Goal: Communication & Community: Answer question/provide support

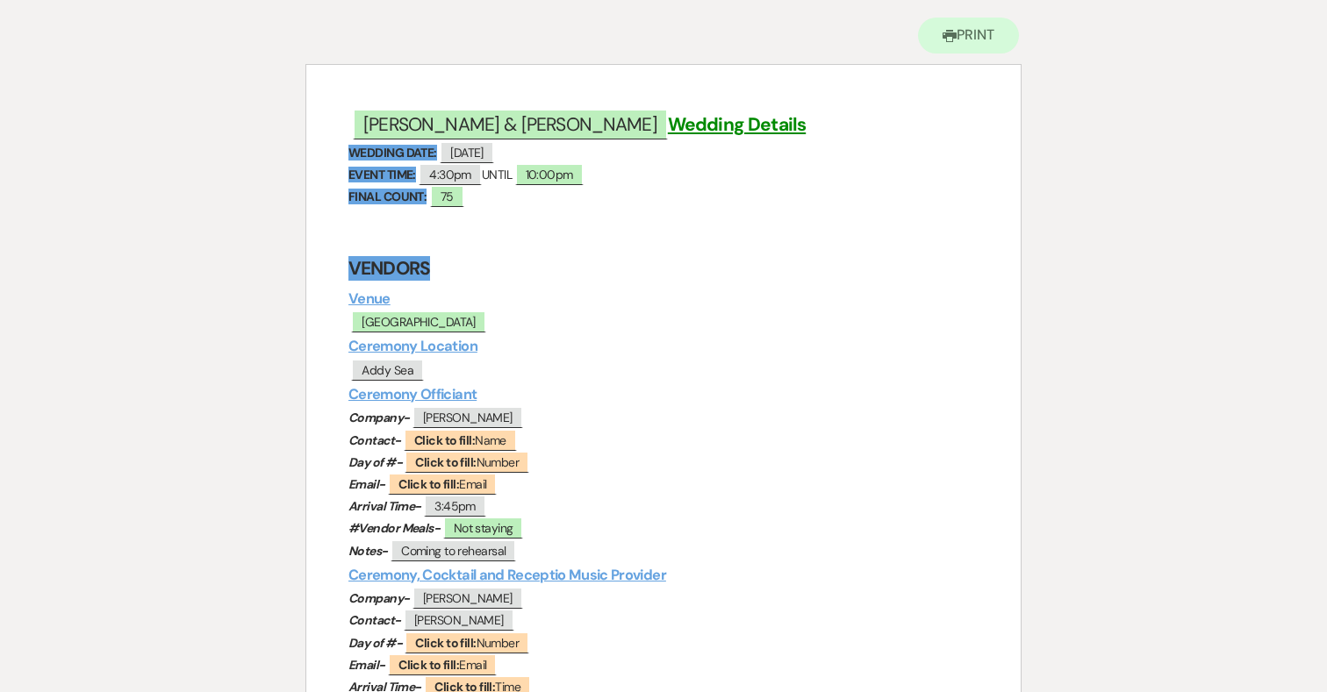
scroll to position [49, 0]
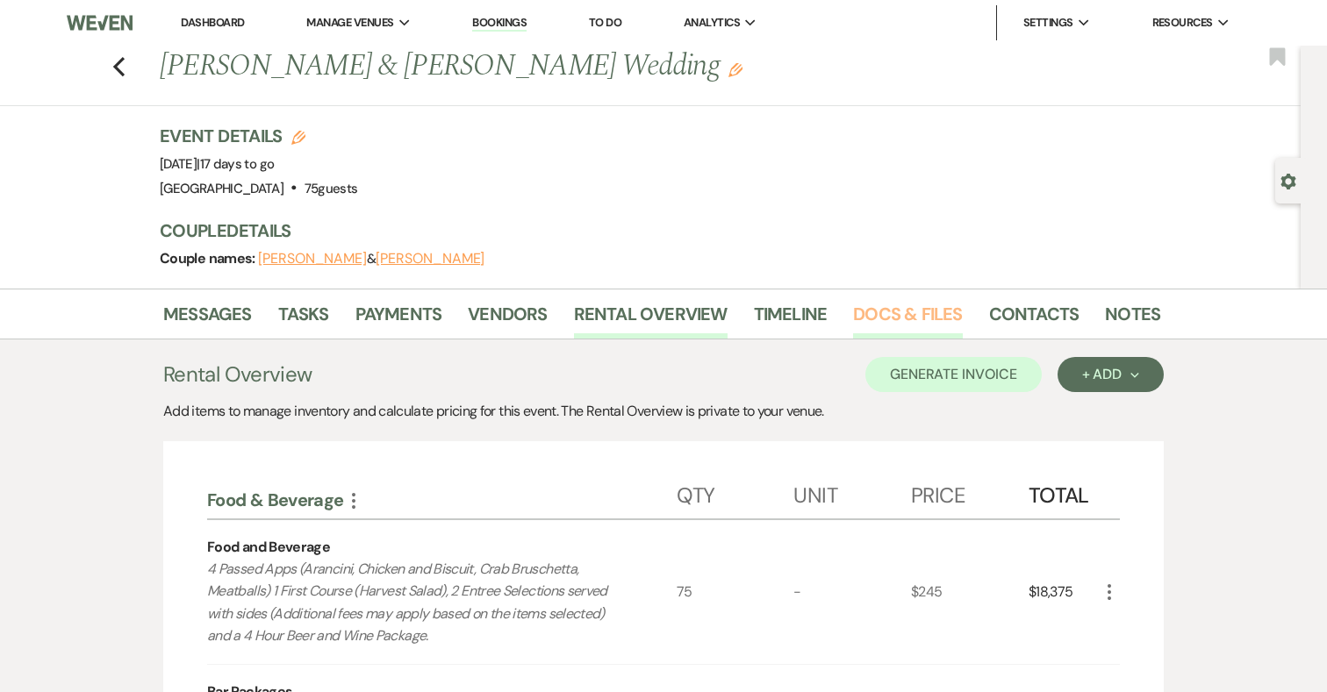
click at [914, 313] on link "Docs & Files" at bounding box center [907, 319] width 109 height 39
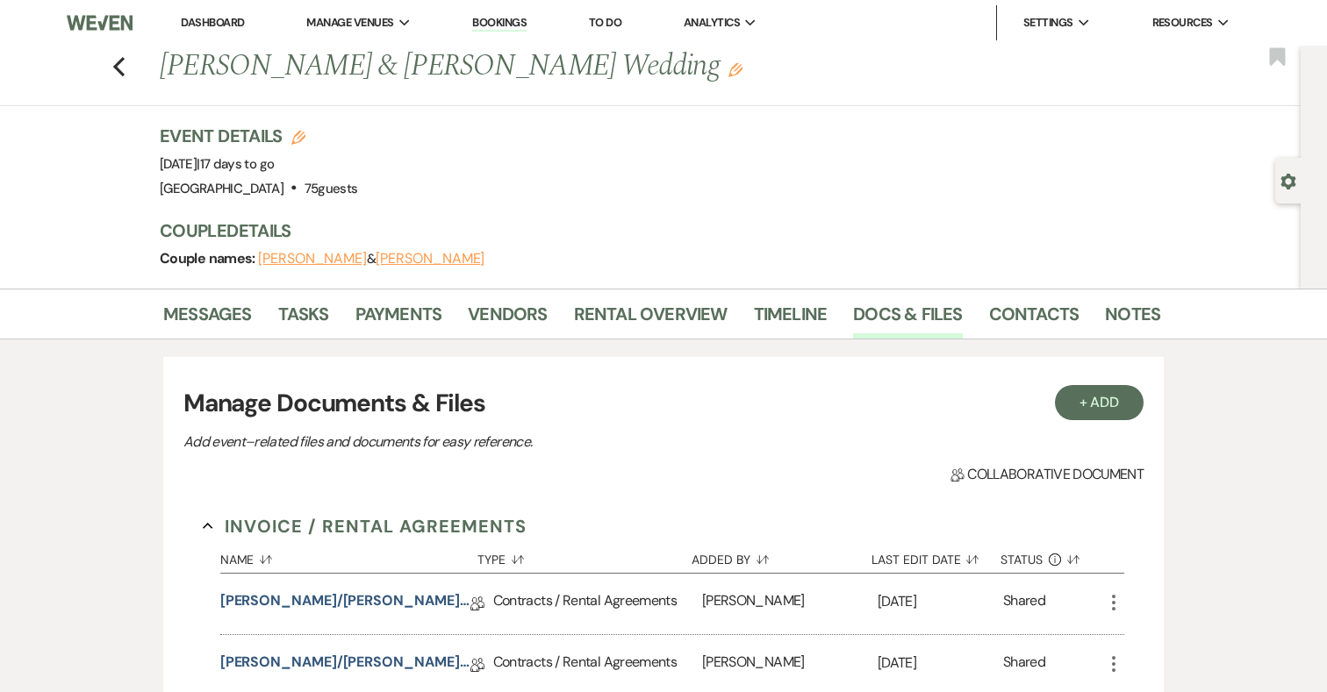
click at [126, 56] on div "Previous [PERSON_NAME] & [PERSON_NAME] Wedding Edit Bookmark" at bounding box center [645, 76] width 1309 height 61
click at [118, 62] on use "button" at bounding box center [118, 66] width 11 height 19
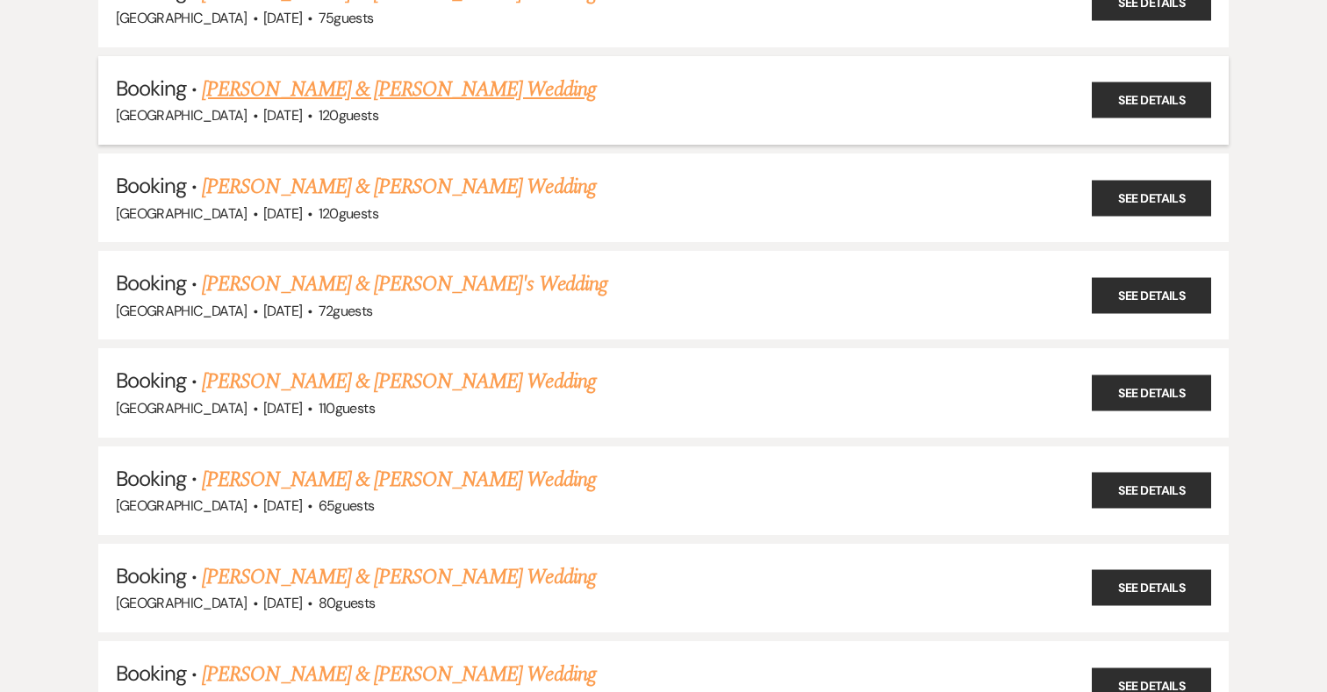
scroll to position [268, 0]
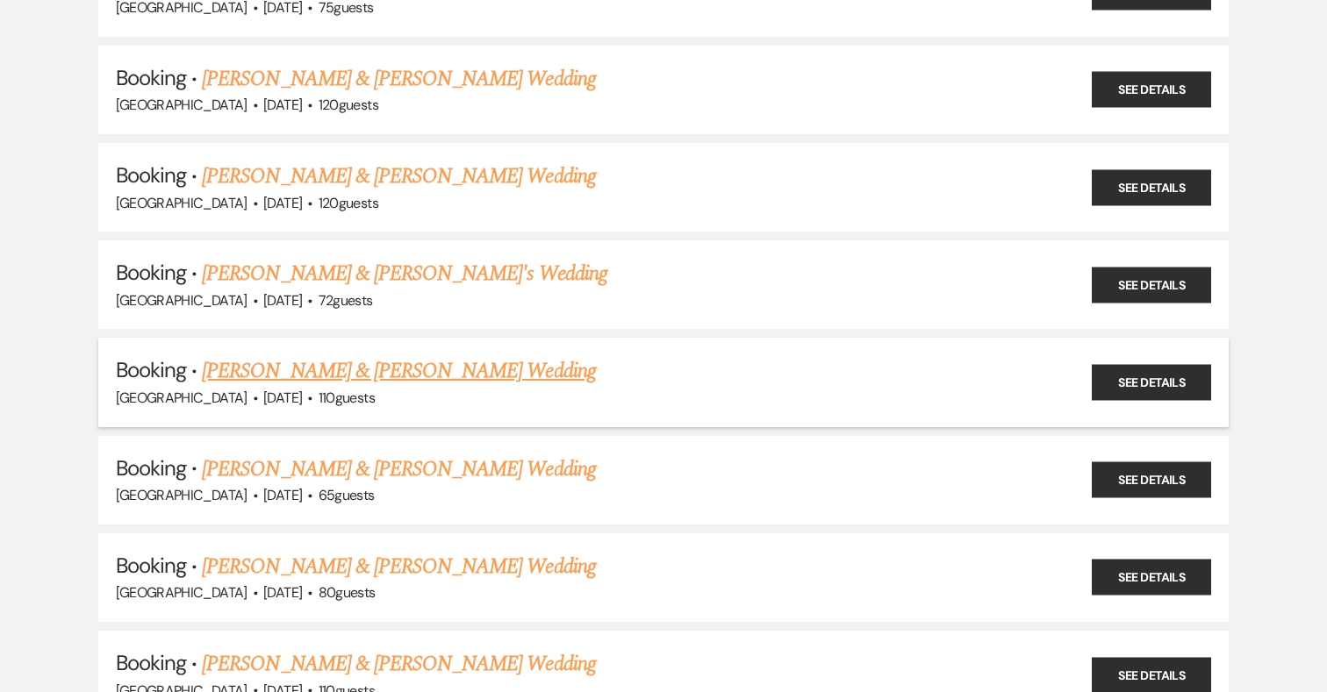
click at [464, 356] on link "[PERSON_NAME] & [PERSON_NAME] Wedding" at bounding box center [398, 371] width 393 height 32
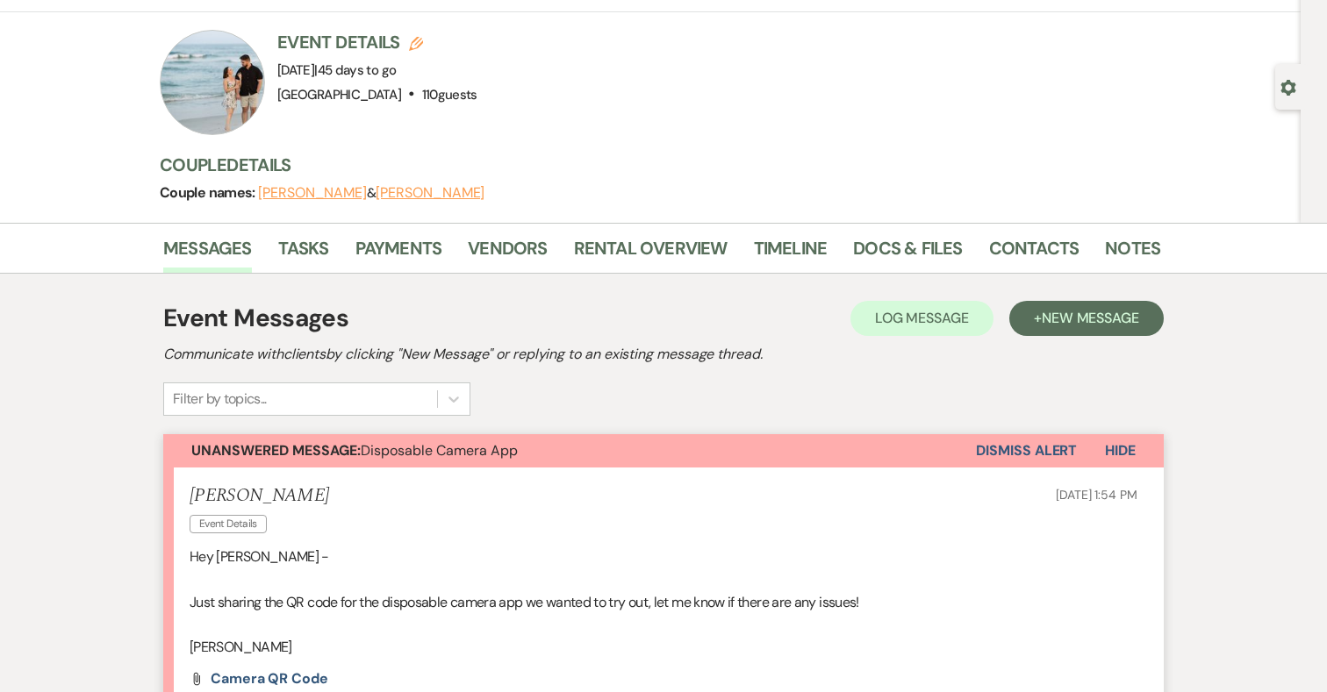
scroll to position [90, 0]
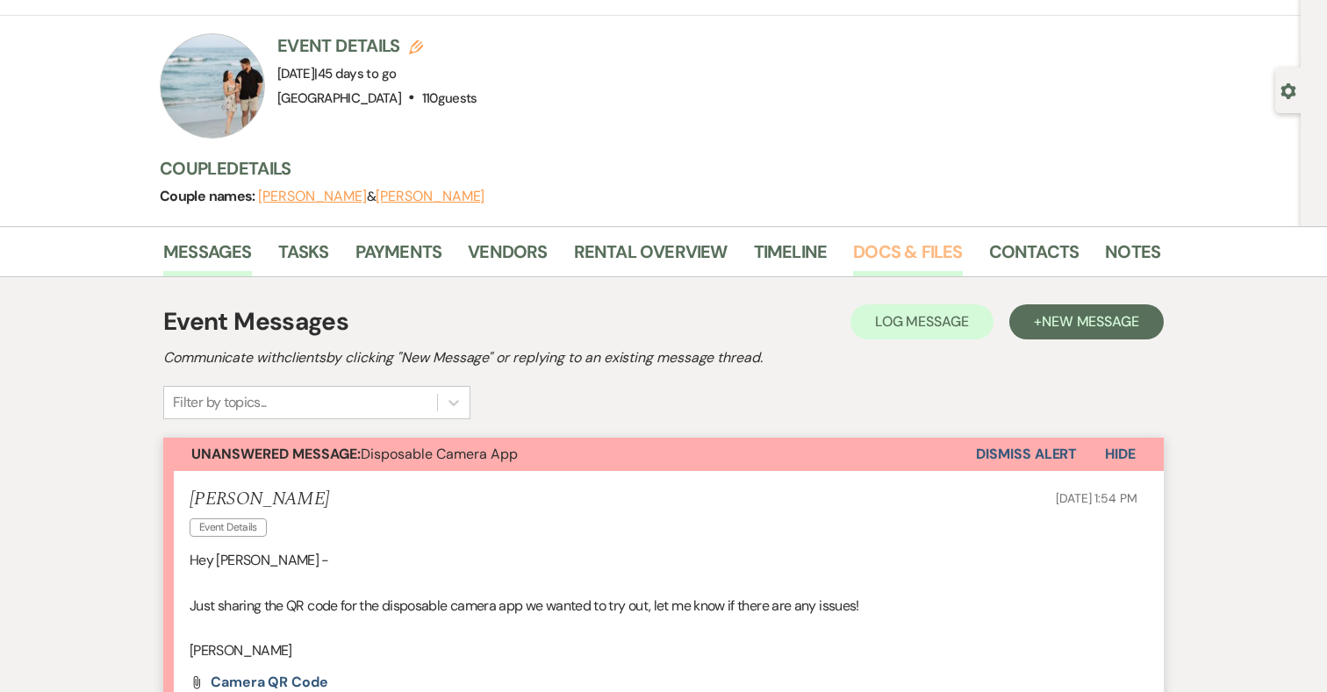
click at [912, 247] on link "Docs & Files" at bounding box center [907, 257] width 109 height 39
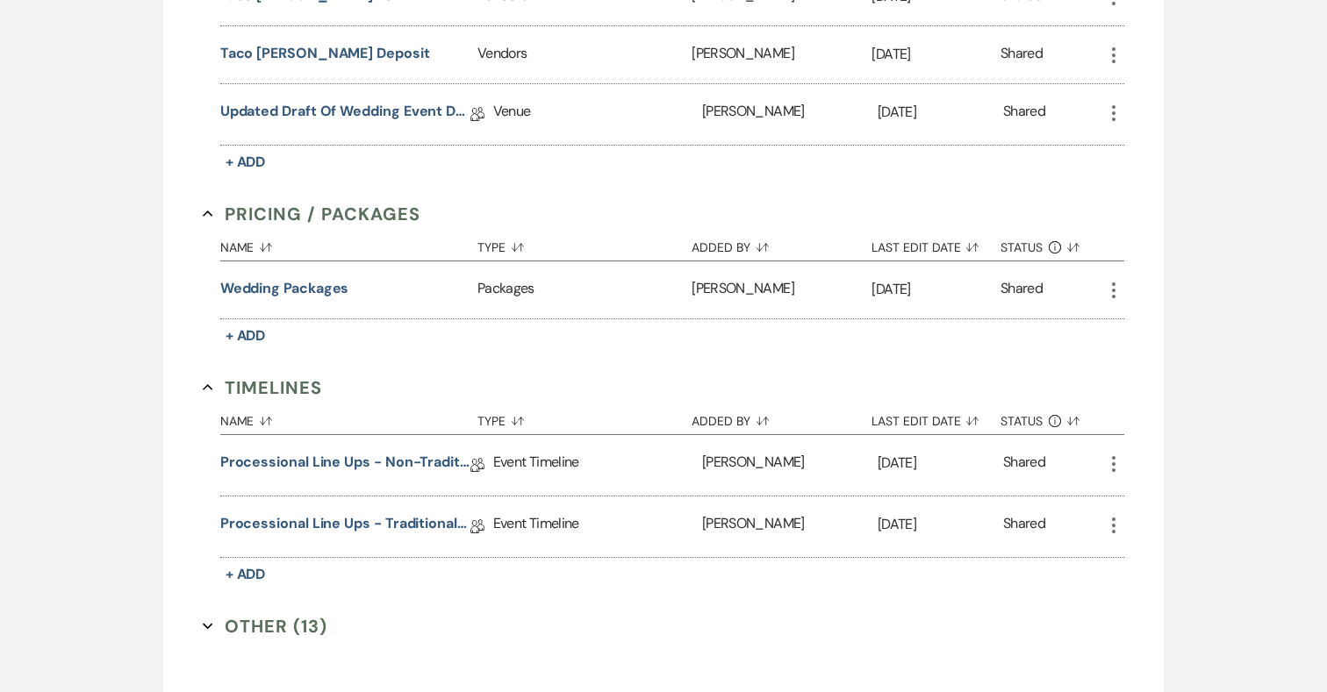
scroll to position [1629, 0]
click at [375, 105] on link "Updated Draft of Wedding Event Details" at bounding box center [345, 113] width 250 height 27
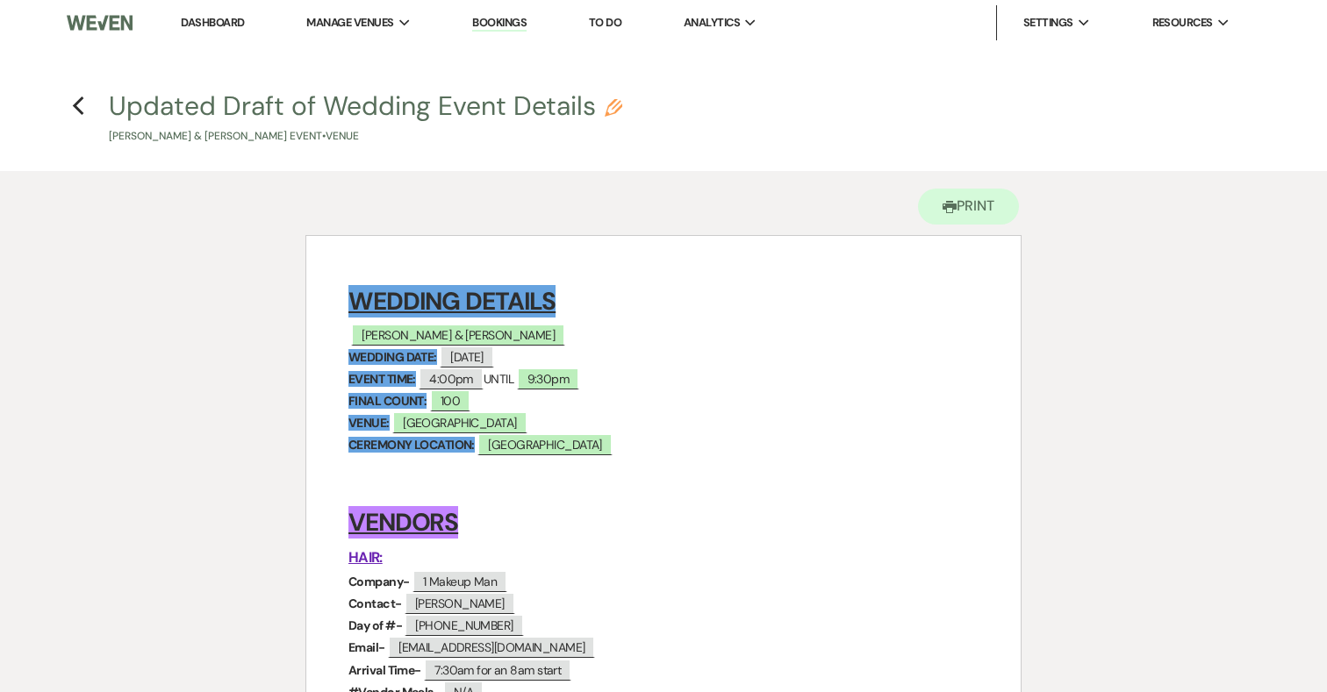
click at [87, 103] on h4 "Previous Updated Draft of Wedding Event Details Pencil Hannah Kelly & Jerry Tay…" at bounding box center [663, 116] width 1263 height 57
click at [78, 103] on use "button" at bounding box center [77, 106] width 11 height 19
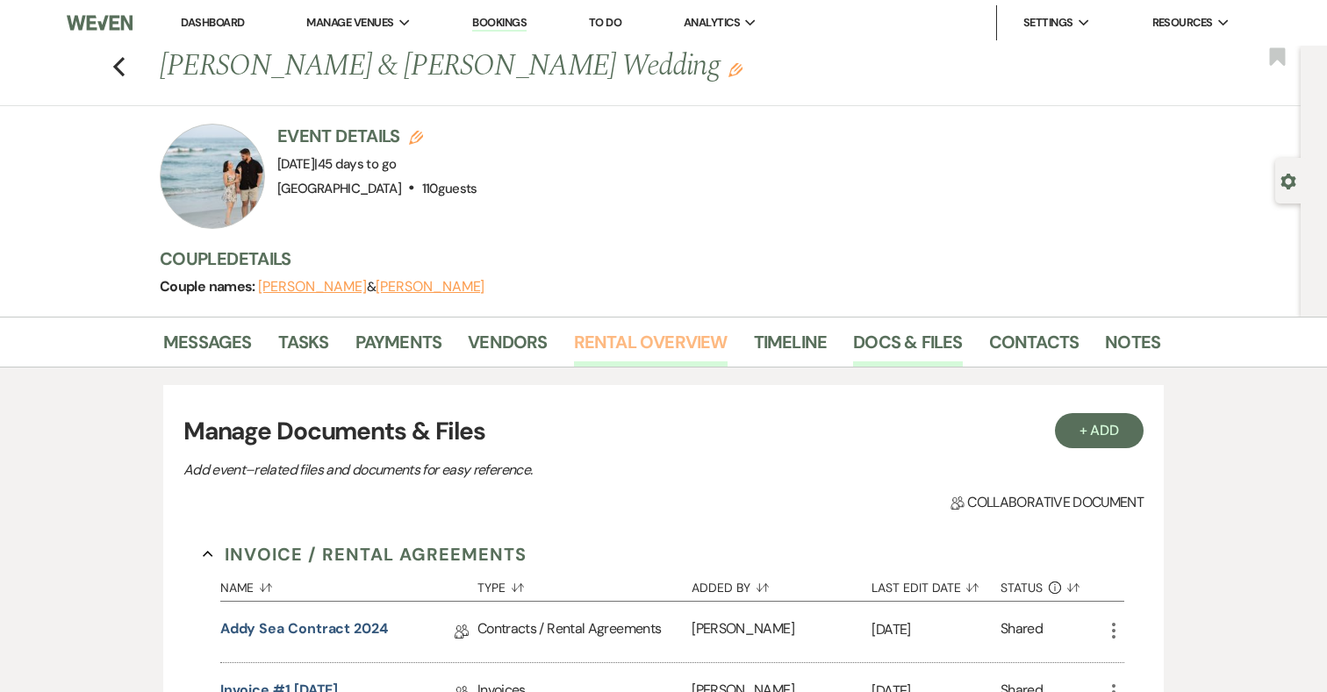
click at [633, 334] on link "Rental Overview" at bounding box center [651, 347] width 154 height 39
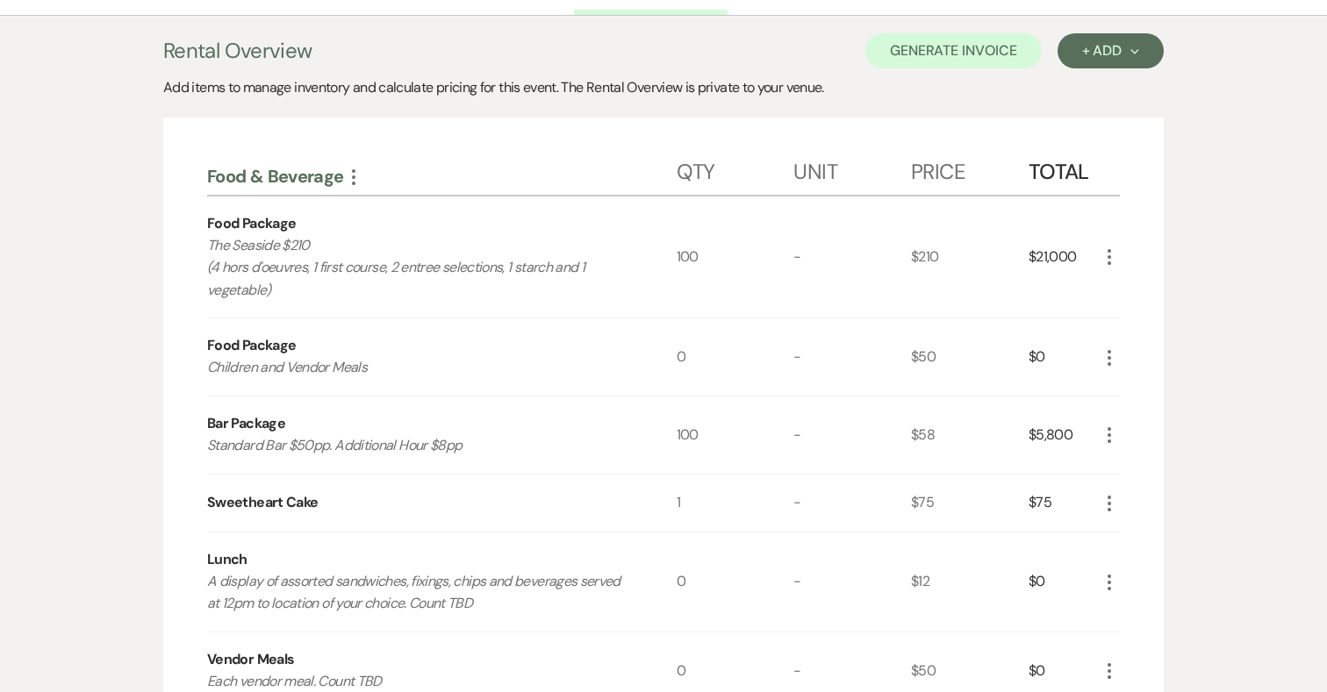
scroll to position [341, 0]
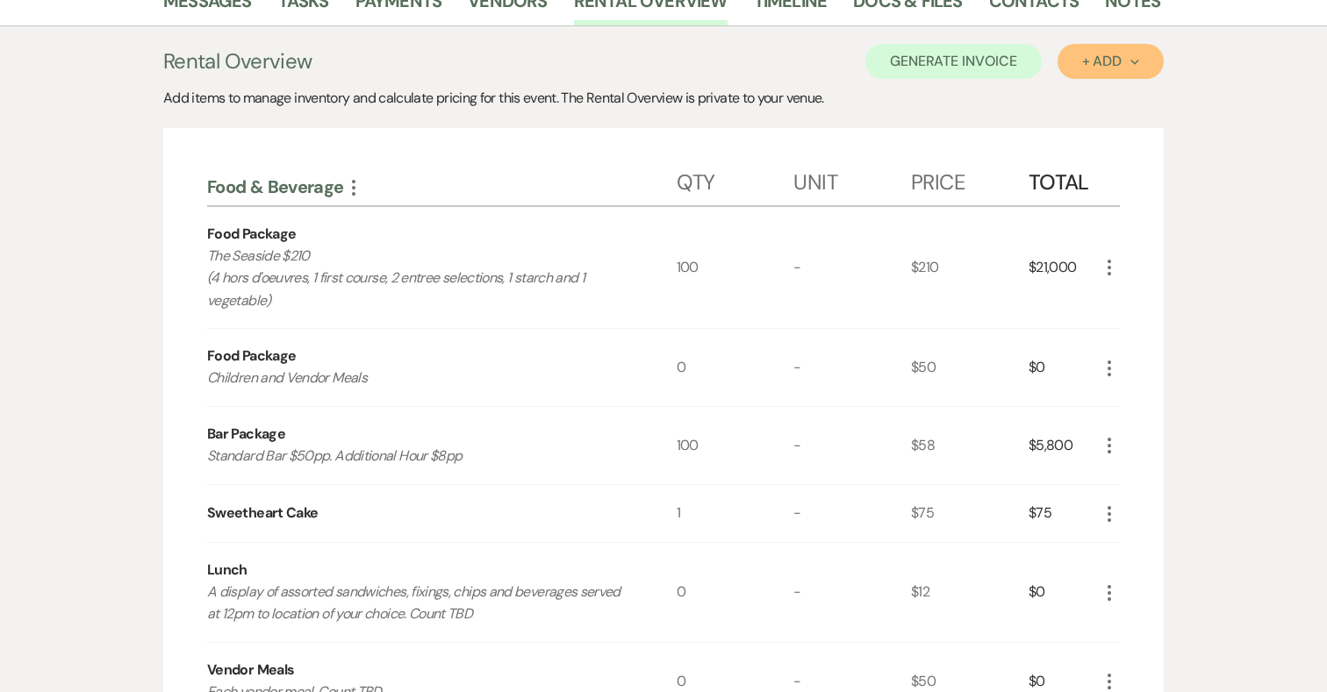
click at [1100, 60] on div "+ Add Next" at bounding box center [1110, 61] width 57 height 14
click at [1094, 97] on button "Item" at bounding box center [1101, 101] width 89 height 27
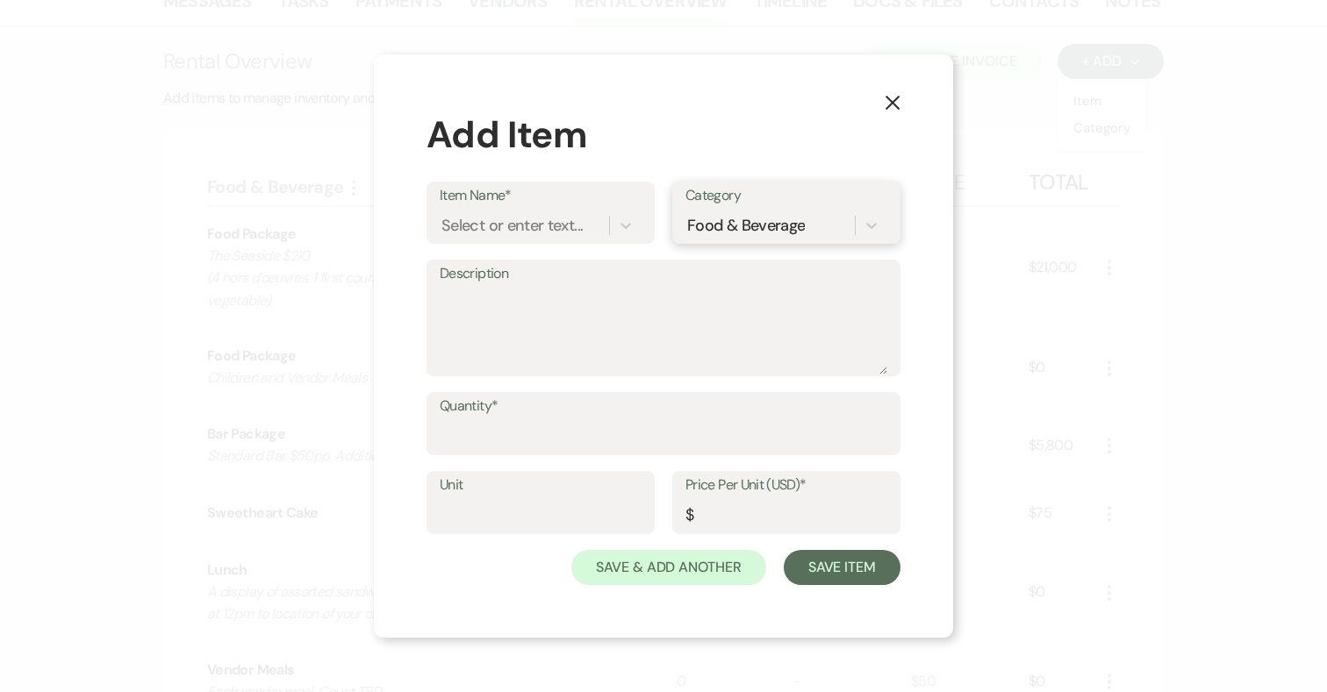
click at [726, 229] on div "Food & Beverage" at bounding box center [746, 226] width 118 height 24
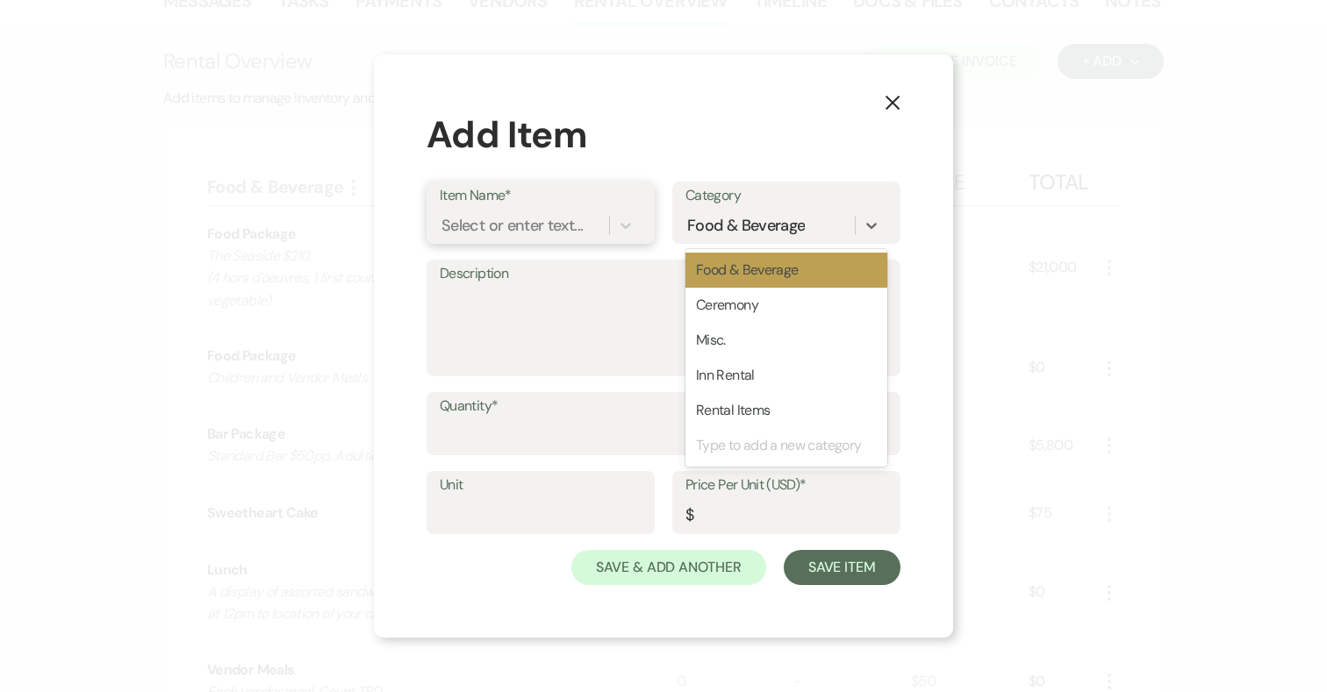
click at [555, 223] on div "Select or enter text..." at bounding box center [511, 226] width 141 height 24
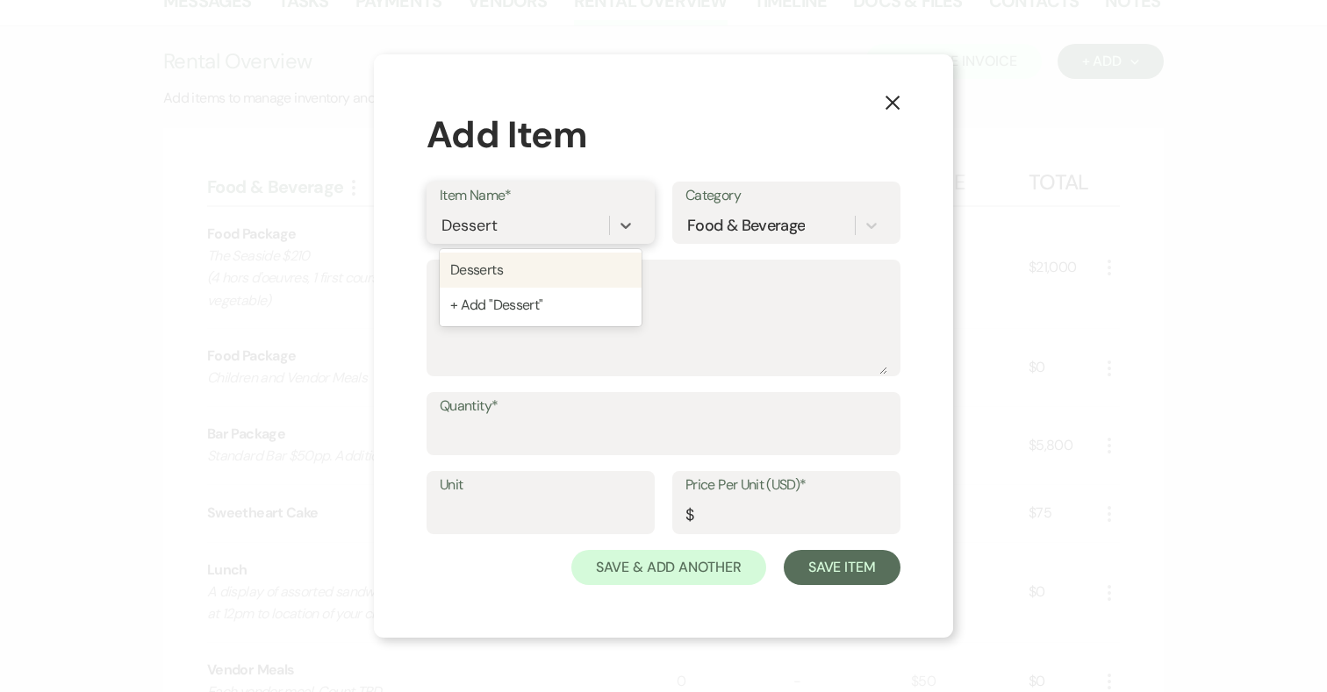
type input "Desserts"
click at [540, 284] on div "Desserts" at bounding box center [541, 270] width 202 height 35
type textarea "4oz. Mousse Cups made in house. Lemon Cheesecake Key Lime Cheesecake Oreo Crumb…"
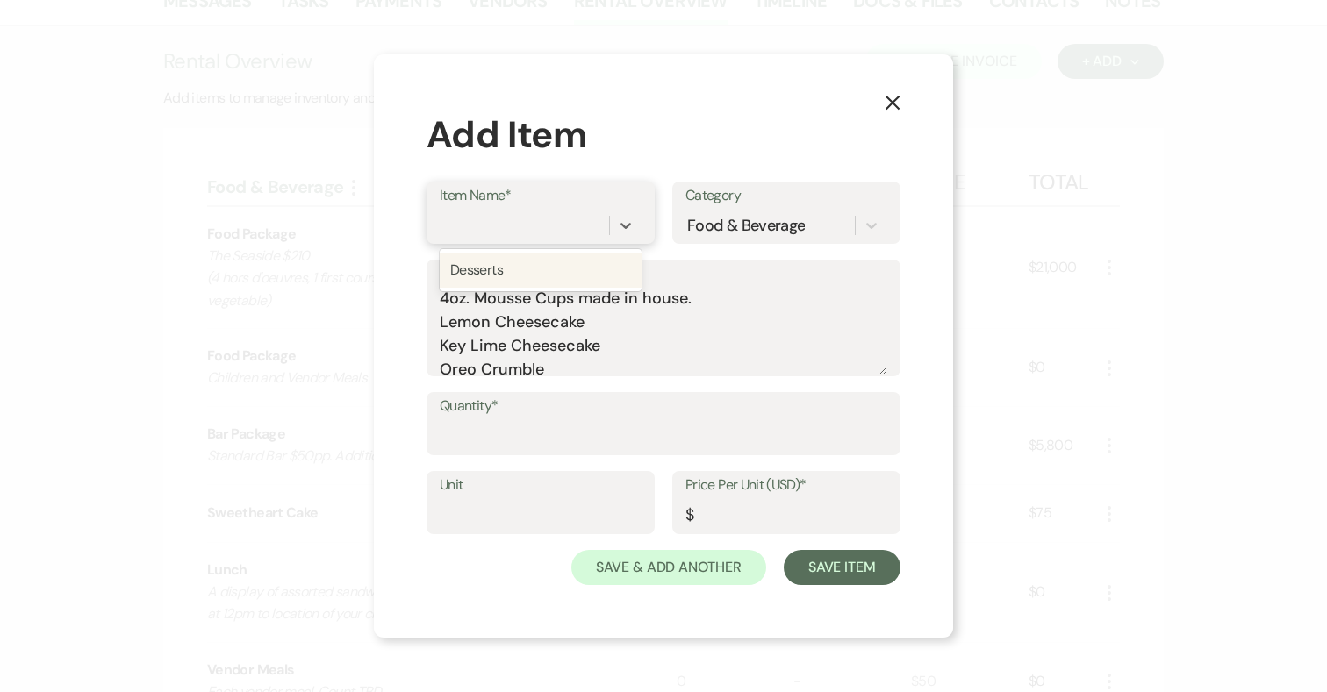
type input "4"
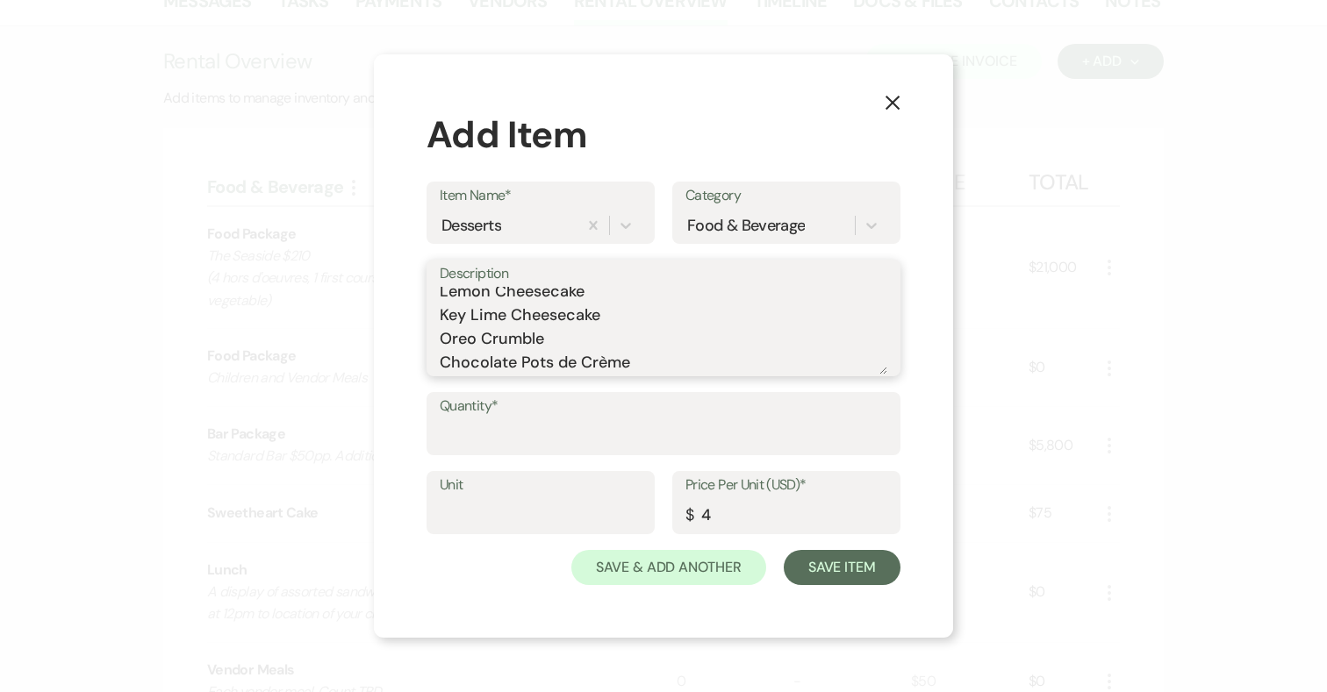
drag, startPoint x: 440, startPoint y: 297, endPoint x: 751, endPoint y: 381, distance: 321.8
click at [751, 381] on div "Description 4oz. Mousse Cups made in house. Lemon Cheesecake Key Lime Cheesecak…" at bounding box center [663, 326] width 474 height 132
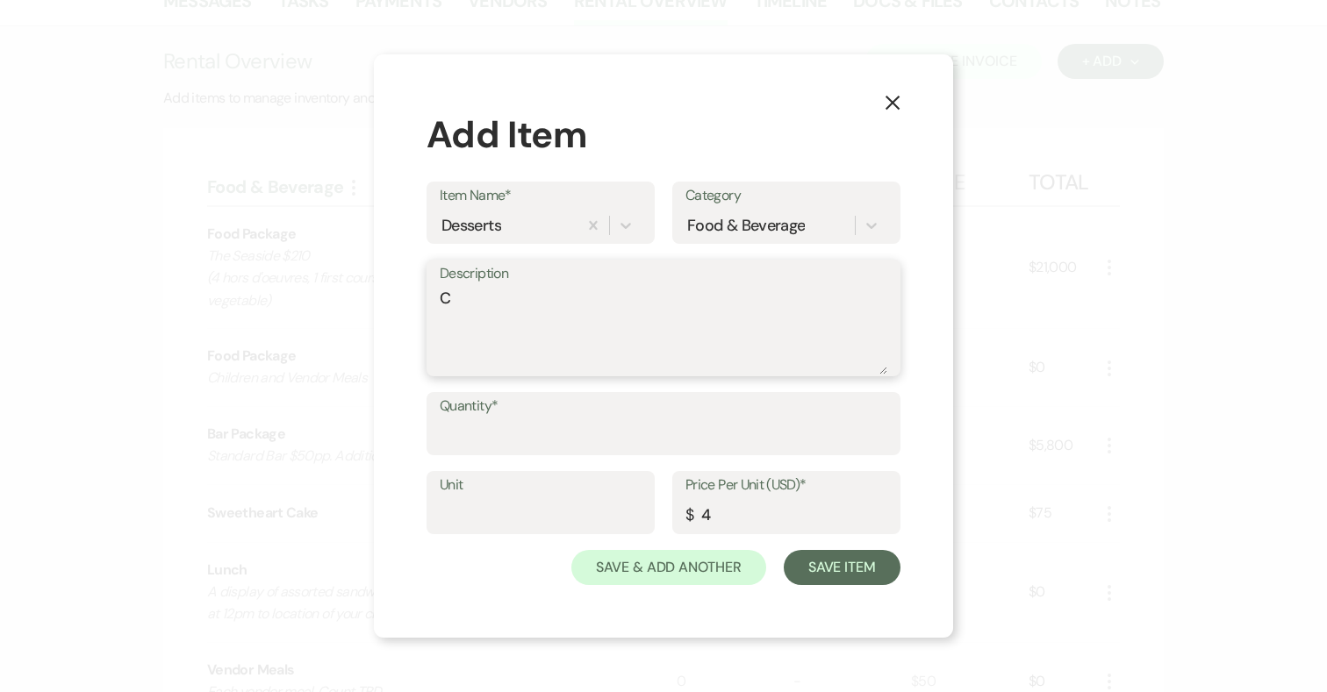
scroll to position [0, 0]
type textarea "Cheesecake Bites and Mini Fruit Tarts"
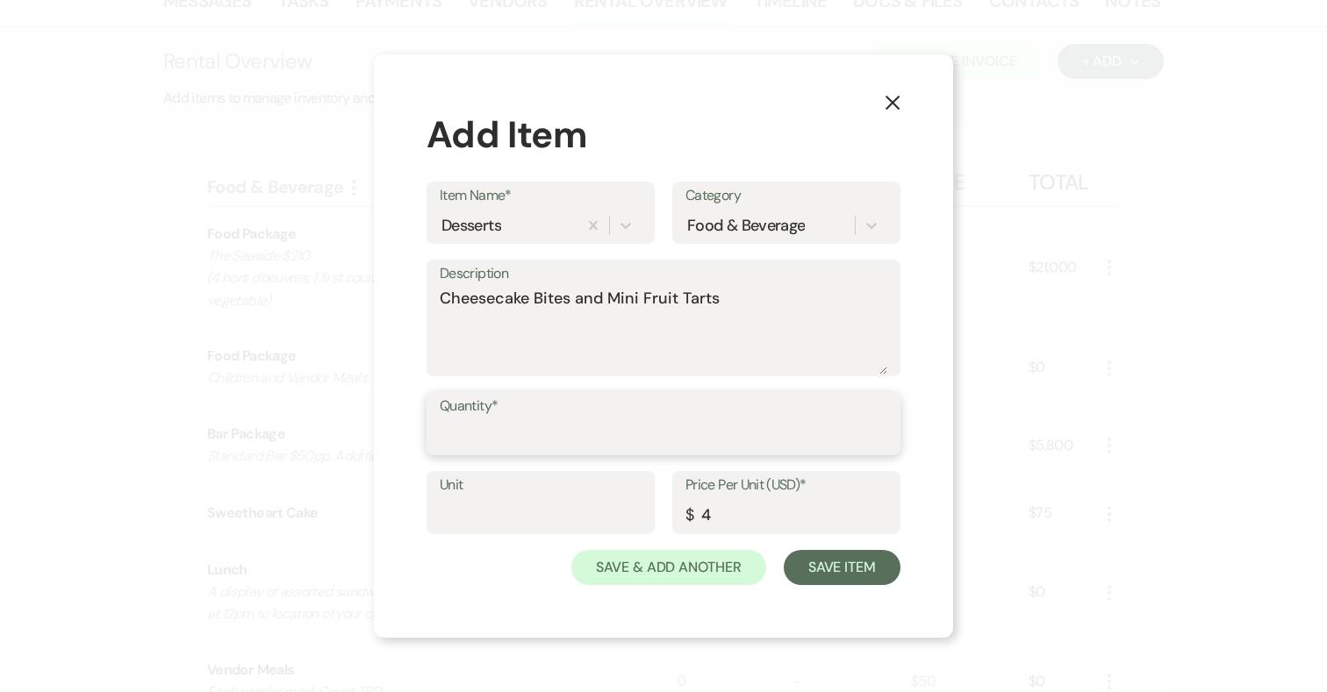
click at [561, 437] on input "Quantity*" at bounding box center [663, 436] width 447 height 34
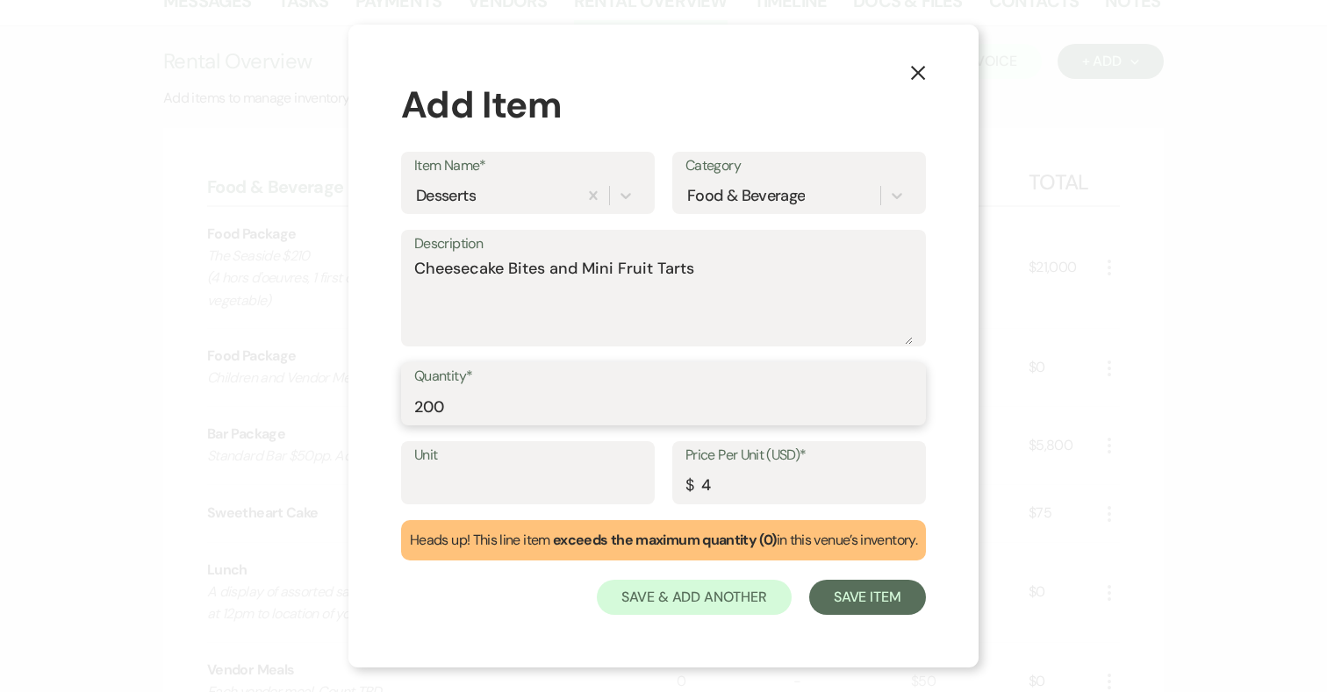
type input "200"
click at [710, 479] on input "4" at bounding box center [798, 485] width 227 height 34
type input "3"
click at [877, 599] on button "Save Item" at bounding box center [867, 597] width 117 height 35
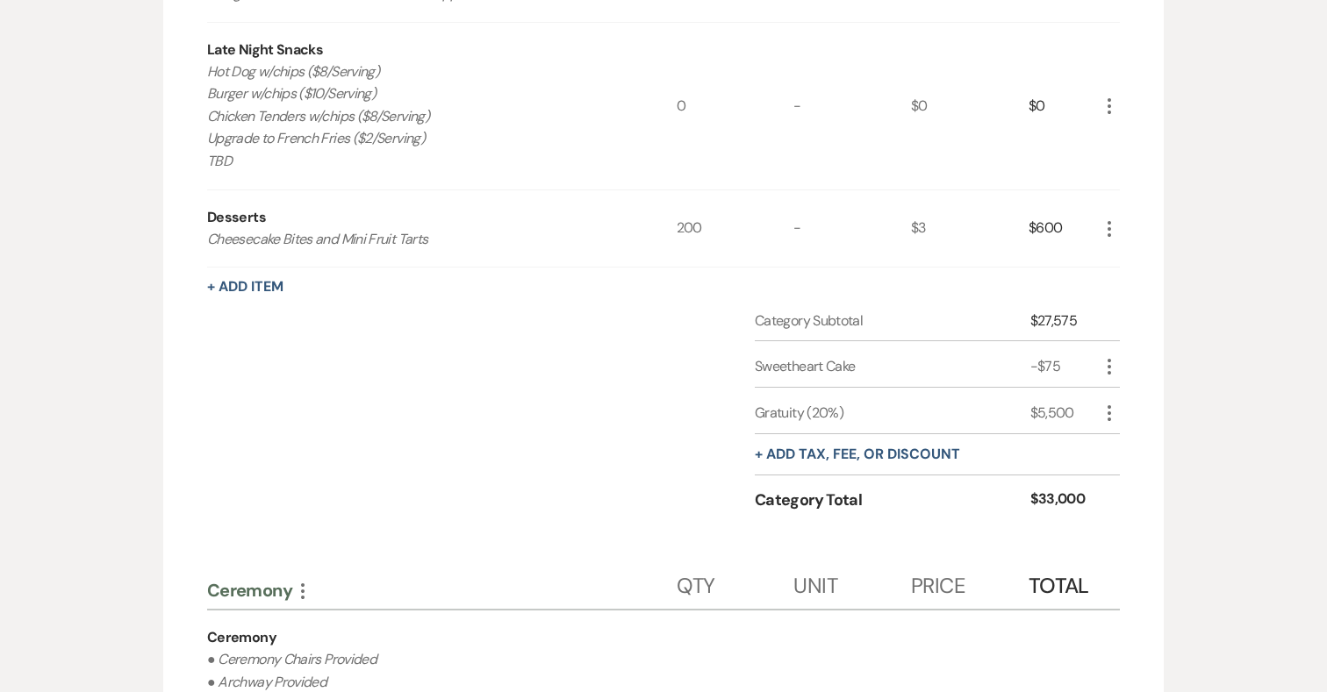
scroll to position [1194, 0]
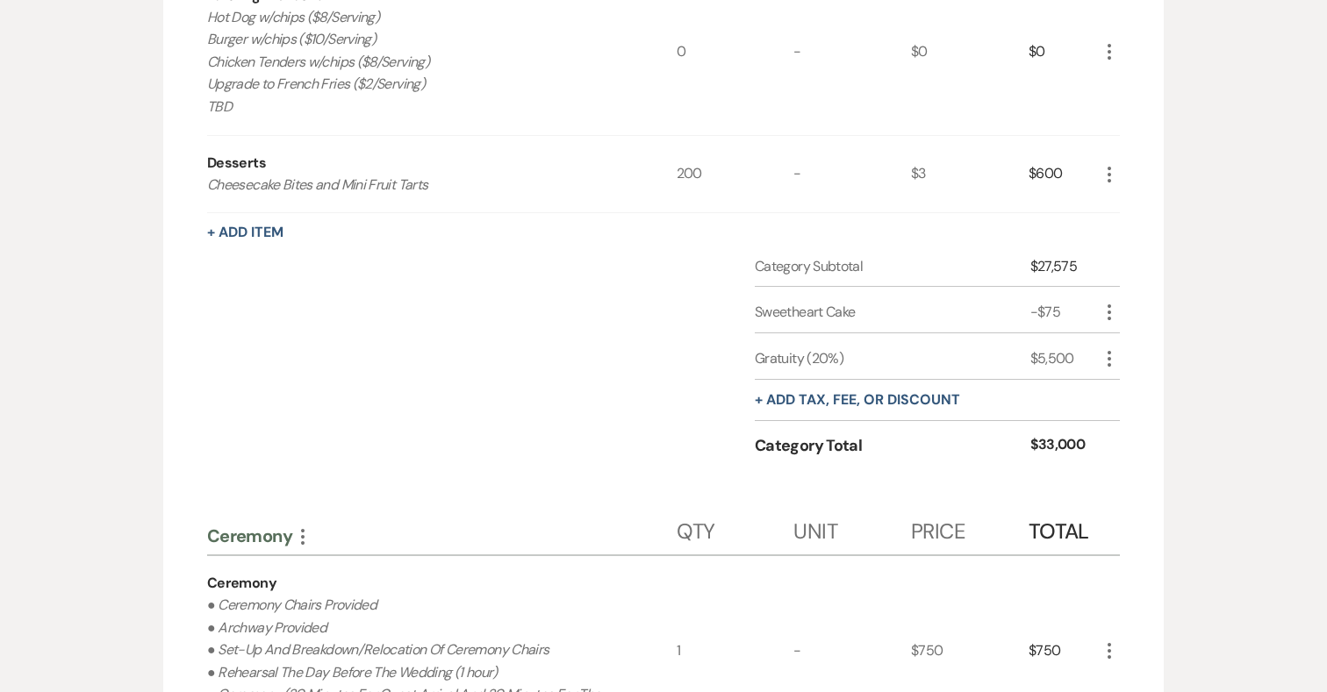
click at [1116, 174] on icon "More" at bounding box center [1108, 174] width 21 height 21
click at [1129, 200] on button "Pencil Edit" at bounding box center [1143, 209] width 91 height 28
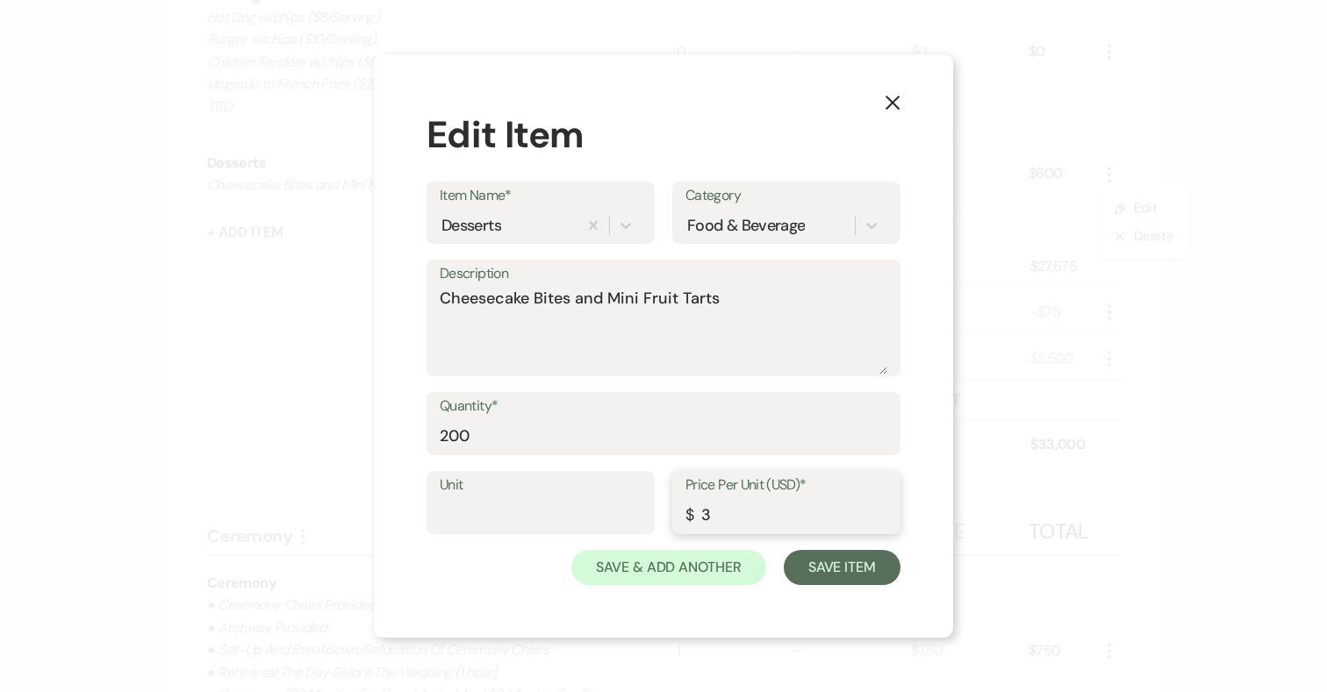
click at [726, 516] on input "3" at bounding box center [786, 515] width 202 height 34
type input "2"
click at [843, 570] on button "Save Item" at bounding box center [841, 567] width 117 height 35
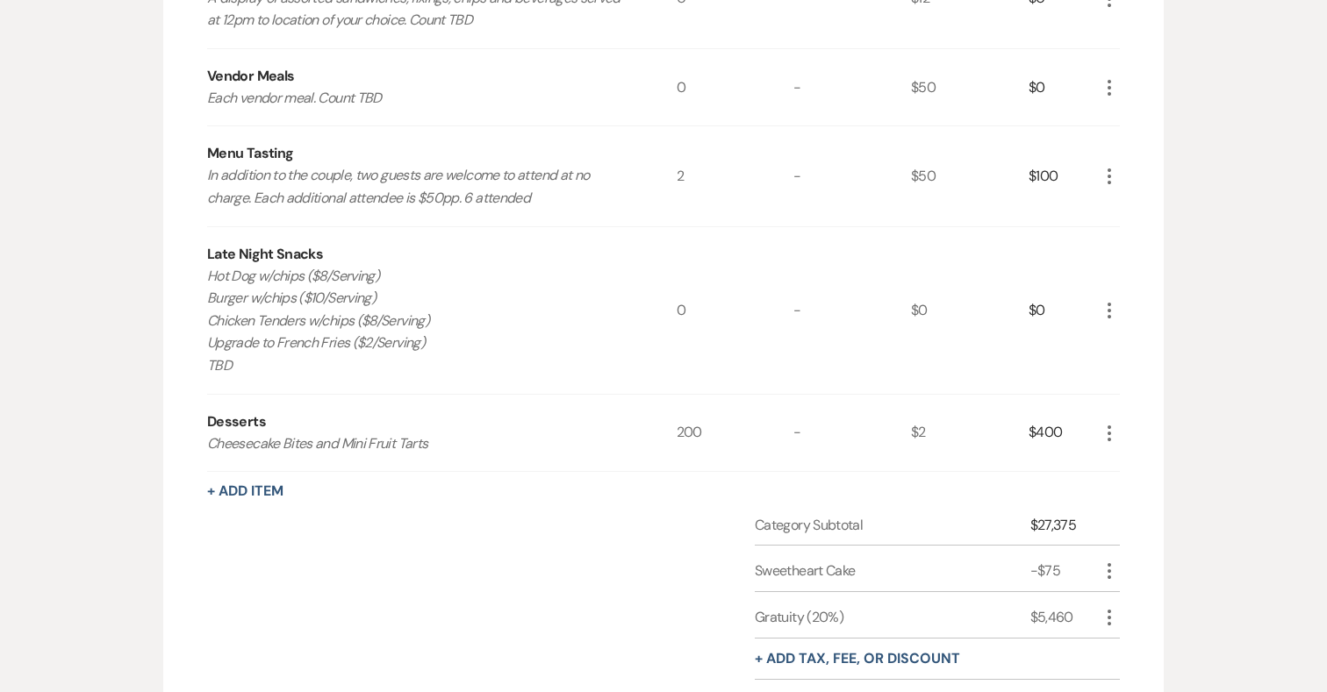
scroll to position [939, 0]
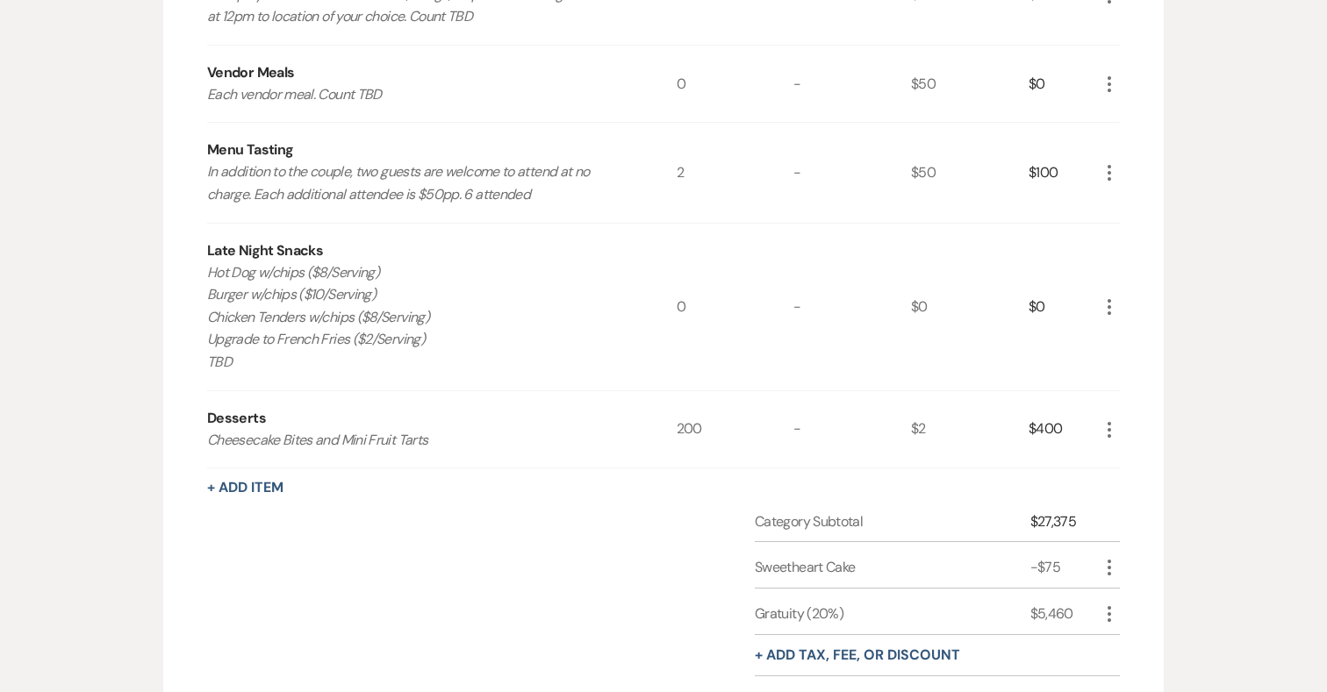
click at [1108, 429] on use "button" at bounding box center [1109, 430] width 4 height 16
click at [1122, 458] on icon "Pencil" at bounding box center [1123, 464] width 11 height 13
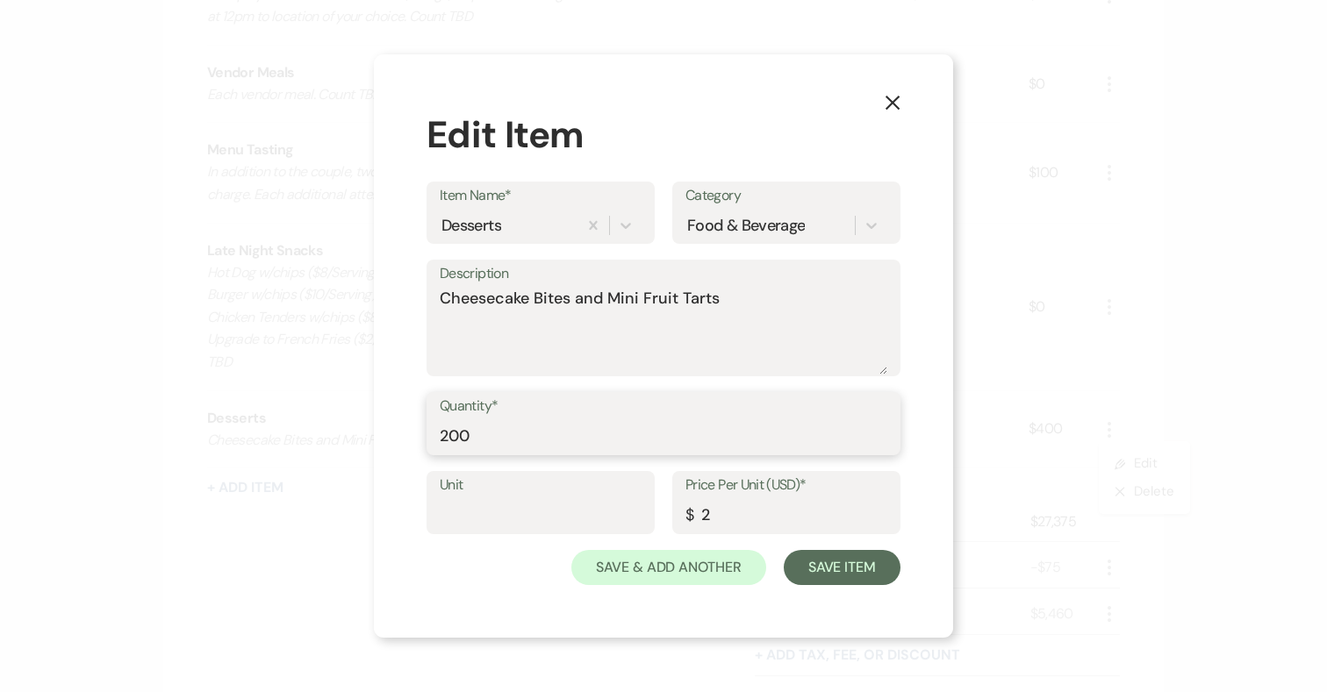
drag, startPoint x: 474, startPoint y: 434, endPoint x: 438, endPoint y: 433, distance: 36.0
click at [438, 433] on div "Quantity* 200" at bounding box center [663, 423] width 474 height 63
click at [568, 300] on textarea "Cheesecake Bites and Mini Fruit Tarts" at bounding box center [663, 331] width 447 height 88
click at [755, 297] on textarea "Cheesecake Bites (85) and Mini Fruit Tarts" at bounding box center [663, 331] width 447 height 88
type textarea "Cheesecake Bites (85) and Mini Fruit Tarts (85)"
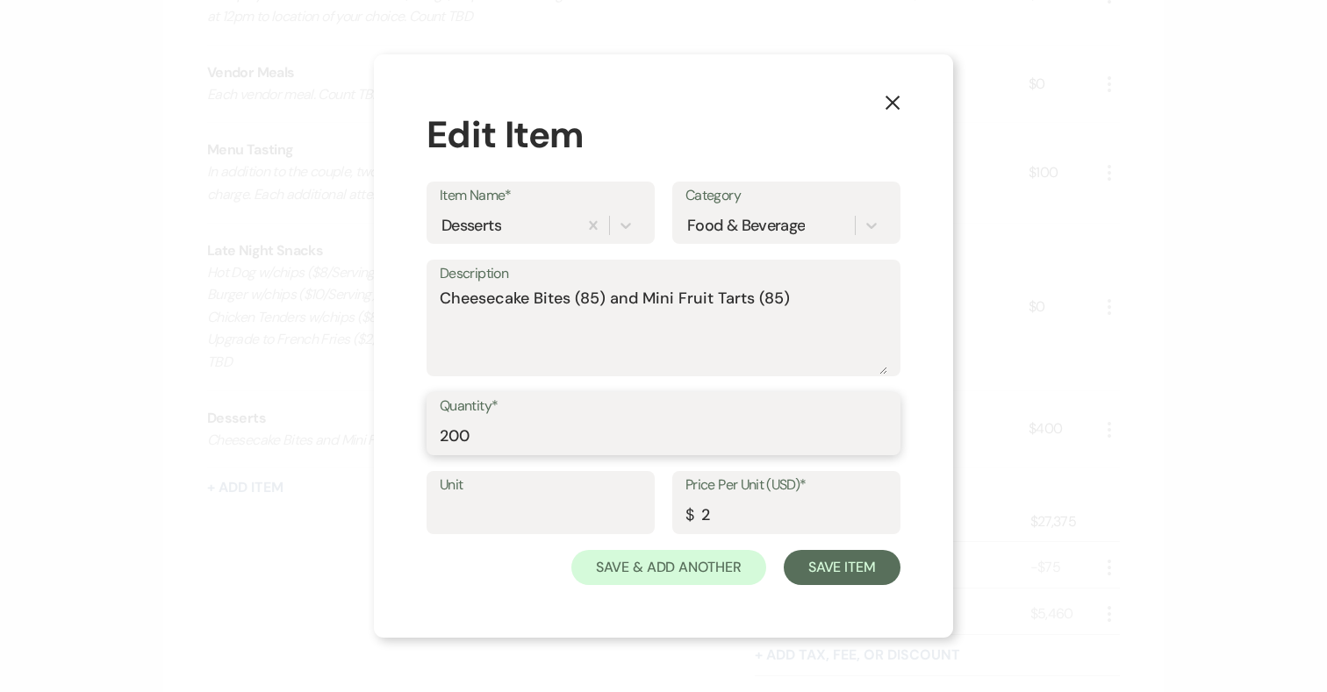
click at [491, 439] on input "200" at bounding box center [663, 436] width 447 height 34
type input "2"
type input "170"
click at [923, 463] on div "X Edit Item Item Name* Desserts Category Food & Beverage Description Cheesecake…" at bounding box center [663, 345] width 579 height 583
click at [840, 567] on button "Save Item" at bounding box center [841, 567] width 117 height 35
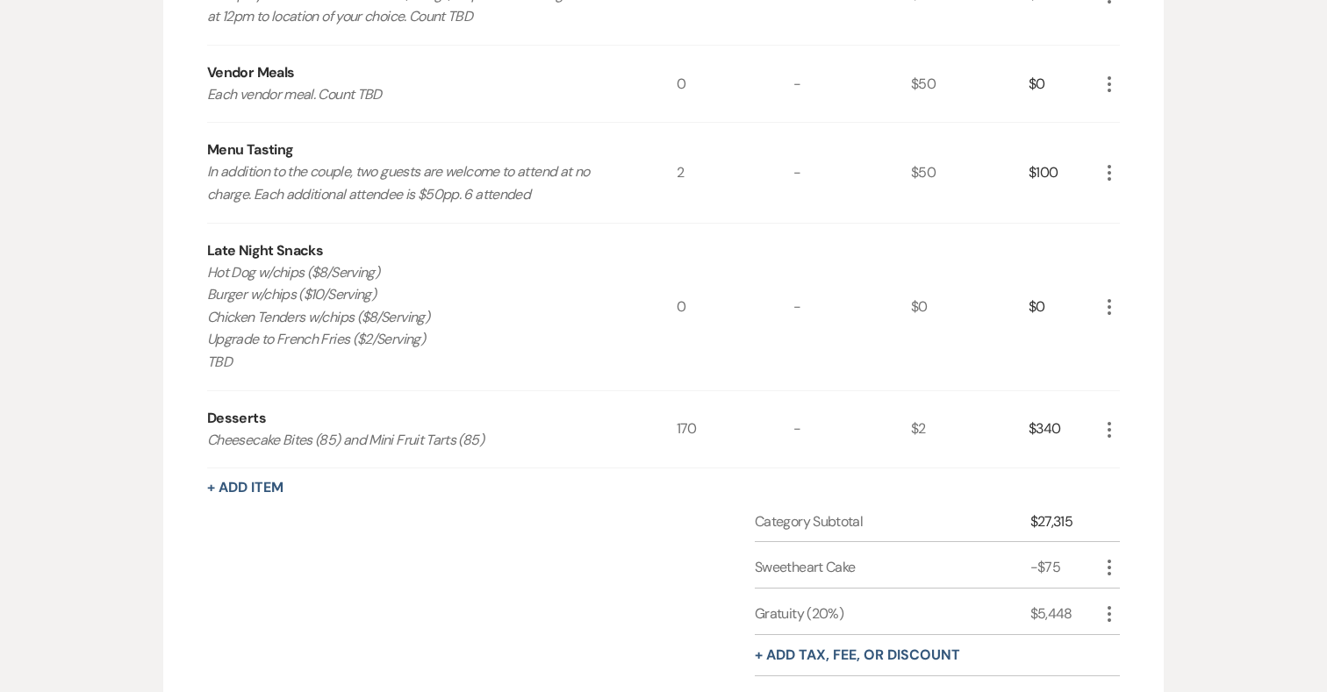
click at [1111, 429] on icon "More" at bounding box center [1108, 429] width 21 height 21
click at [1142, 463] on button "Pencil Edit" at bounding box center [1143, 464] width 91 height 28
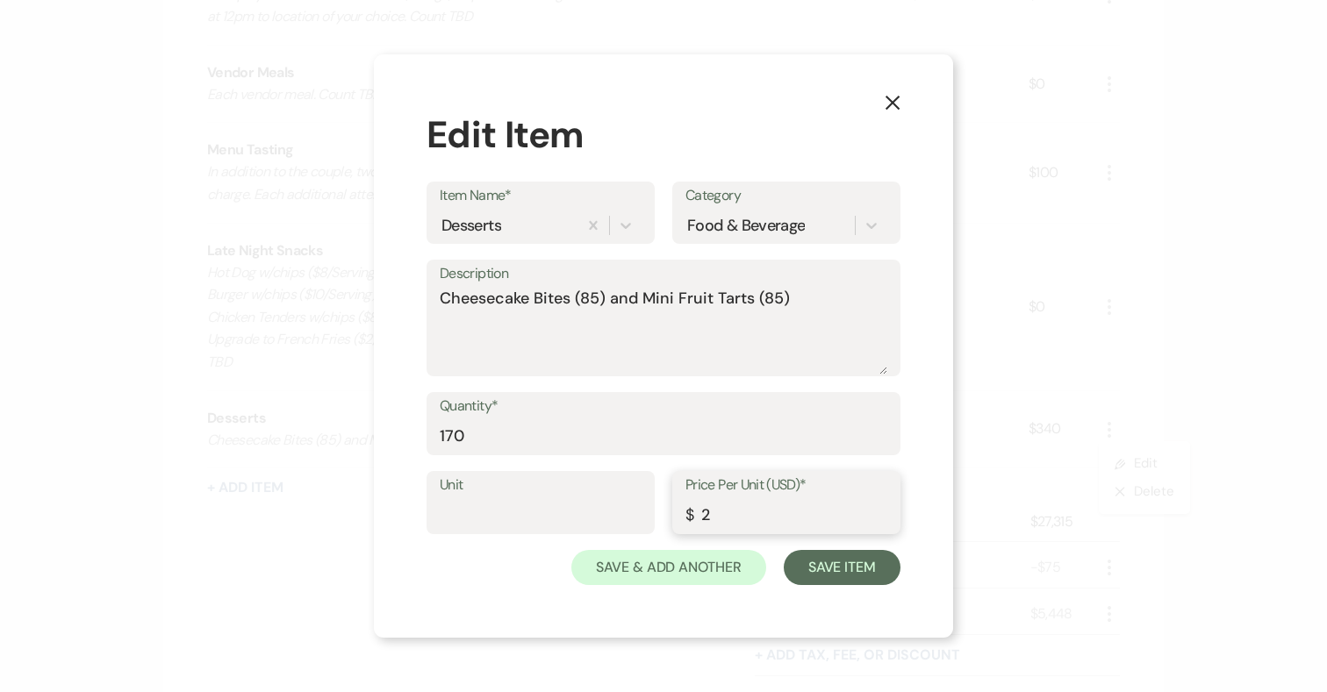
click at [723, 518] on input "2" at bounding box center [786, 515] width 202 height 34
type input "2.25"
click at [821, 571] on button "Save Item" at bounding box center [841, 567] width 117 height 35
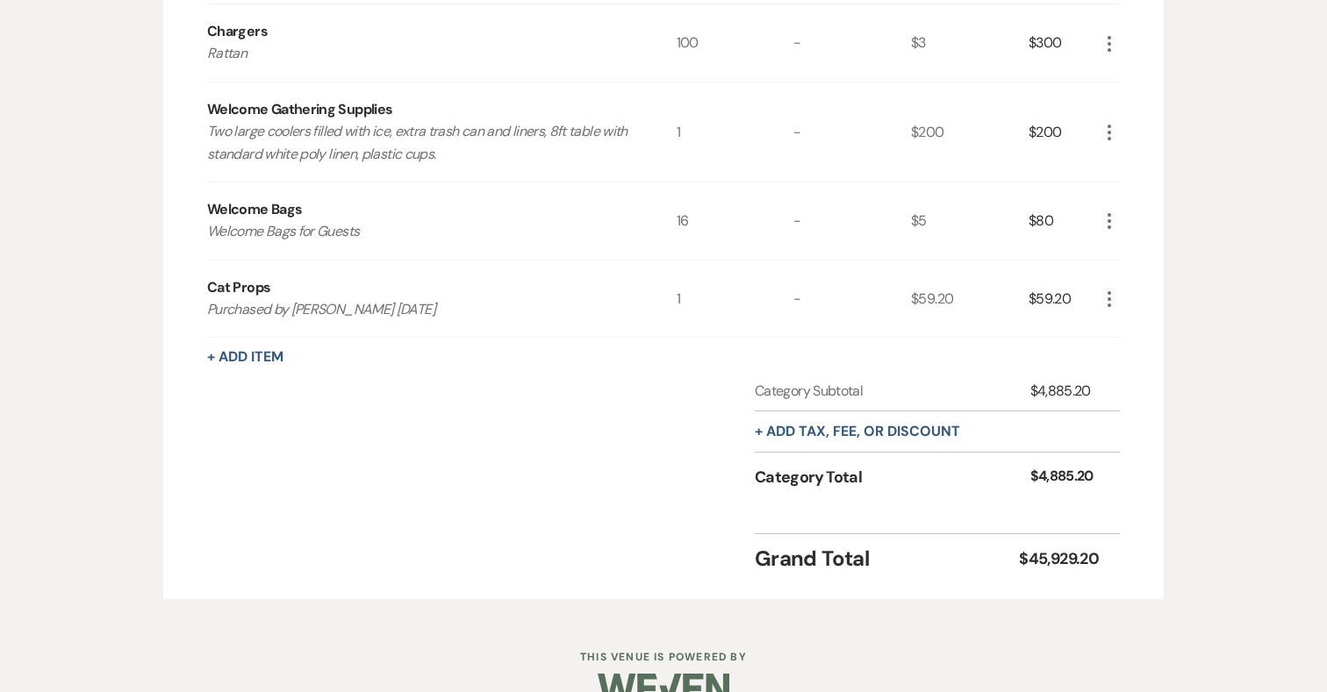
scroll to position [3401, 0]
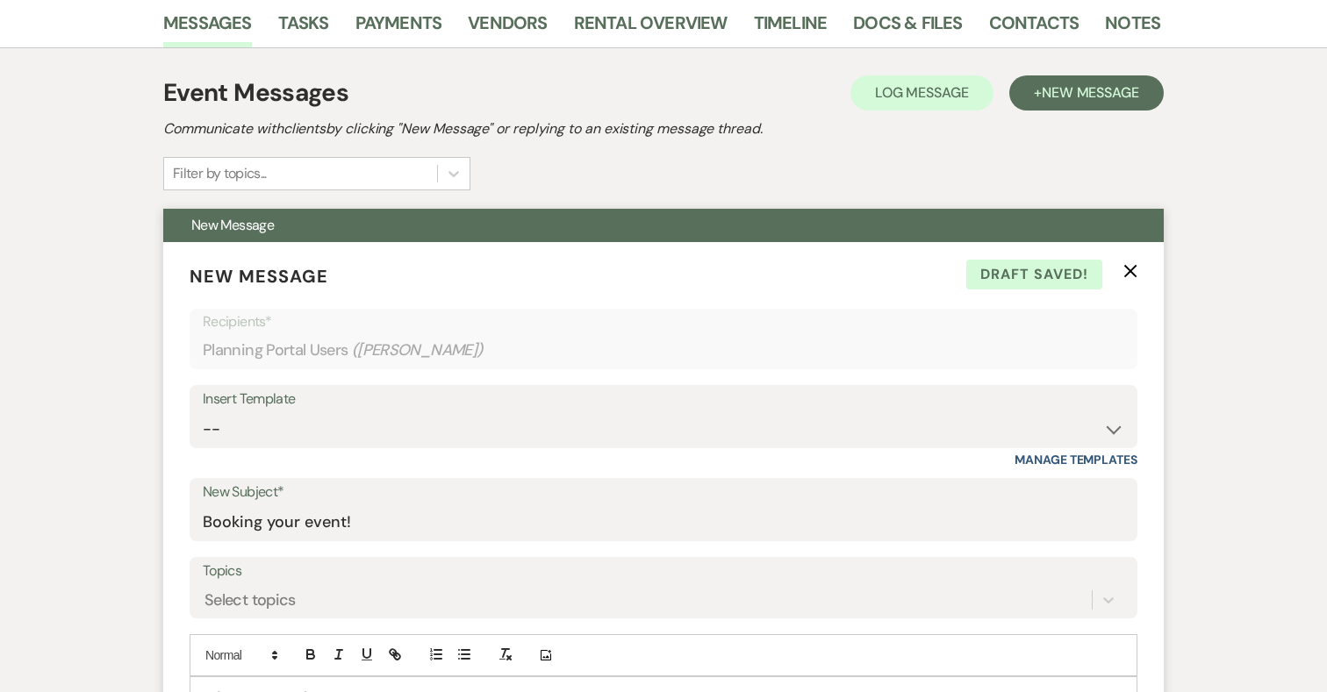
click at [1129, 267] on icon "X" at bounding box center [1130, 271] width 14 height 14
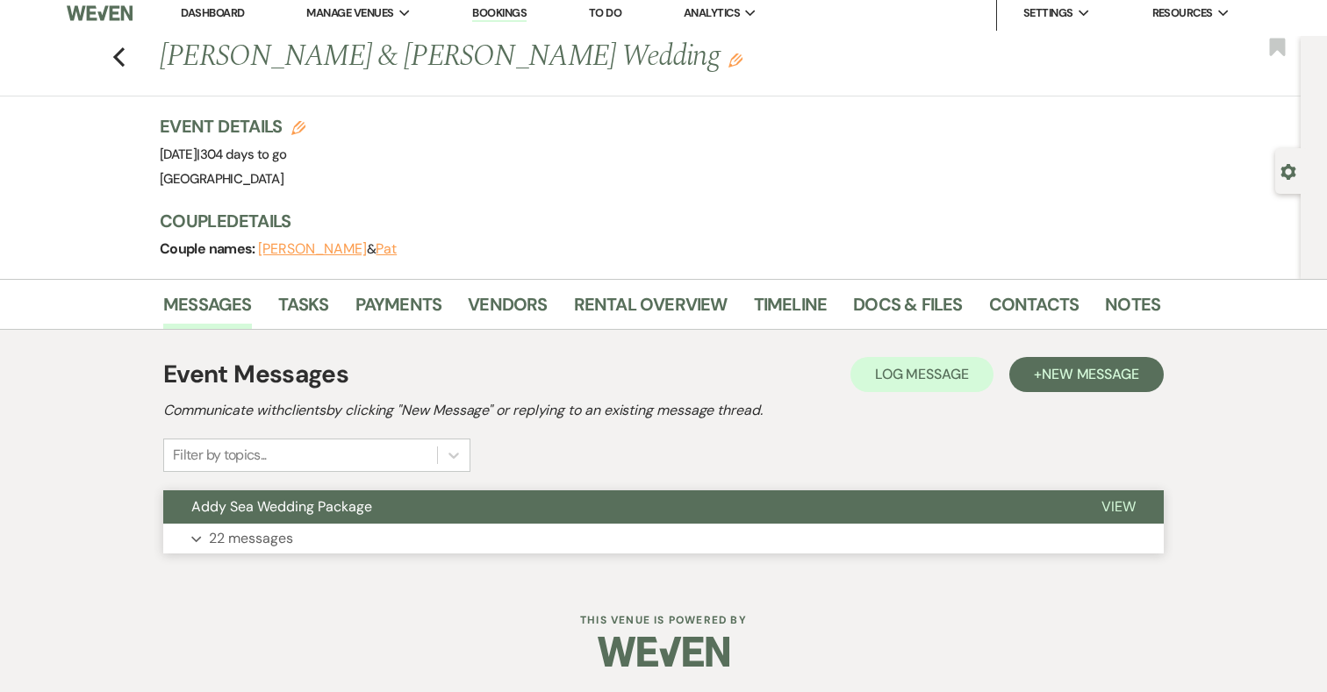
click at [461, 530] on button "Expand 22 messages" at bounding box center [663, 539] width 1000 height 30
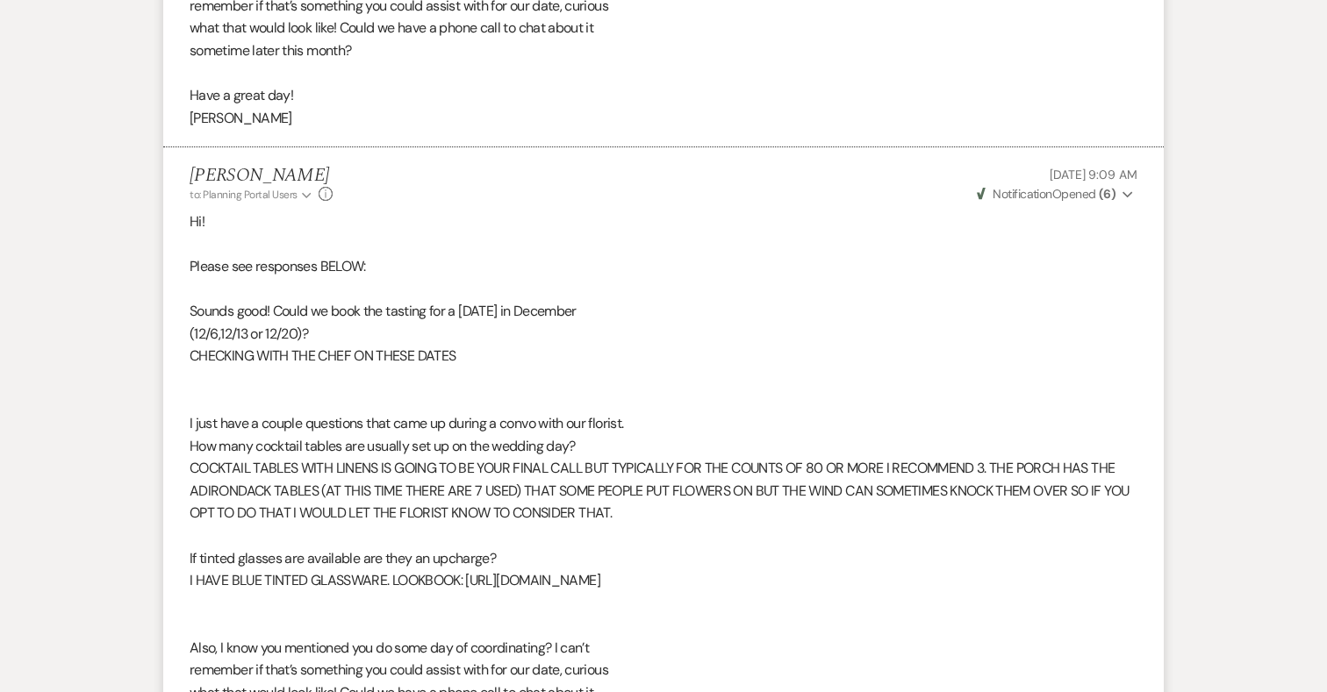
scroll to position [5738, 0]
drag, startPoint x: 196, startPoint y: 286, endPoint x: 298, endPoint y: 287, distance: 102.7
click at [298, 324] on p "(12/6,12/13 or 12/20)?" at bounding box center [664, 335] width 948 height 23
drag, startPoint x: 298, startPoint y: 287, endPoint x: 195, endPoint y: 287, distance: 103.5
click at [195, 324] on p "(12/6,12/13 or 12/20)?" at bounding box center [664, 335] width 948 height 23
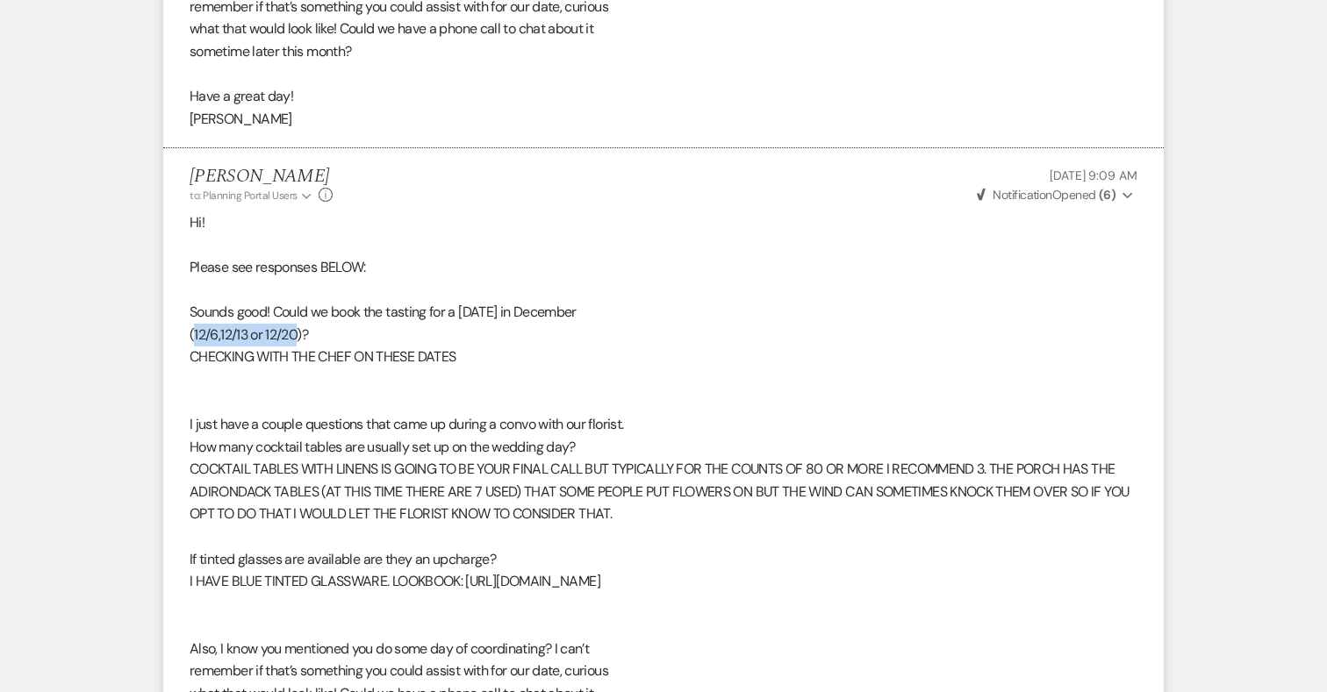
copy p "12/6,12/13 or 12/20"
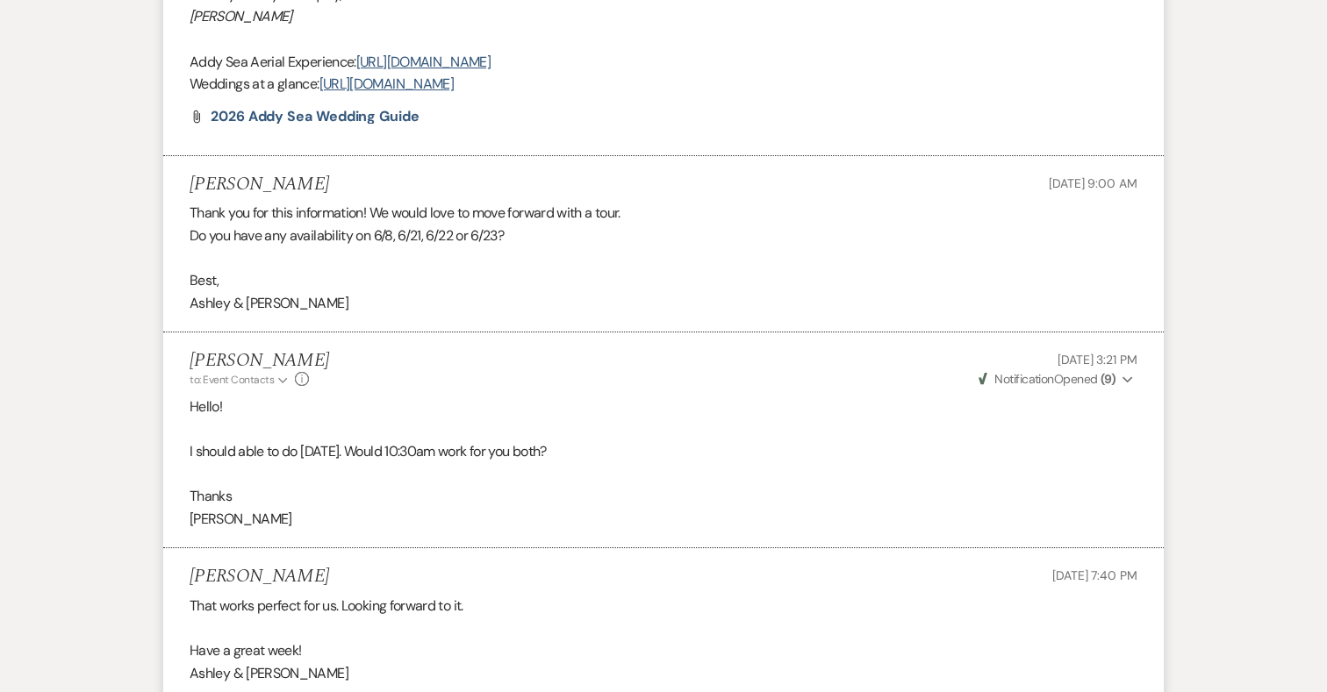
scroll to position [0, 0]
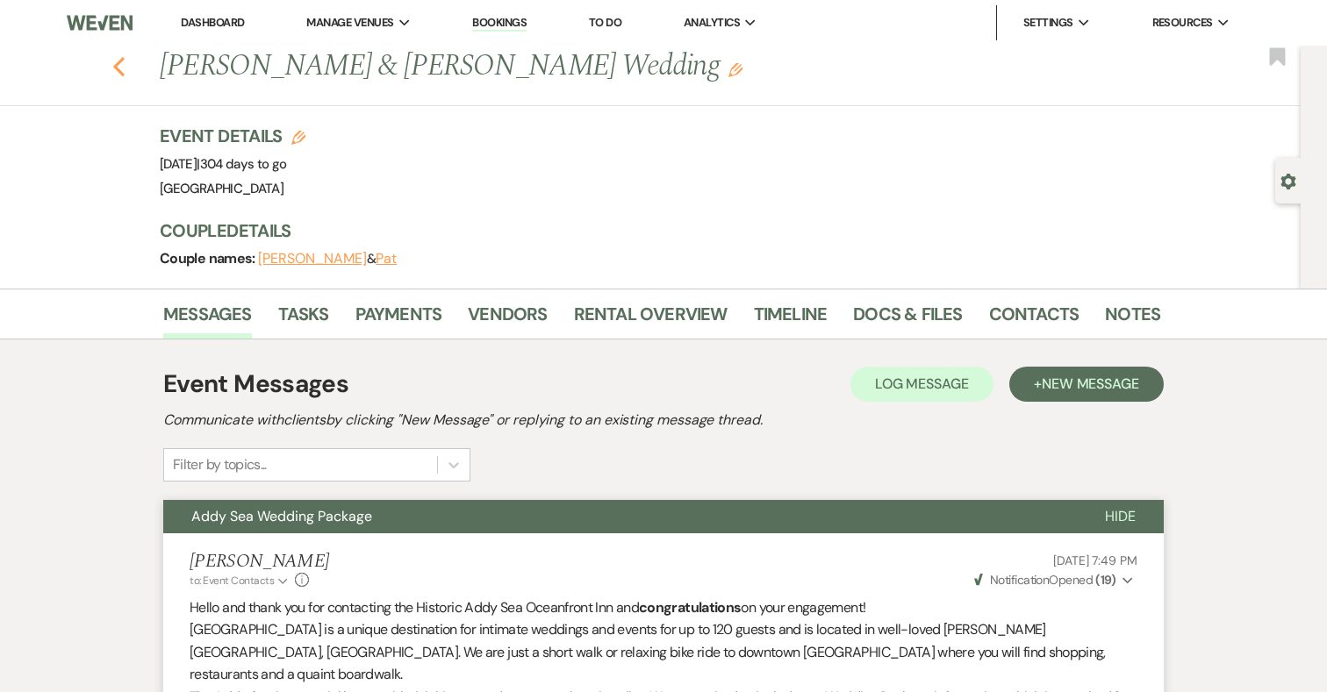
click at [120, 63] on icon "Previous" at bounding box center [118, 66] width 13 height 21
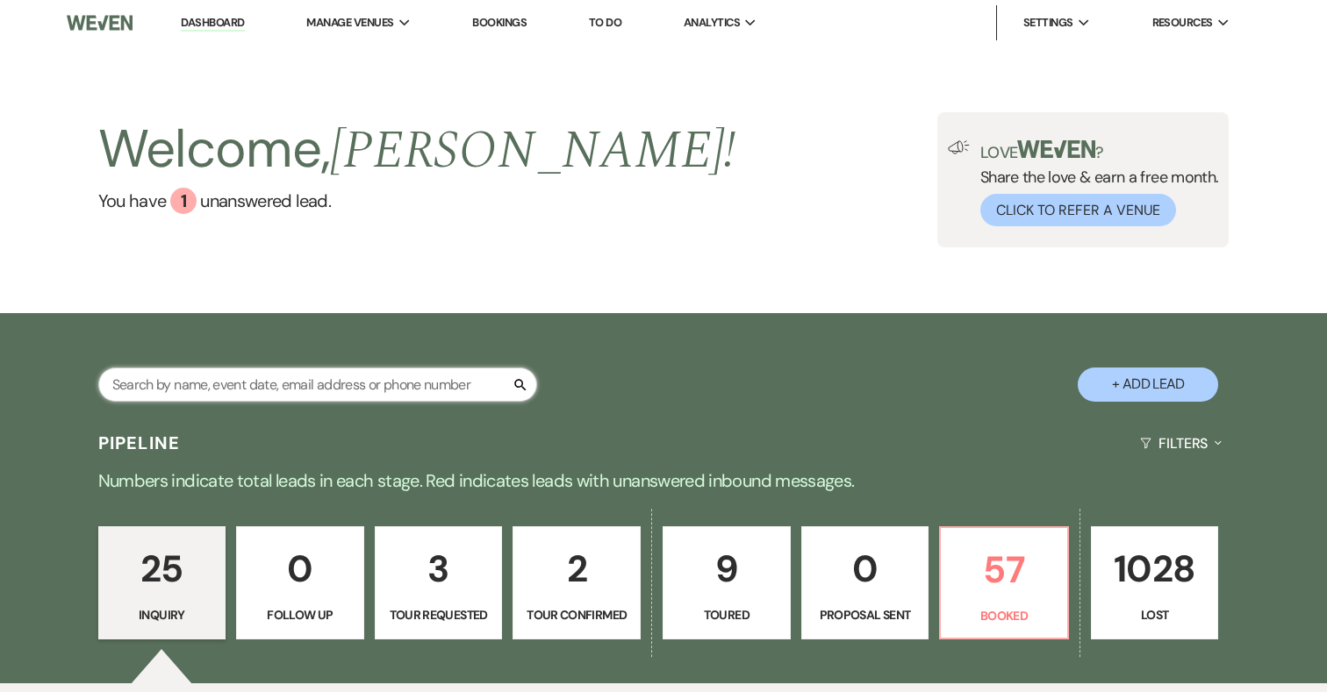
click at [275, 395] on input "text" at bounding box center [317, 385] width 439 height 34
type input "oliv"
select select "8"
select select "5"
select select "8"
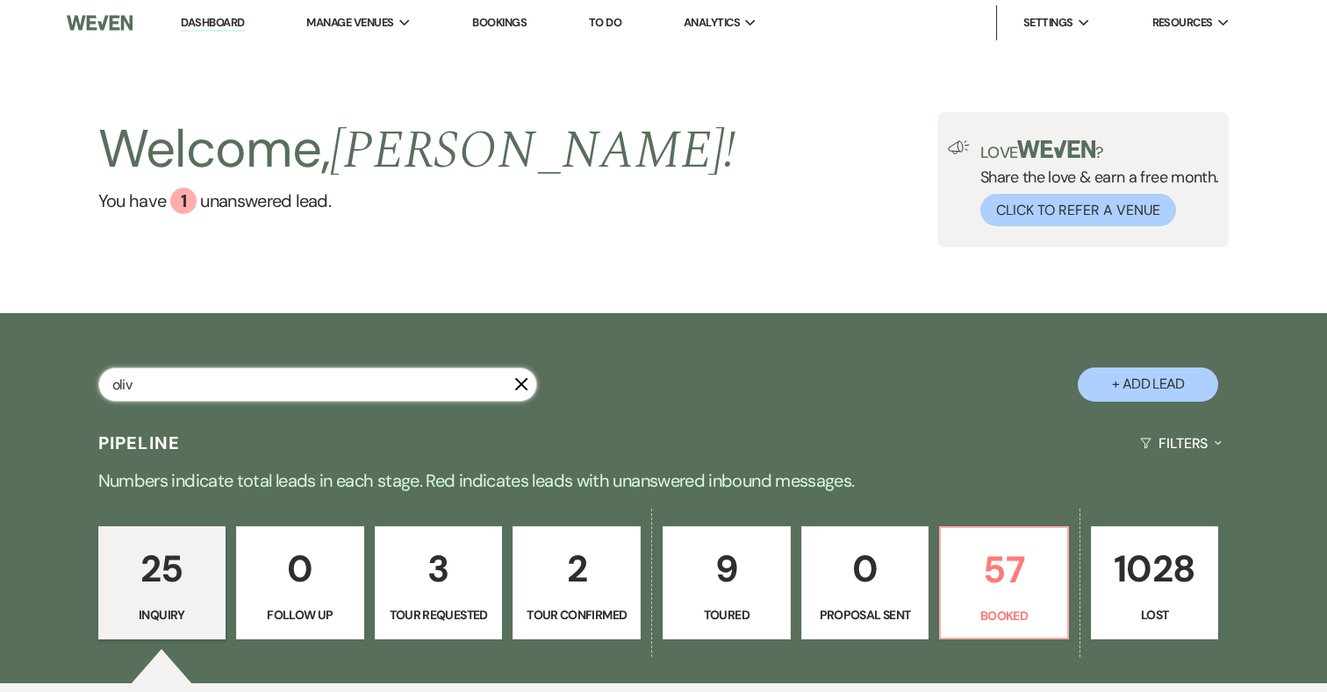
select select "9"
select select "8"
select select "5"
select select "8"
select select "5"
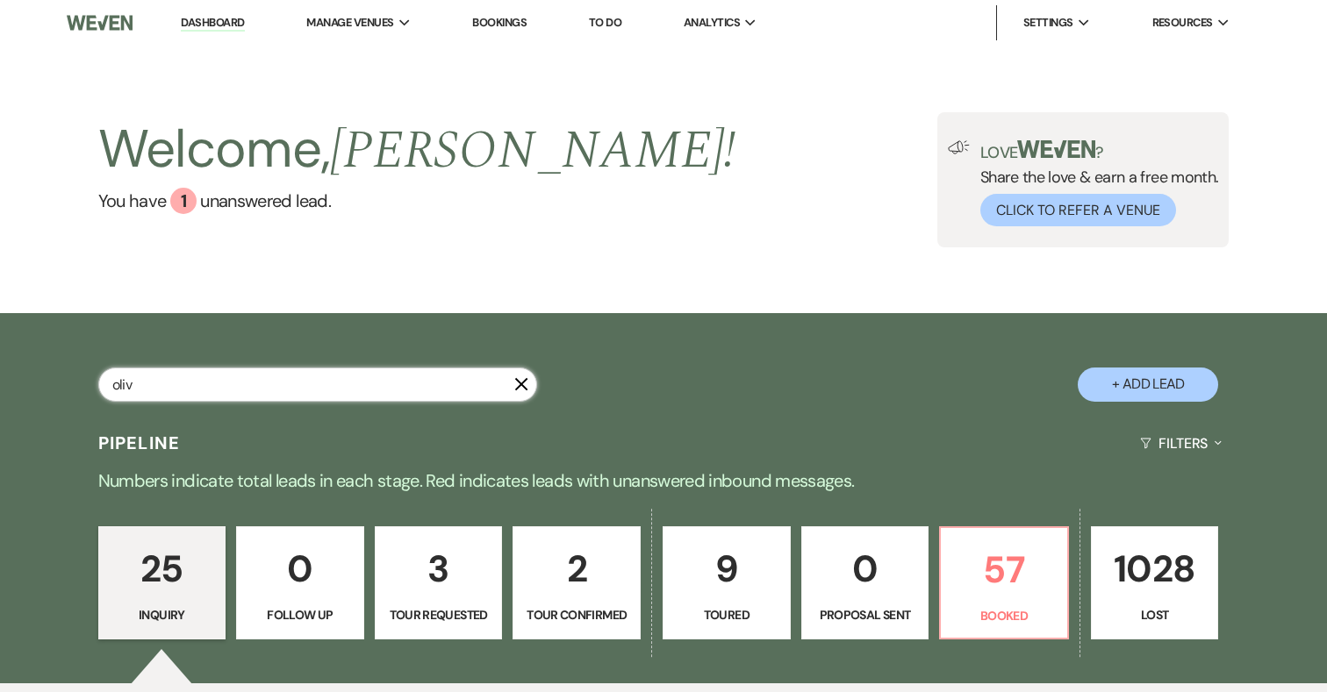
select select "8"
select select "5"
select select "8"
select select "5"
select select "8"
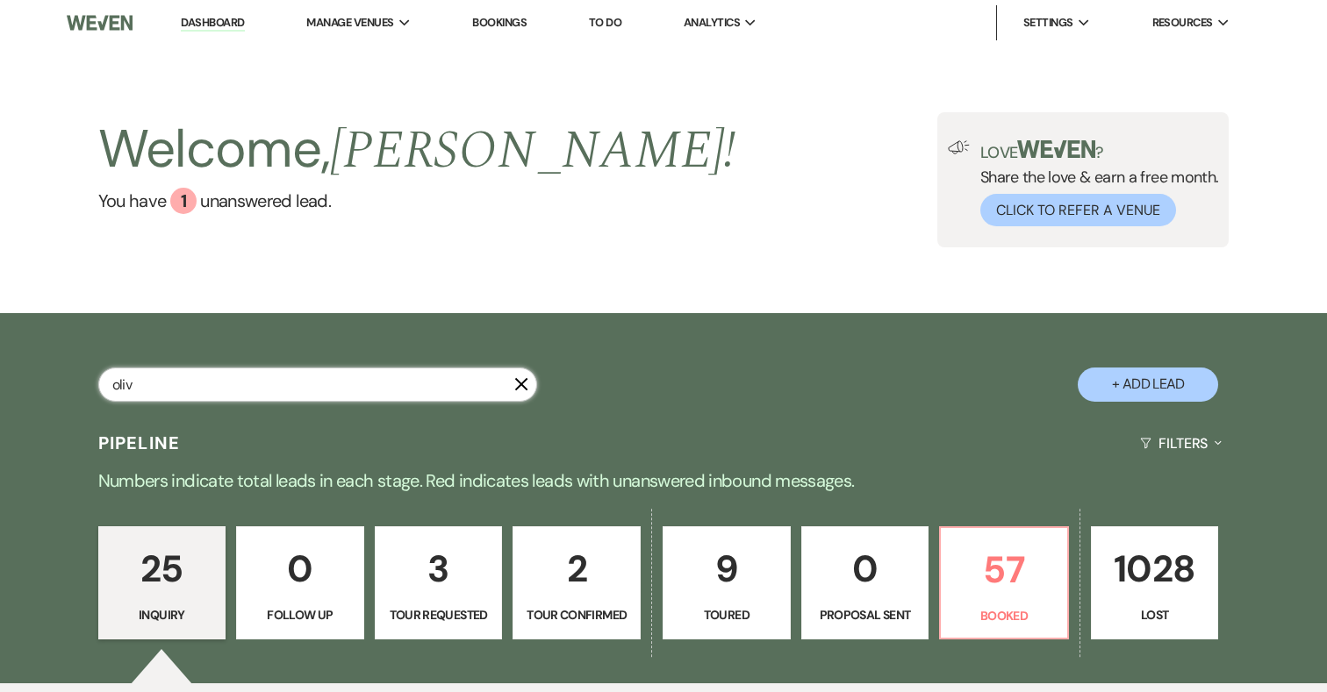
select select "9"
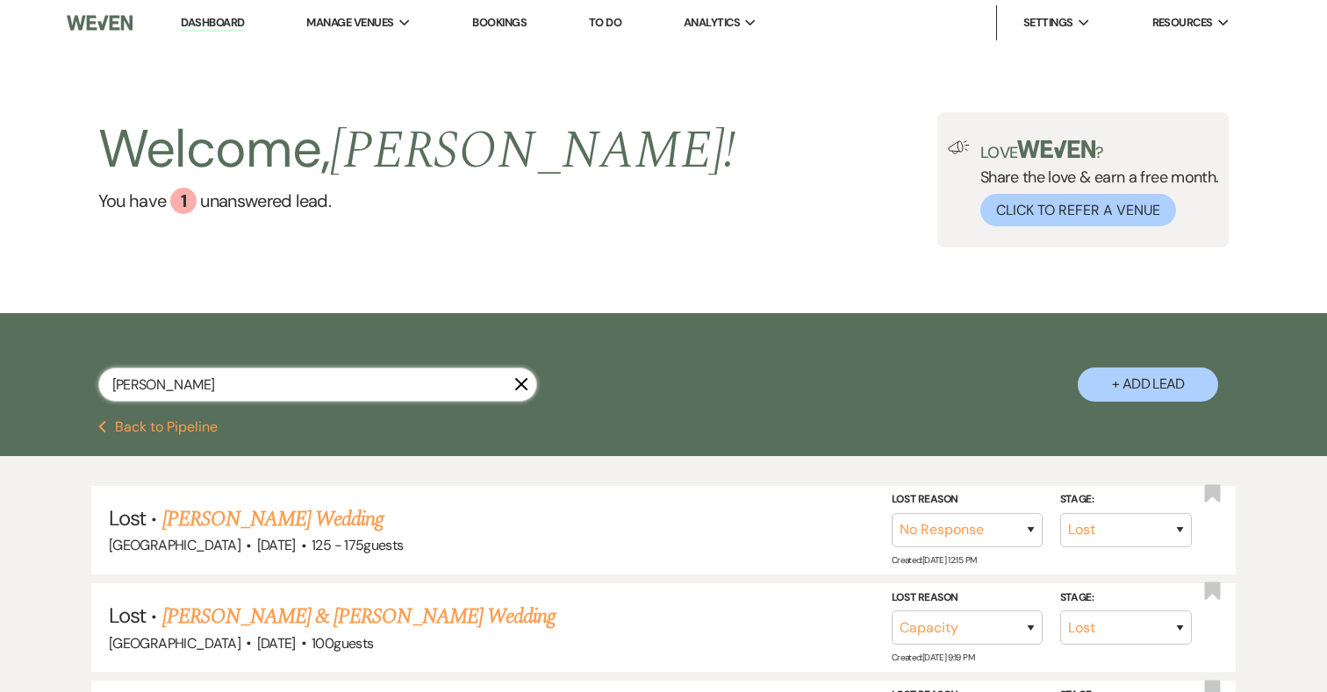
type input "olivia"
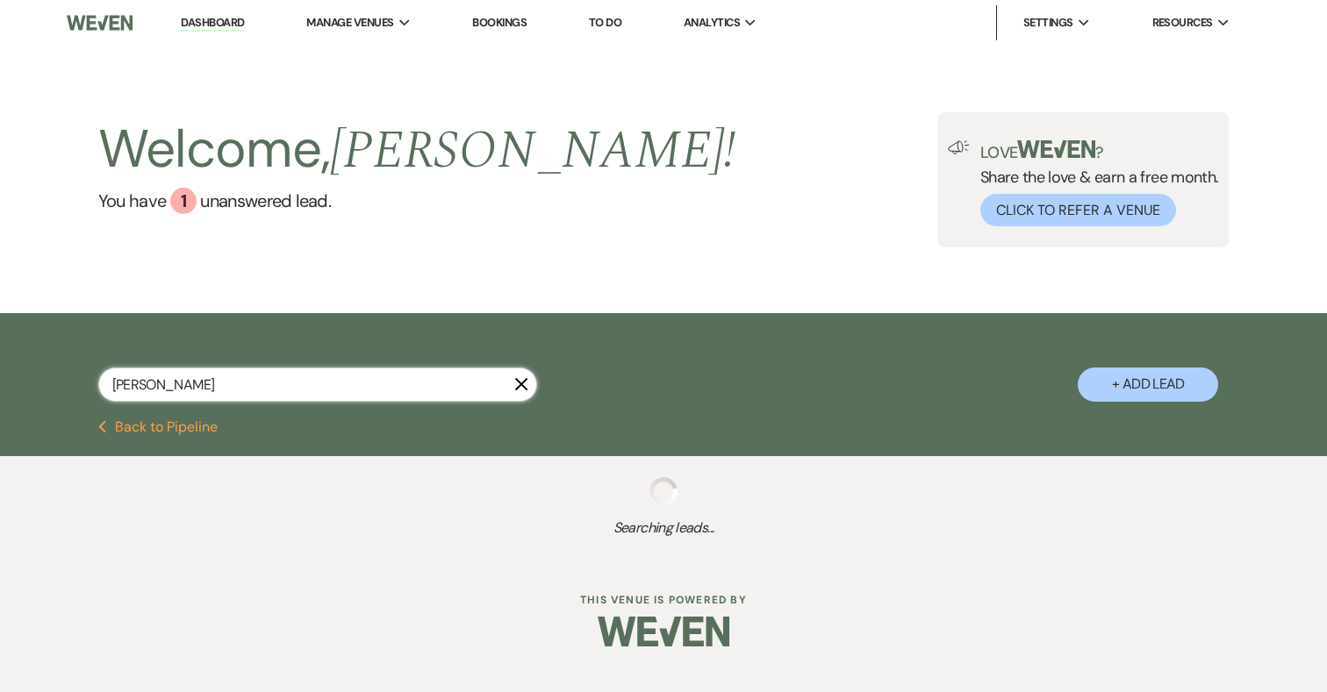
select select "8"
select select "5"
select select "8"
select select "9"
select select "8"
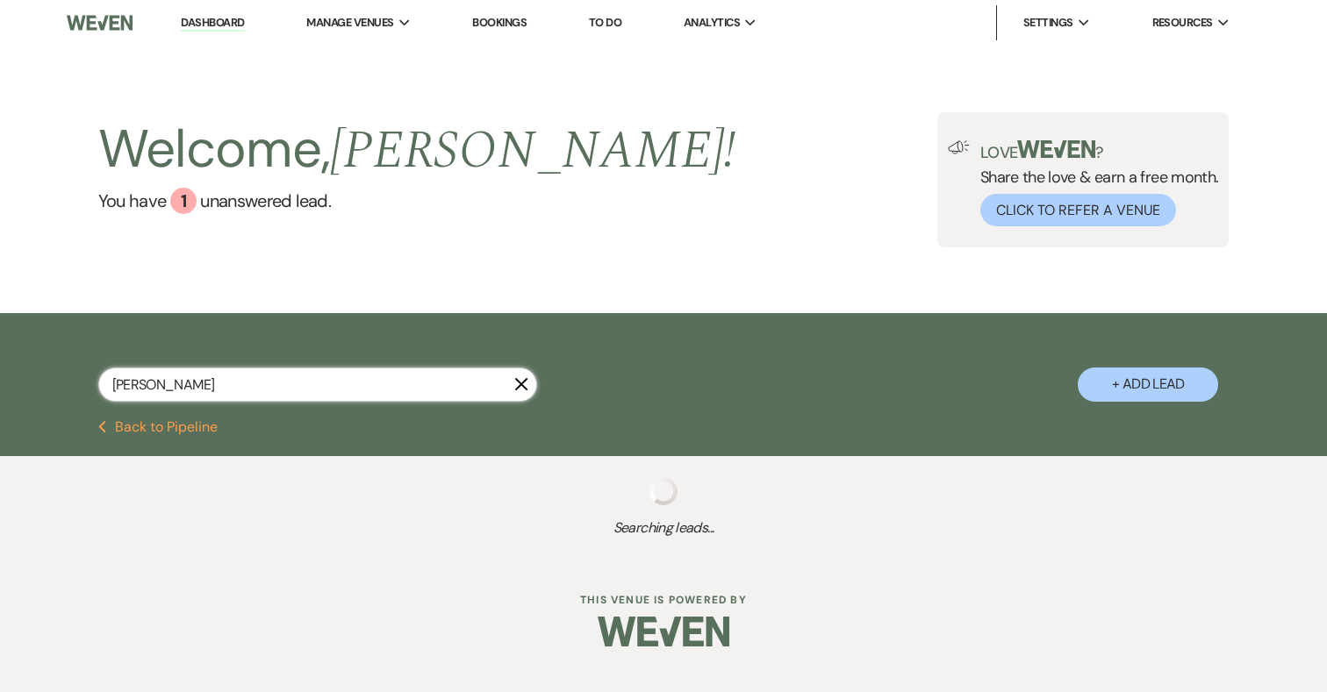
select select "5"
select select "8"
select select "5"
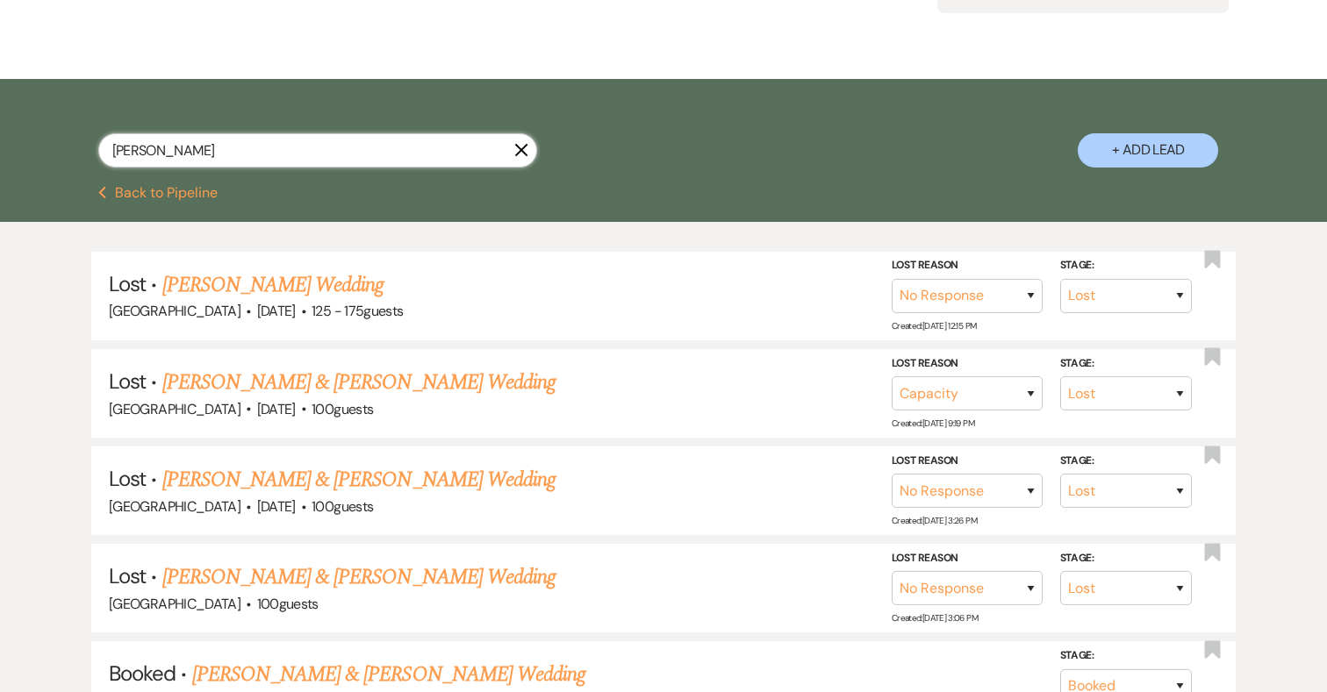
scroll to position [411, 0]
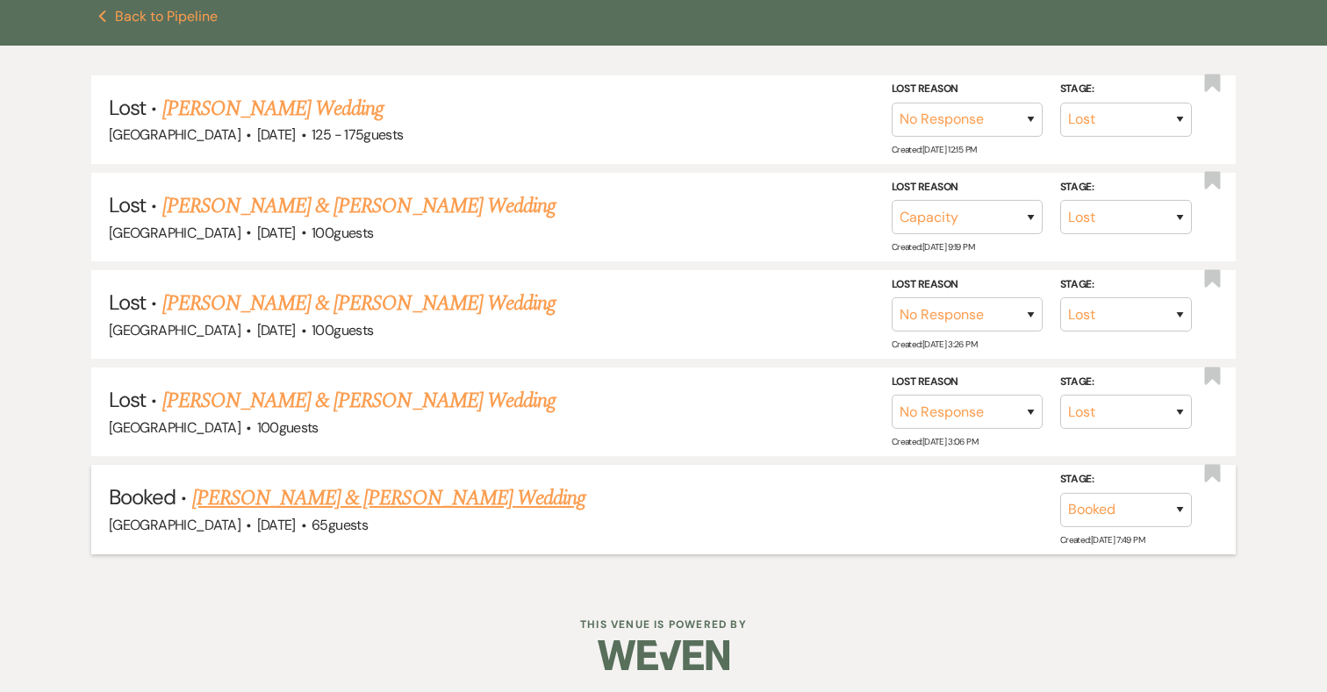
click at [269, 493] on link "[PERSON_NAME] & [PERSON_NAME] Wedding" at bounding box center [388, 499] width 393 height 32
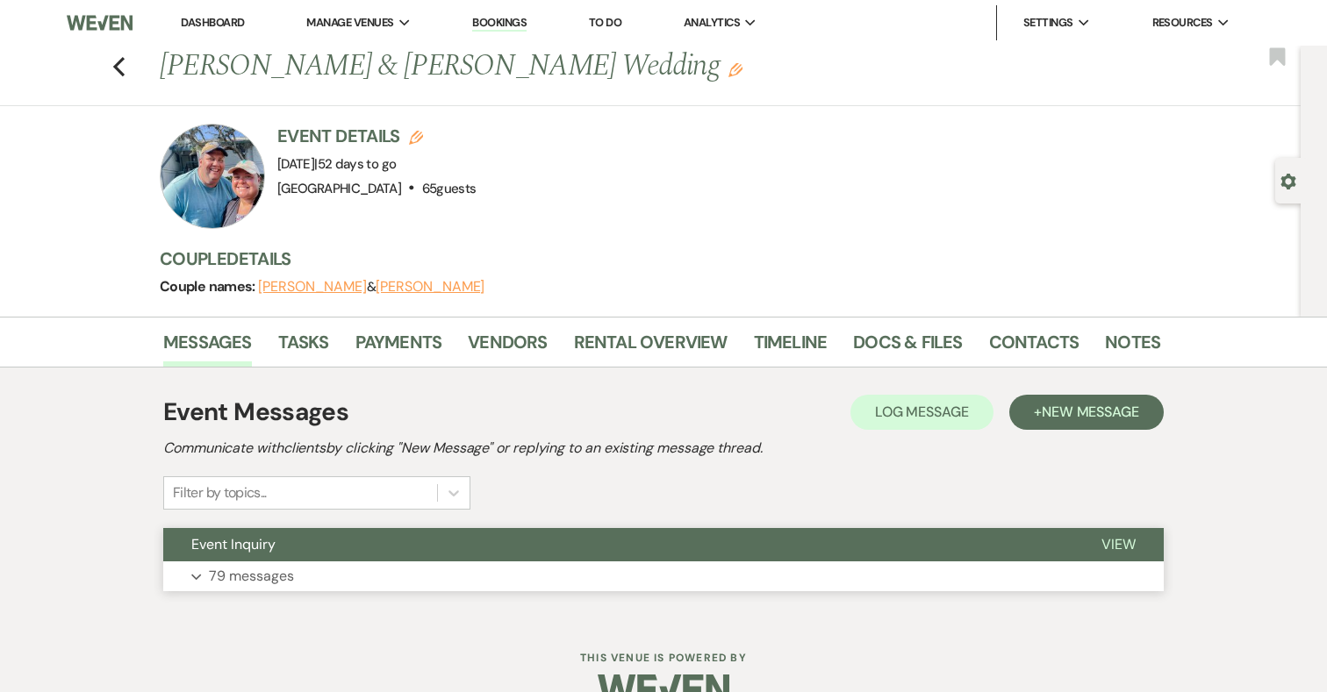
click at [261, 575] on p "79 messages" at bounding box center [251, 576] width 85 height 23
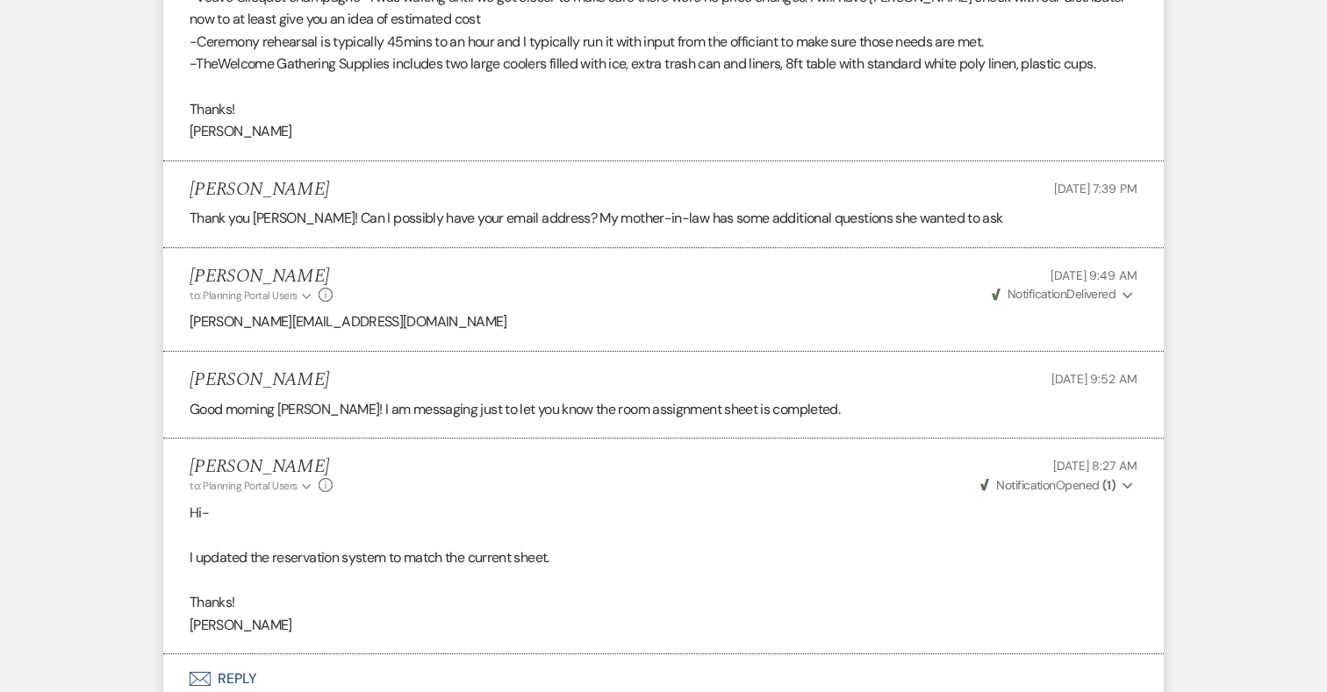
scroll to position [14313, 0]
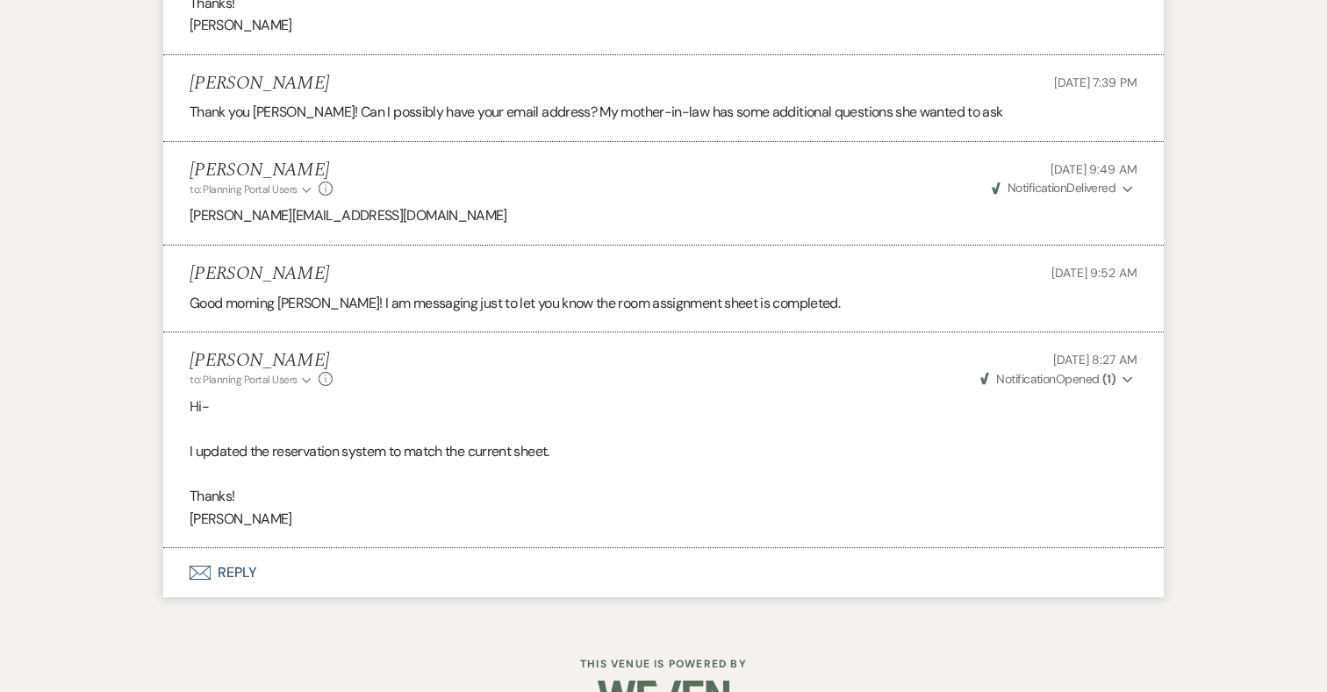
click at [240, 548] on button "Envelope Reply" at bounding box center [663, 572] width 1000 height 49
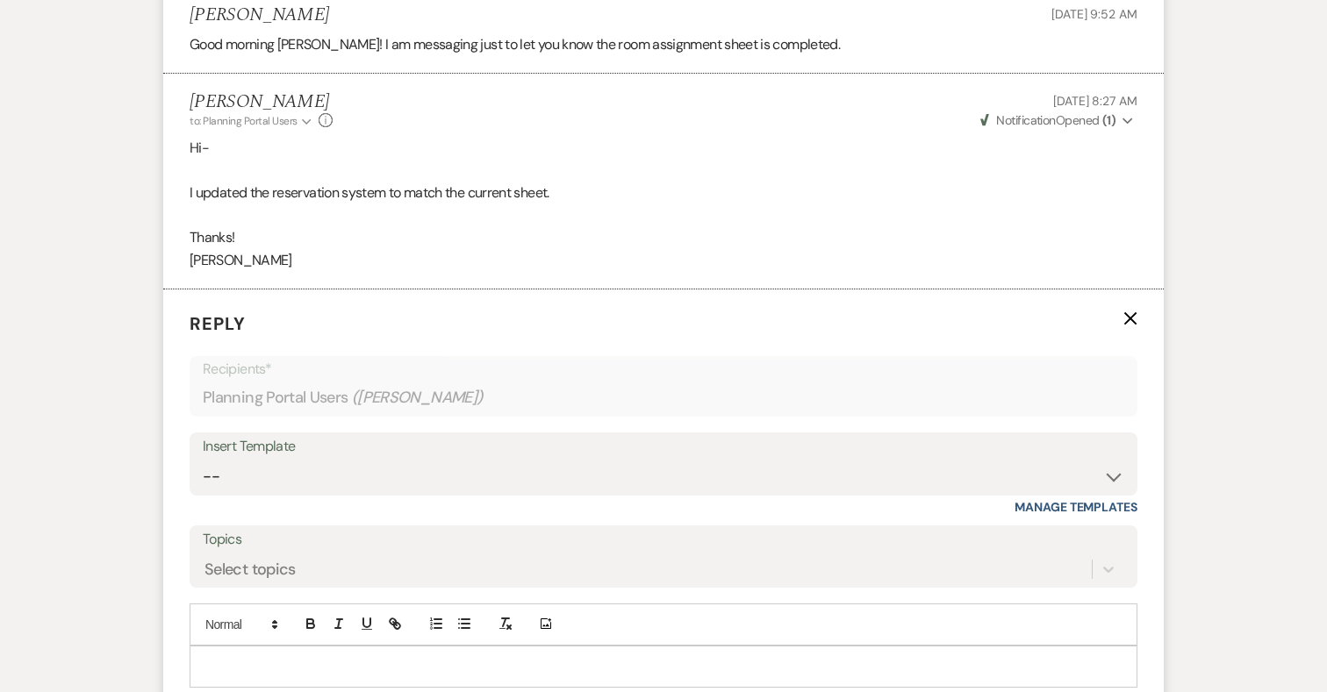
scroll to position [14593, 0]
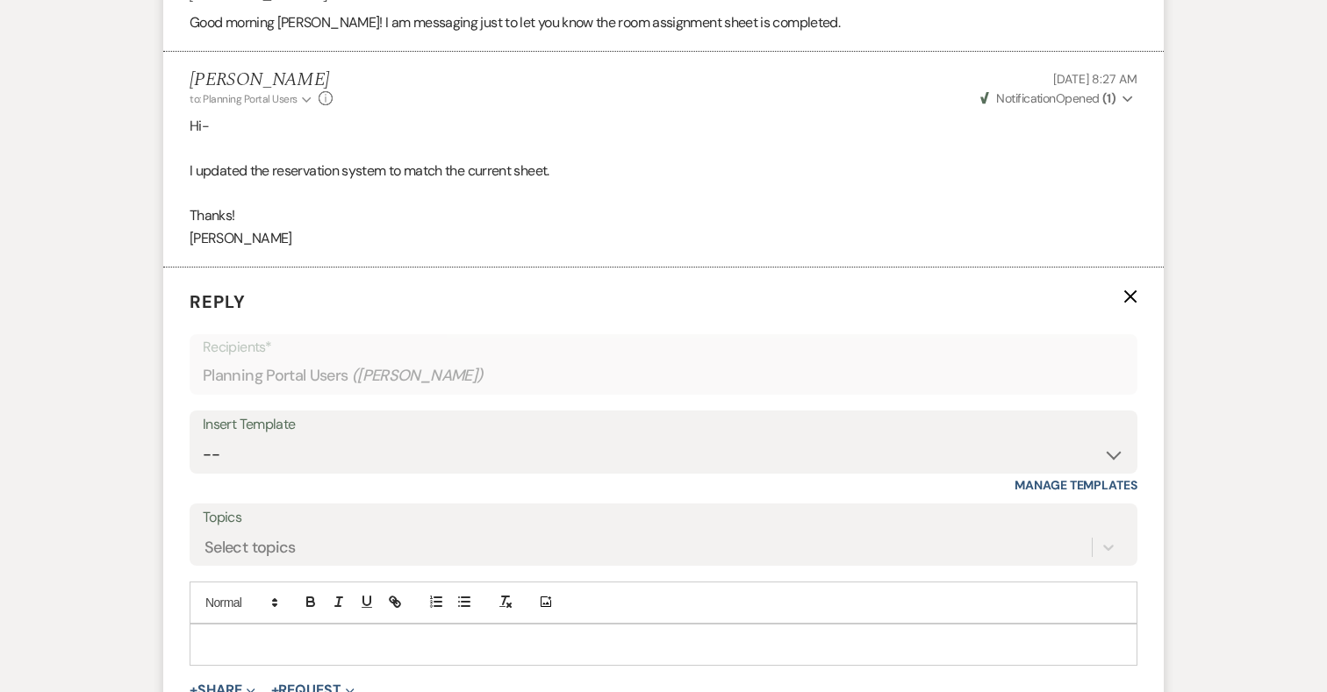
click at [287, 635] on p at bounding box center [663, 644] width 919 height 19
click at [204, 675] on p "Vevue" at bounding box center [663, 684] width 919 height 19
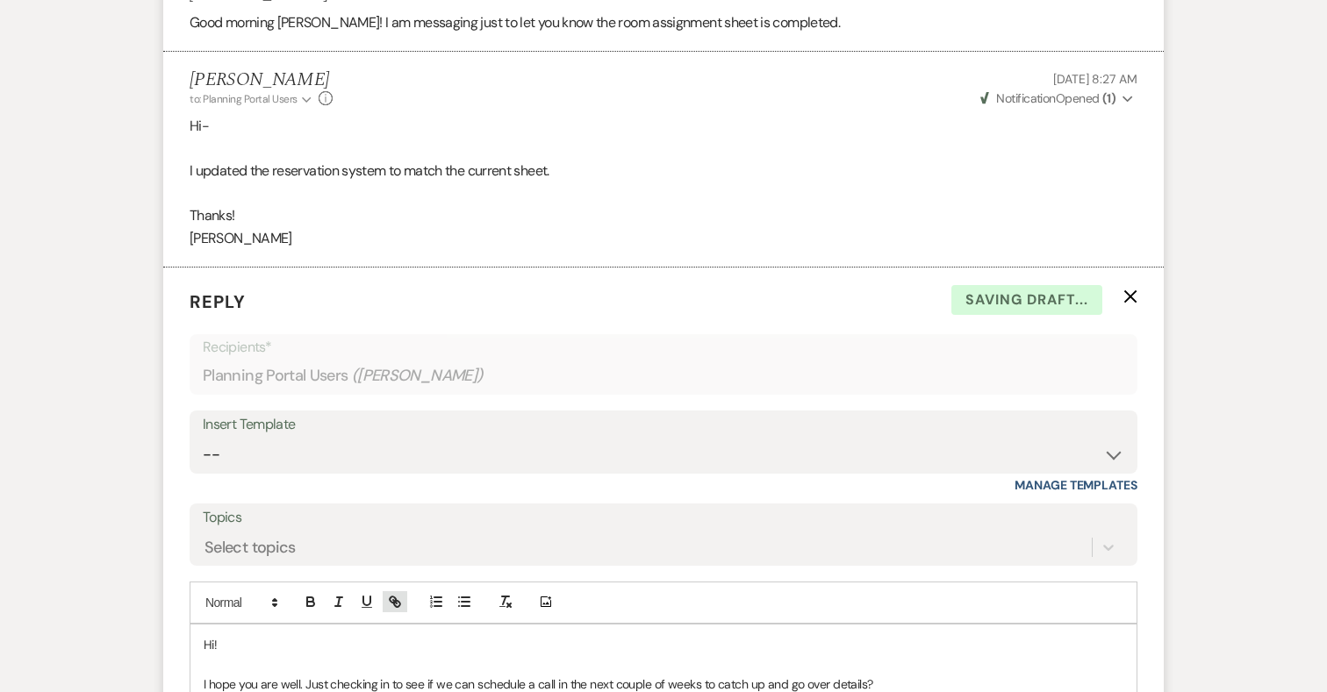
click at [397, 594] on icon "button" at bounding box center [395, 602] width 16 height 16
drag, startPoint x: 338, startPoint y: 662, endPoint x: 252, endPoint y: 662, distance: 86.0
click at [252, 691] on p "Also the Veuve Clicquot ﻿ Vevue" at bounding box center [663, 703] width 919 height 19
click at [400, 594] on icon "button" at bounding box center [395, 602] width 16 height 16
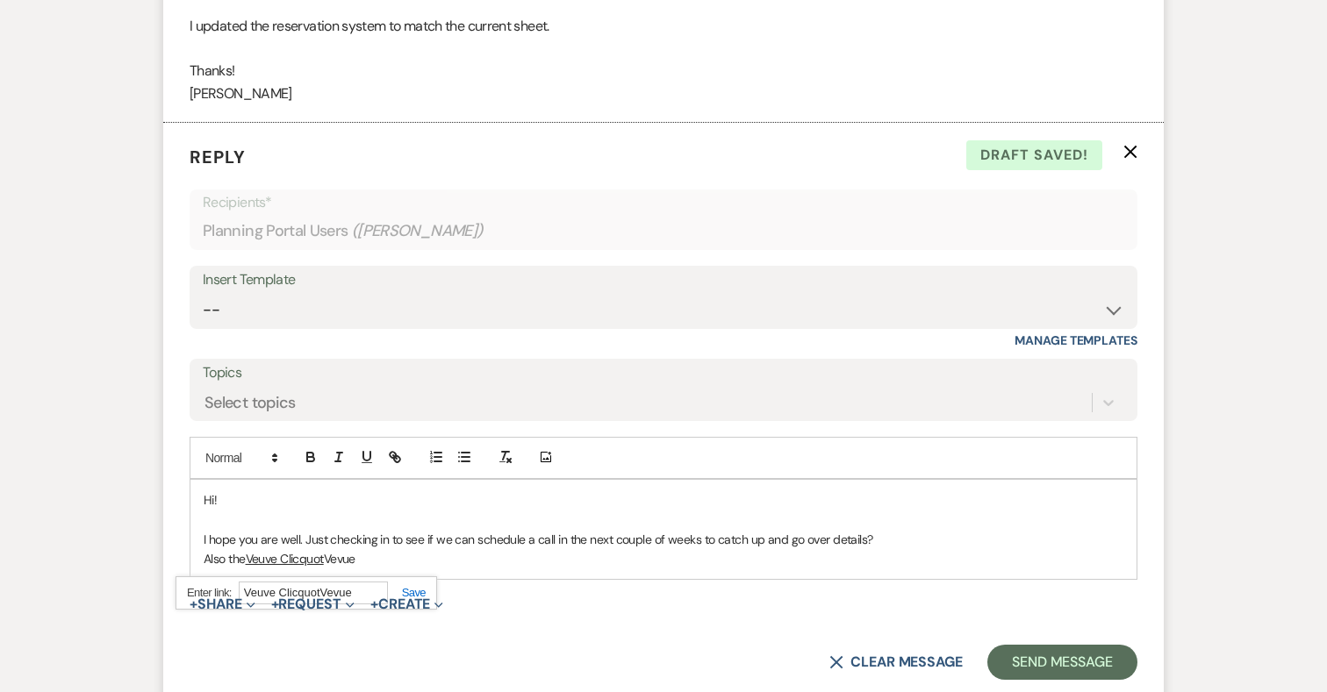
scroll to position [14739, 0]
click at [347, 581] on input "Veuve ClicquotVevue" at bounding box center [313, 592] width 149 height 23
drag, startPoint x: 320, startPoint y: 544, endPoint x: 421, endPoint y: 537, distance: 101.1
click at [421, 576] on div "Veuve ClicquotVevue" at bounding box center [305, 593] width 261 height 34
type input "Vevue"
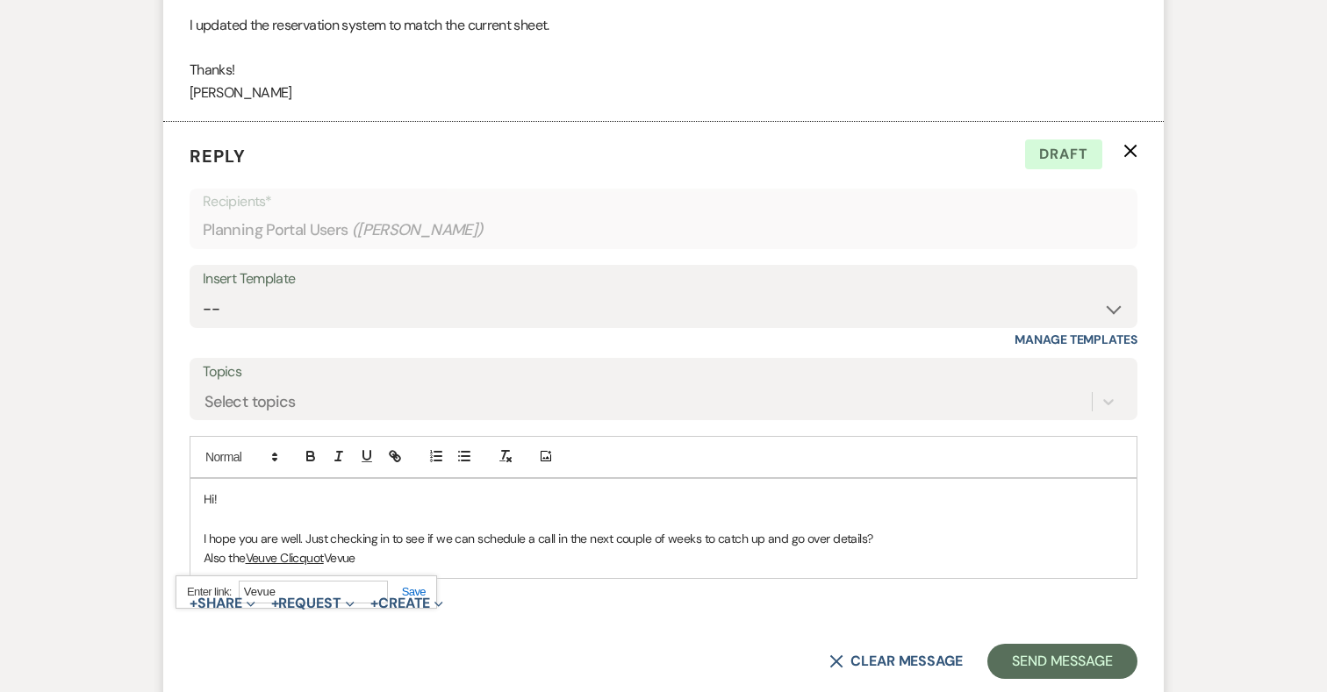
click at [424, 548] on p "Also the Veuve Clicquot ﻿ Vevue" at bounding box center [663, 557] width 919 height 19
click at [353, 529] on p "I hope you are well. Just checking in to see if we can schedule a call in the n…" at bounding box center [663, 538] width 919 height 19
click at [339, 548] on p "Also the Veuve Clicquot Vevue" at bounding box center [663, 557] width 919 height 19
drag, startPoint x: 362, startPoint y: 517, endPoint x: 251, endPoint y: 517, distance: 111.4
click at [251, 548] on p "Also the Veuve Clicquot Vevue" at bounding box center [663, 557] width 919 height 19
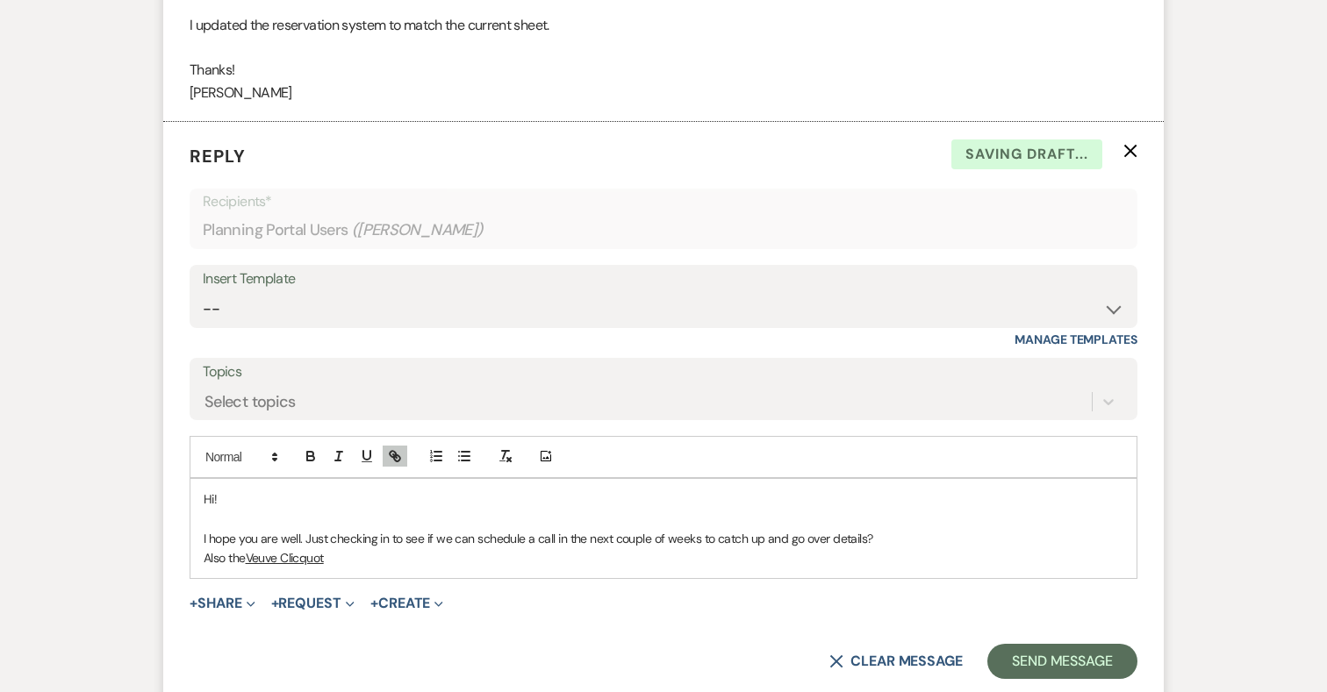
click at [281, 550] on link "Veuve Clicquot" at bounding box center [285, 558] width 78 height 16
click at [382, 585] on link at bounding box center [358, 591] width 46 height 13
click at [359, 548] on p "Also the Veuve Clicquot" at bounding box center [663, 557] width 919 height 19
click at [225, 548] on p "Also the Veuve Clicquot" at bounding box center [663, 557] width 919 height 19
click at [340, 548] on p "Also, the Veuve Clicquot" at bounding box center [663, 557] width 919 height 19
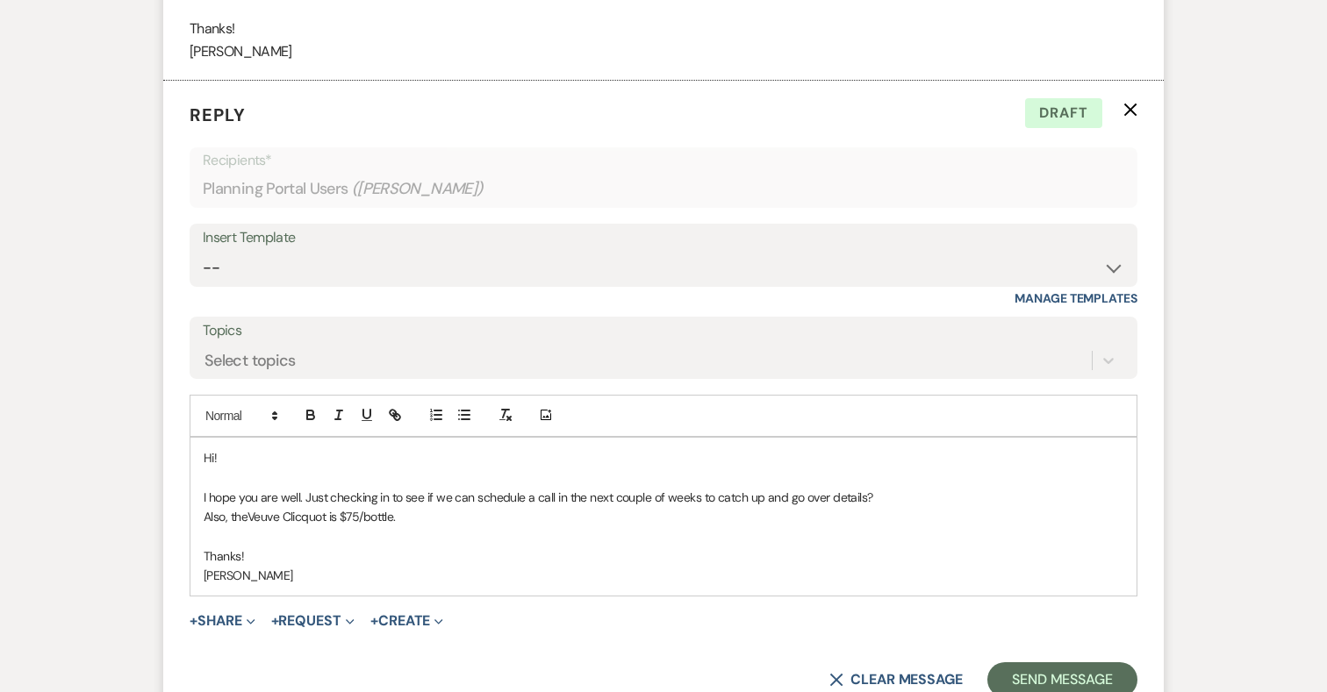
scroll to position [14828, 0]
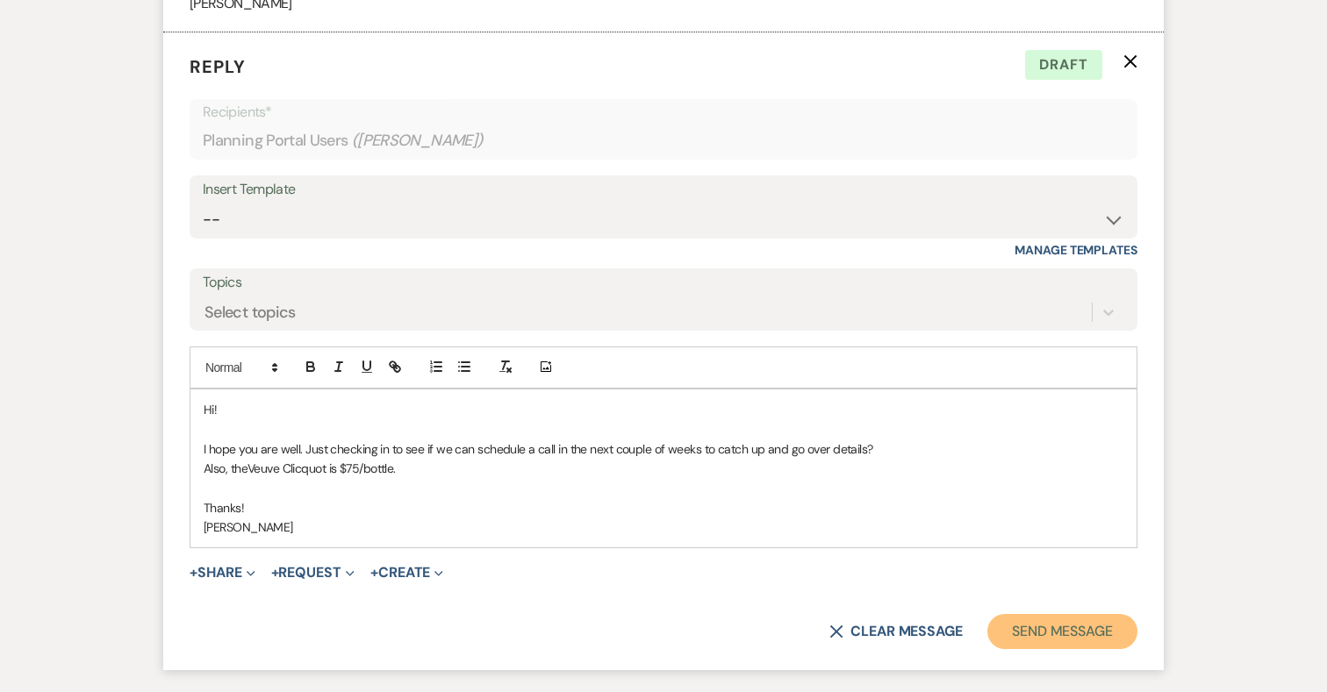
click at [1069, 614] on button "Send Message" at bounding box center [1062, 631] width 150 height 35
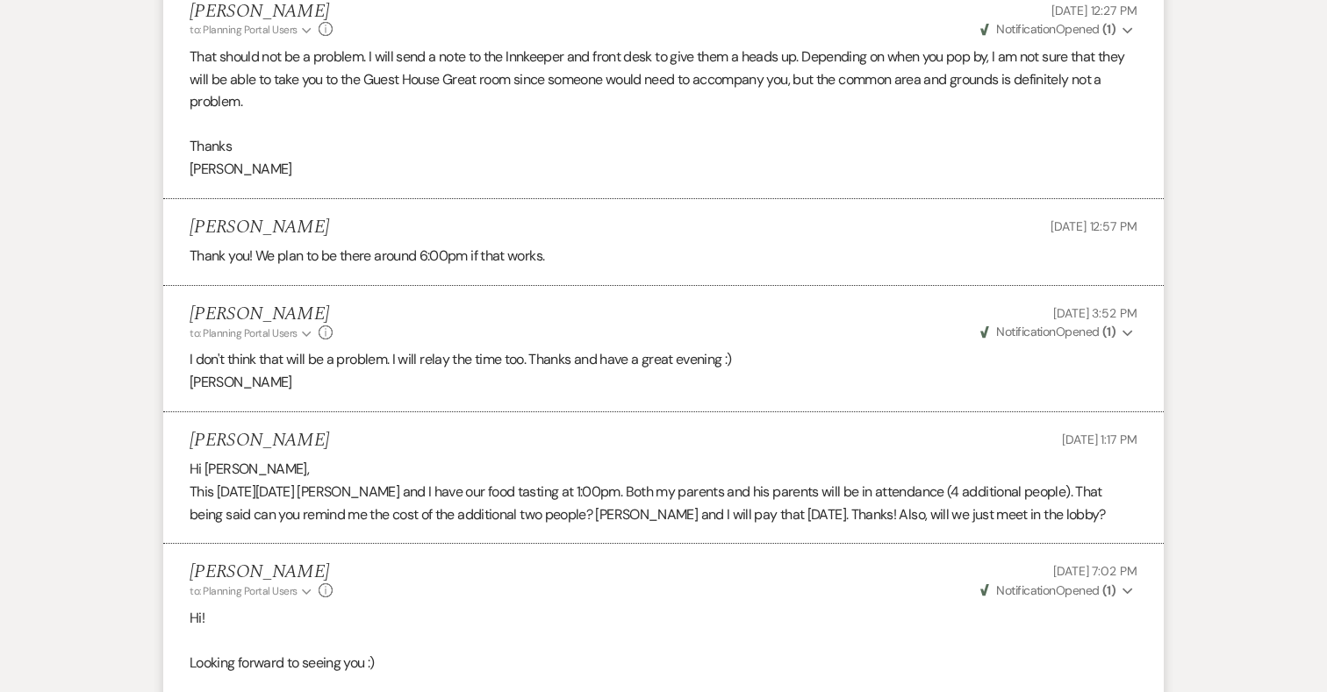
scroll to position [9991, 0]
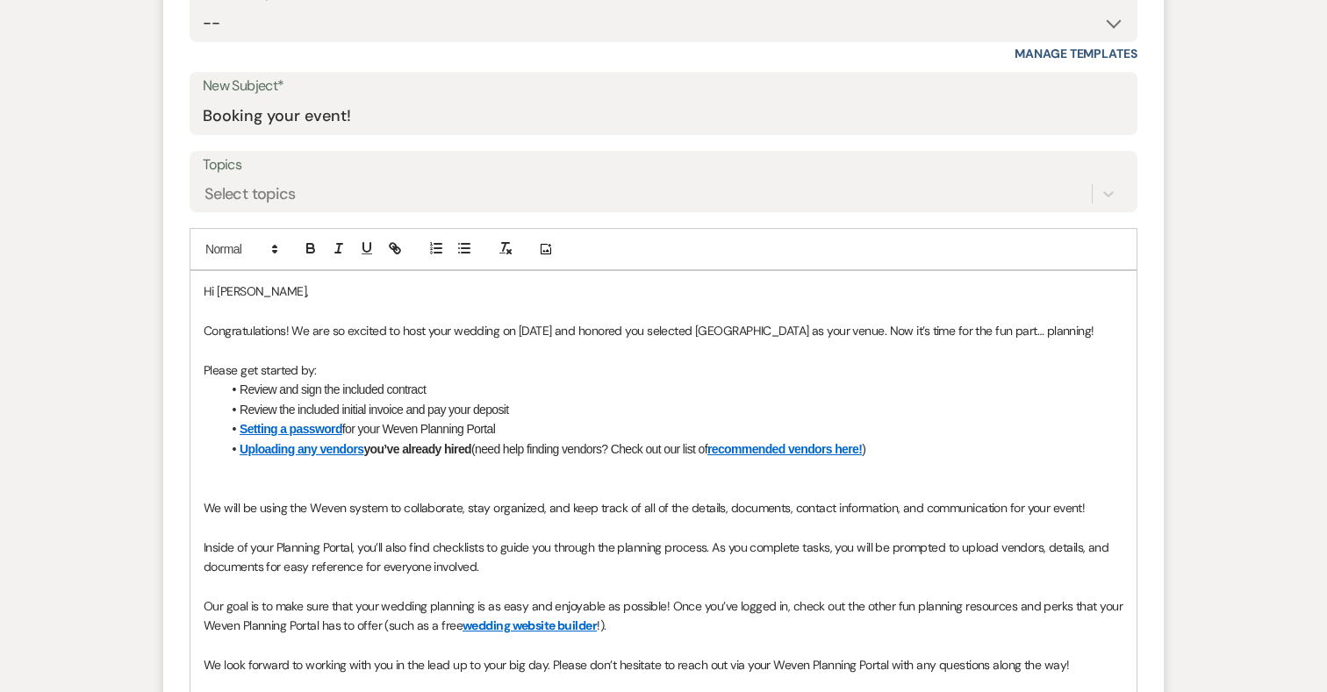
scroll to position [485, 0]
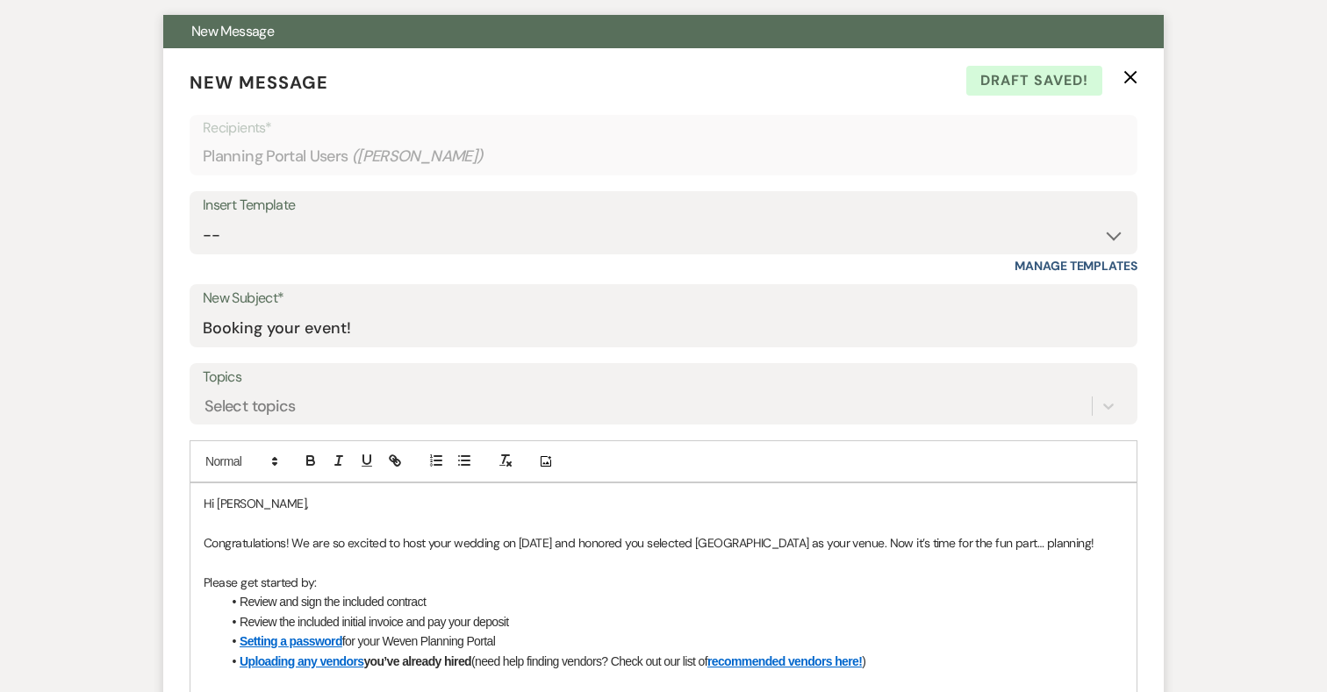
click at [1137, 76] on form "New Message X Draft saved! Recipients* Planning Portal Users ( Ashley Haller ) …" at bounding box center [663, 591] width 1000 height 1086
click at [1126, 76] on icon "X" at bounding box center [1130, 77] width 14 height 14
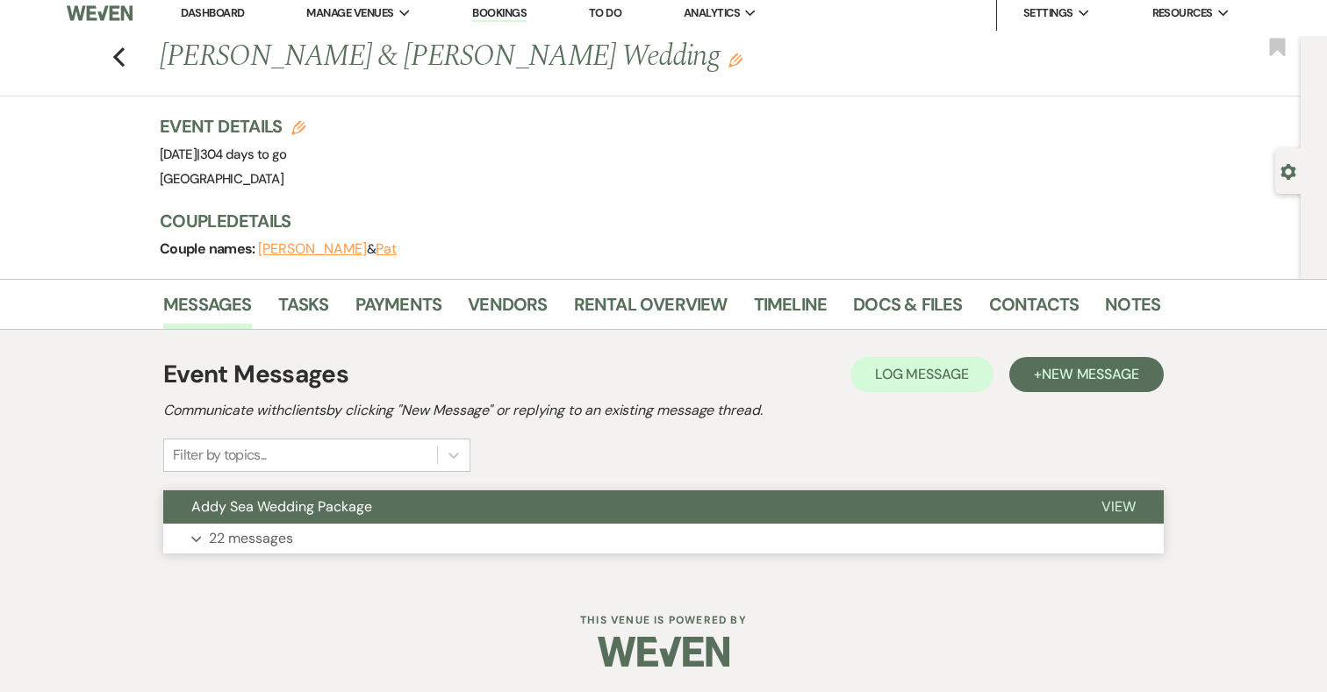
click at [293, 540] on p "22 messages" at bounding box center [251, 538] width 84 height 23
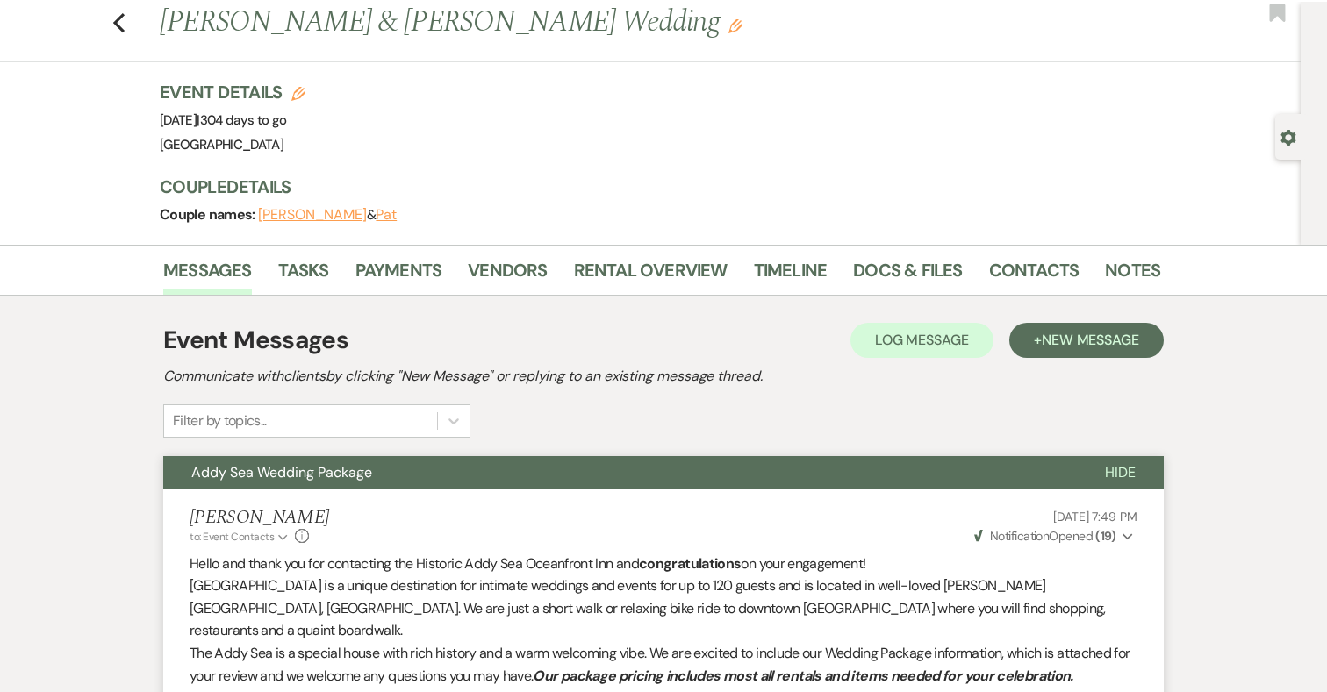
scroll to position [0, 0]
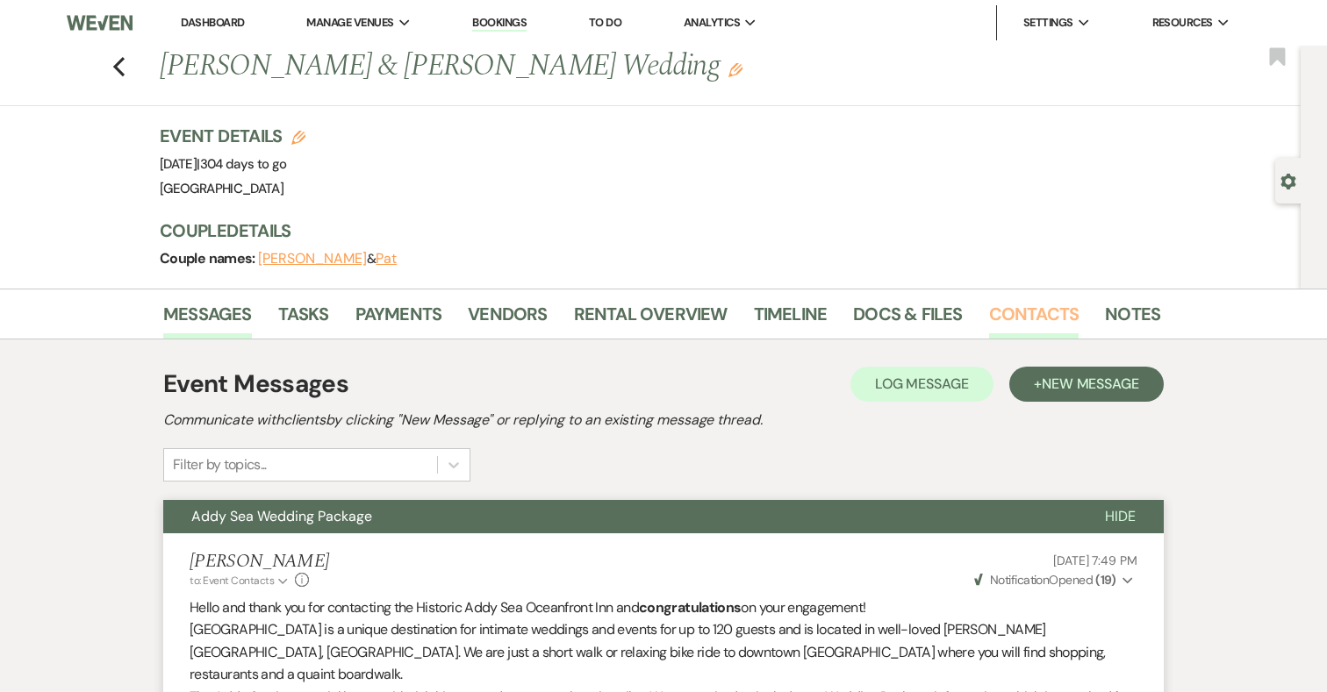
click at [1048, 316] on link "Contacts" at bounding box center [1034, 319] width 90 height 39
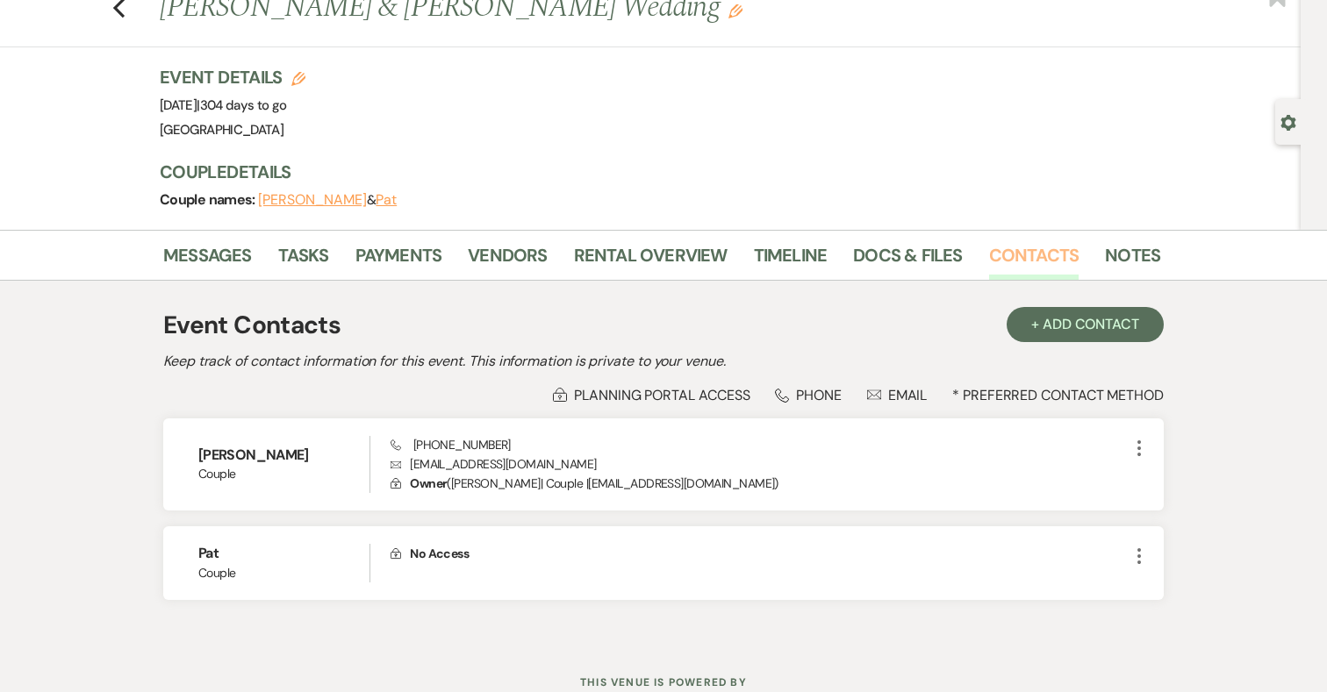
scroll to position [61, 0]
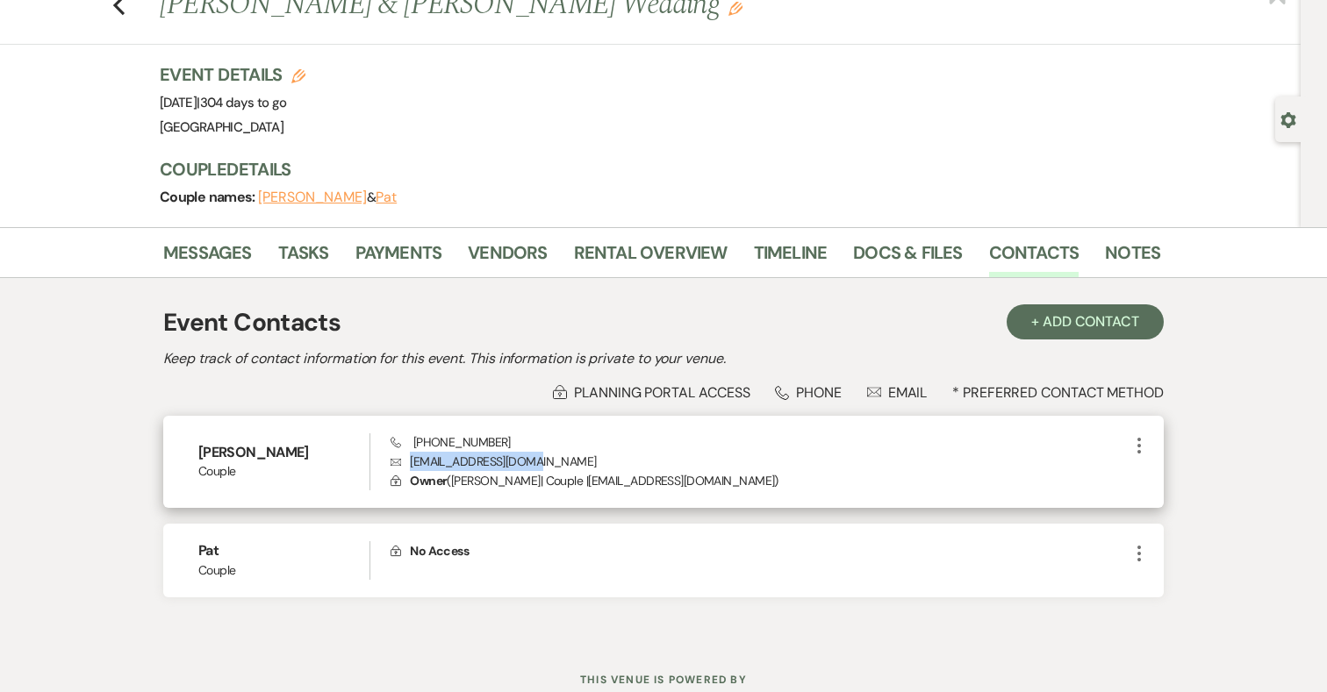
drag, startPoint x: 540, startPoint y: 464, endPoint x: 409, endPoint y: 466, distance: 130.7
click at [409, 466] on p "Envelope pashlehman@gmail.com" at bounding box center [759, 461] width 738 height 19
copy p "pashlehman@gmail.com"
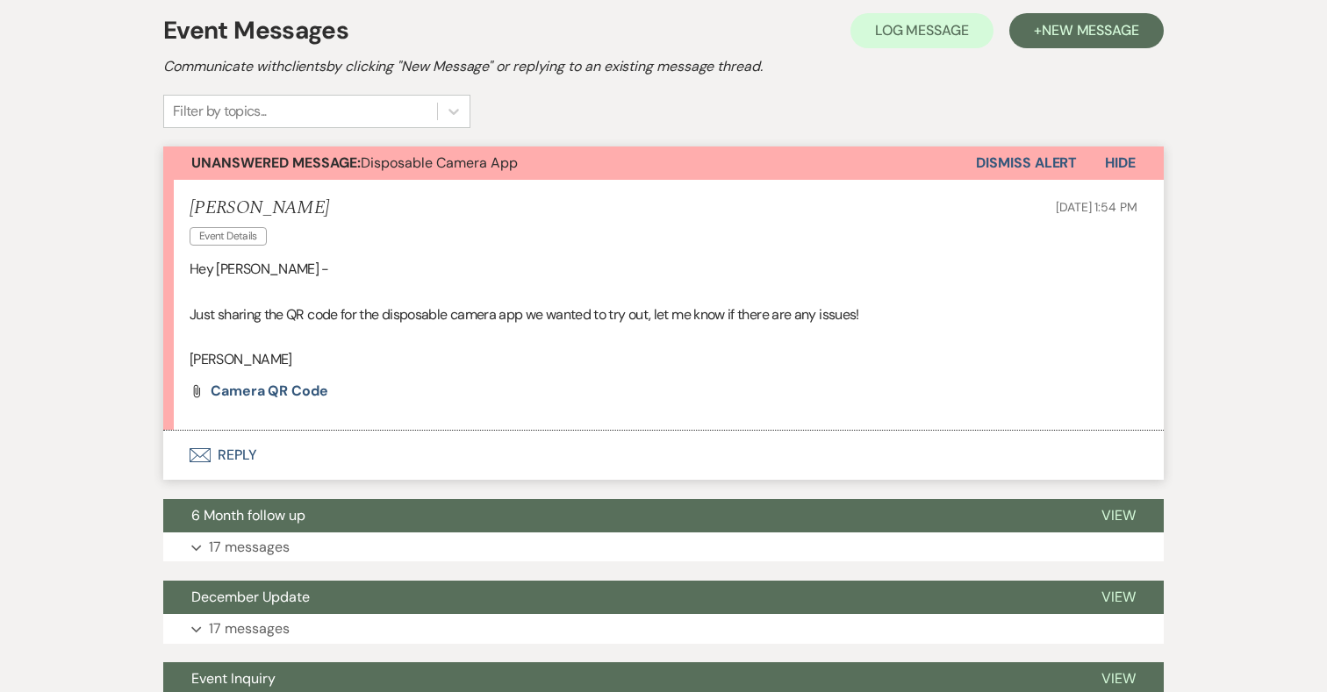
scroll to position [383, 0]
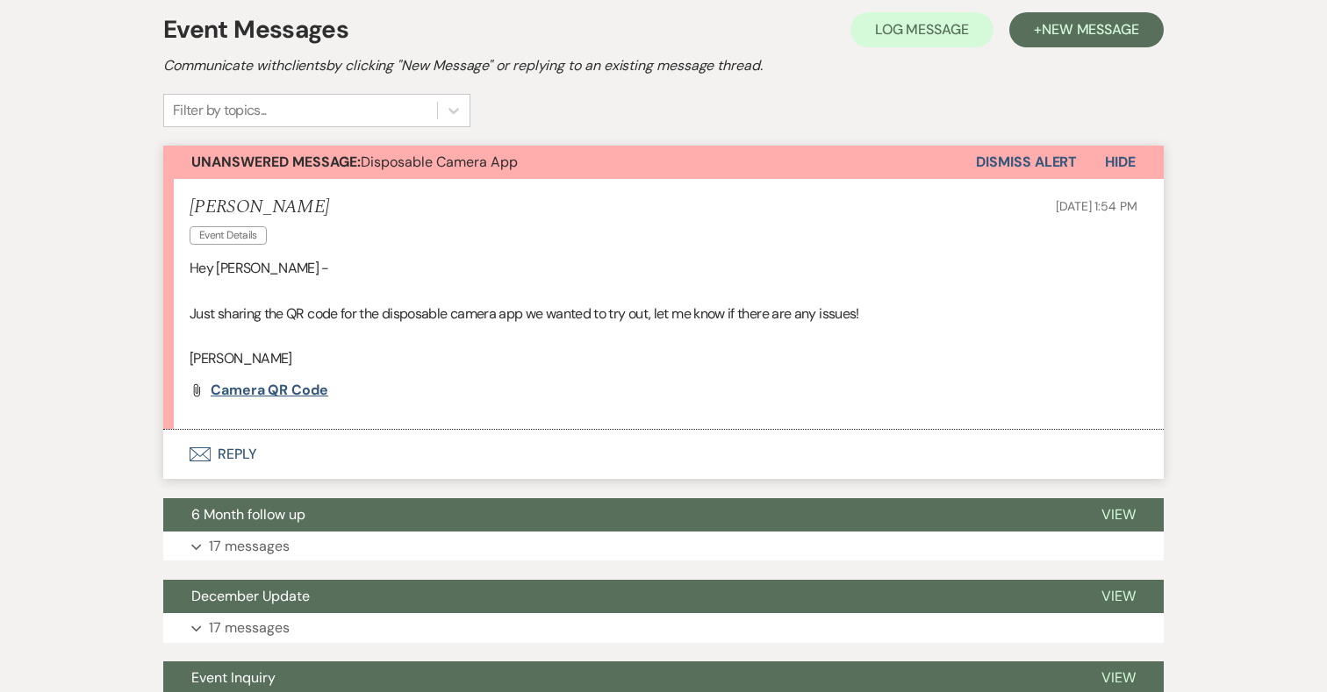
click at [313, 390] on span "Camera QR code" at bounding box center [270, 390] width 118 height 18
click at [227, 453] on button "Envelope Reply" at bounding box center [663, 454] width 1000 height 49
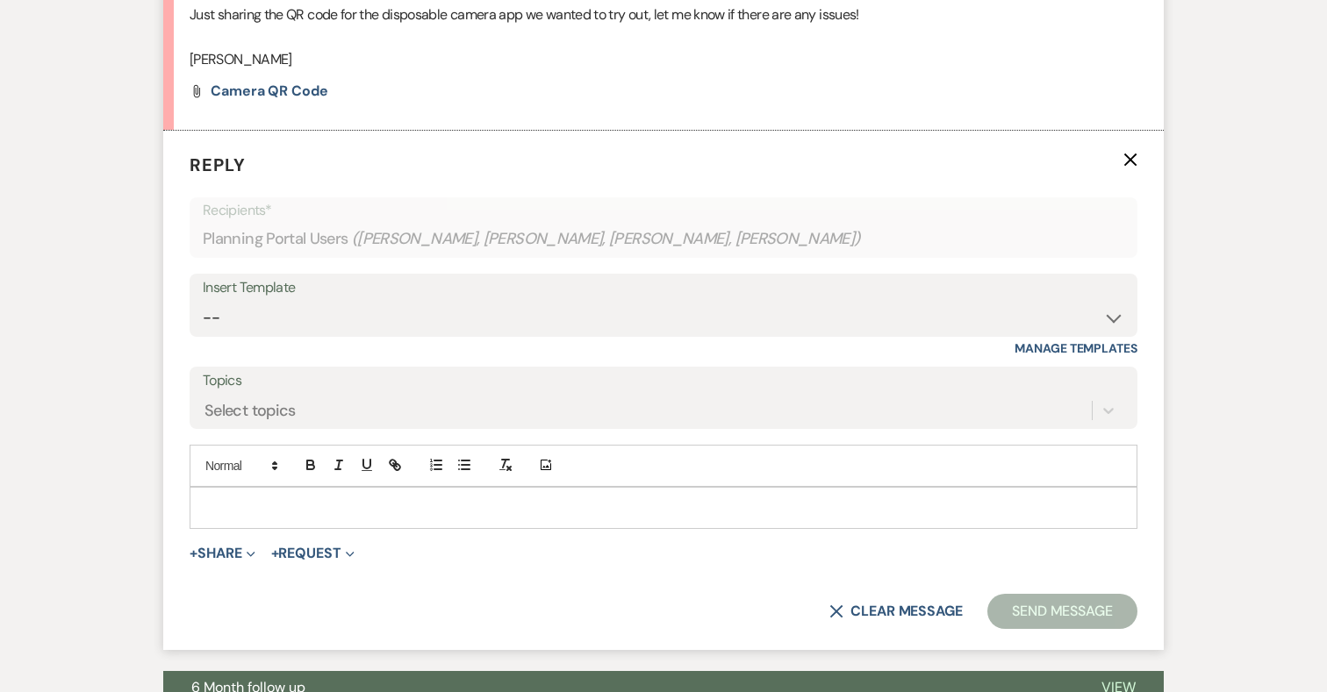
scroll to position [704, 0]
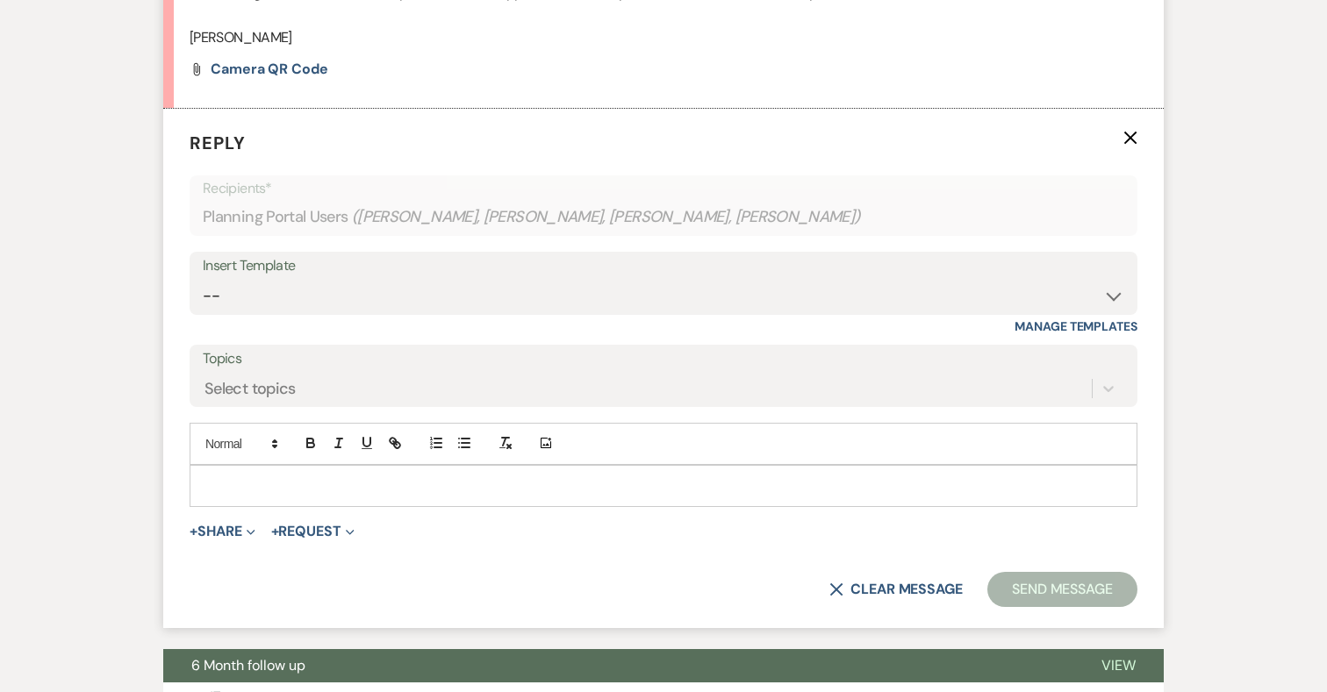
click at [225, 490] on p at bounding box center [663, 485] width 919 height 19
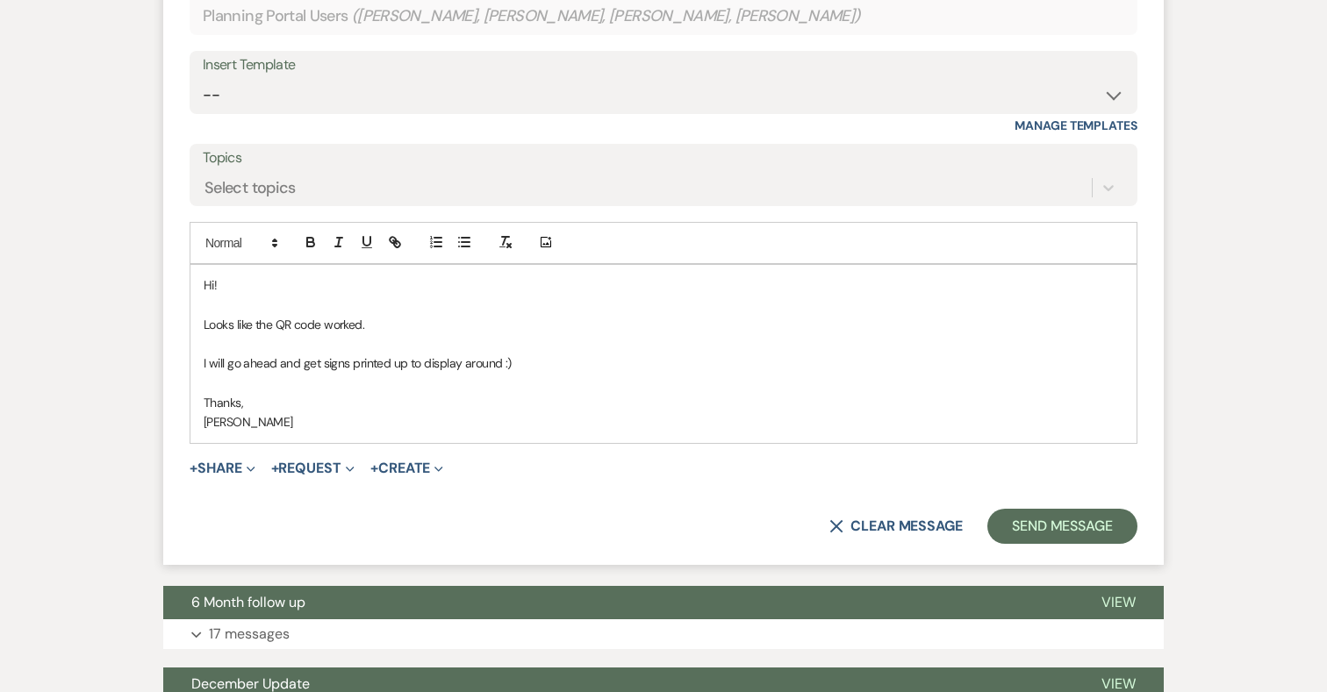
scroll to position [940, 0]
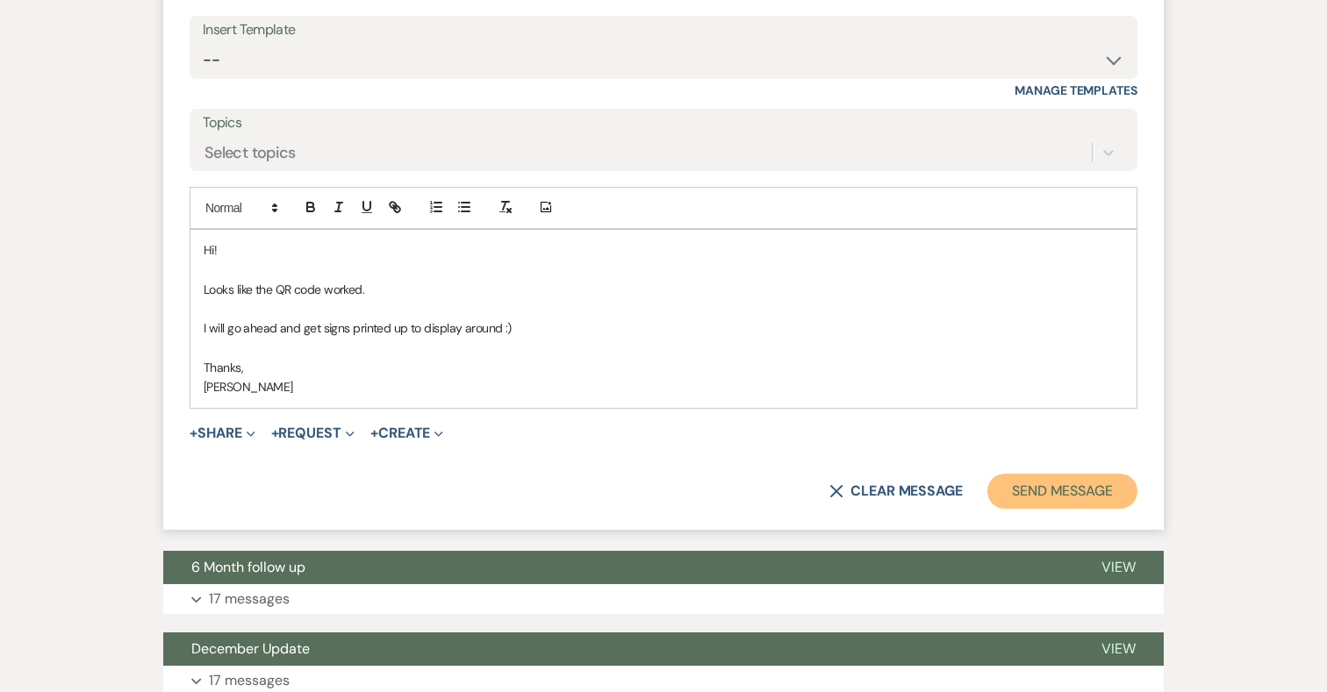
click at [1091, 478] on button "Send Message" at bounding box center [1062, 491] width 150 height 35
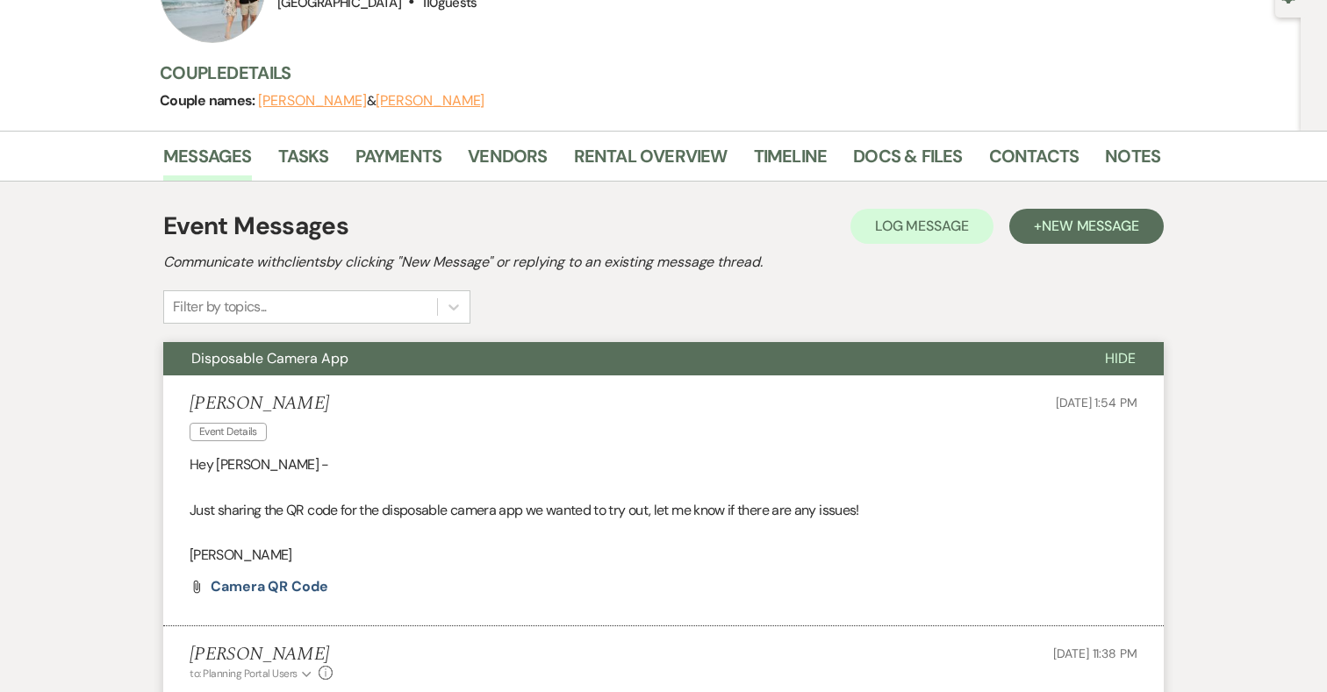
scroll to position [0, 0]
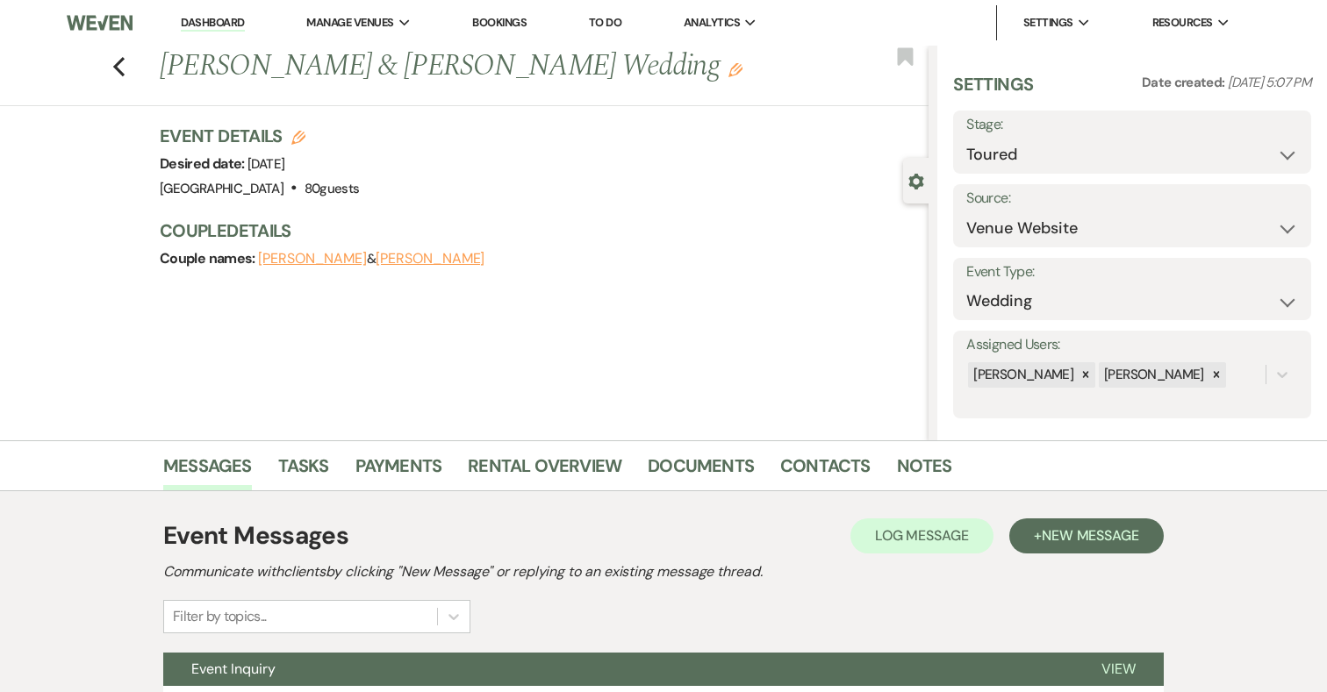
scroll to position [162, 0]
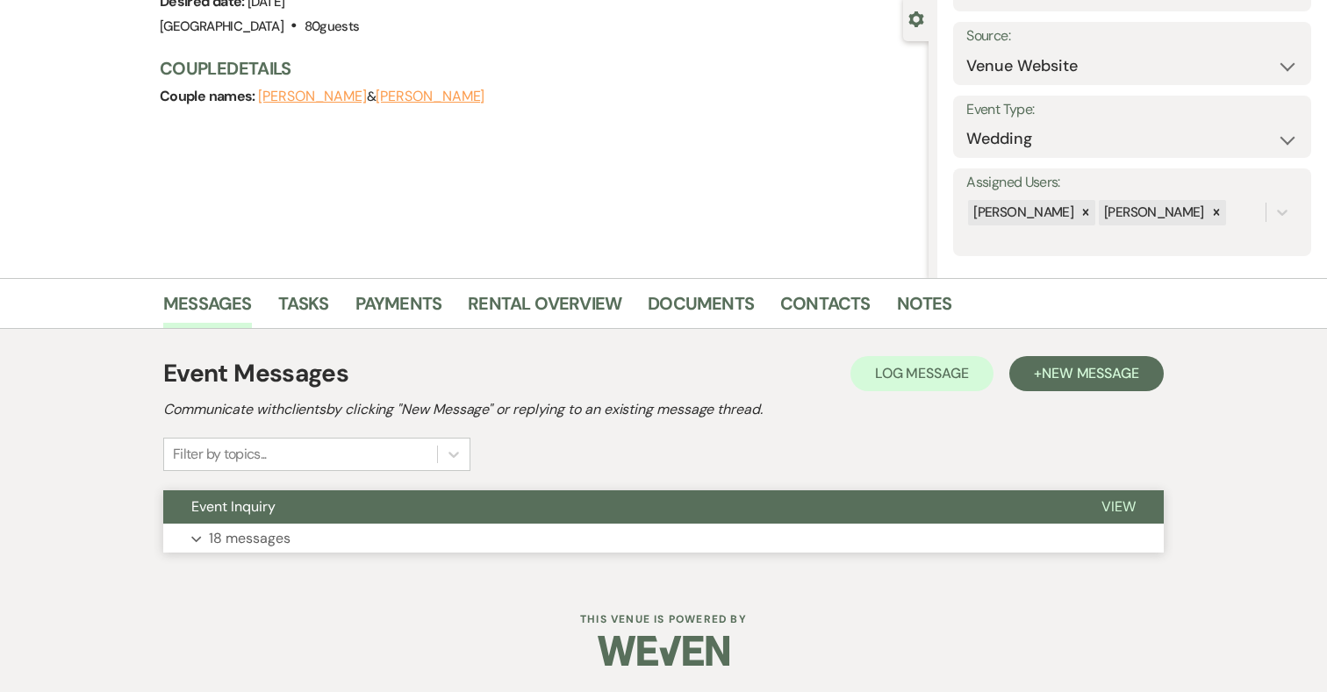
click at [533, 530] on button "Expand 18 messages" at bounding box center [663, 539] width 1000 height 30
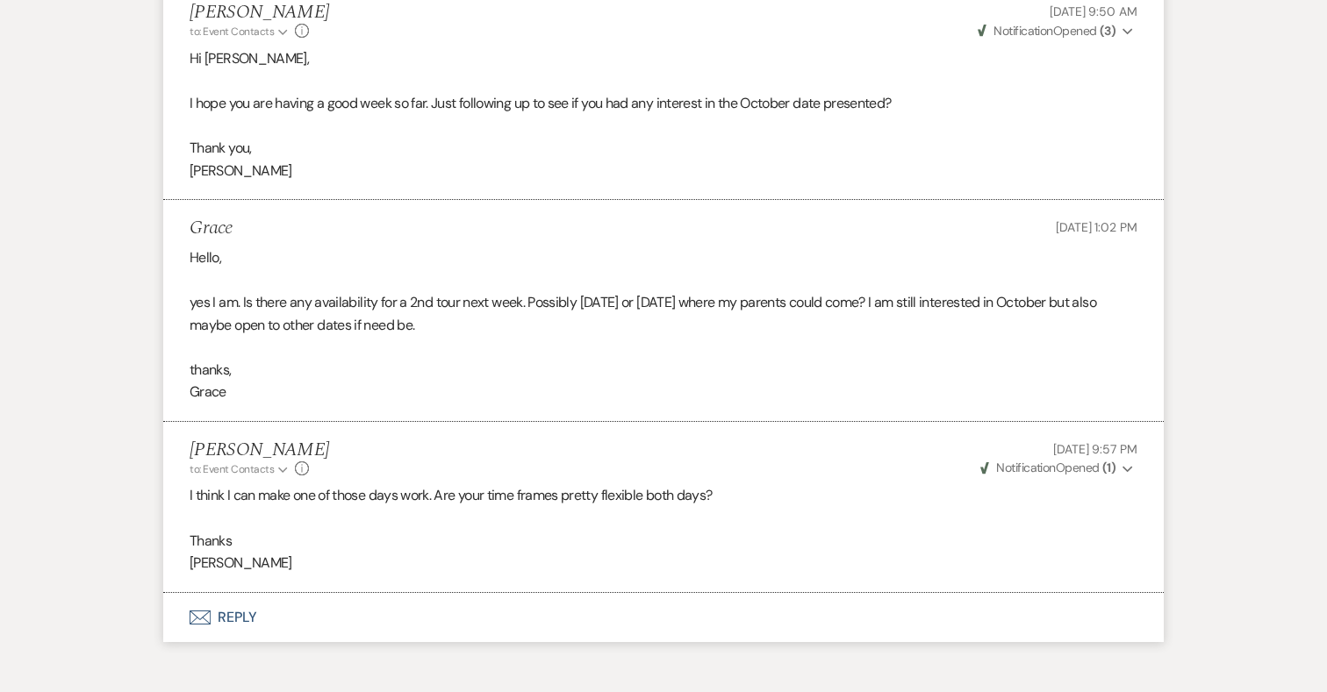
scroll to position [4279, 0]
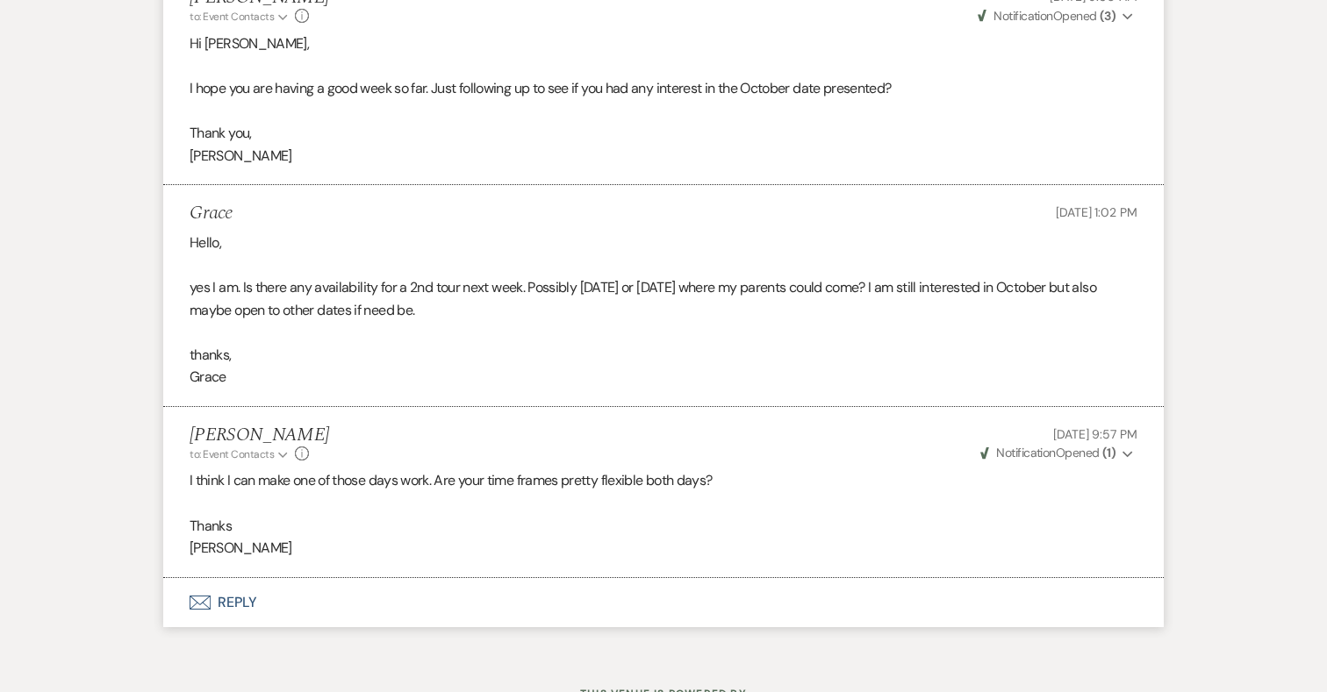
click at [243, 578] on button "Envelope Reply" at bounding box center [663, 602] width 1000 height 49
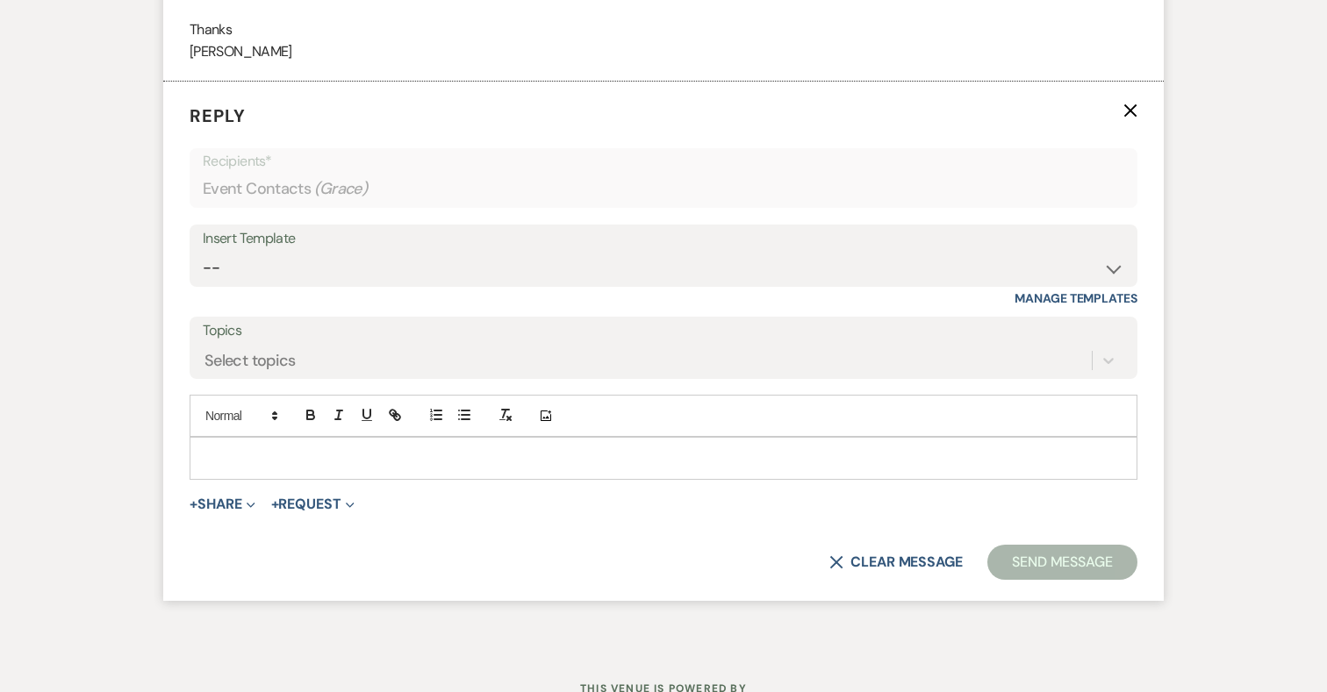
scroll to position [4799, 0]
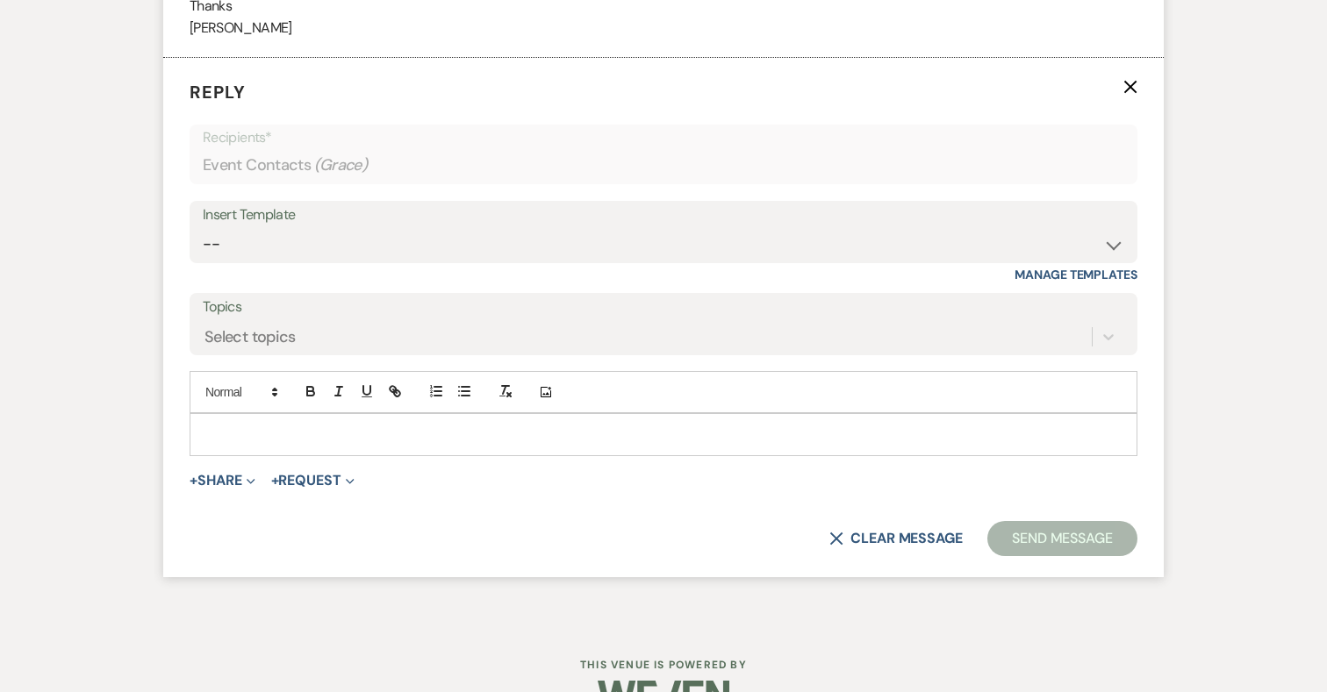
click at [349, 425] on p at bounding box center [663, 434] width 919 height 19
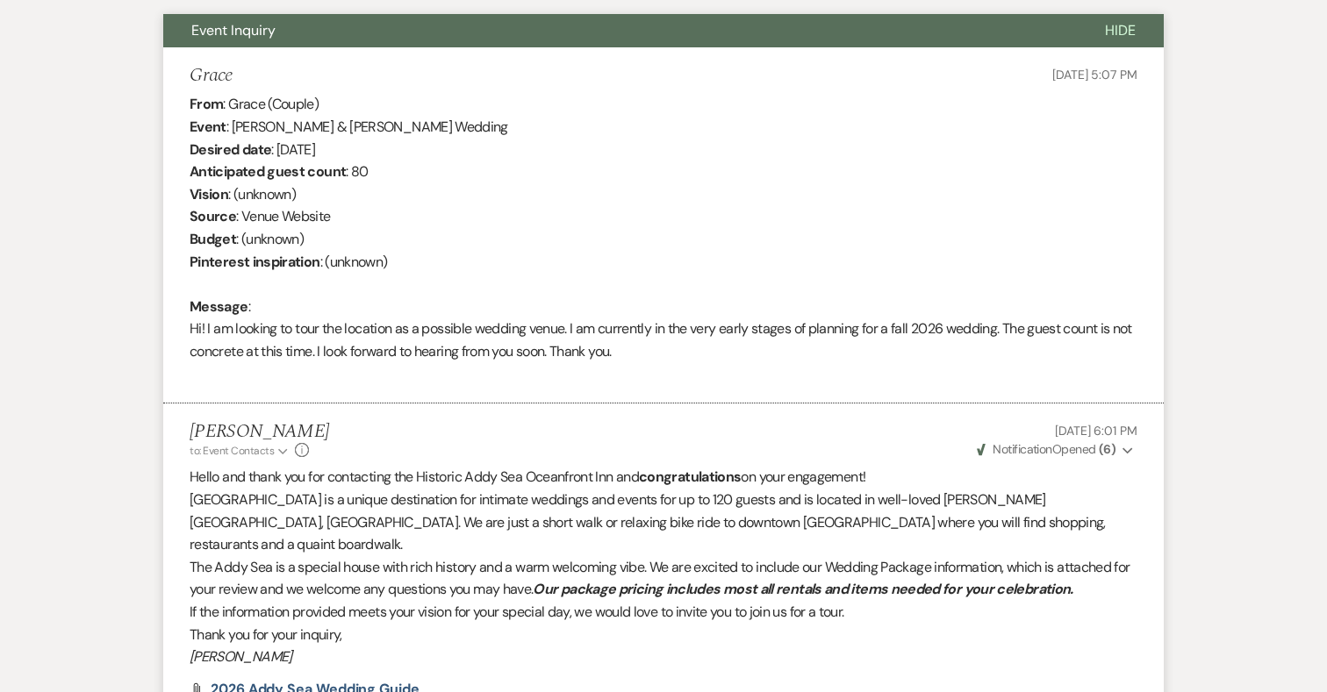
scroll to position [0, 0]
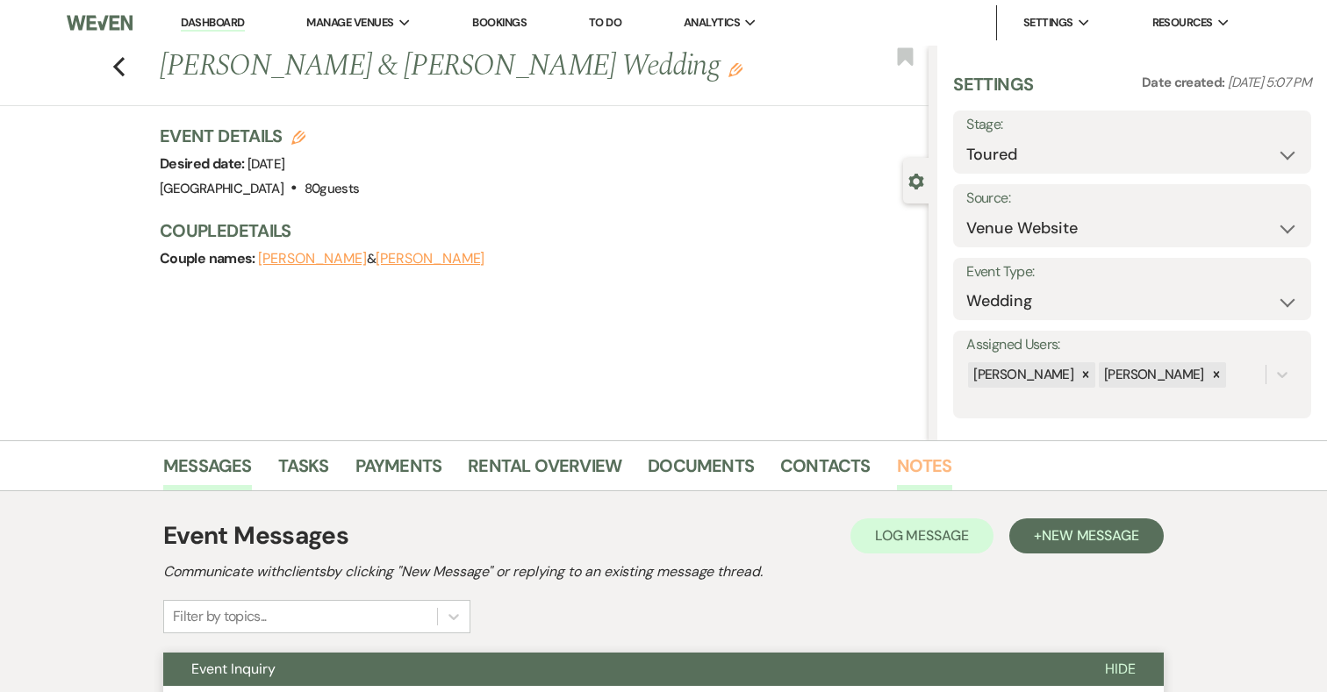
click at [914, 459] on link "Notes" at bounding box center [924, 471] width 55 height 39
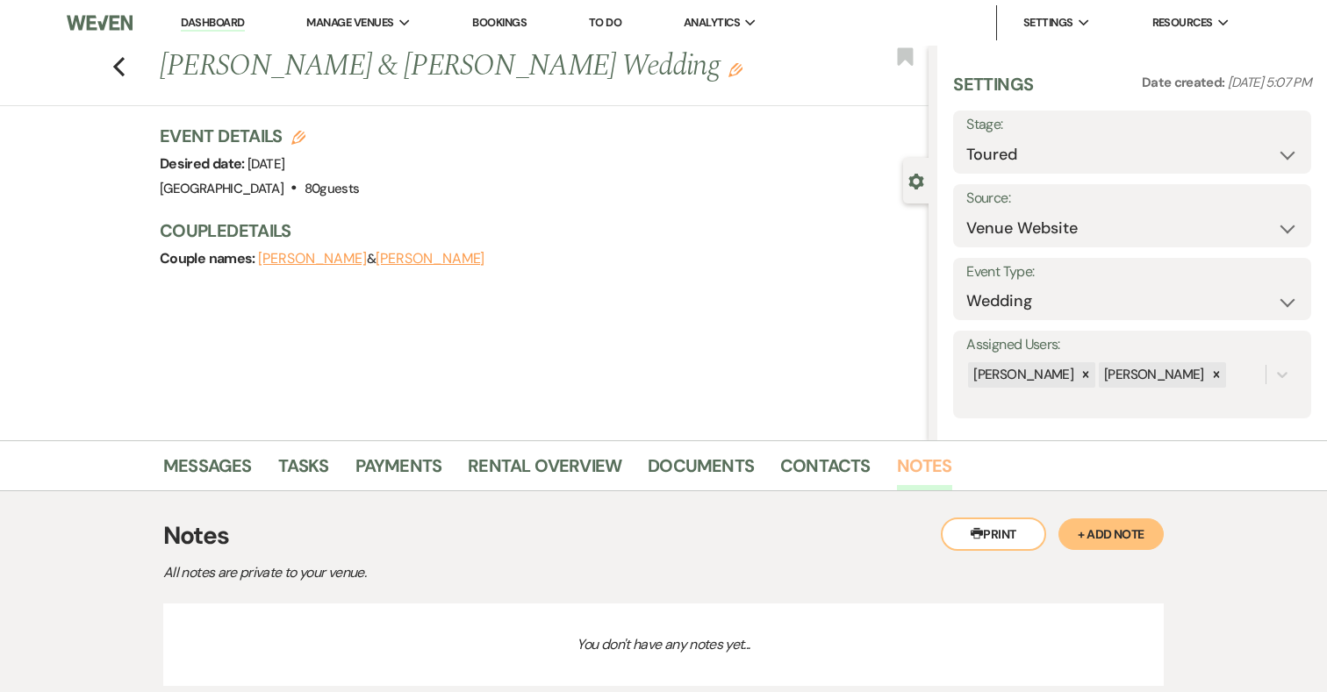
scroll to position [124, 0]
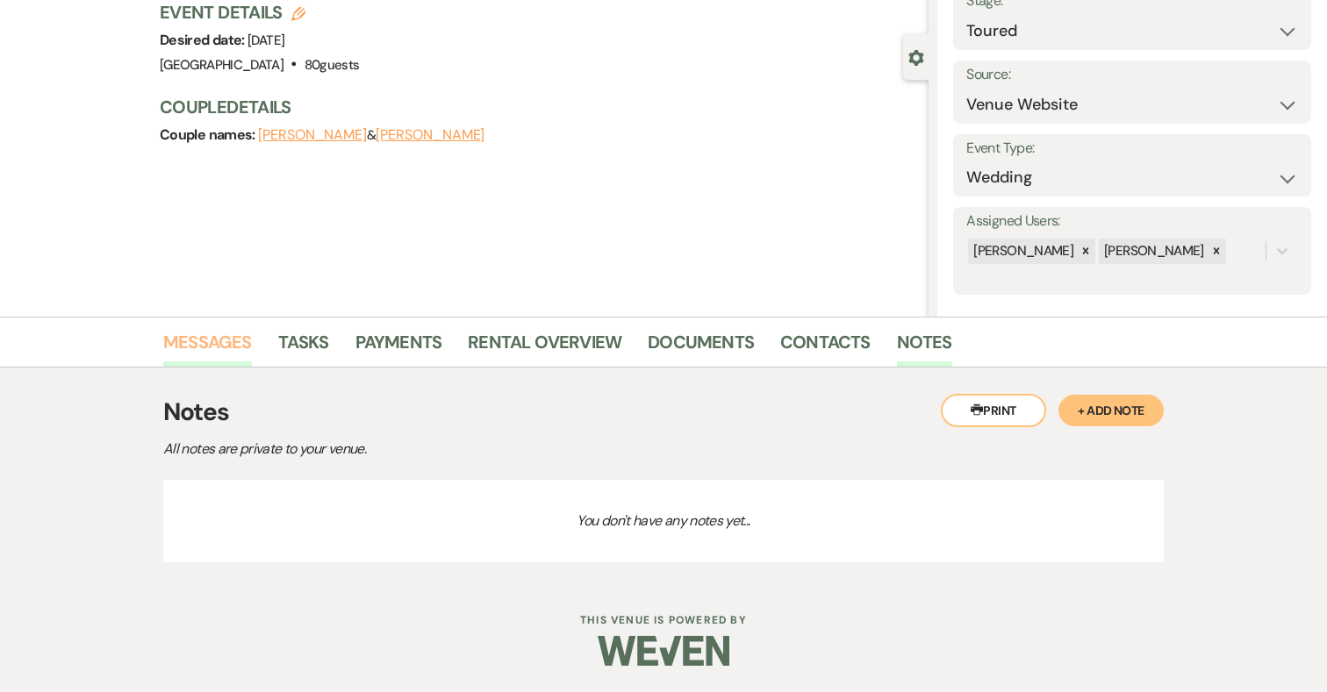
click at [192, 353] on link "Messages" at bounding box center [207, 347] width 89 height 39
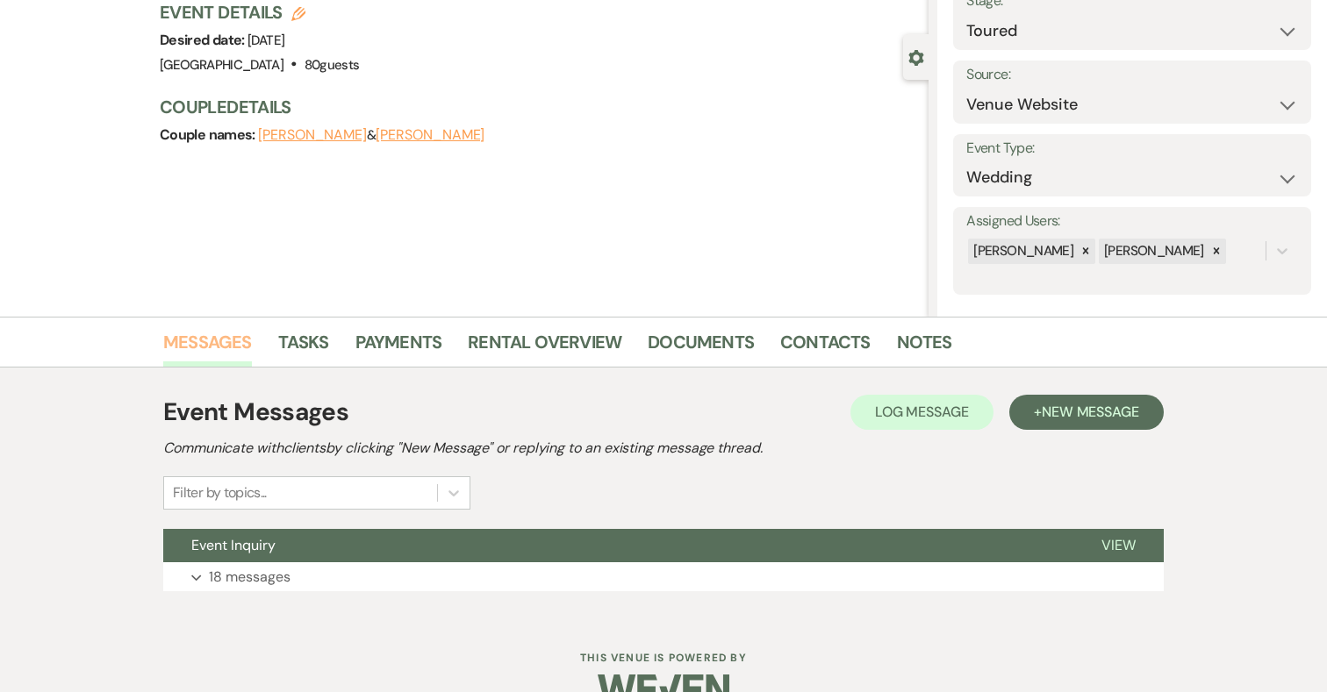
scroll to position [162, 0]
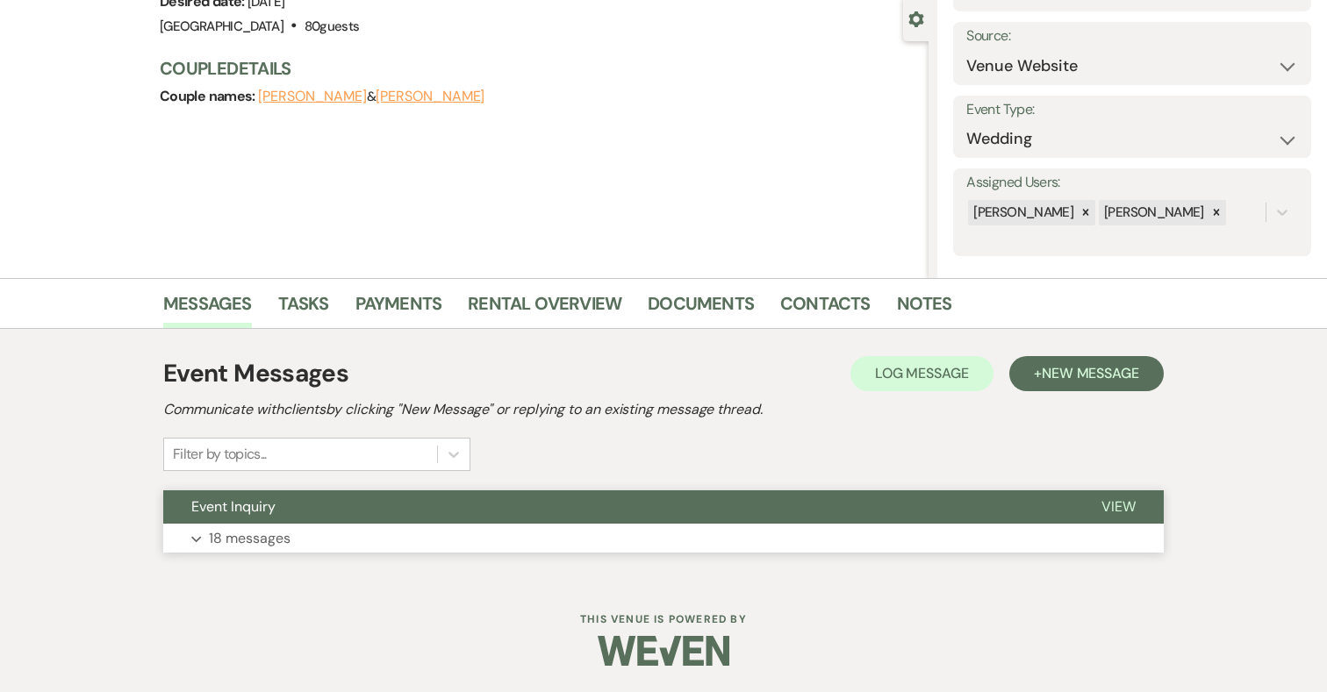
click at [221, 530] on p "18 messages" at bounding box center [250, 538] width 82 height 23
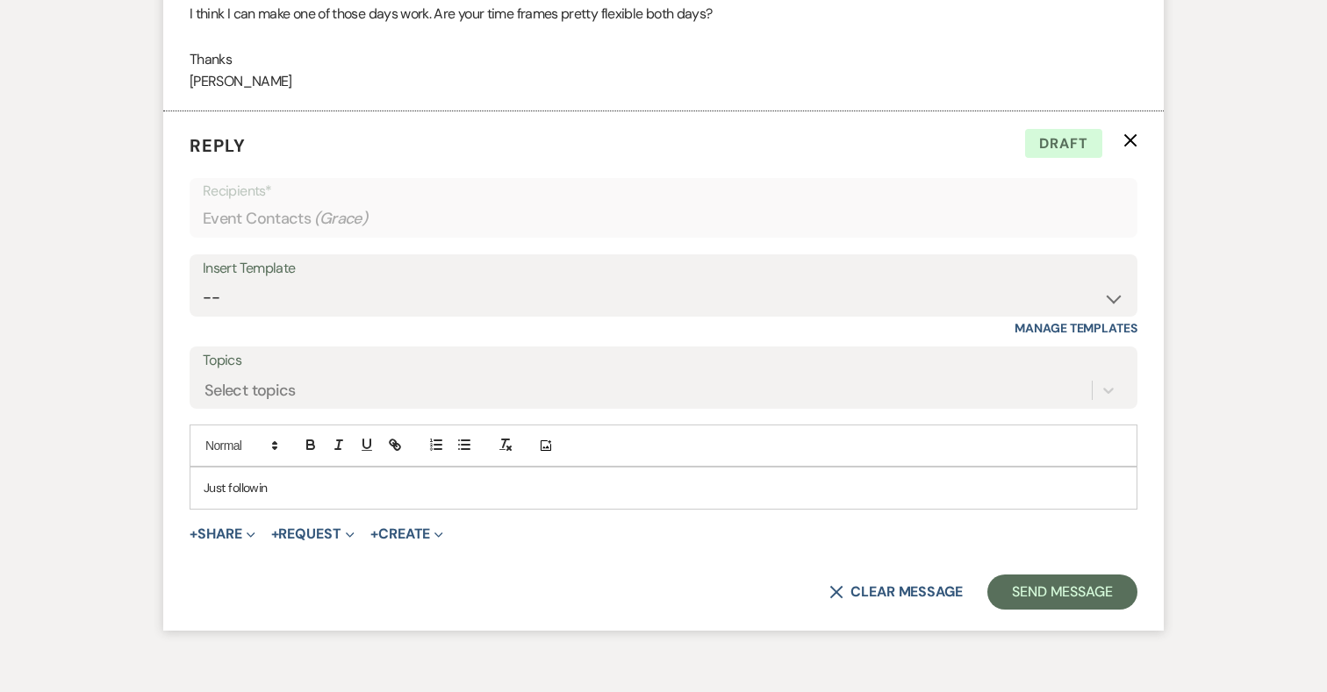
scroll to position [4785, 0]
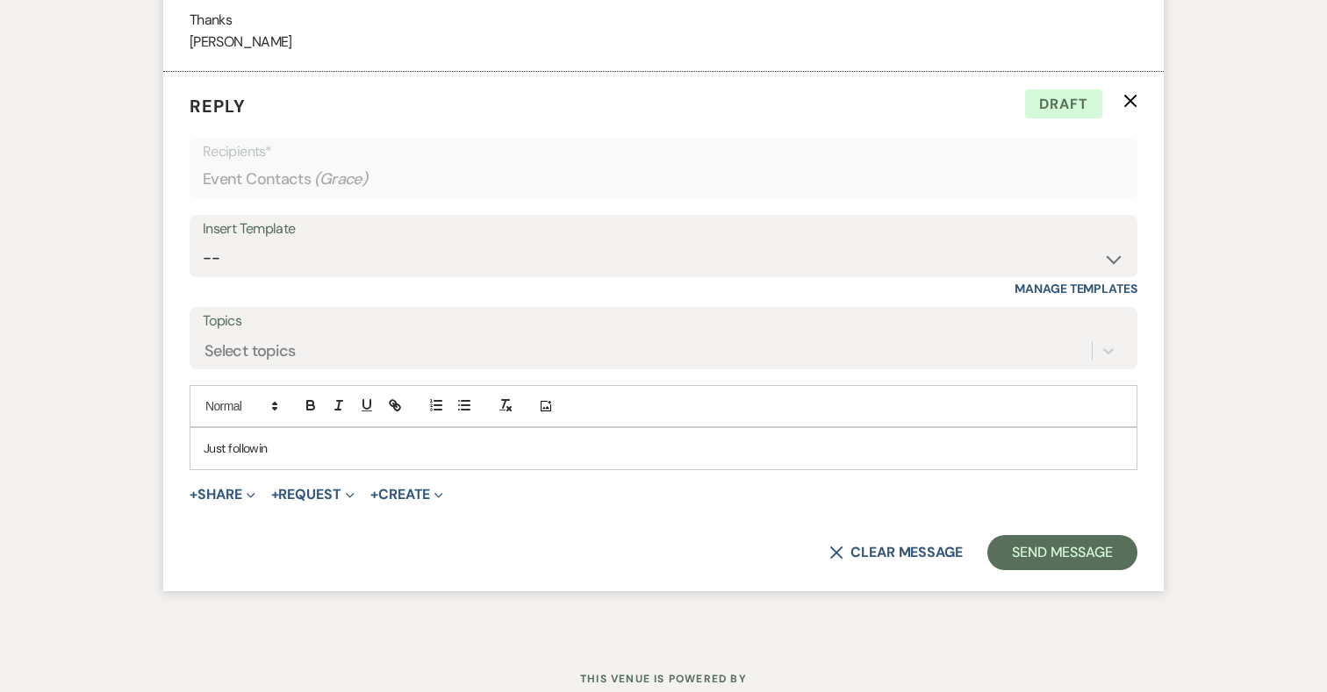
click at [348, 439] on p "Just followin" at bounding box center [663, 448] width 919 height 19
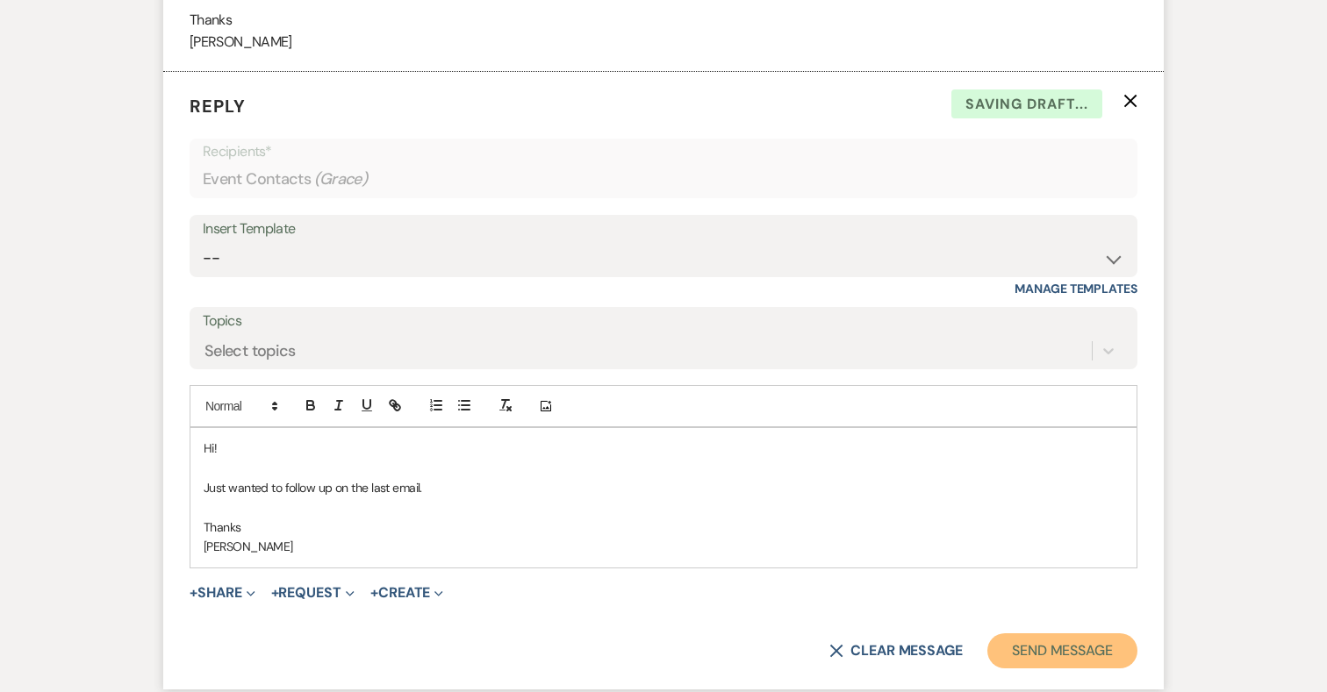
click at [1041, 633] on button "Send Message" at bounding box center [1062, 650] width 150 height 35
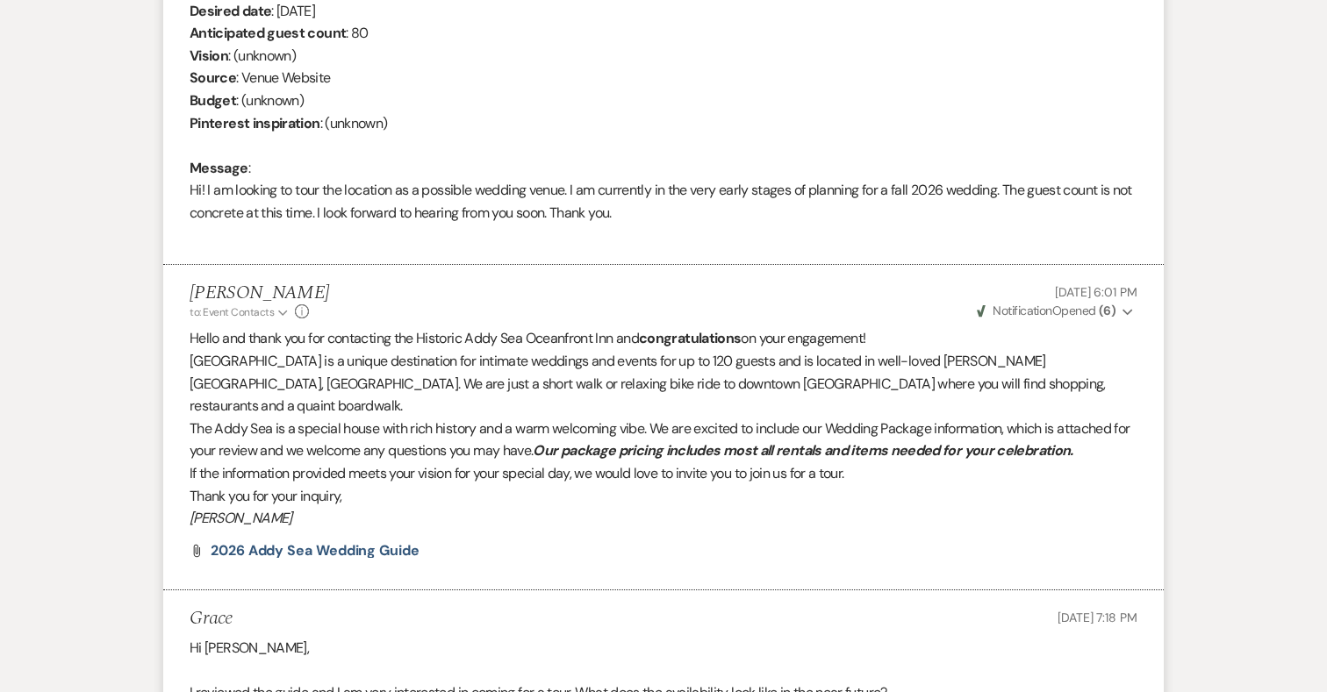
scroll to position [0, 0]
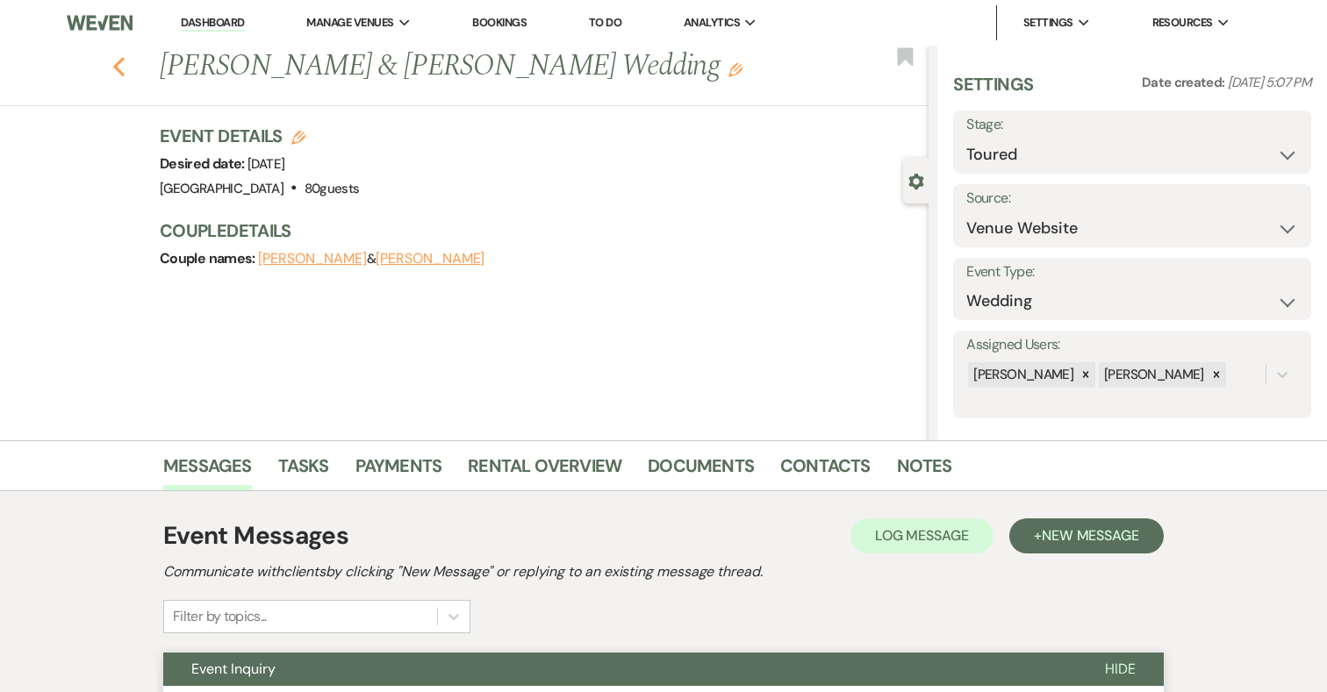
click at [120, 64] on icon "Previous" at bounding box center [118, 66] width 13 height 21
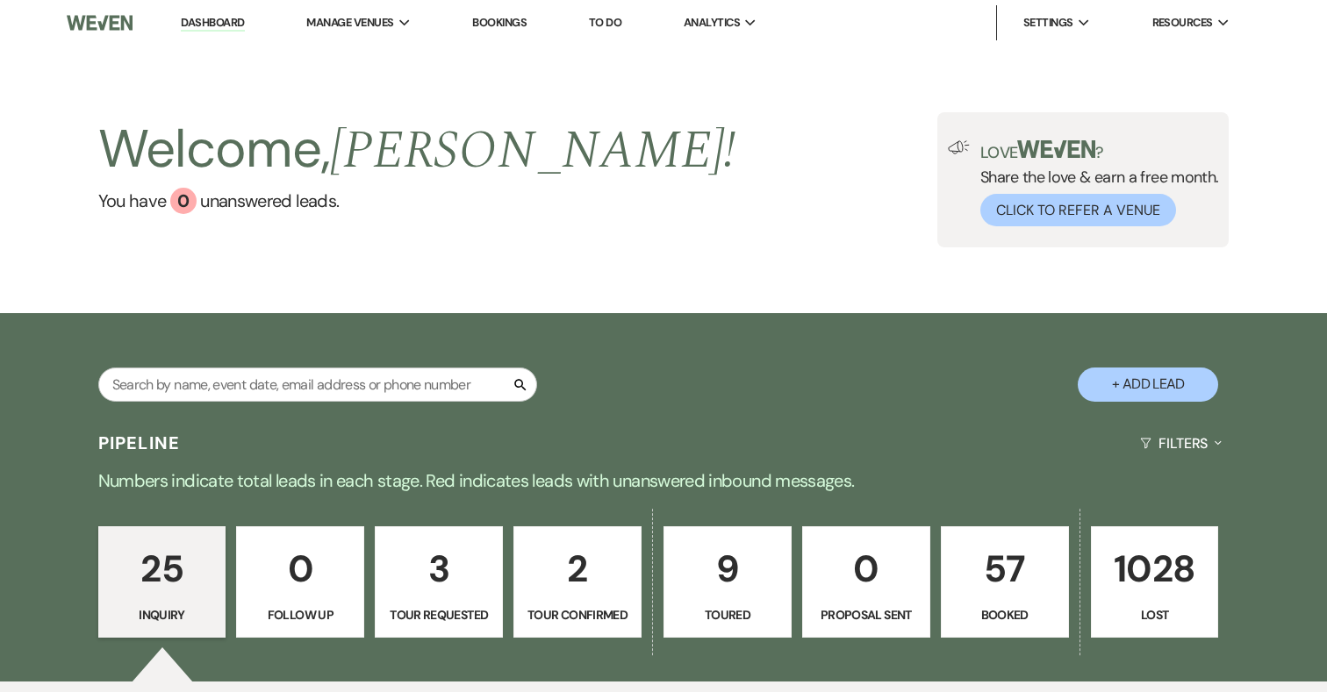
click at [745, 571] on p "9" at bounding box center [727, 569] width 105 height 59
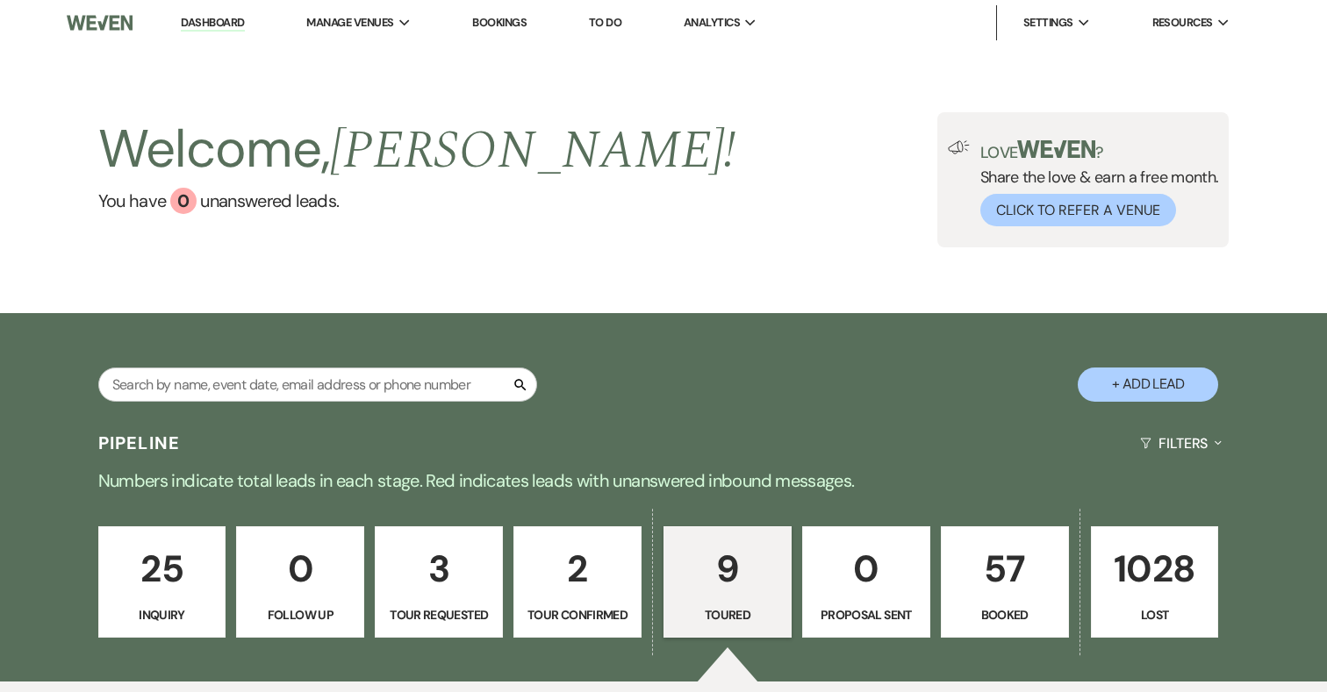
select select "5"
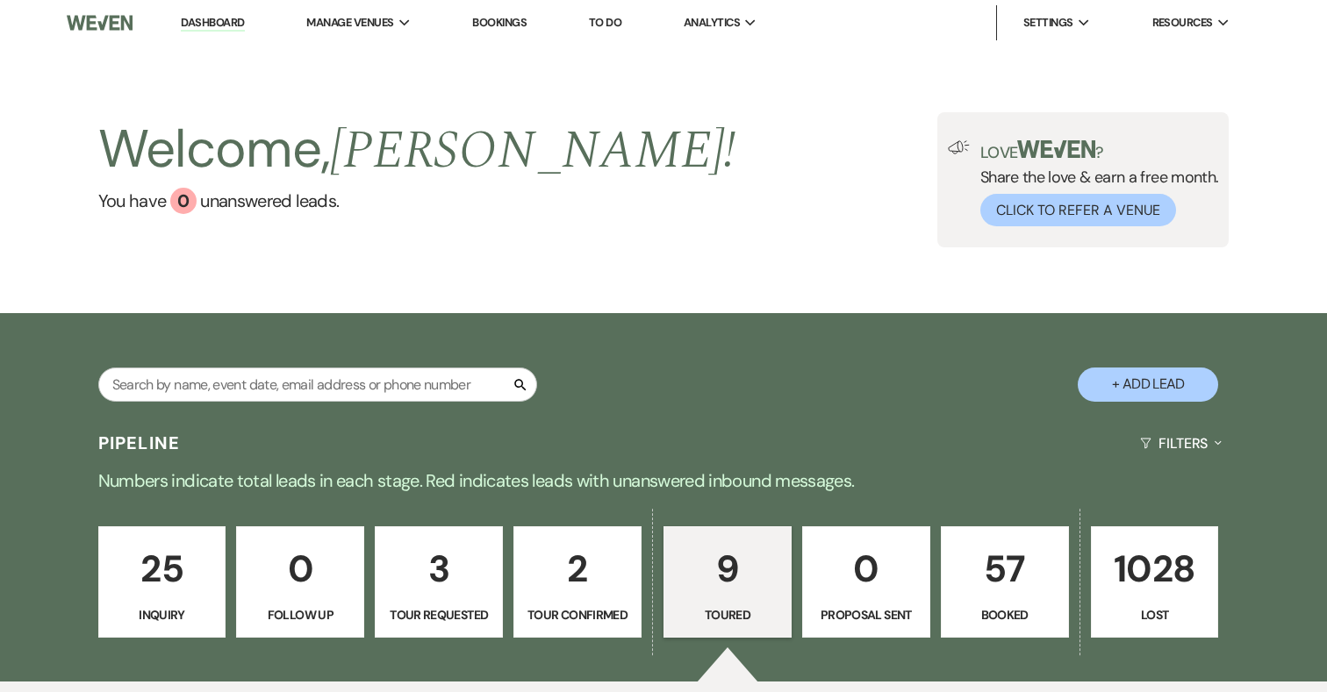
select select "5"
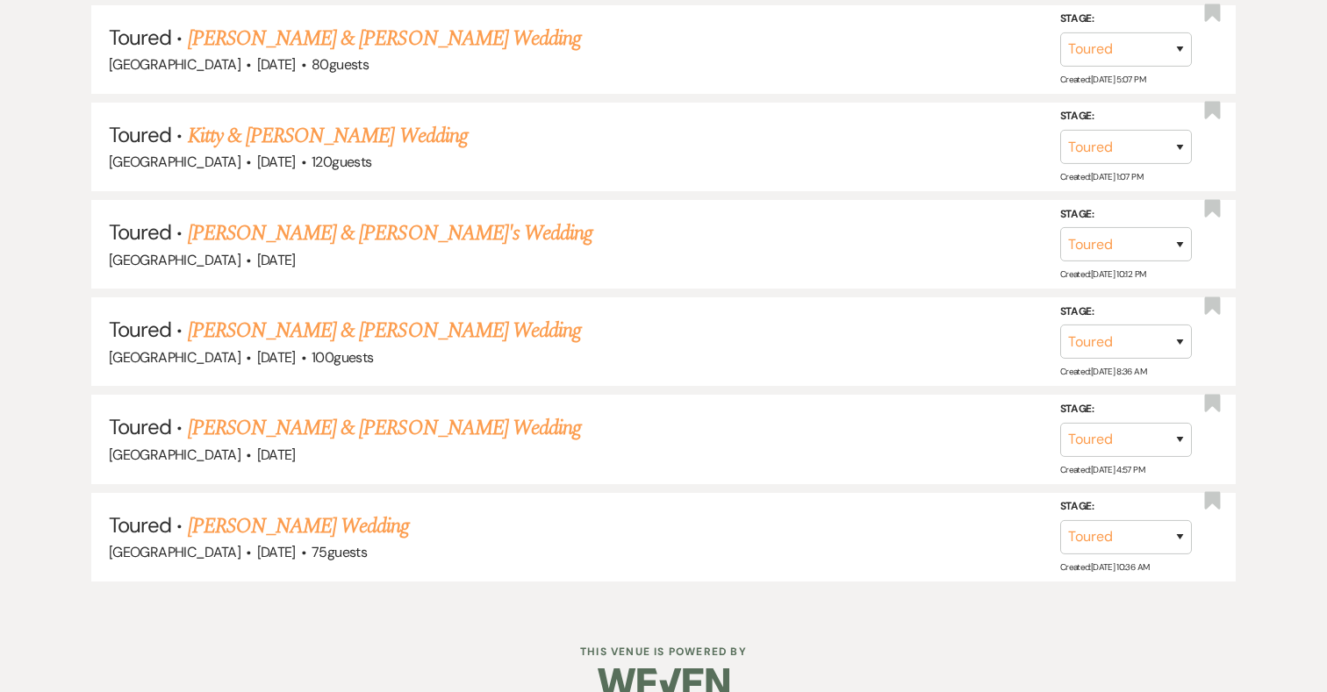
scroll to position [1188, 0]
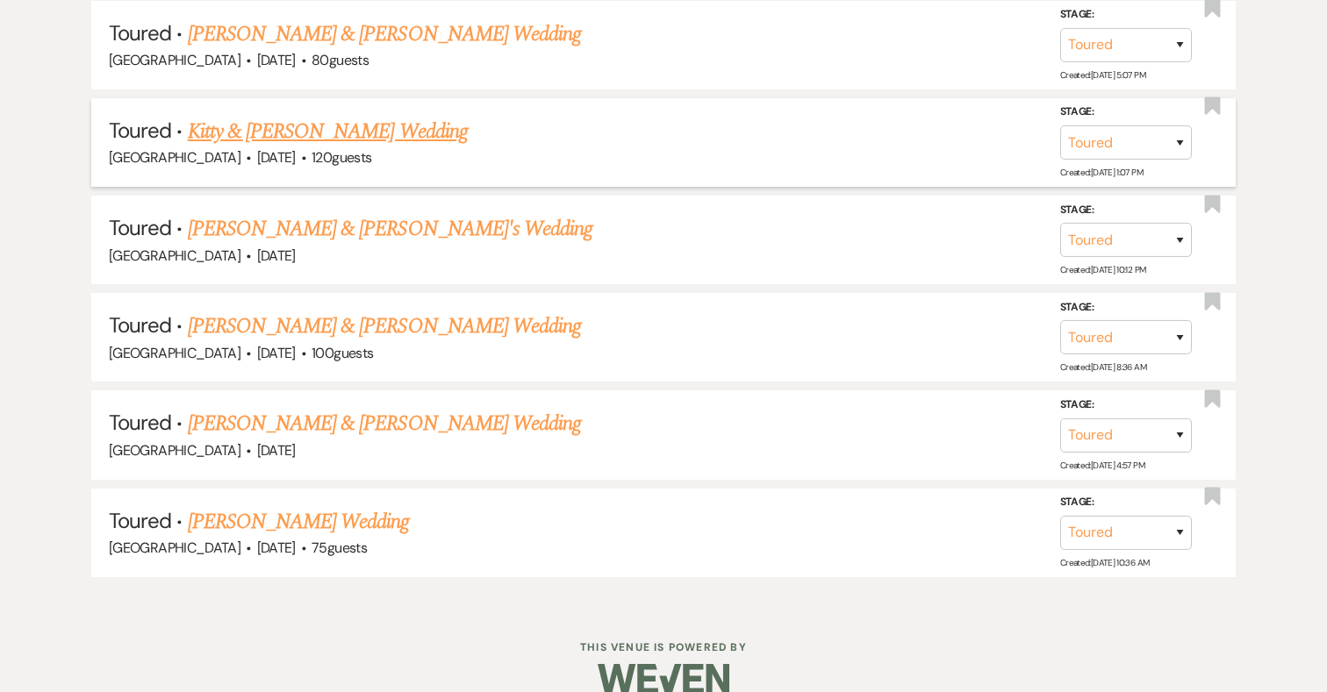
click at [348, 129] on link "Kitty & Tim Lerow's Wedding" at bounding box center [328, 132] width 280 height 32
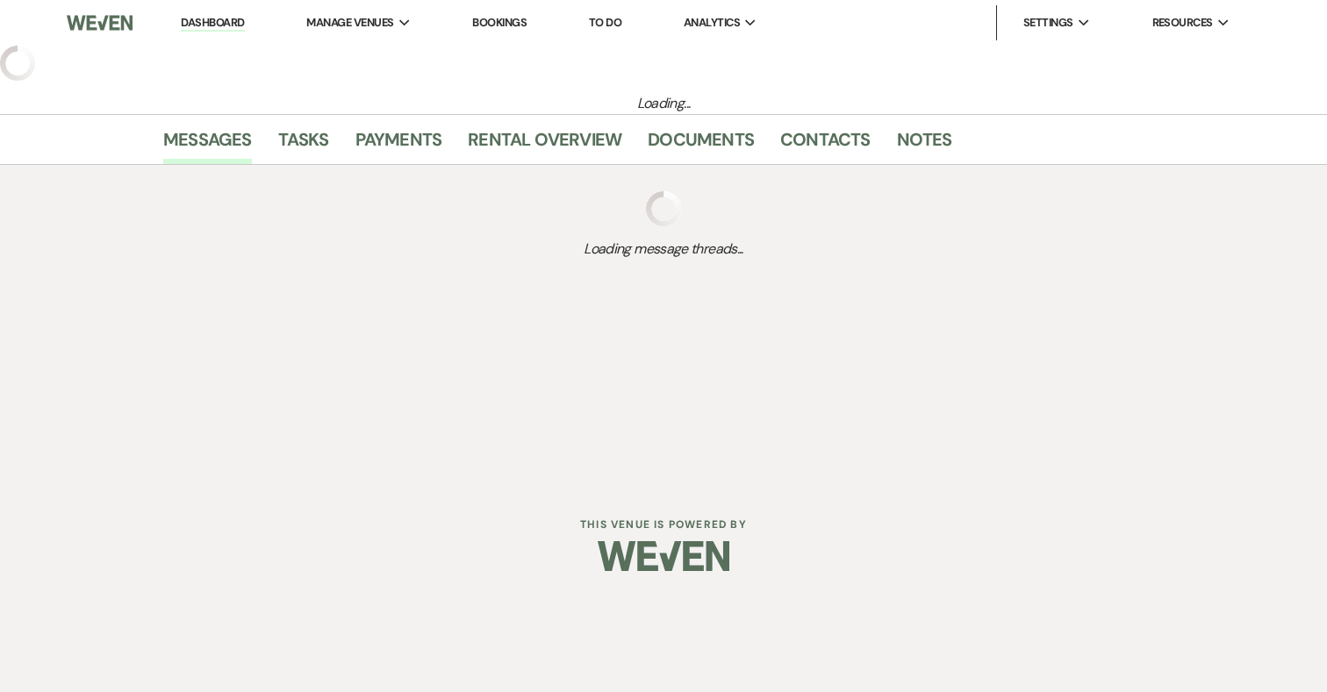
select select "5"
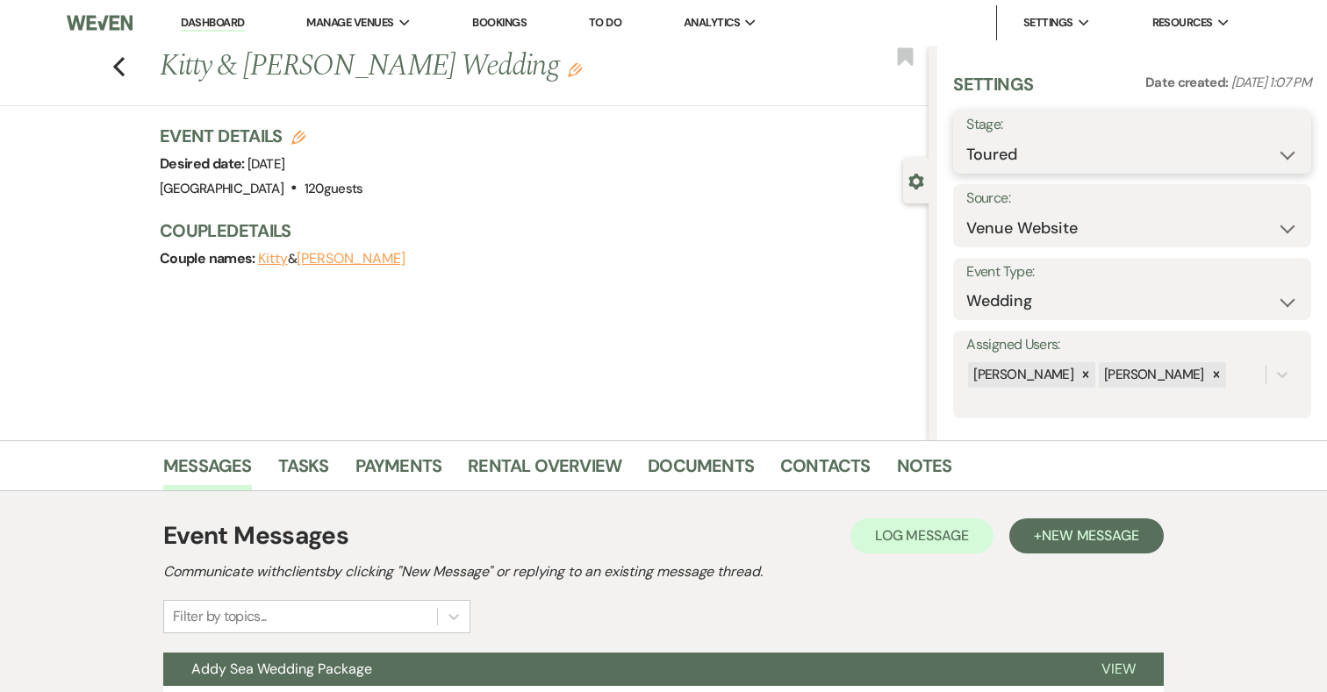
click at [1085, 161] on select "Inquiry Follow Up Tour Requested Tour Confirmed Toured Proposal Sent Booked Lost" at bounding box center [1132, 155] width 332 height 34
select select "8"
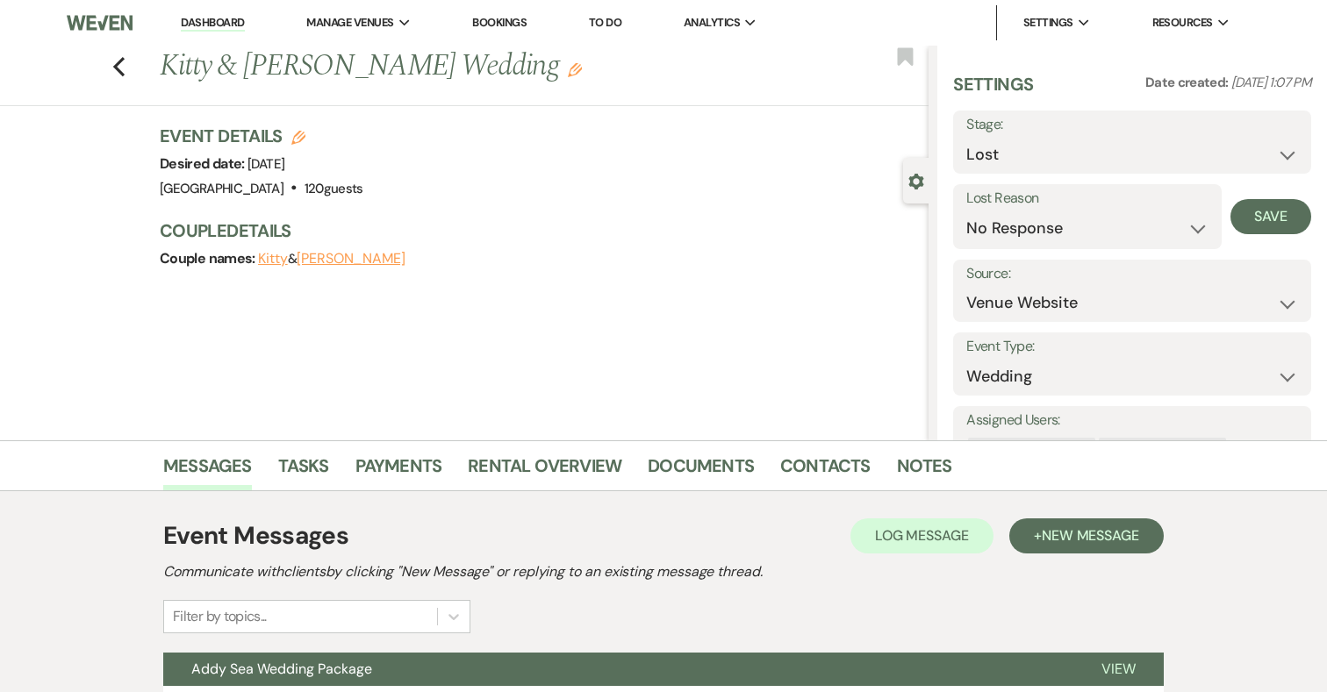
click at [1058, 226] on select "Booked Elsewhere Budget Date Unavailable No Response Not a Good Match Capacity …" at bounding box center [1086, 228] width 241 height 34
select select "6"
click at [1273, 222] on button "Save" at bounding box center [1270, 216] width 81 height 35
click at [121, 69] on icon "Previous" at bounding box center [118, 66] width 13 height 21
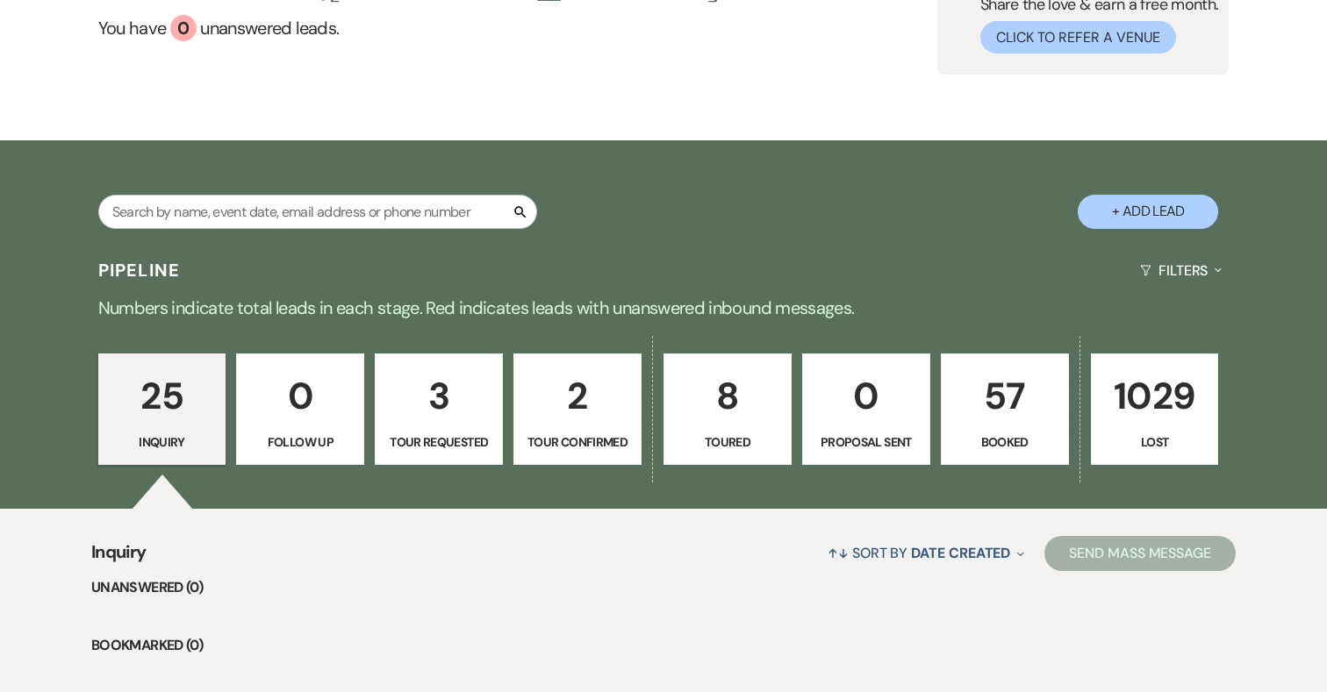
scroll to position [208, 0]
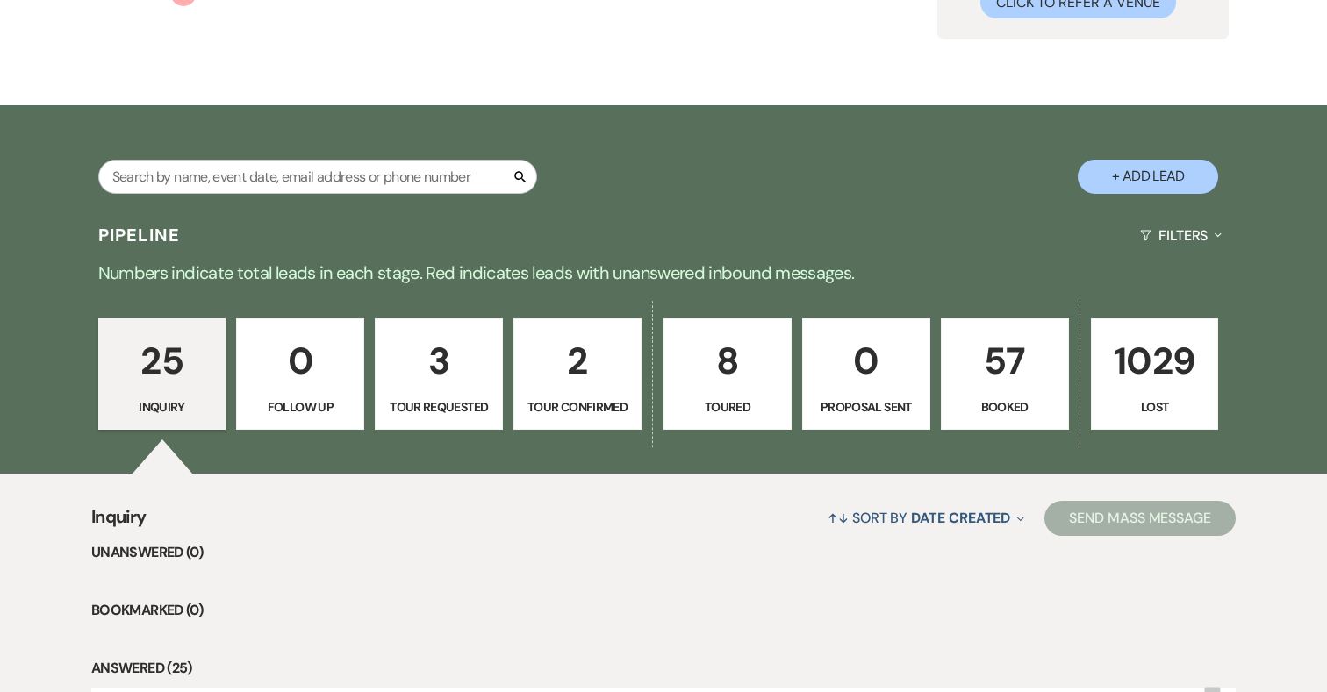
click at [718, 359] on p "8" at bounding box center [727, 361] width 105 height 59
select select "5"
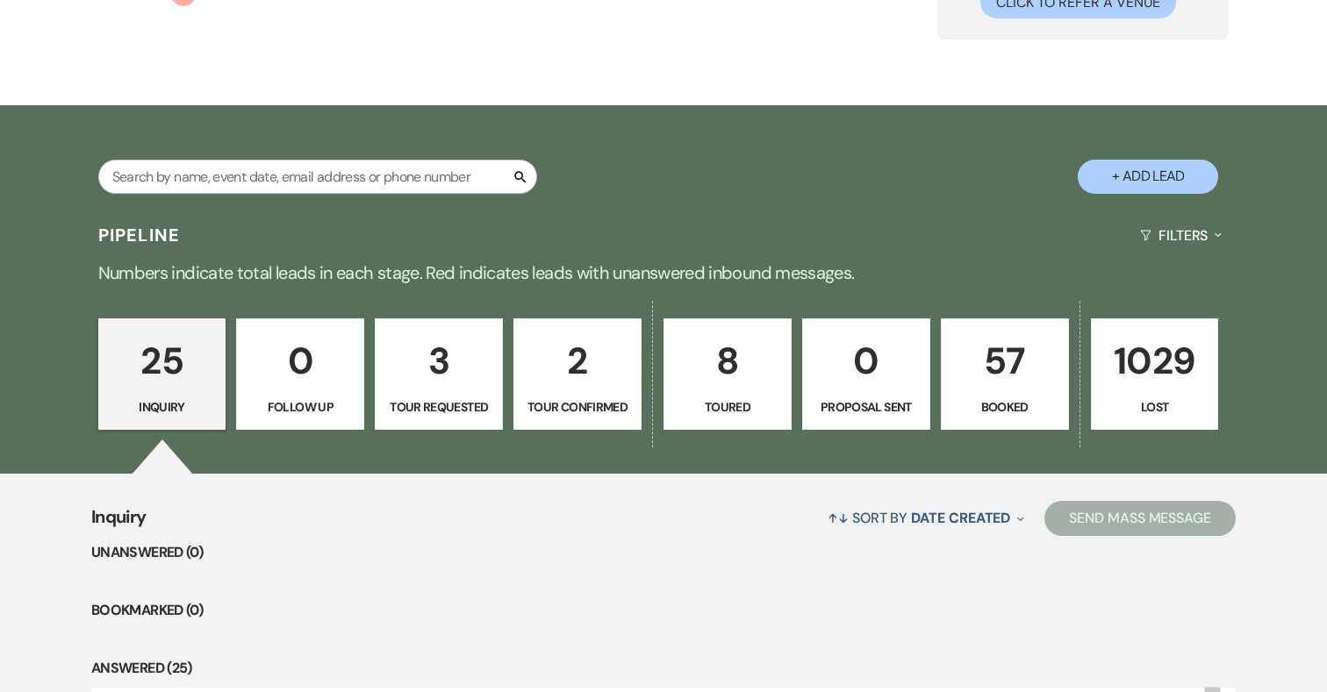
select select "5"
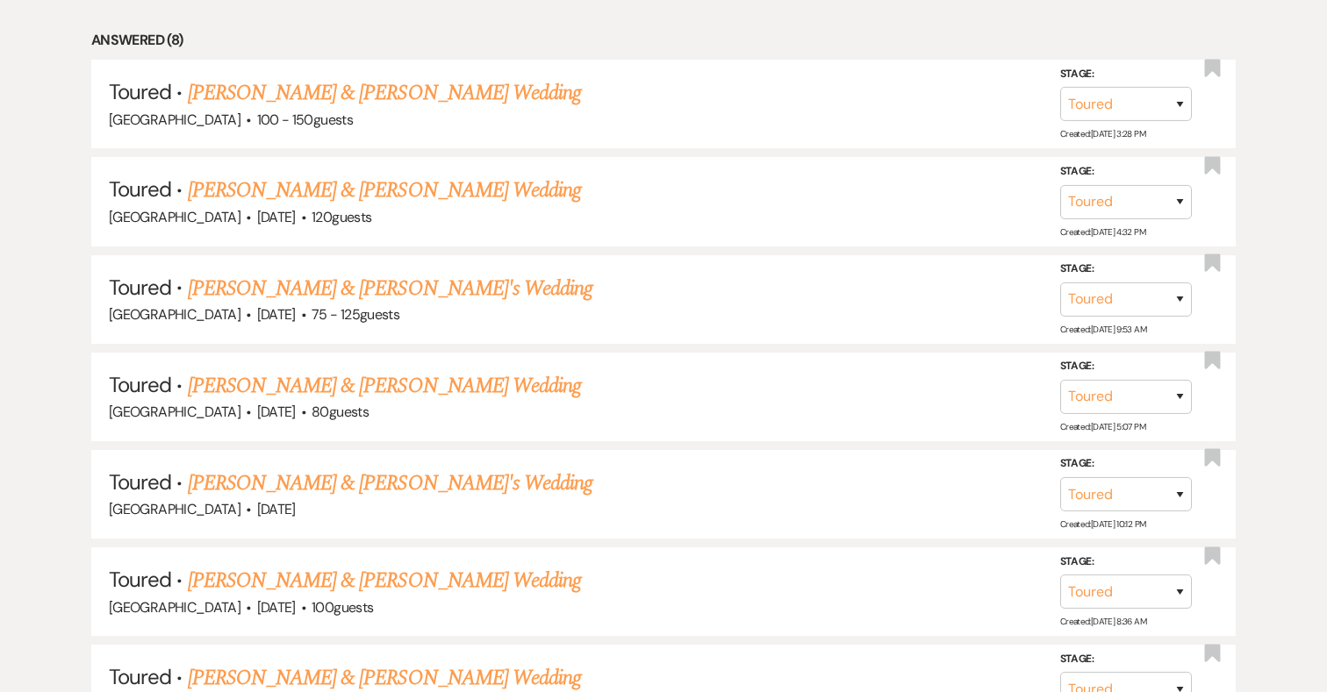
scroll to position [843, 0]
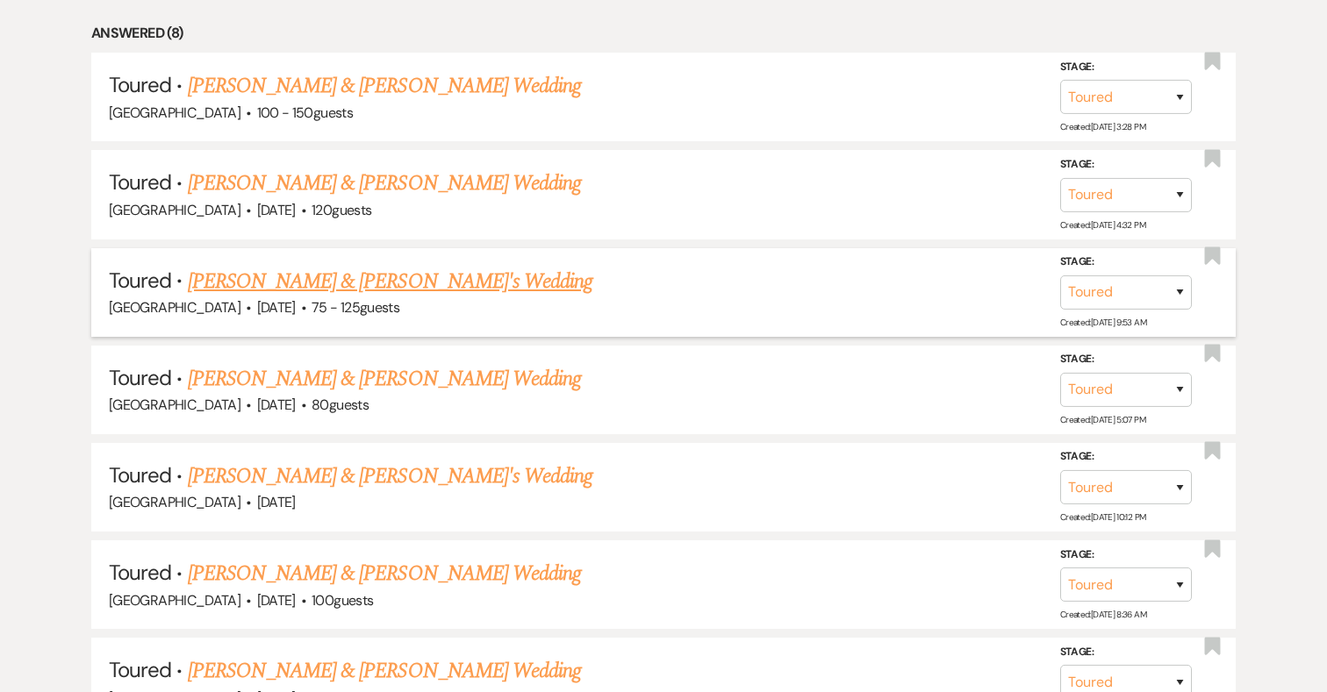
click at [384, 274] on link "Claire Wagner & David Gears's Wedding" at bounding box center [390, 282] width 405 height 32
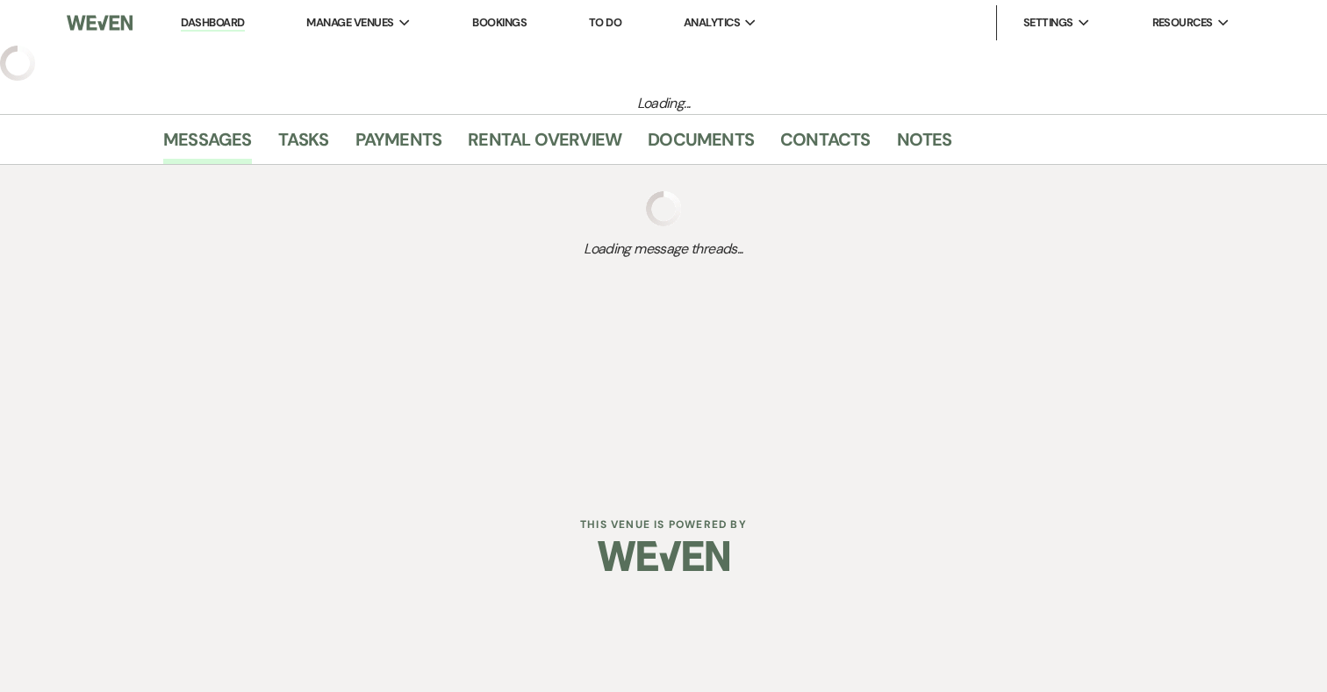
select select "5"
select select "3"
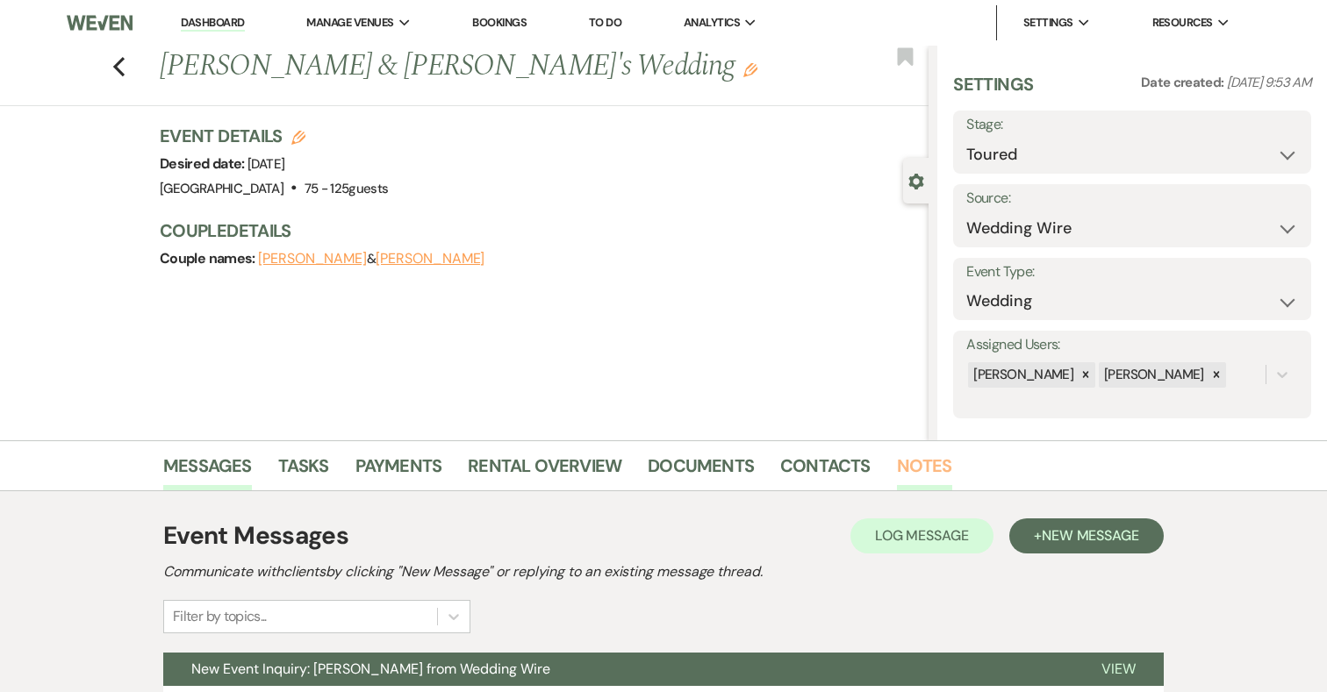
click at [898, 470] on link "Notes" at bounding box center [924, 471] width 55 height 39
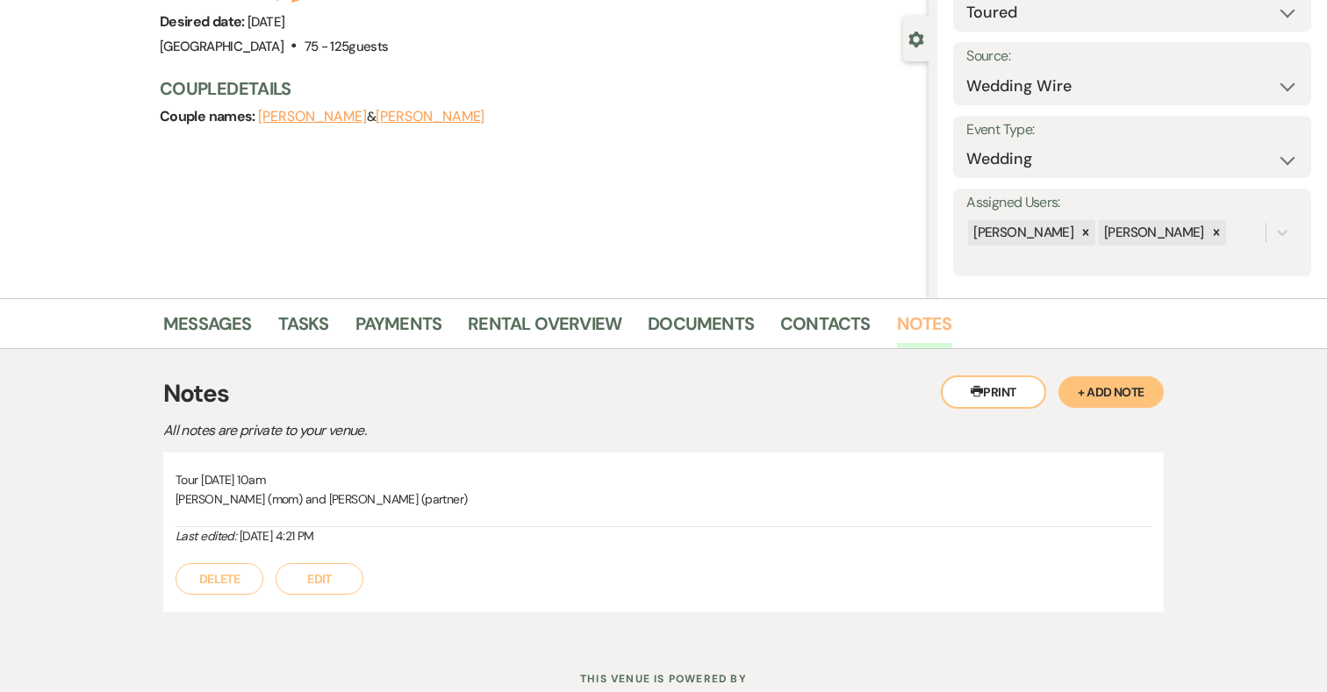
scroll to position [168, 0]
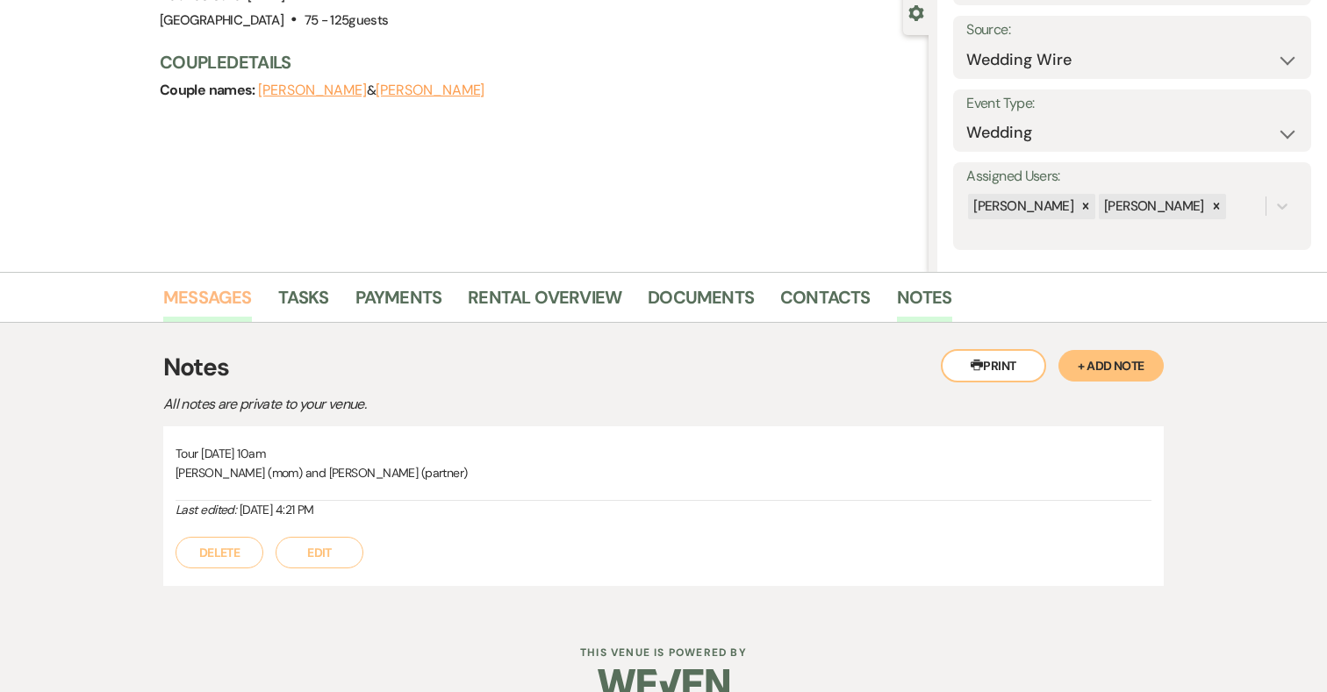
click at [214, 298] on link "Messages" at bounding box center [207, 302] width 89 height 39
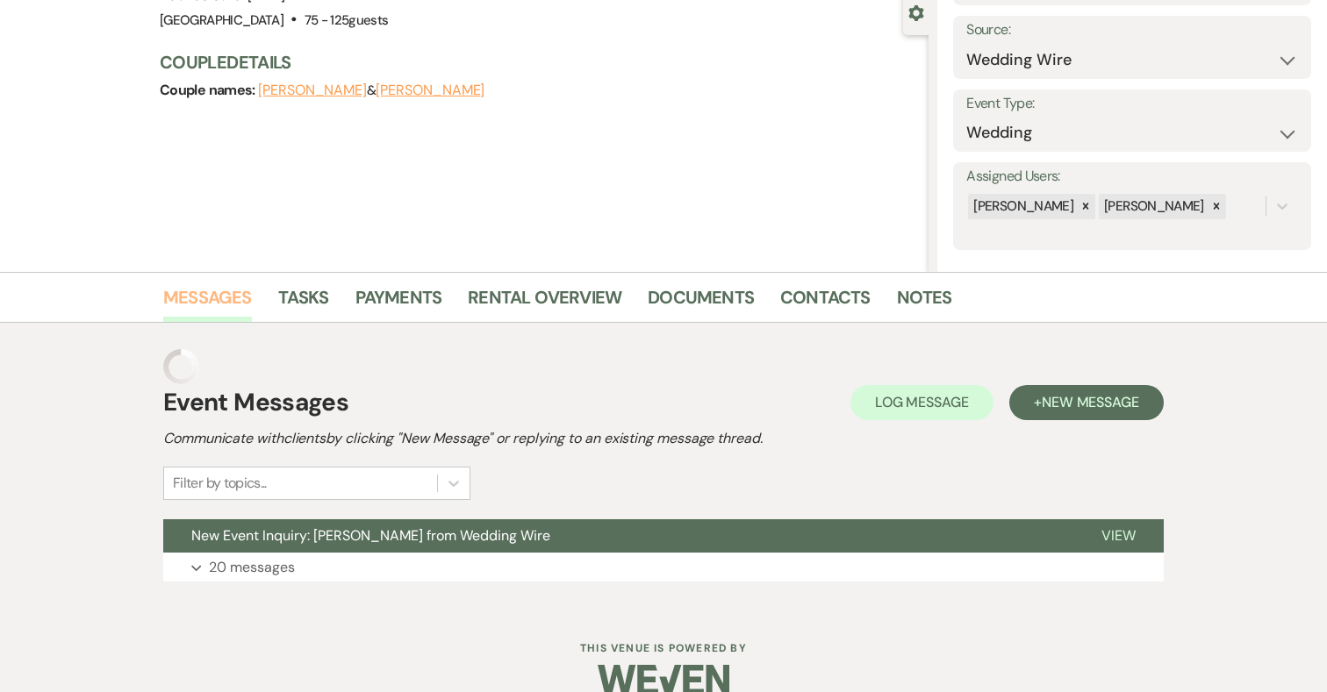
scroll to position [162, 0]
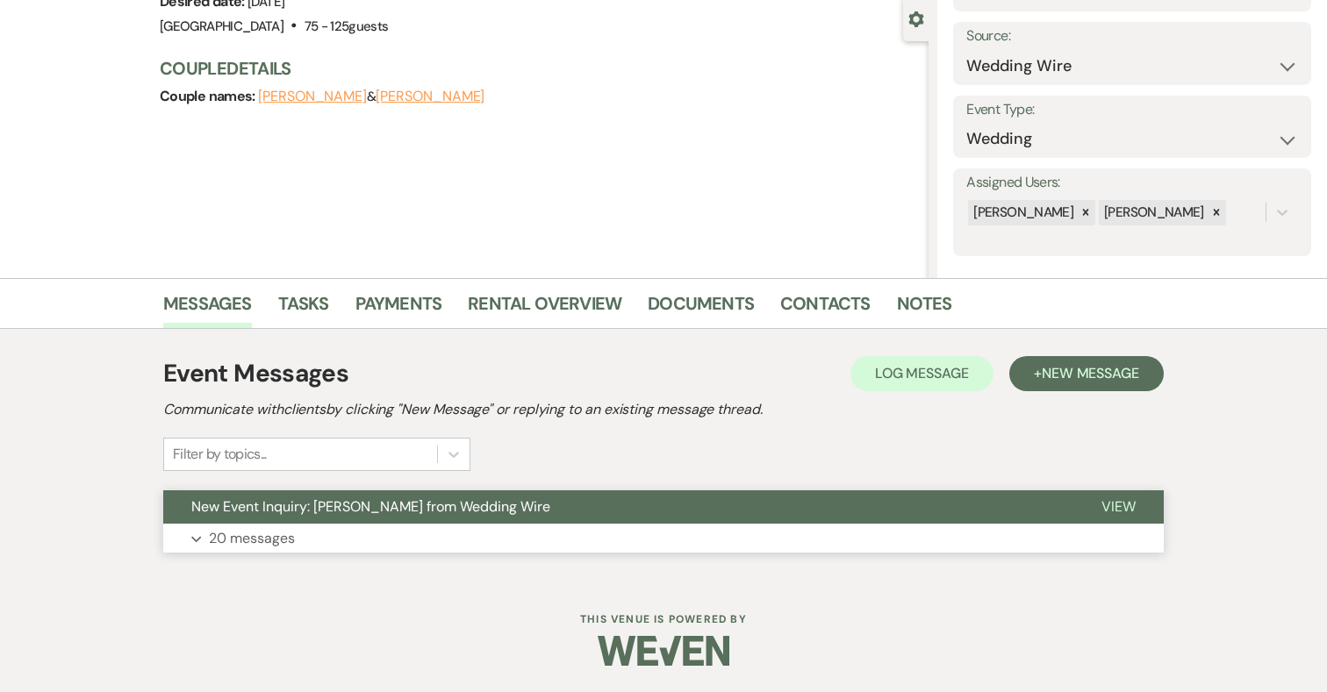
click at [332, 527] on button "Expand 20 messages" at bounding box center [663, 539] width 1000 height 30
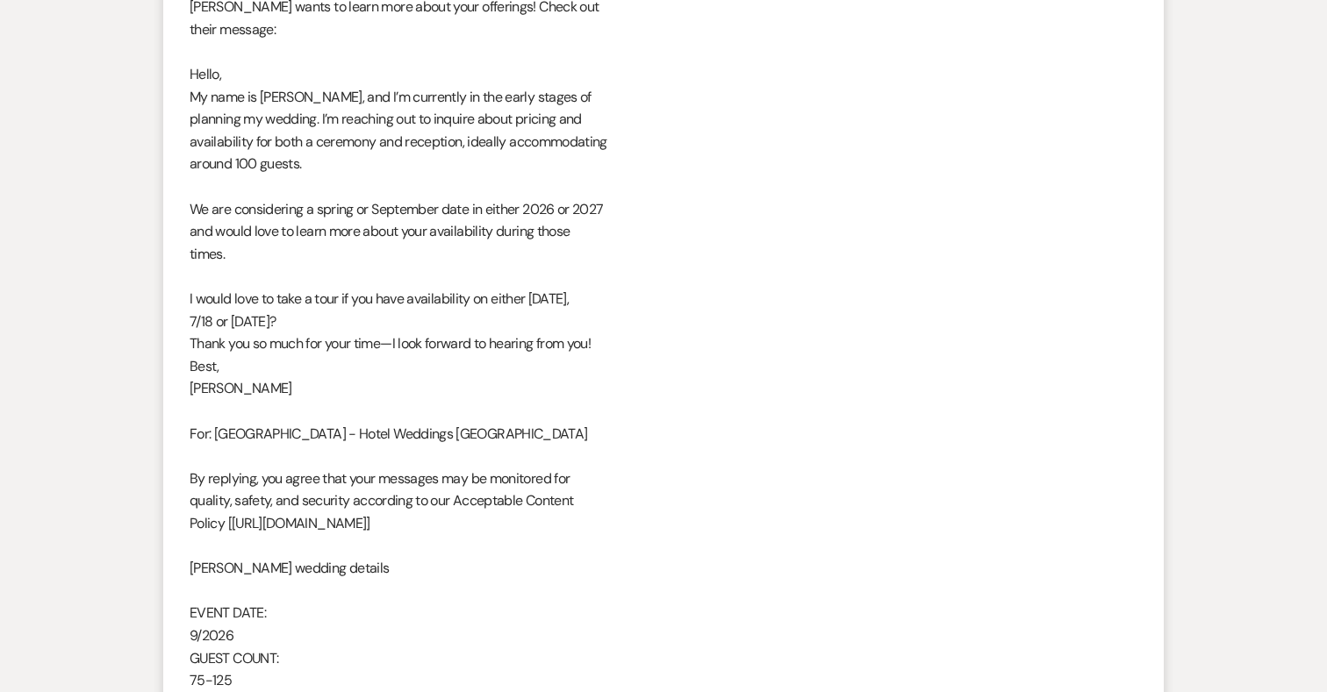
scroll to position [0, 0]
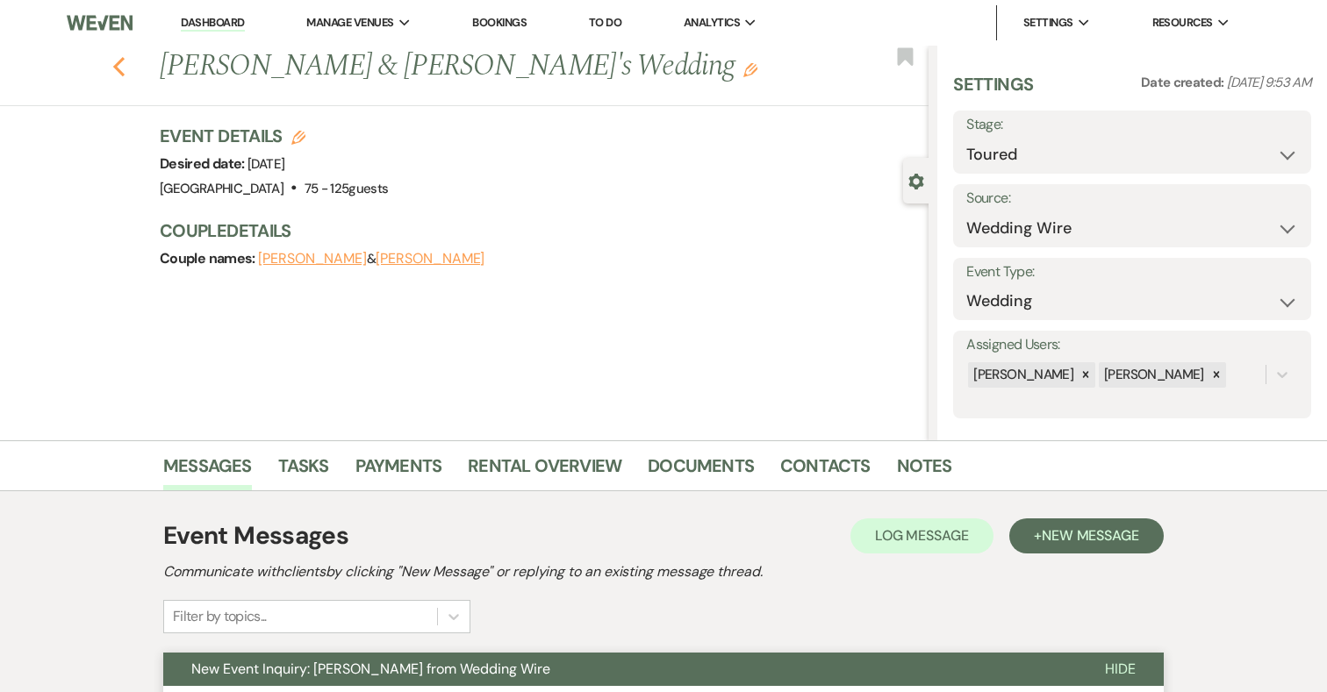
click at [113, 68] on icon "Previous" at bounding box center [118, 66] width 13 height 21
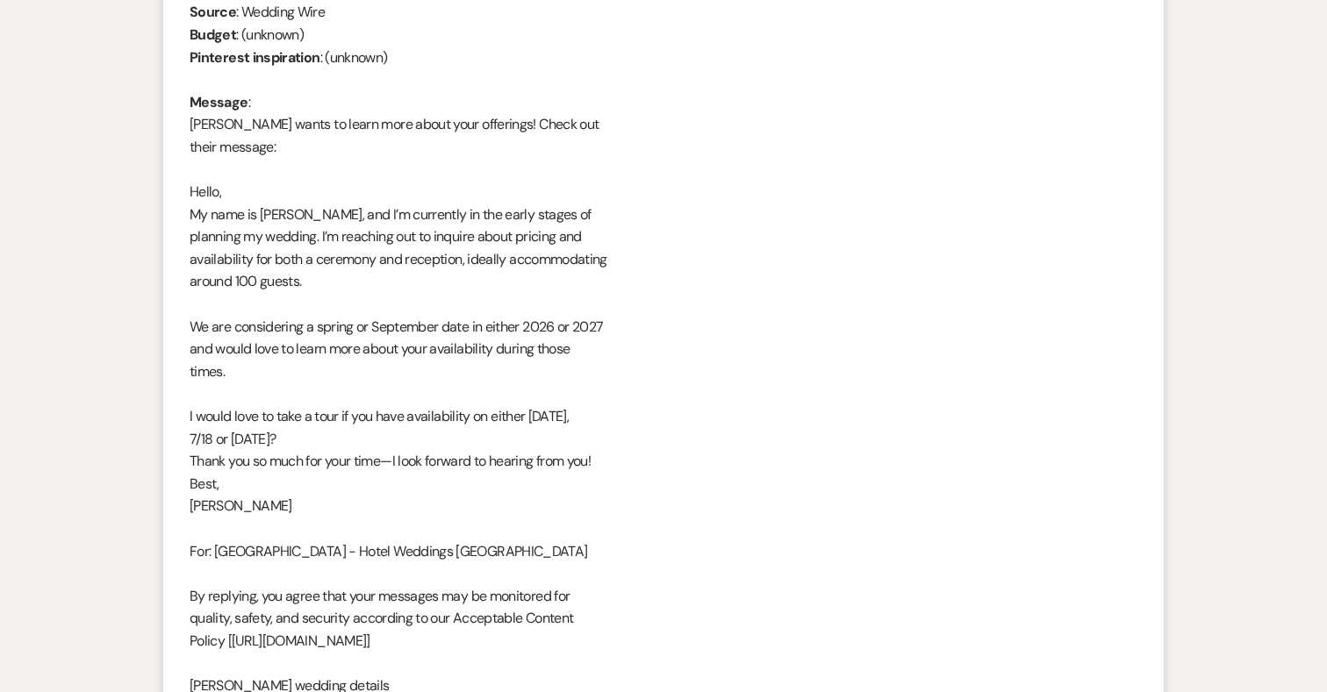
select select "5"
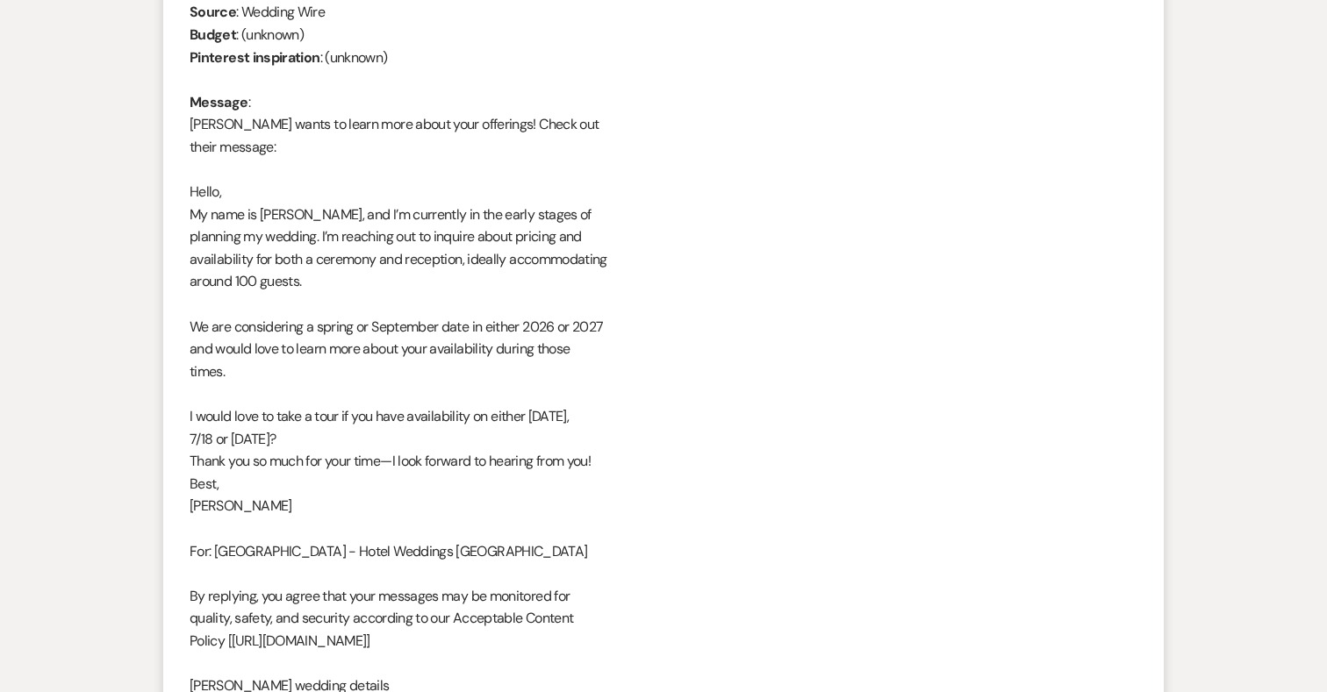
select select "5"
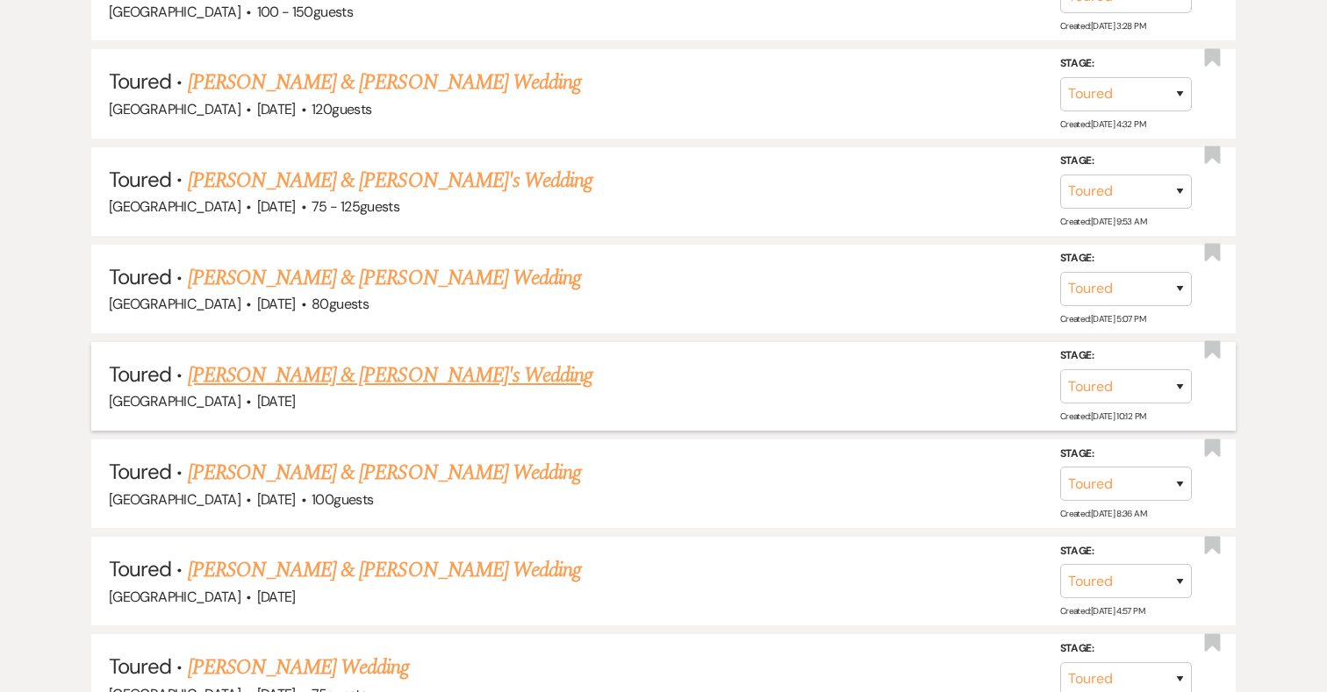
scroll to position [956, 0]
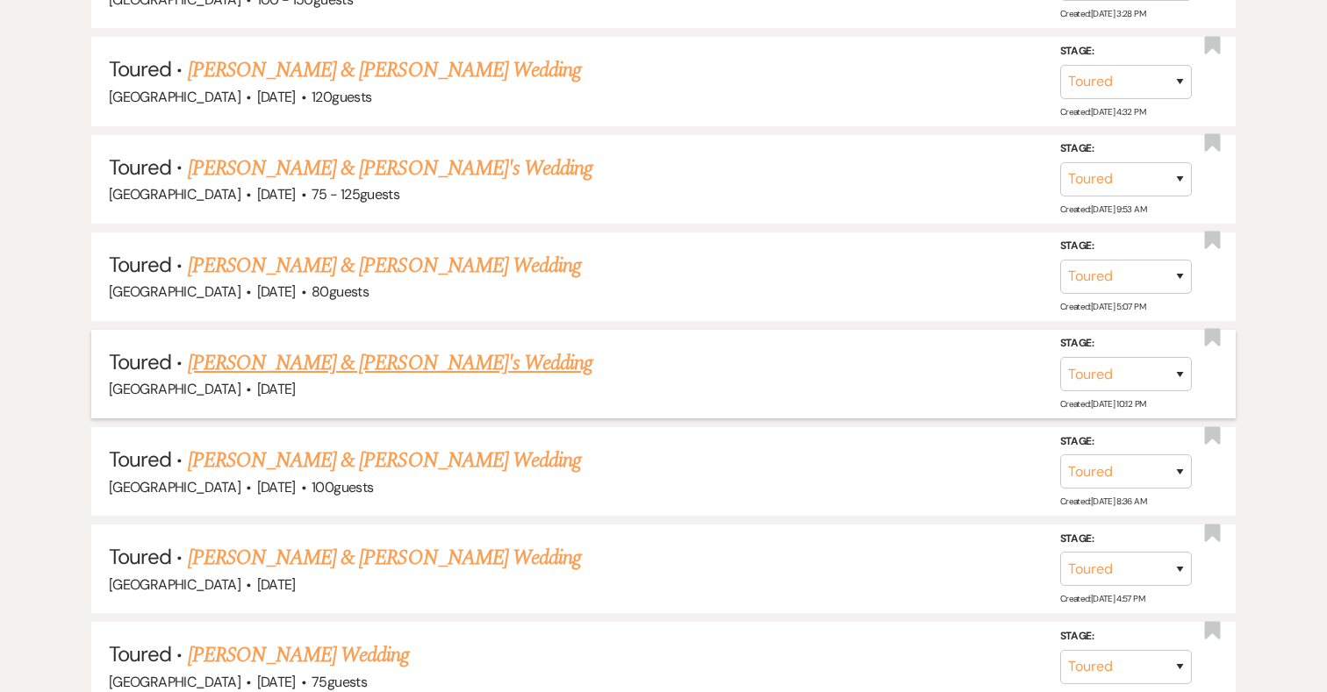
click at [398, 358] on link "Jordan Curtis & Fiance's Wedding" at bounding box center [390, 363] width 405 height 32
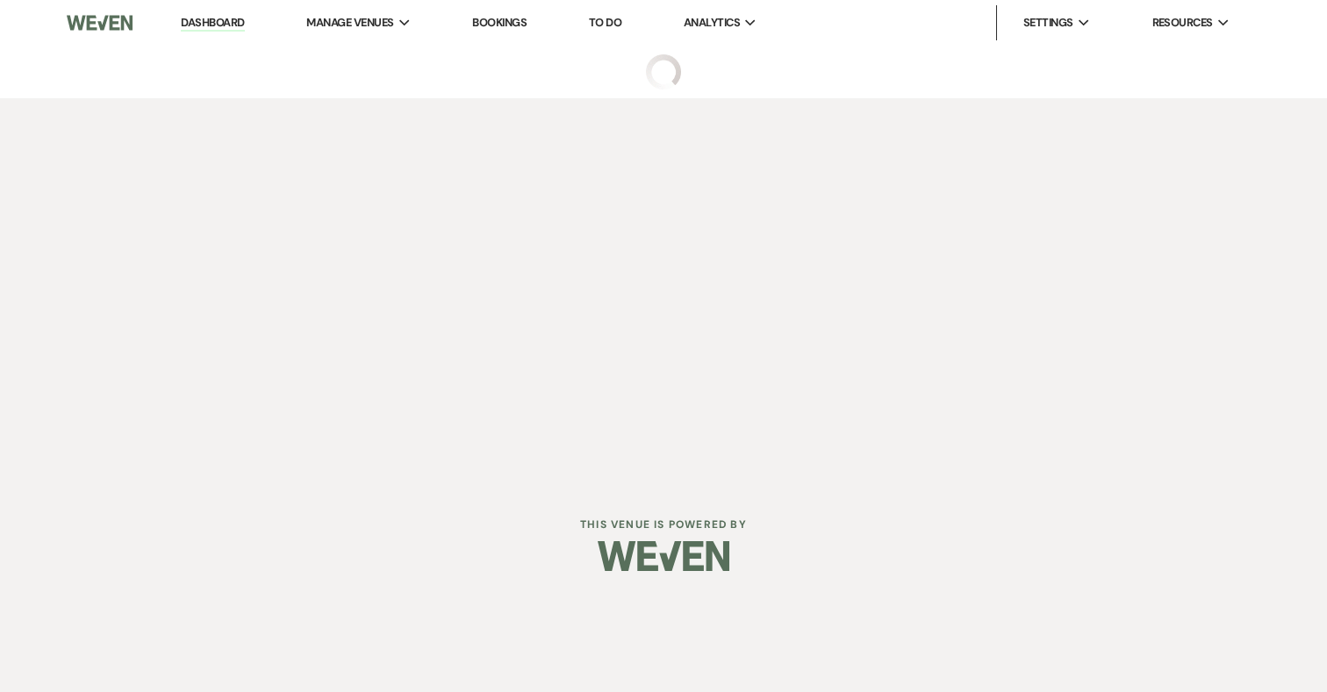
select select "5"
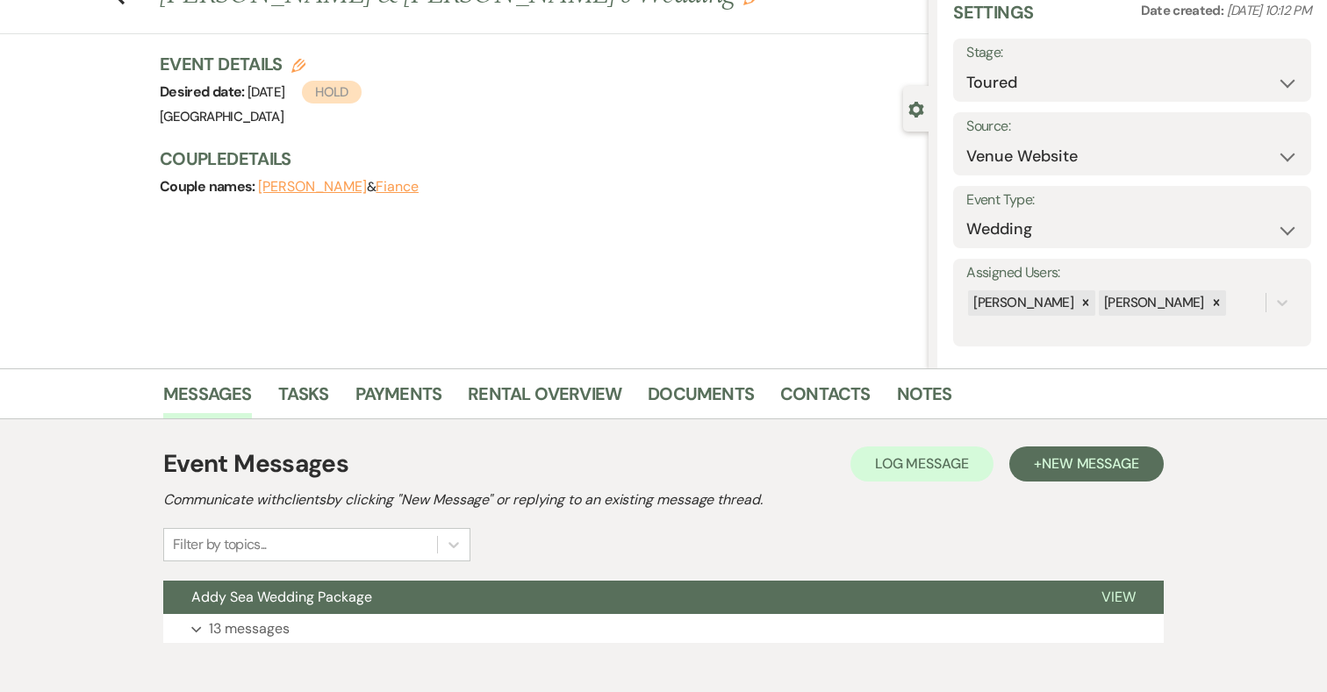
scroll to position [162, 0]
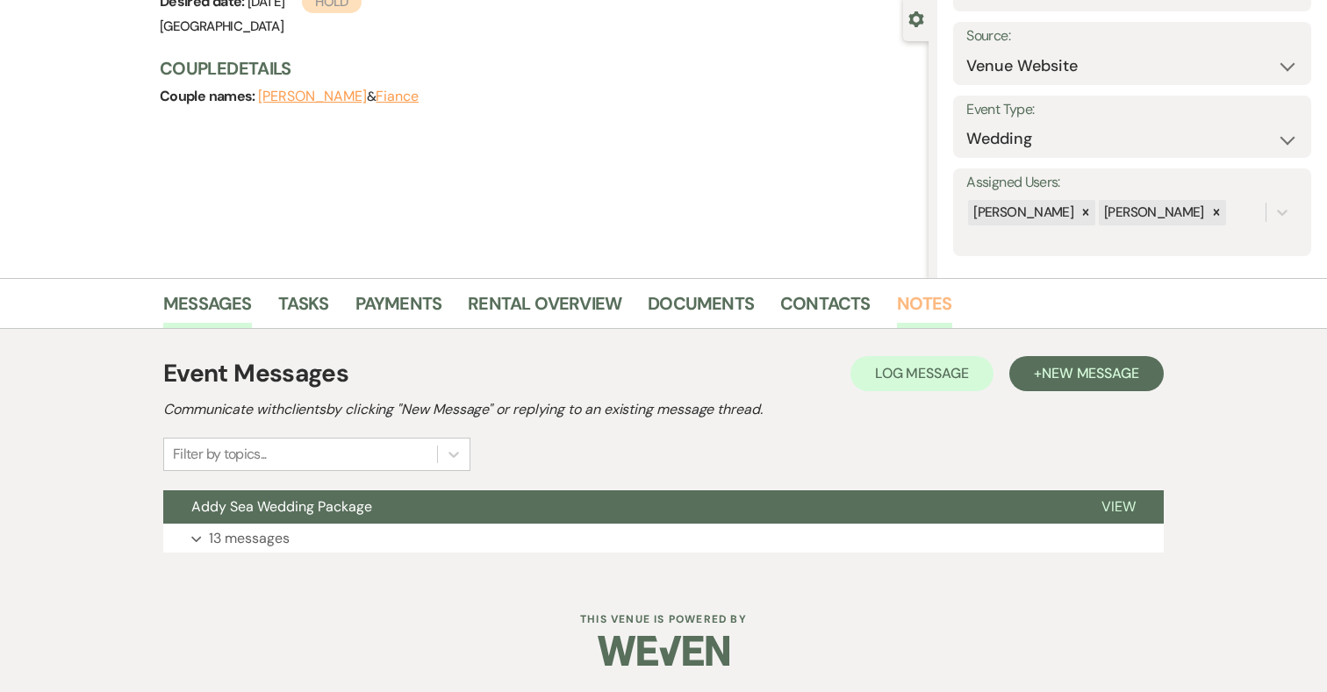
click at [913, 303] on link "Notes" at bounding box center [924, 309] width 55 height 39
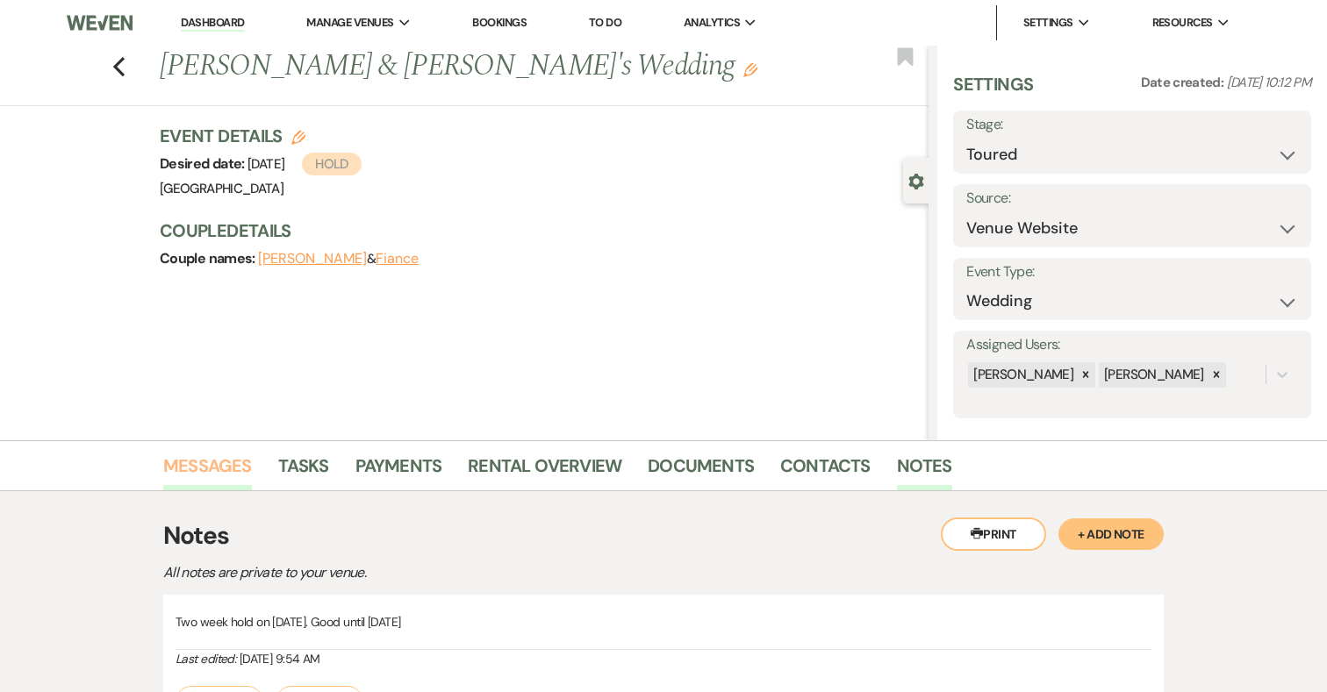
click at [221, 460] on link "Messages" at bounding box center [207, 471] width 89 height 39
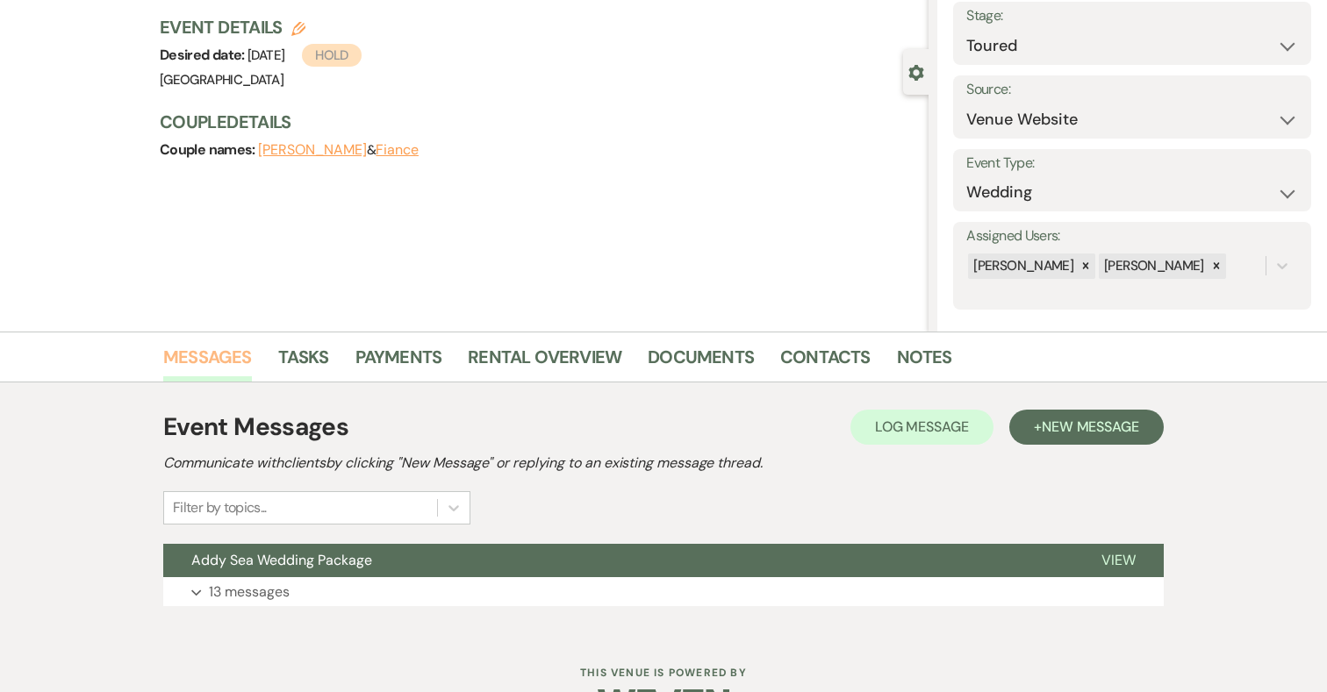
scroll to position [74, 0]
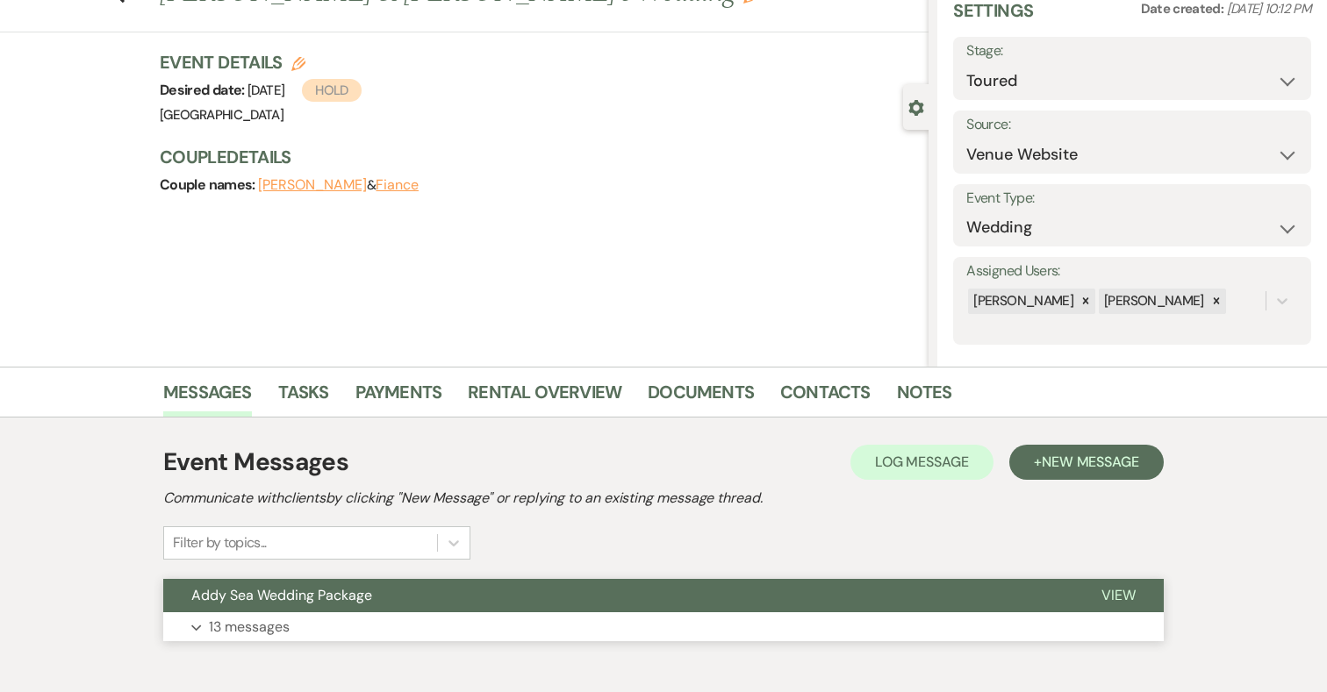
click at [238, 637] on button "Expand 13 messages" at bounding box center [663, 627] width 1000 height 30
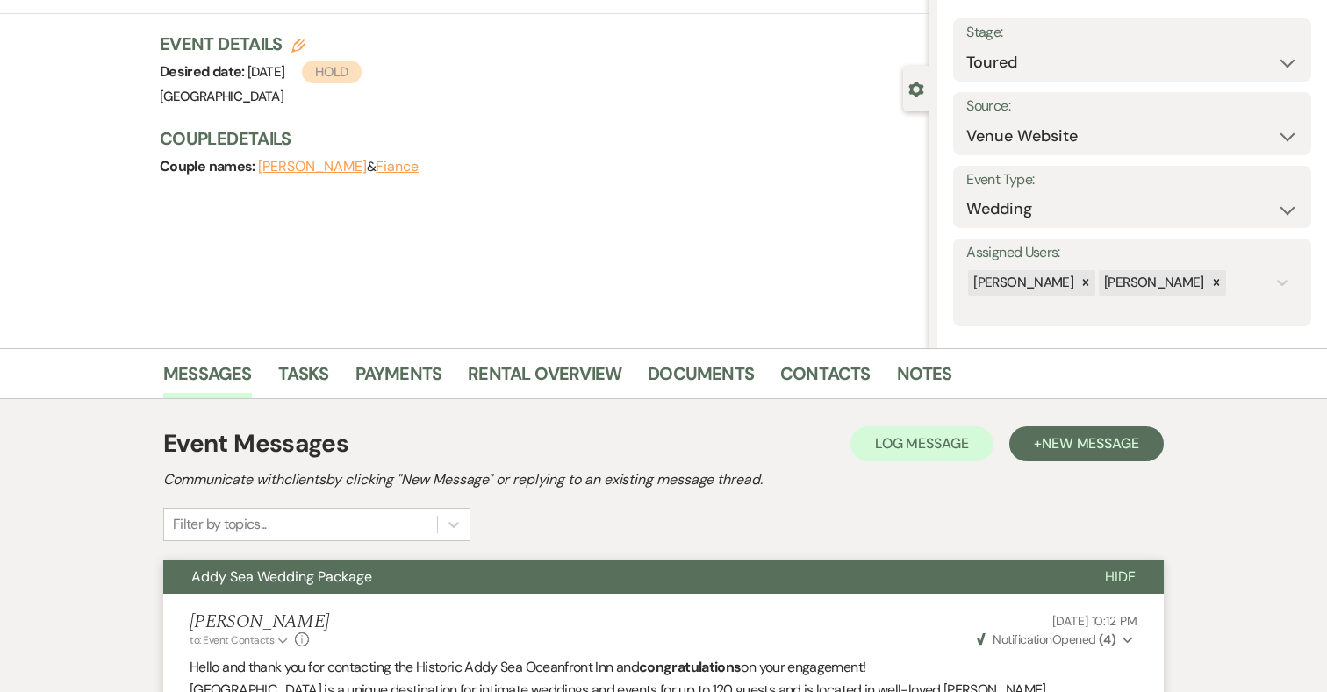
scroll to position [0, 0]
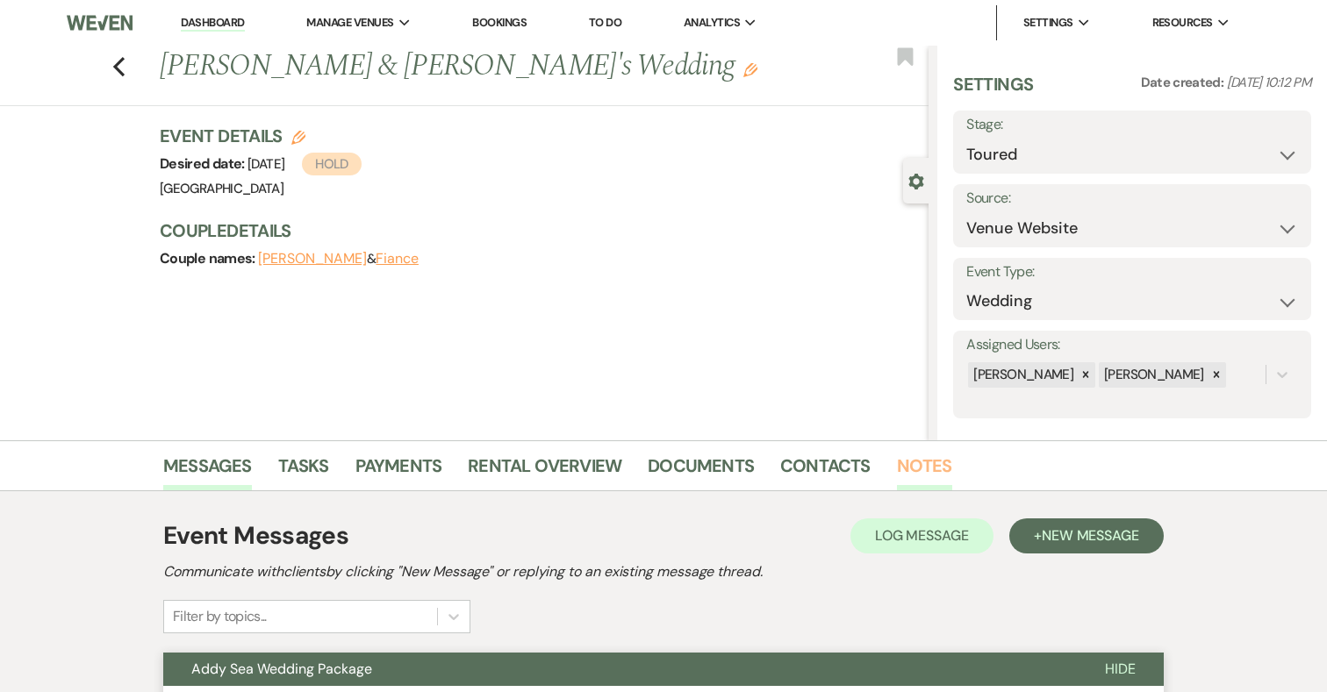
click at [925, 465] on link "Notes" at bounding box center [924, 471] width 55 height 39
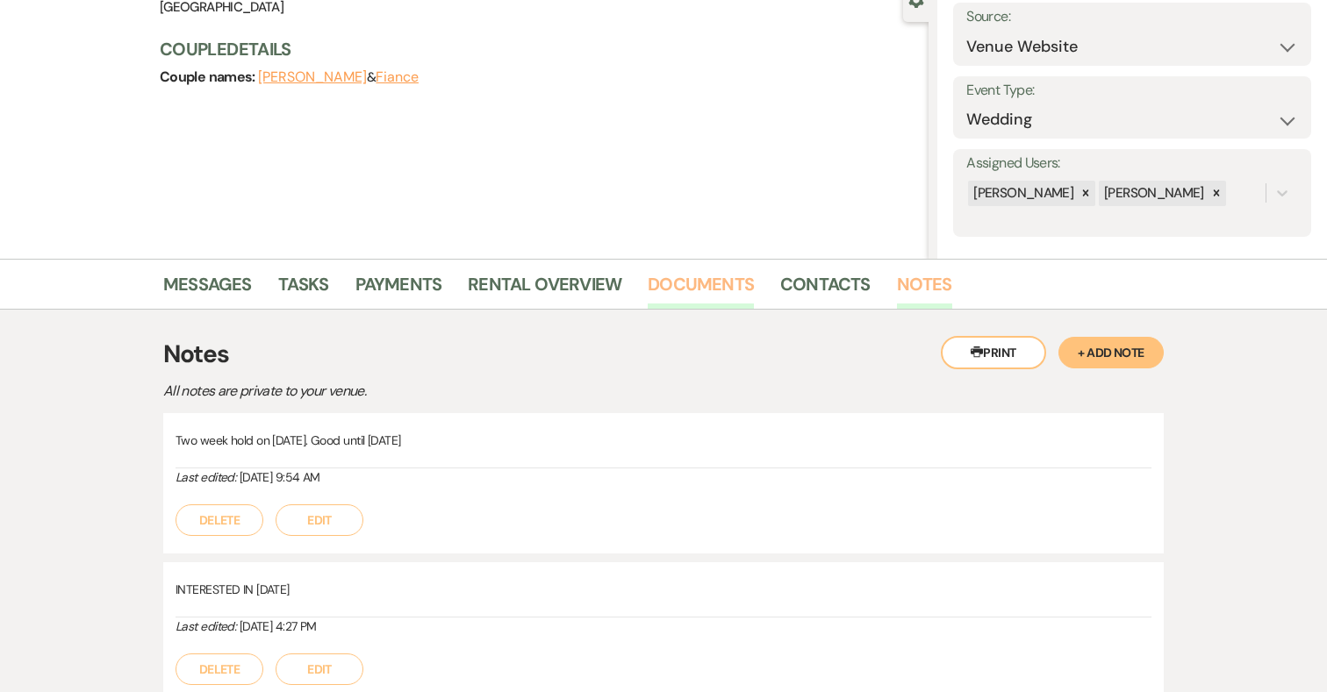
scroll to position [204, 0]
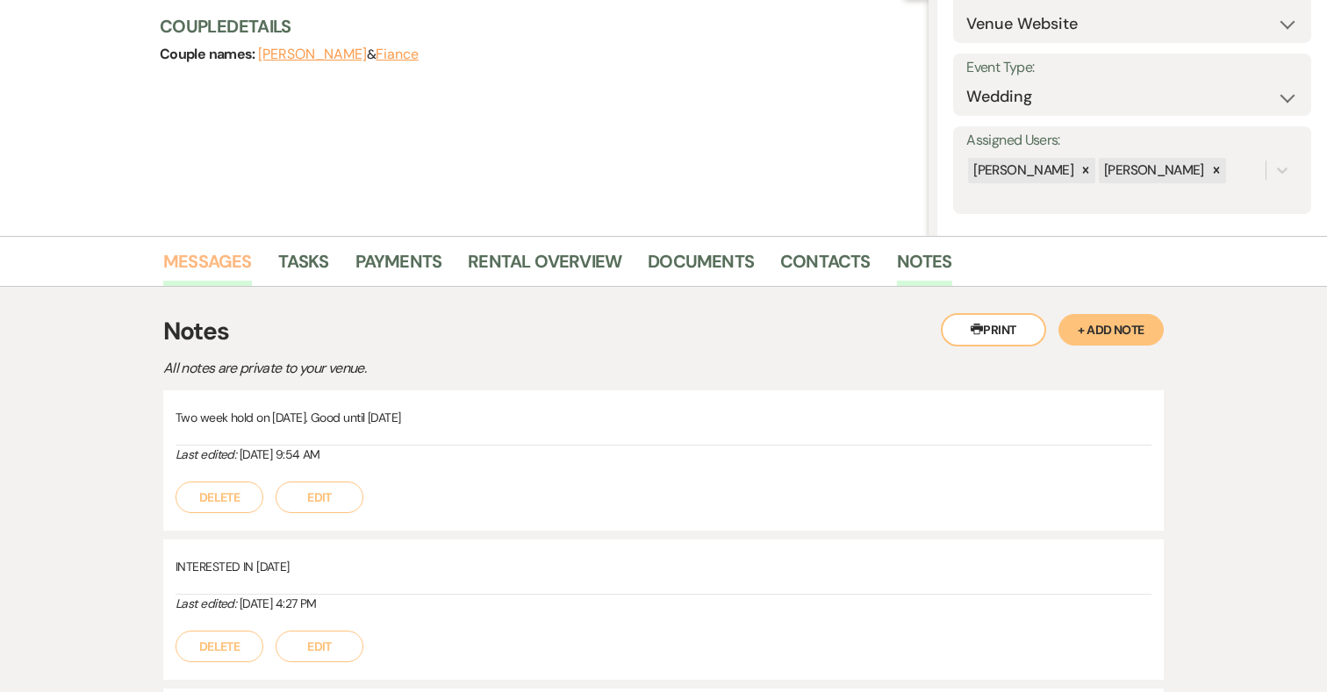
click at [231, 266] on link "Messages" at bounding box center [207, 266] width 89 height 39
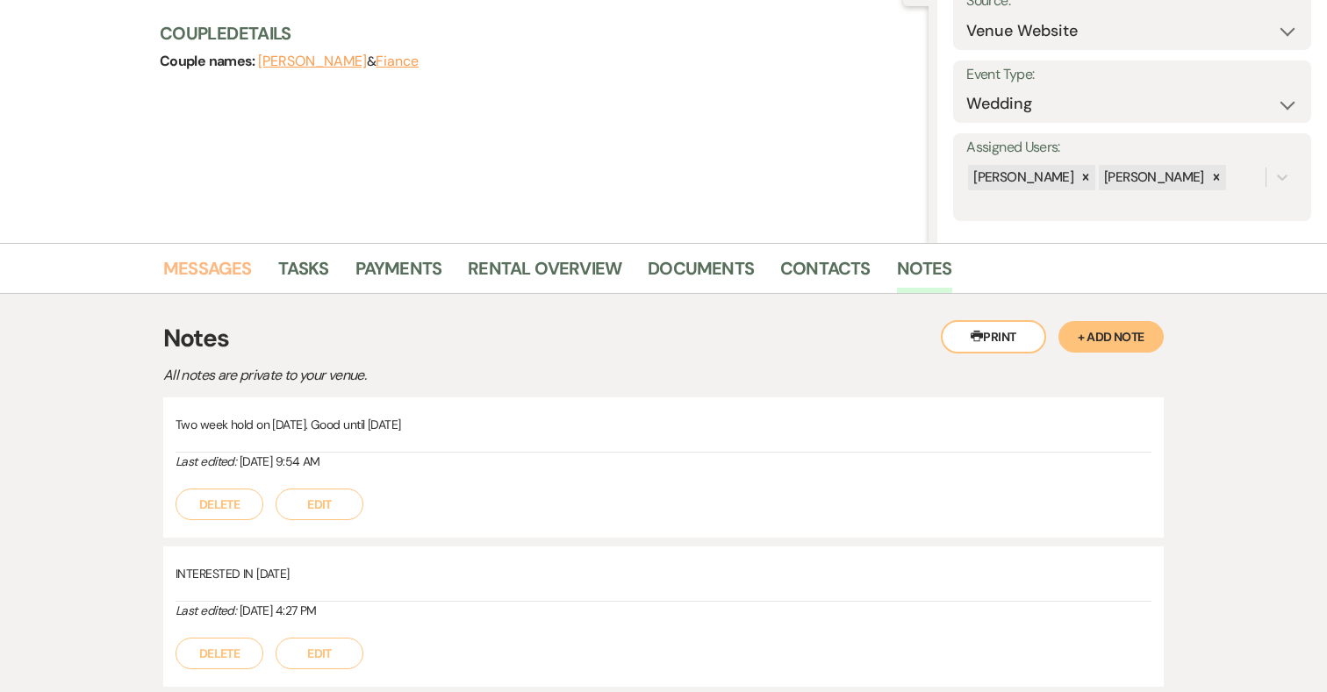
scroll to position [162, 0]
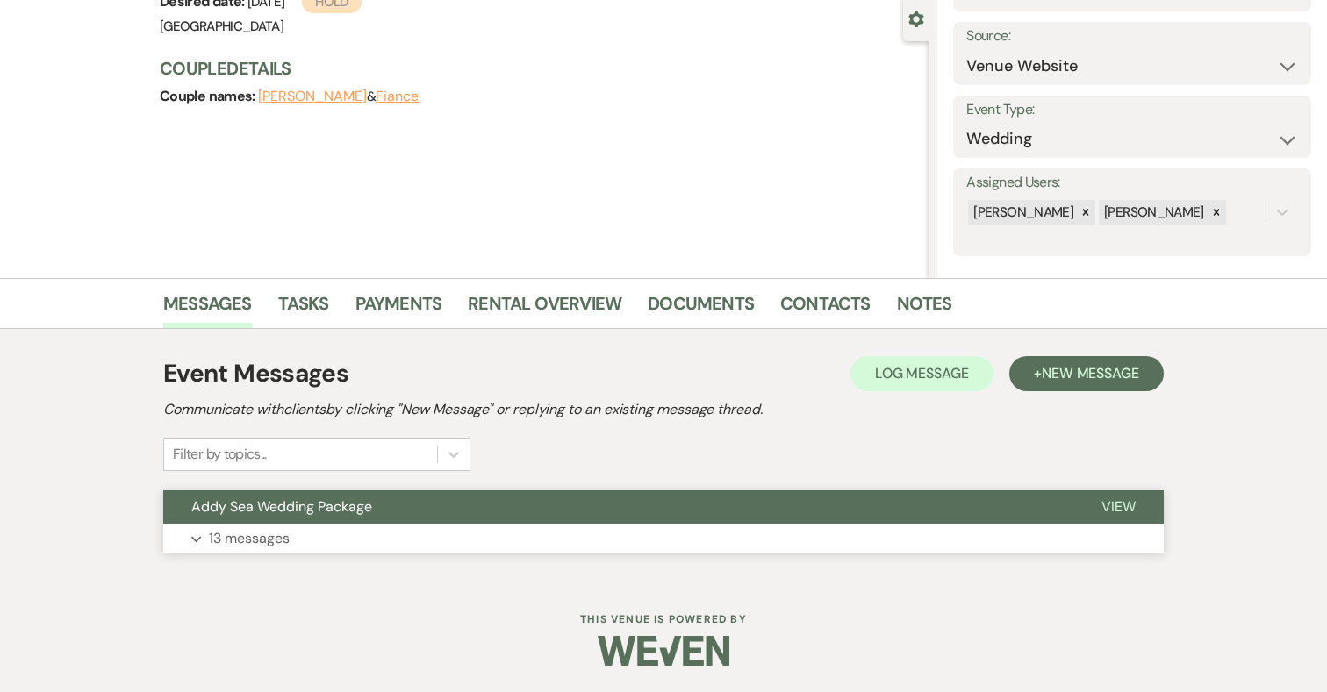
click at [520, 533] on button "Expand 13 messages" at bounding box center [663, 539] width 1000 height 30
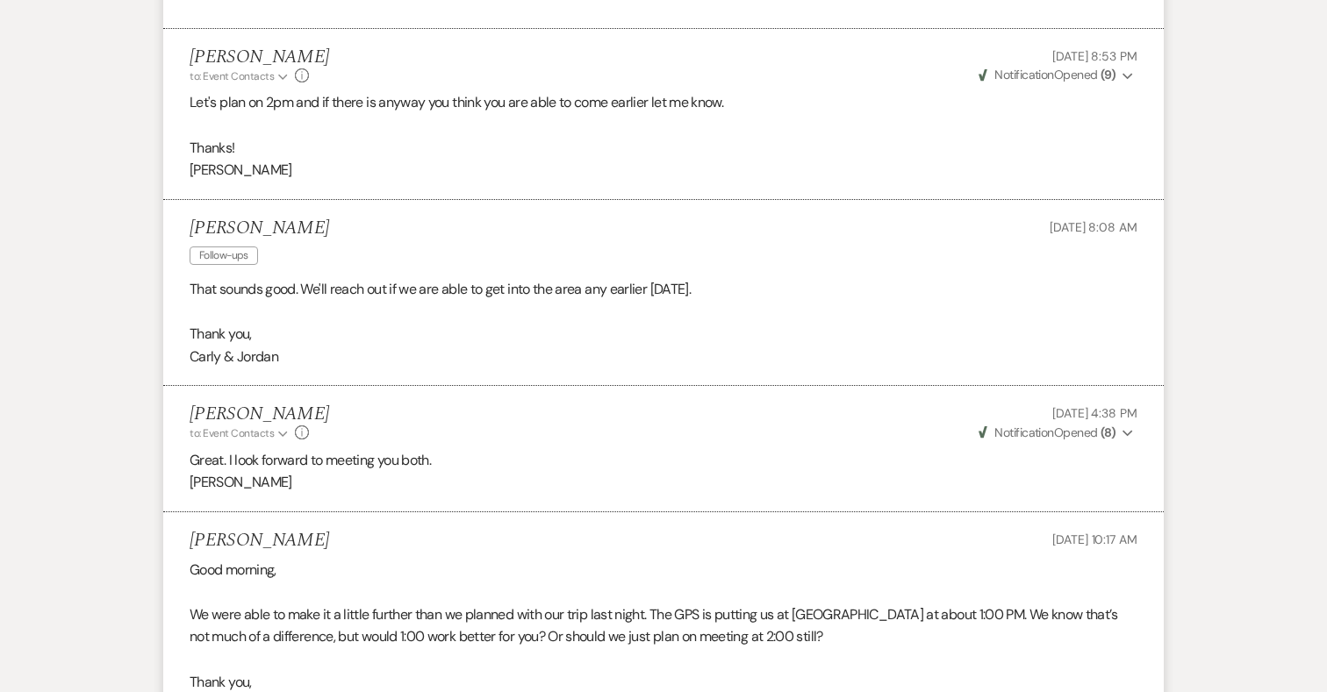
scroll to position [3081, 0]
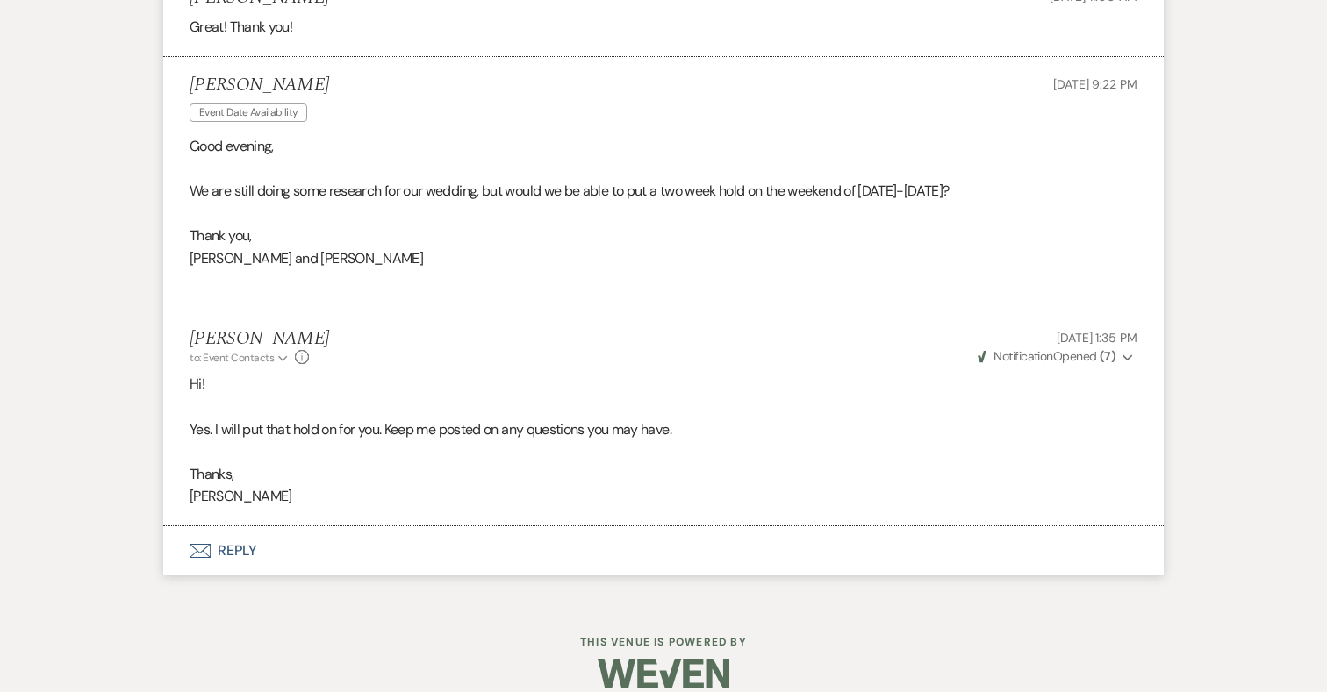
click at [234, 527] on button "Envelope Reply" at bounding box center [663, 550] width 1000 height 49
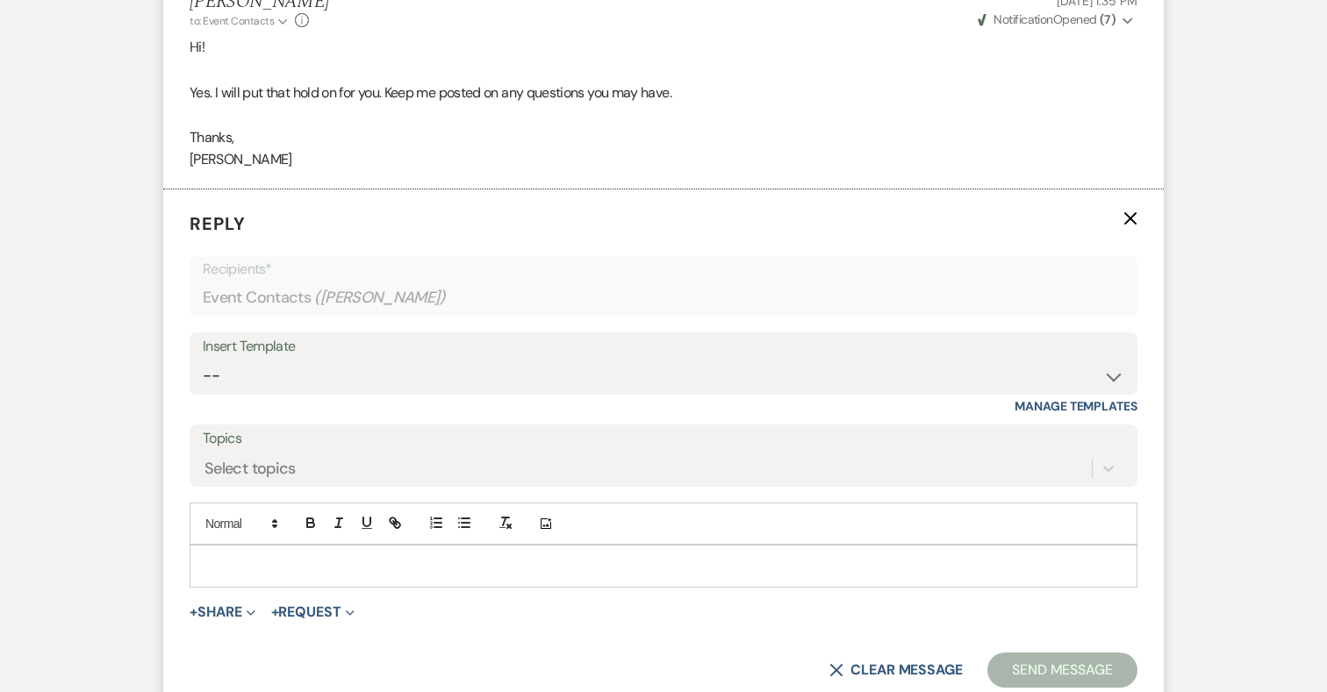
scroll to position [3427, 0]
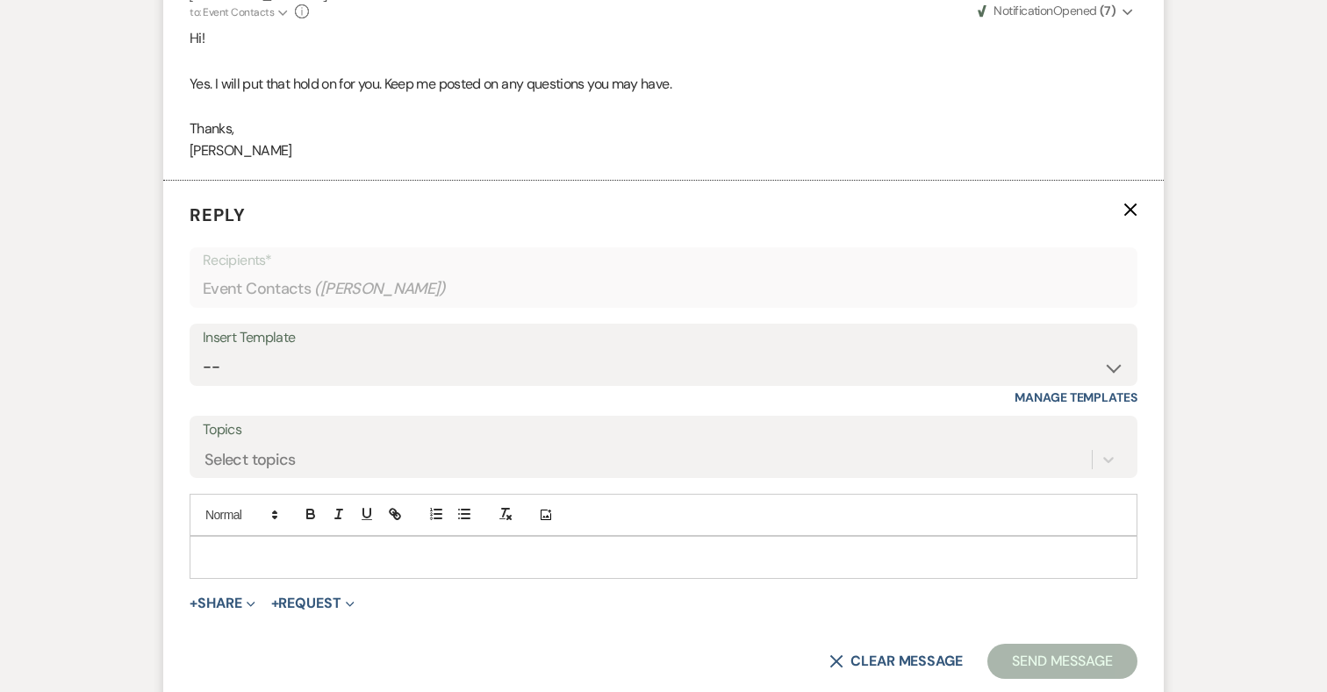
click at [379, 547] on p at bounding box center [663, 556] width 919 height 19
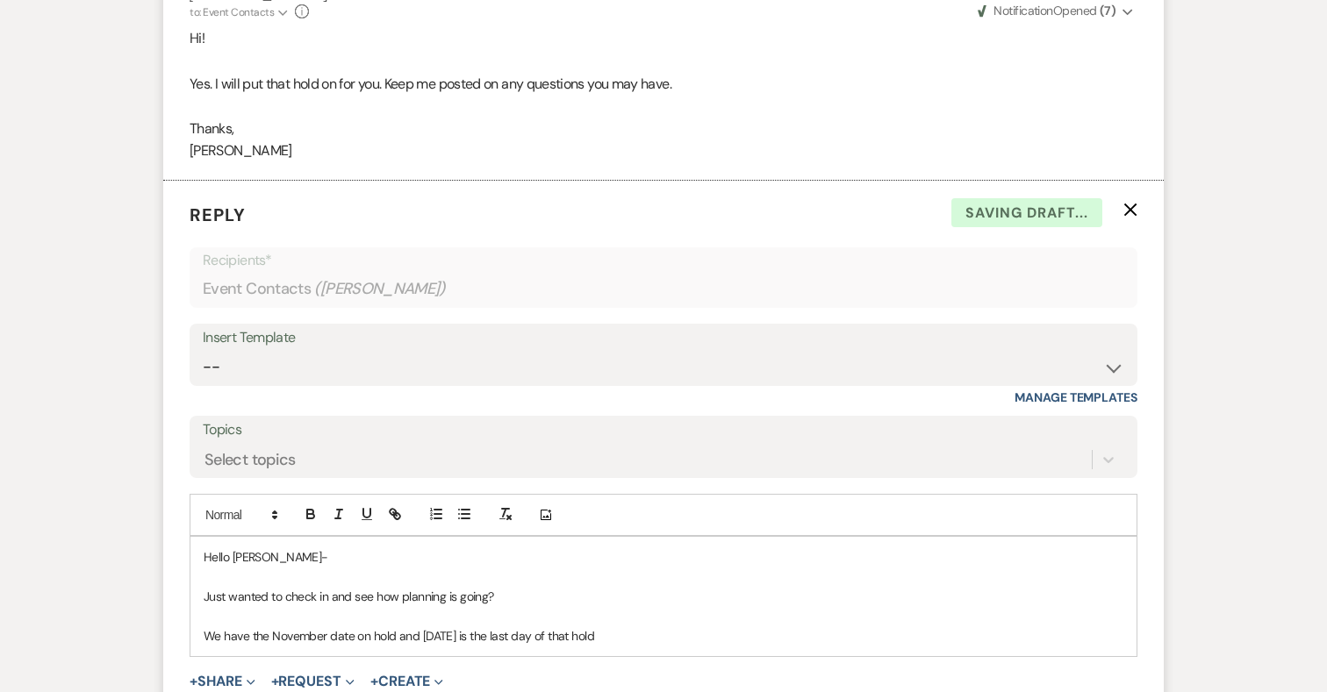
click at [351, 626] on p "We have the November date on hold and tomorrow is the last day of that hold" at bounding box center [663, 635] width 919 height 19
drag, startPoint x: 545, startPoint y: 613, endPoint x: 878, endPoint y: 611, distance: 333.4
click at [878, 626] on p "We have the November date requested reserved for you and the on hold and tomorr…" at bounding box center [663, 635] width 919 height 19
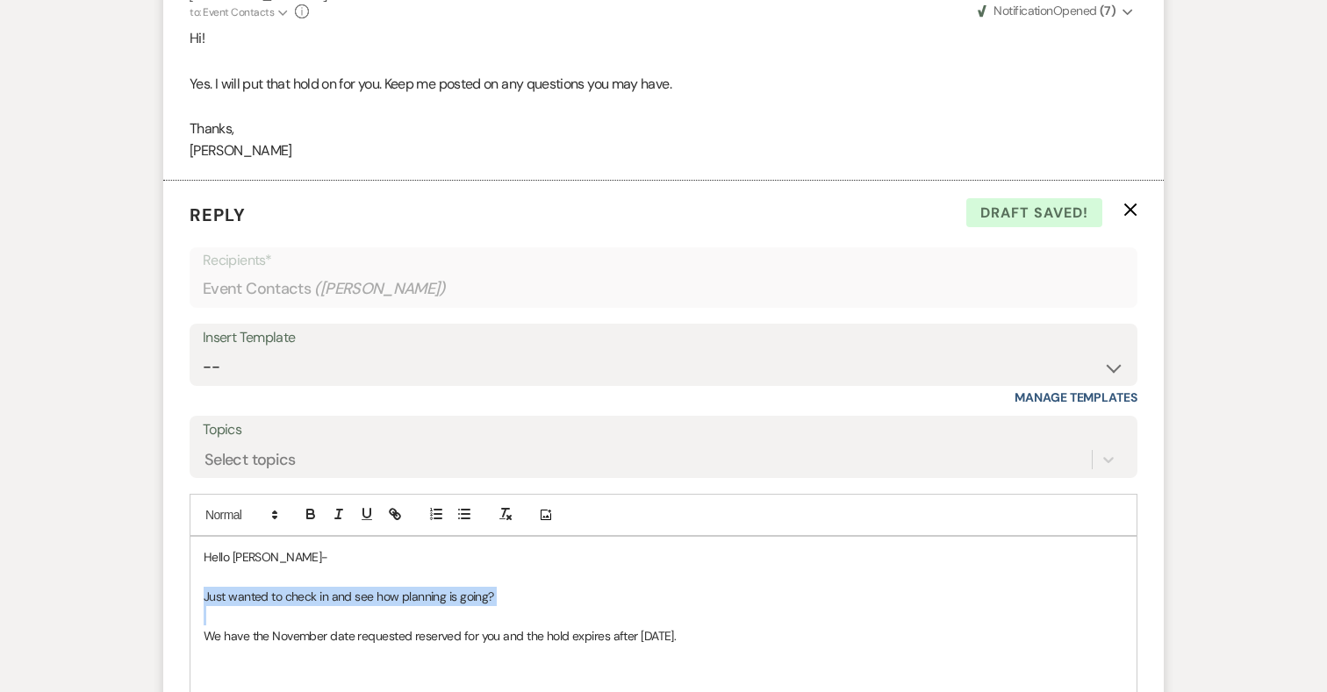
drag, startPoint x: 531, startPoint y: 587, endPoint x: 194, endPoint y: 573, distance: 337.2
click at [194, 572] on div "Hello Jordan- Just wanted to check in and see how planning is going? We have th…" at bounding box center [663, 616] width 946 height 159
copy p "Just wanted to check in and see how planning is going?"
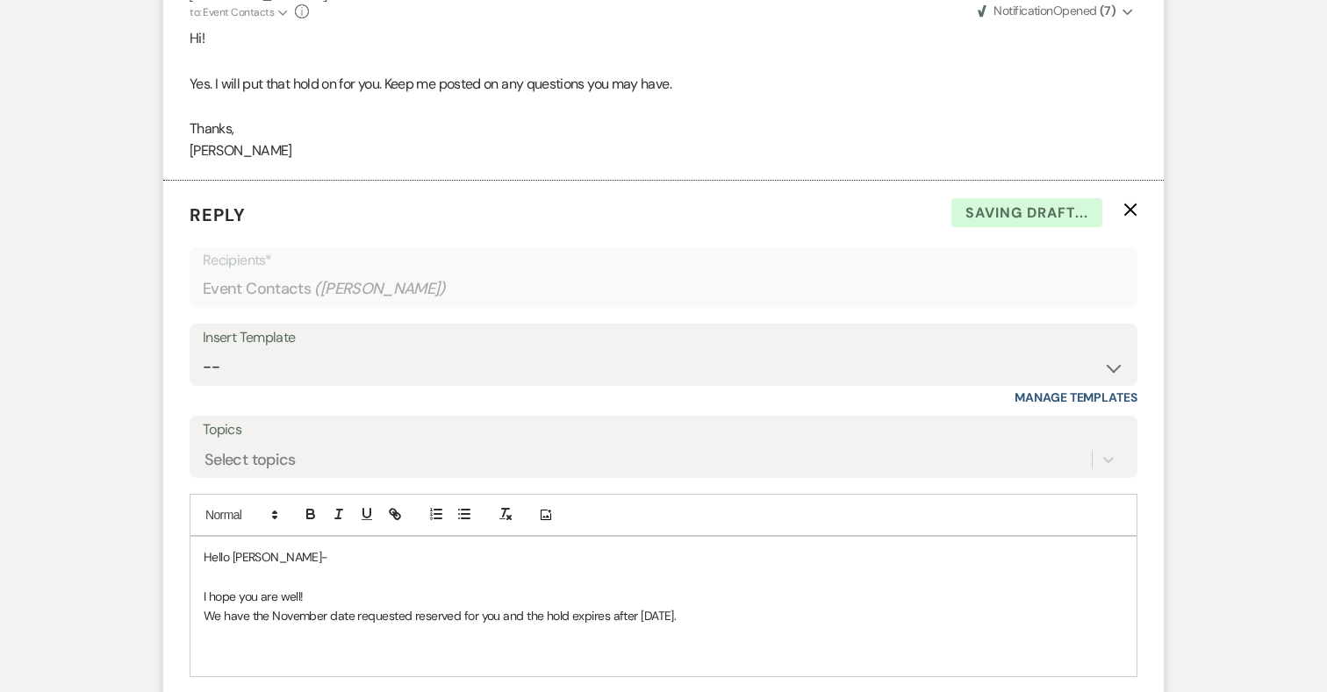
click at [204, 606] on p "We have the November date requested reserved for you and the hold expires after…" at bounding box center [663, 615] width 919 height 19
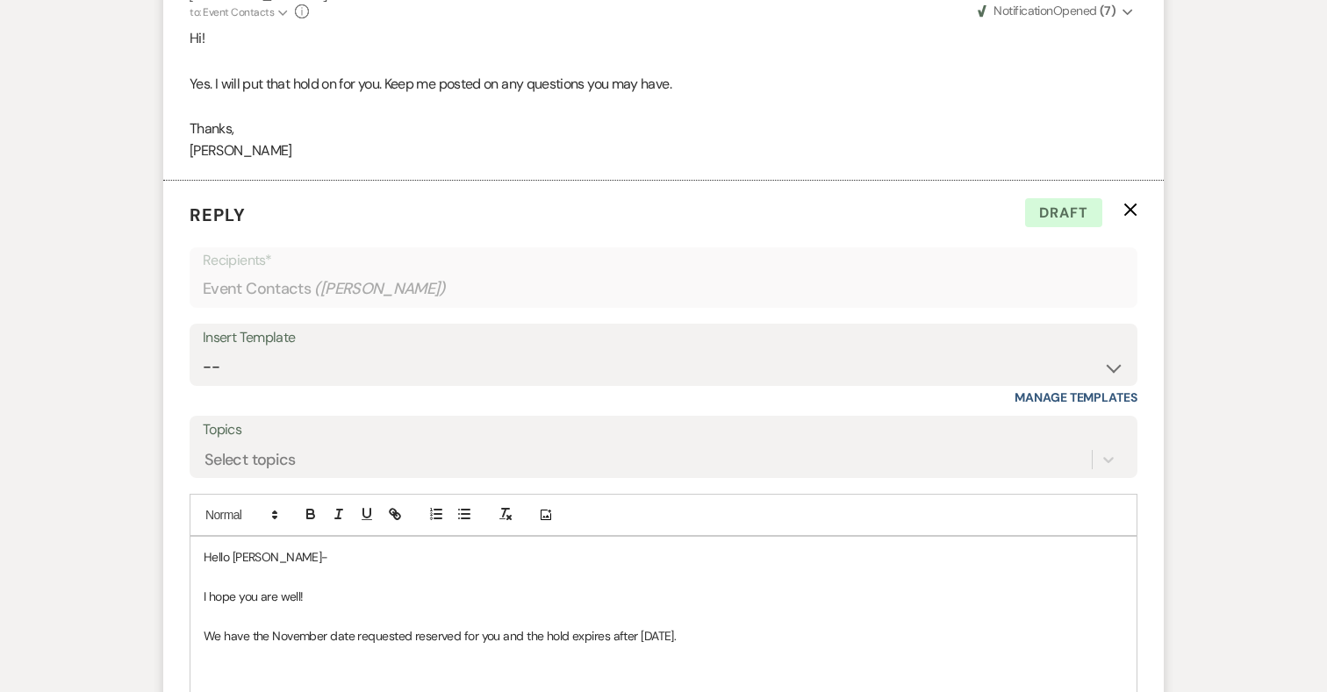
click at [264, 626] on p "We have the November date requested reserved for you and the hold expires after…" at bounding box center [663, 635] width 919 height 19
click at [269, 626] on p "We have the November date requested reserved for you and the hold expires after…" at bounding box center [663, 635] width 919 height 19
drag, startPoint x: 338, startPoint y: 612, endPoint x: 355, endPoint y: 612, distance: 17.5
click at [355, 626] on p "We have that November date requested reserved for you and the hold expires afte…" at bounding box center [663, 635] width 919 height 19
click at [270, 626] on p "We have that November requested reserved for you and the hold expires after tom…" at bounding box center [663, 635] width 919 height 19
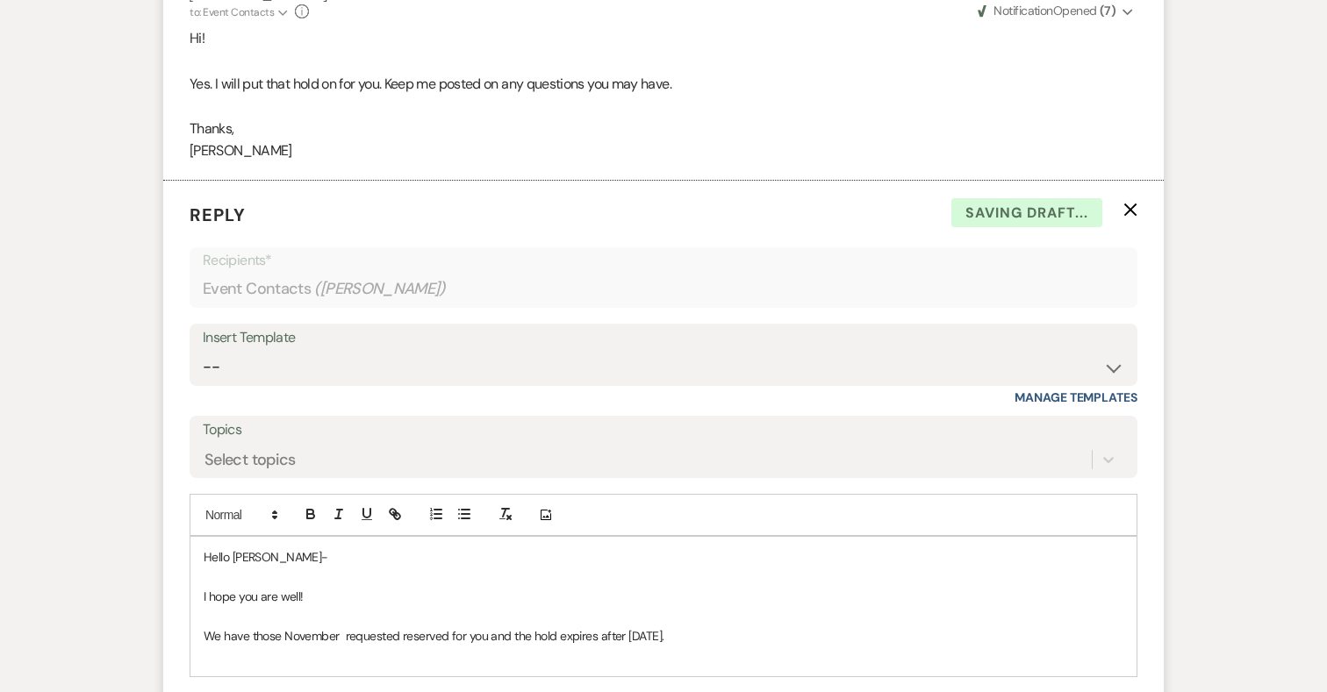
click at [339, 626] on p "We have those November requested reserved for you and the hold expires after to…" at bounding box center [663, 635] width 919 height 19
drag, startPoint x: 500, startPoint y: 612, endPoint x: 539, endPoint y: 612, distance: 38.6
click at [539, 626] on p "We have those November dates you requested reserved for you and the hold expire…" at bounding box center [663, 635] width 919 height 19
click at [522, 626] on p "We have those November dates you requested reserved and the hold expires after …" at bounding box center [663, 635] width 919 height 19
click at [898, 626] on p "We have those November dates you requested reserved and wanted to send a gentle…" at bounding box center [663, 635] width 919 height 19
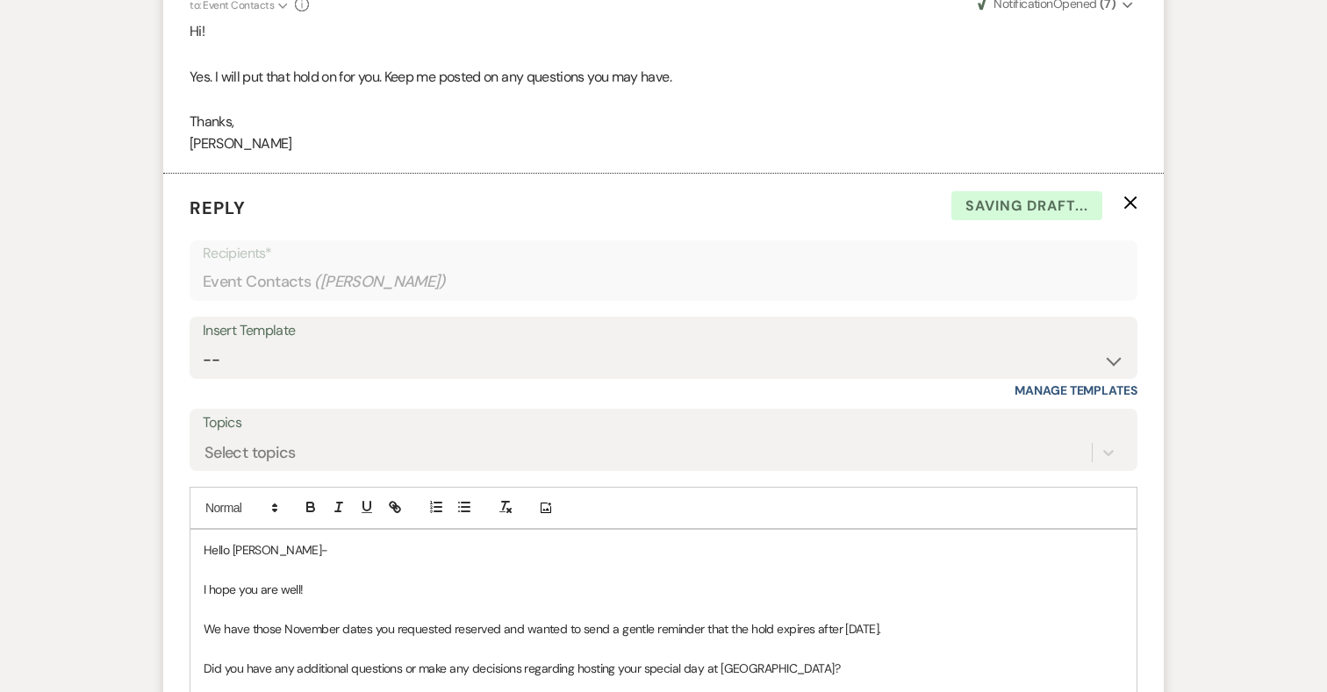
scroll to position [3454, 0]
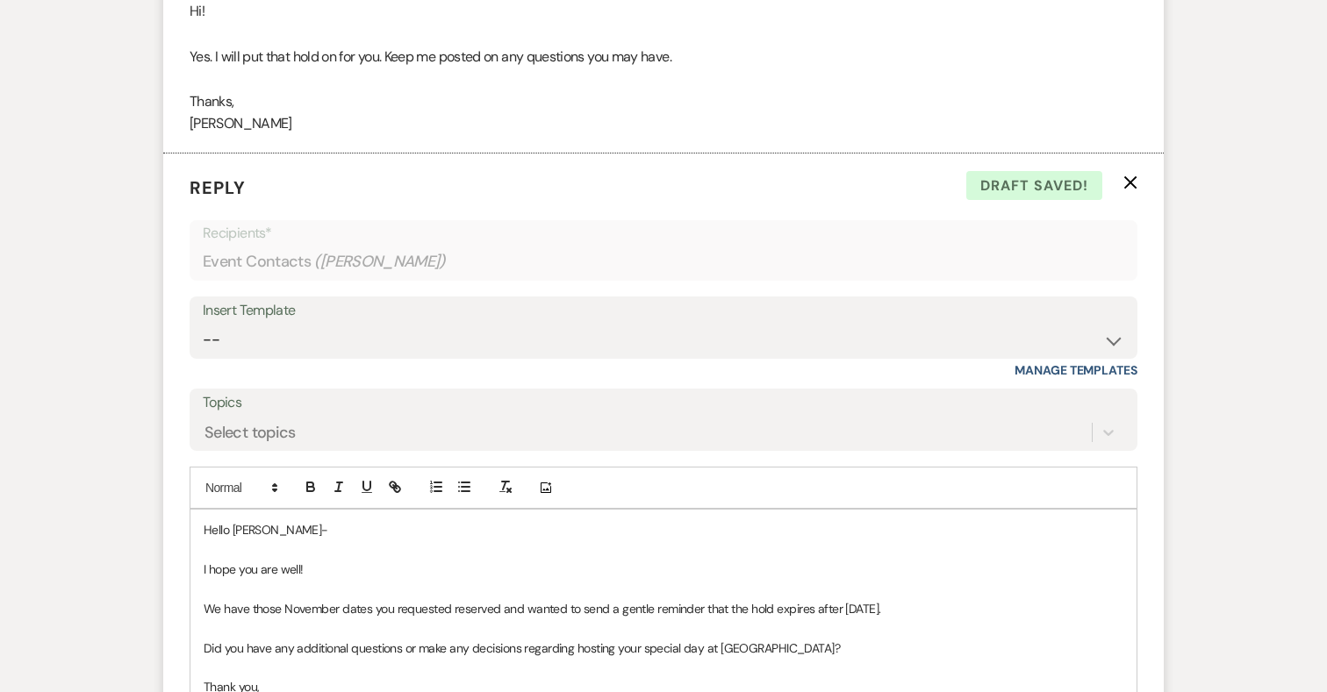
click at [520, 599] on p "We have those November dates you requested reserved and wanted to send a gentle…" at bounding box center [663, 608] width 919 height 19
click at [611, 599] on p "We have those November dates you requested reserved and I wanted to send a gent…" at bounding box center [663, 608] width 919 height 19
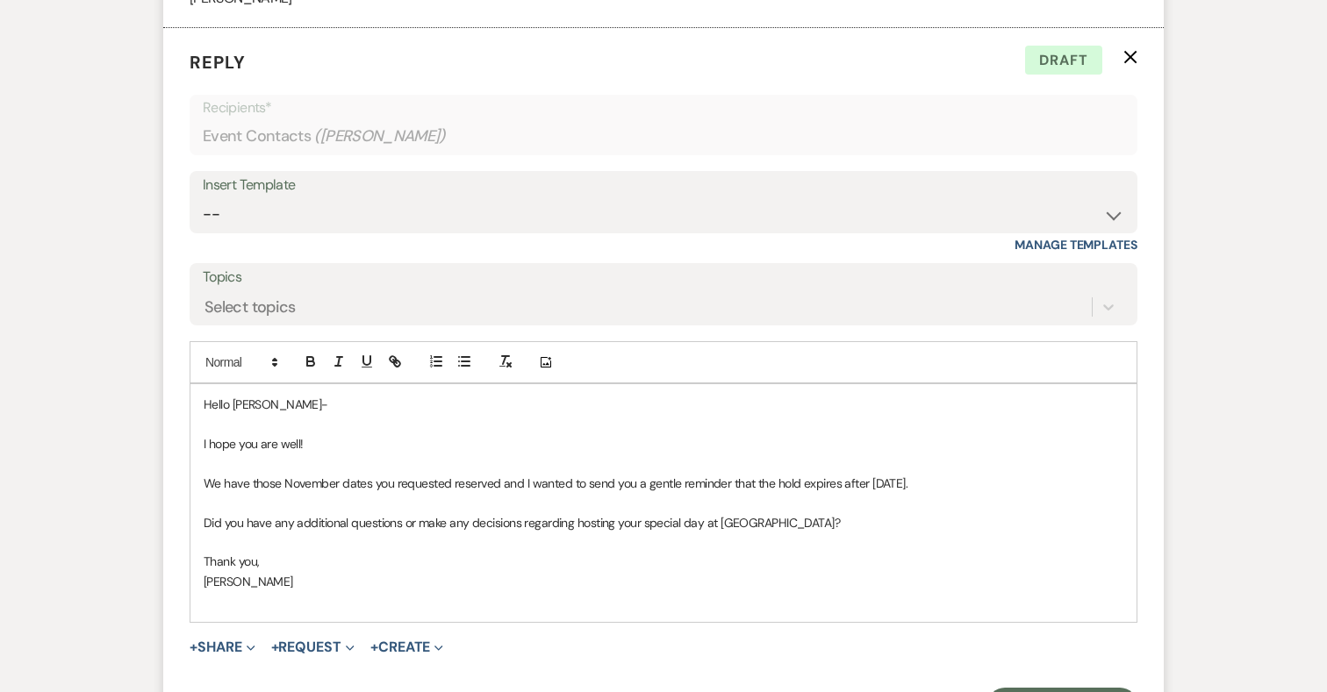
scroll to position [3586, 0]
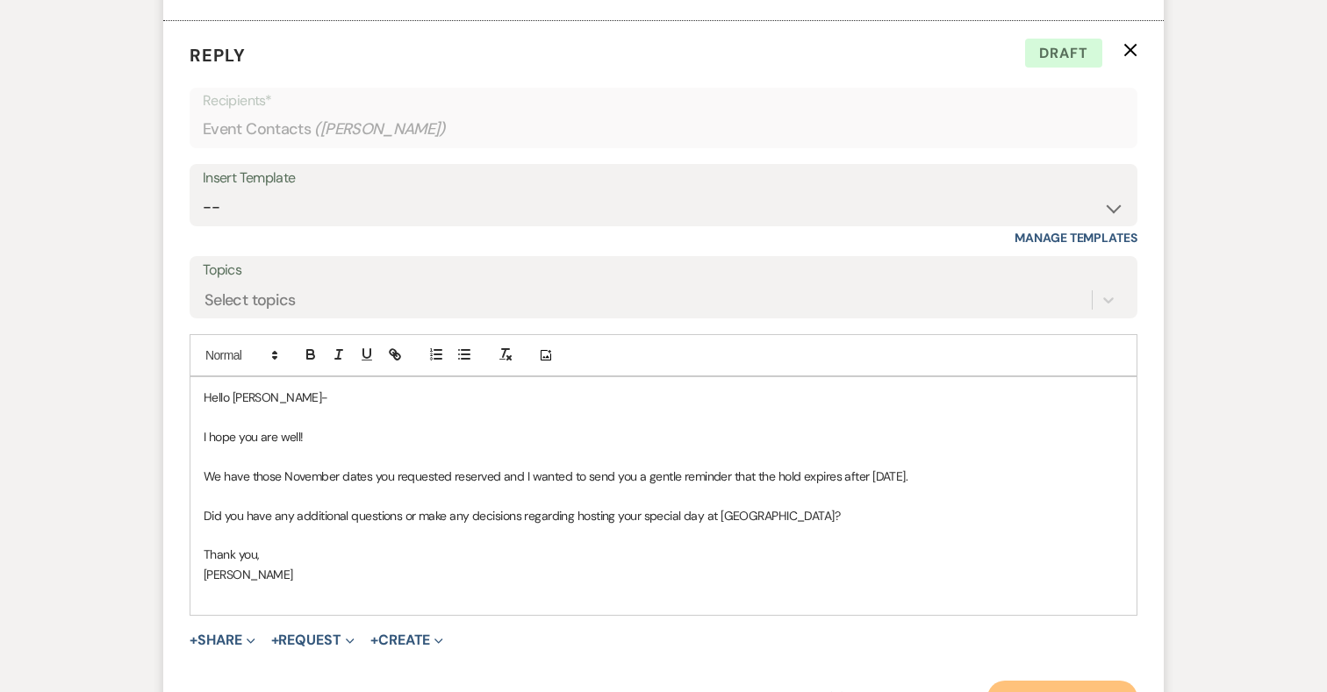
click at [1062, 681] on button "Send Message" at bounding box center [1062, 698] width 150 height 35
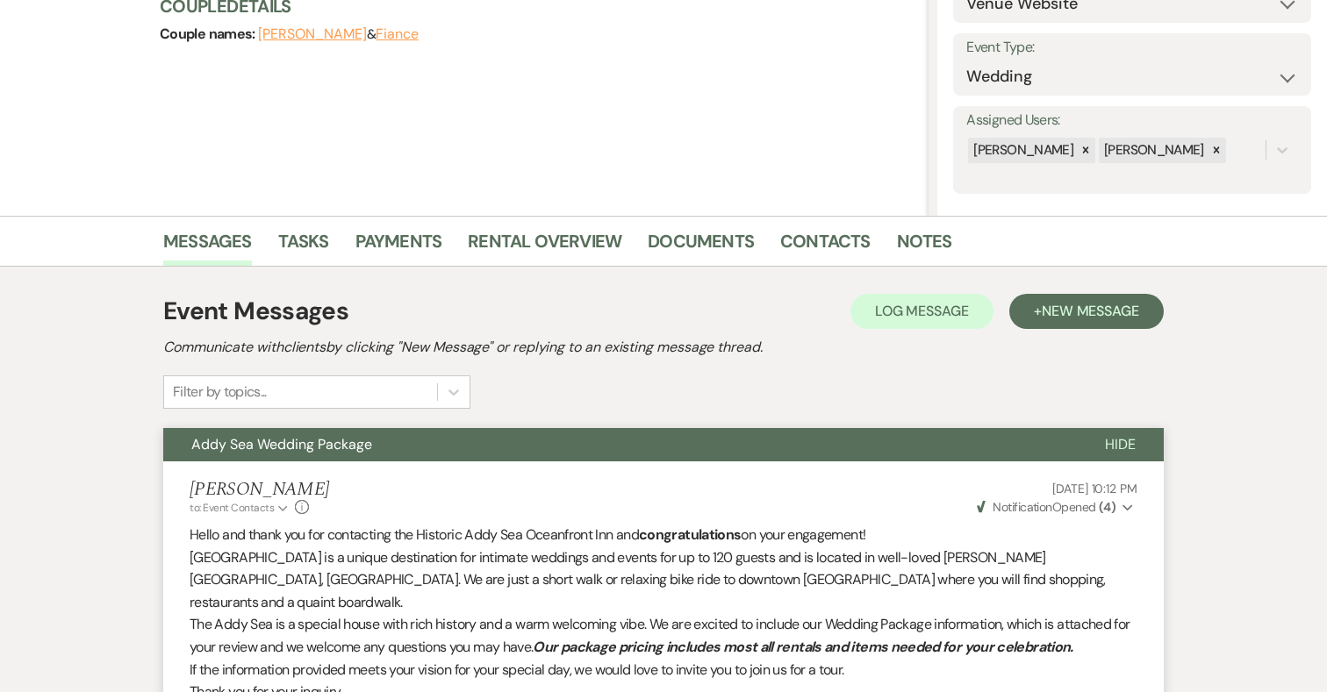
scroll to position [0, 0]
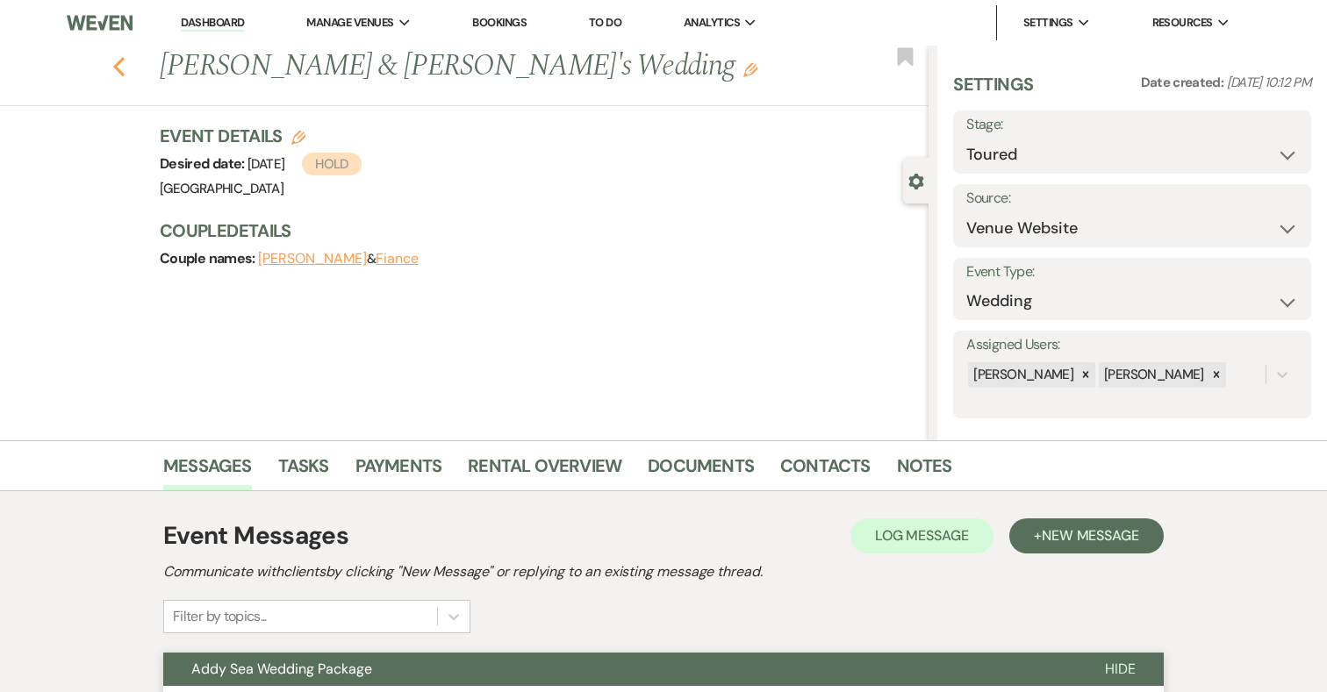
click at [117, 64] on use "button" at bounding box center [118, 66] width 11 height 19
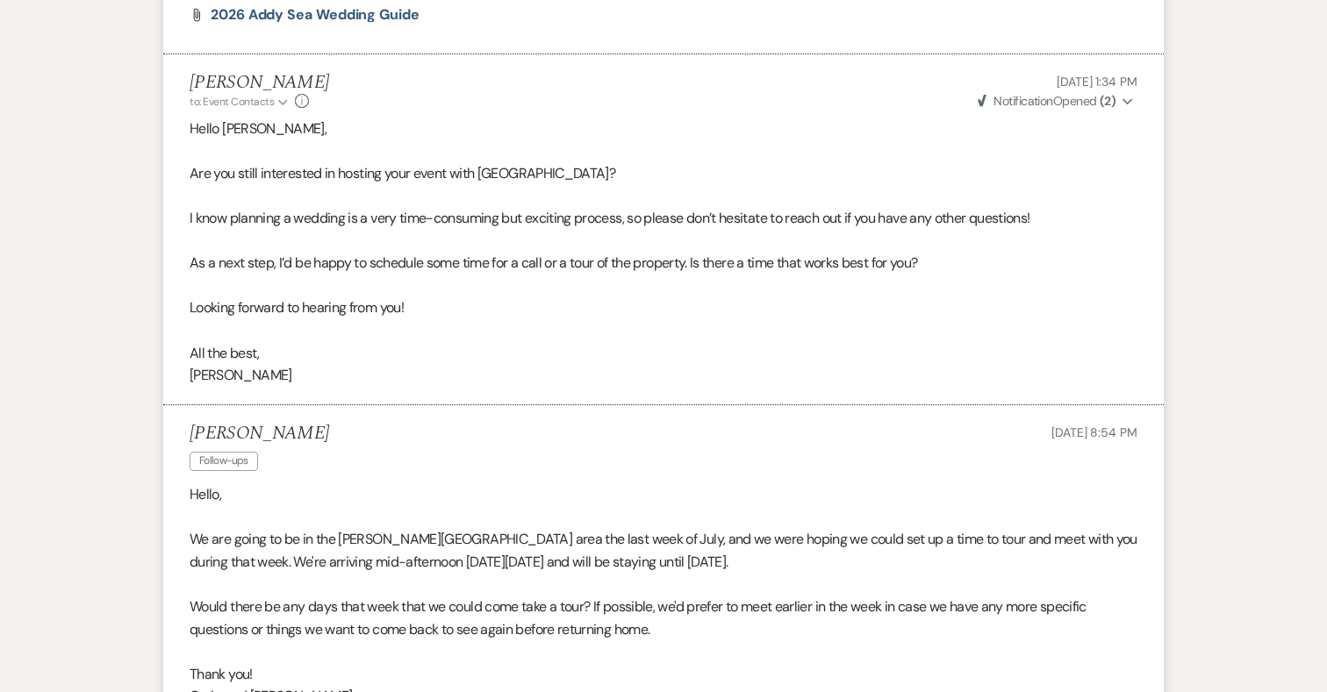
select select "5"
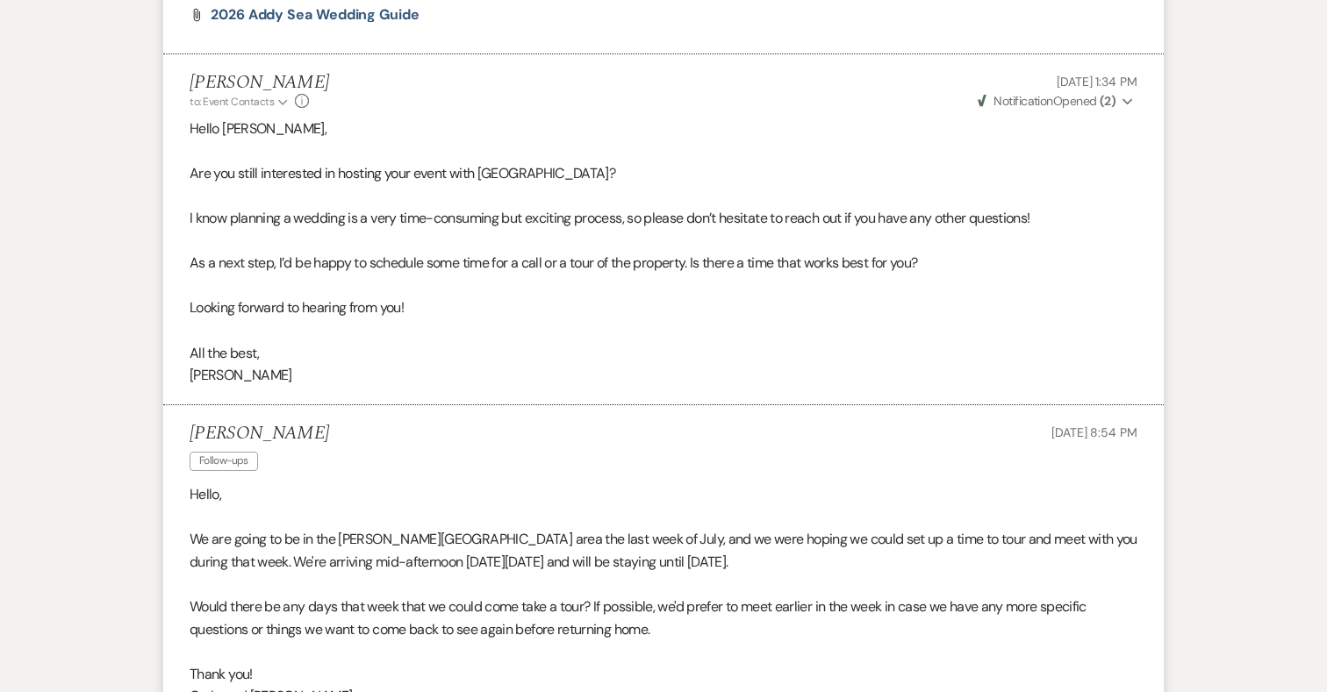
select select "5"
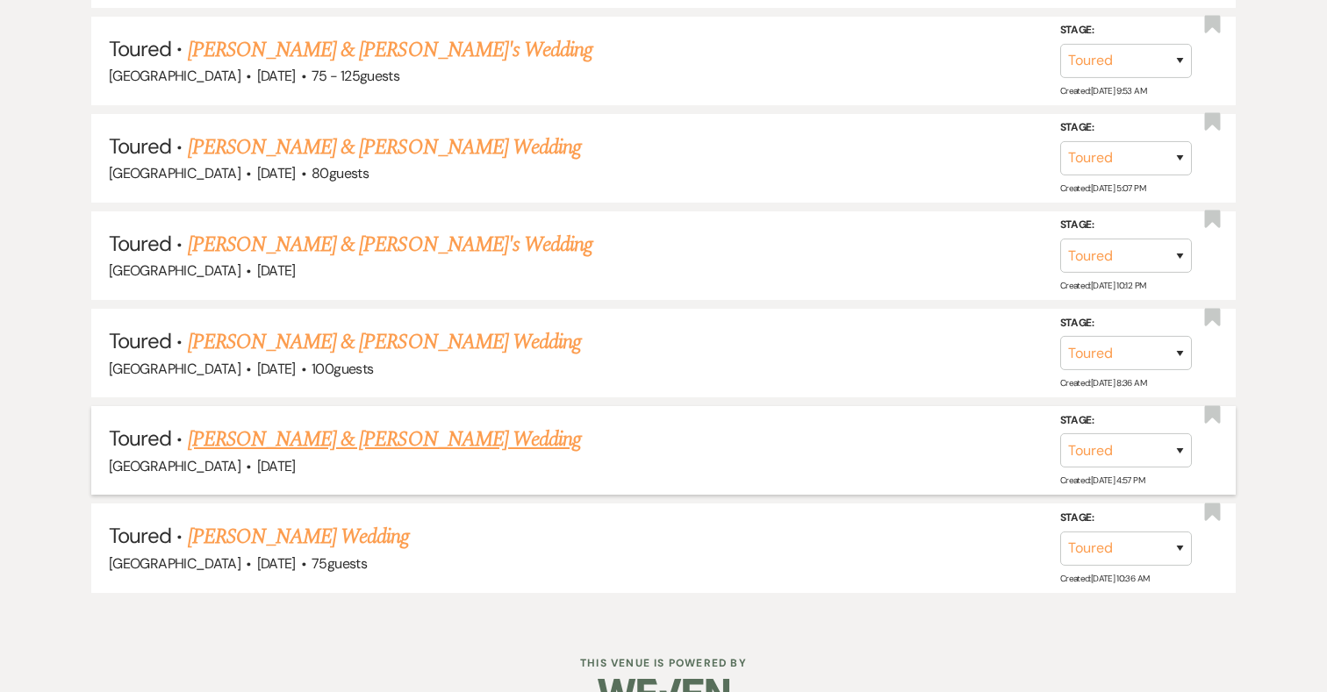
scroll to position [1079, 0]
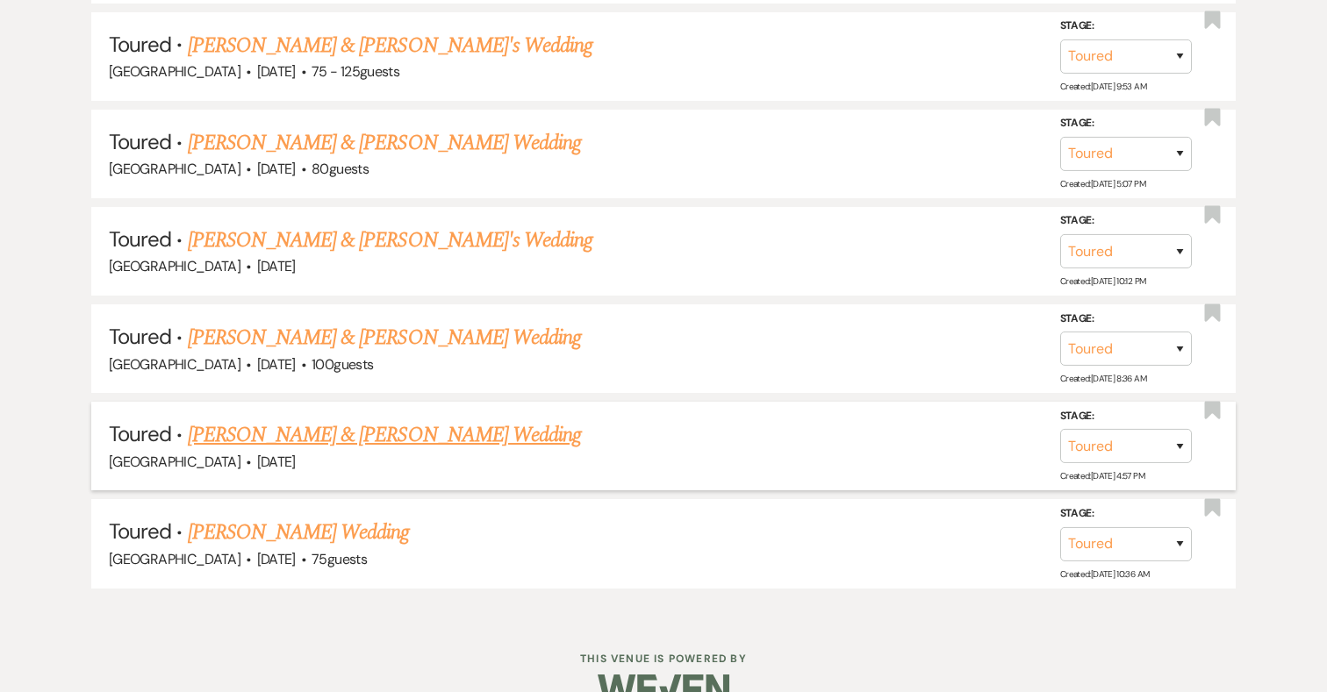
click at [454, 428] on link "Wesley Harkins & Natalie Bauman's Wedding" at bounding box center [384, 435] width 393 height 32
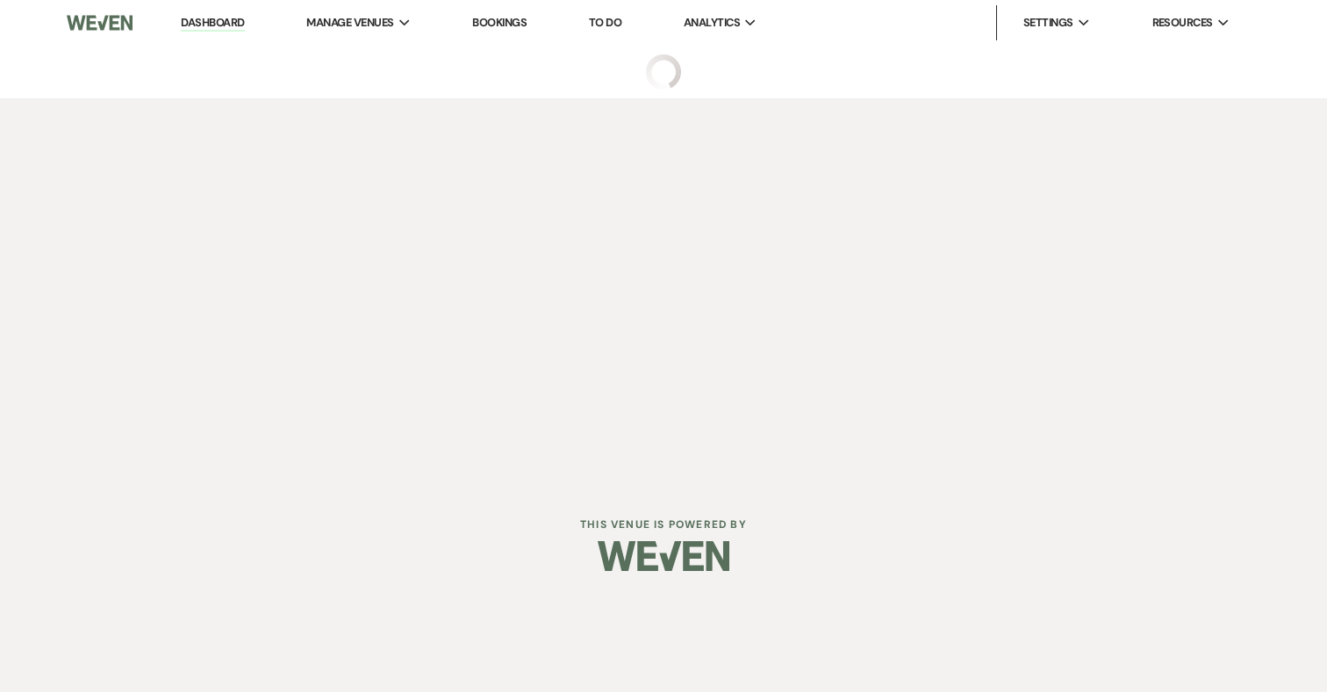
select select "5"
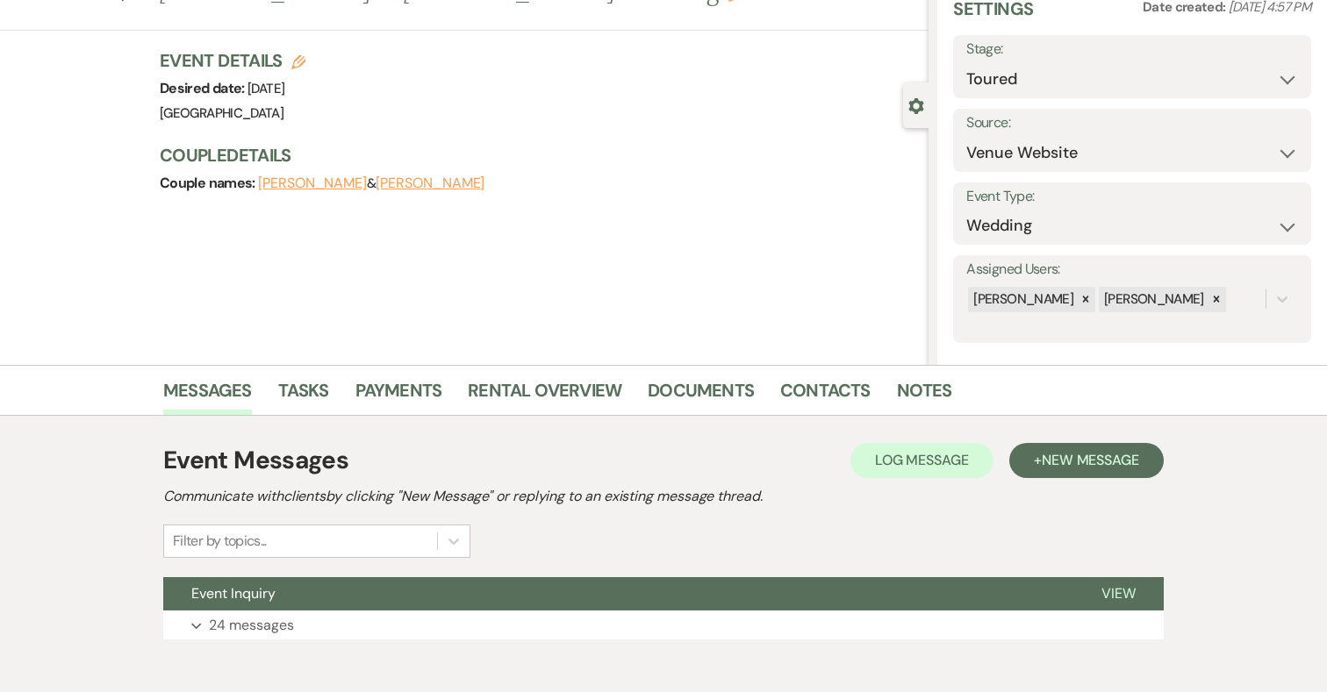
scroll to position [79, 0]
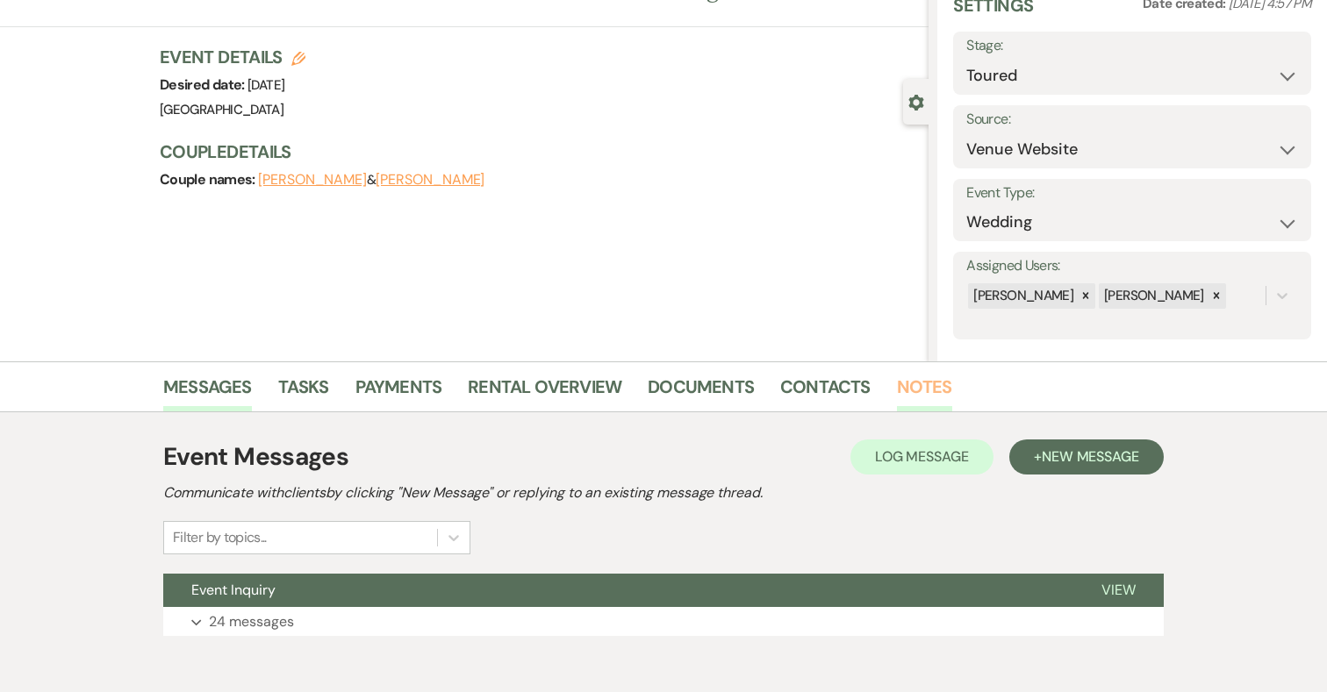
click at [918, 383] on link "Notes" at bounding box center [924, 392] width 55 height 39
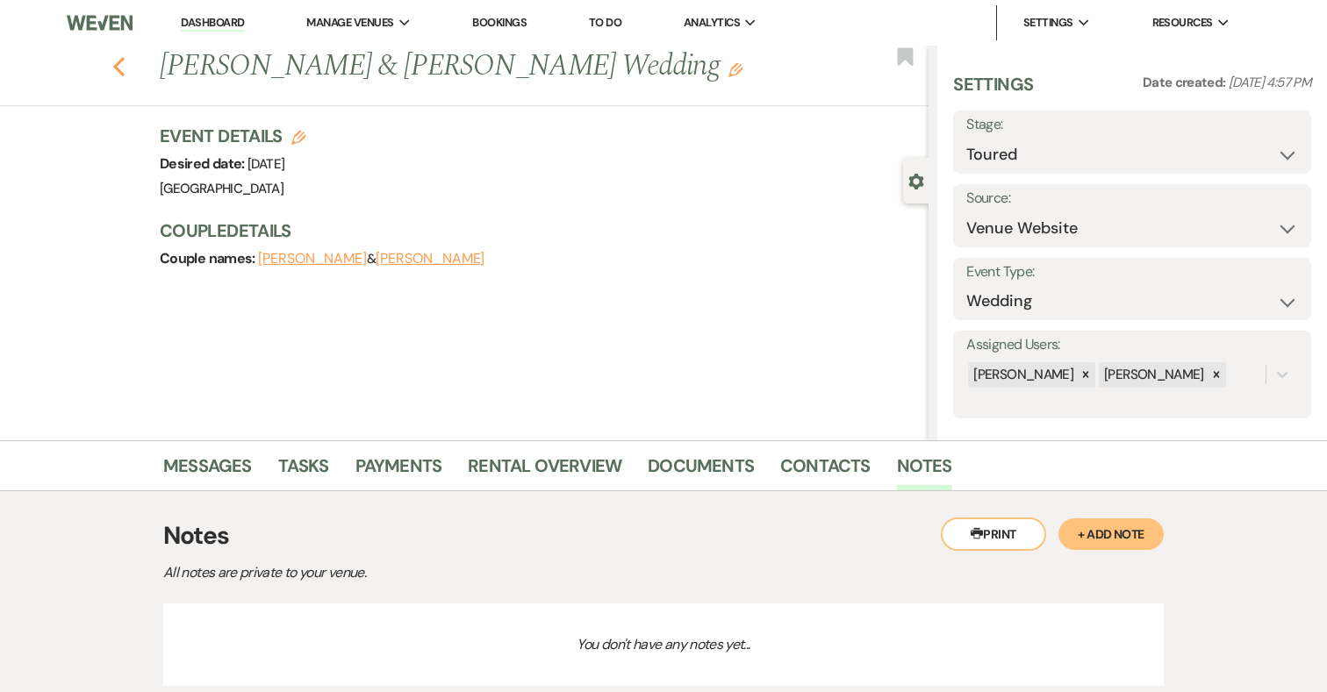
click at [119, 57] on icon "Previous" at bounding box center [118, 66] width 13 height 21
select select "5"
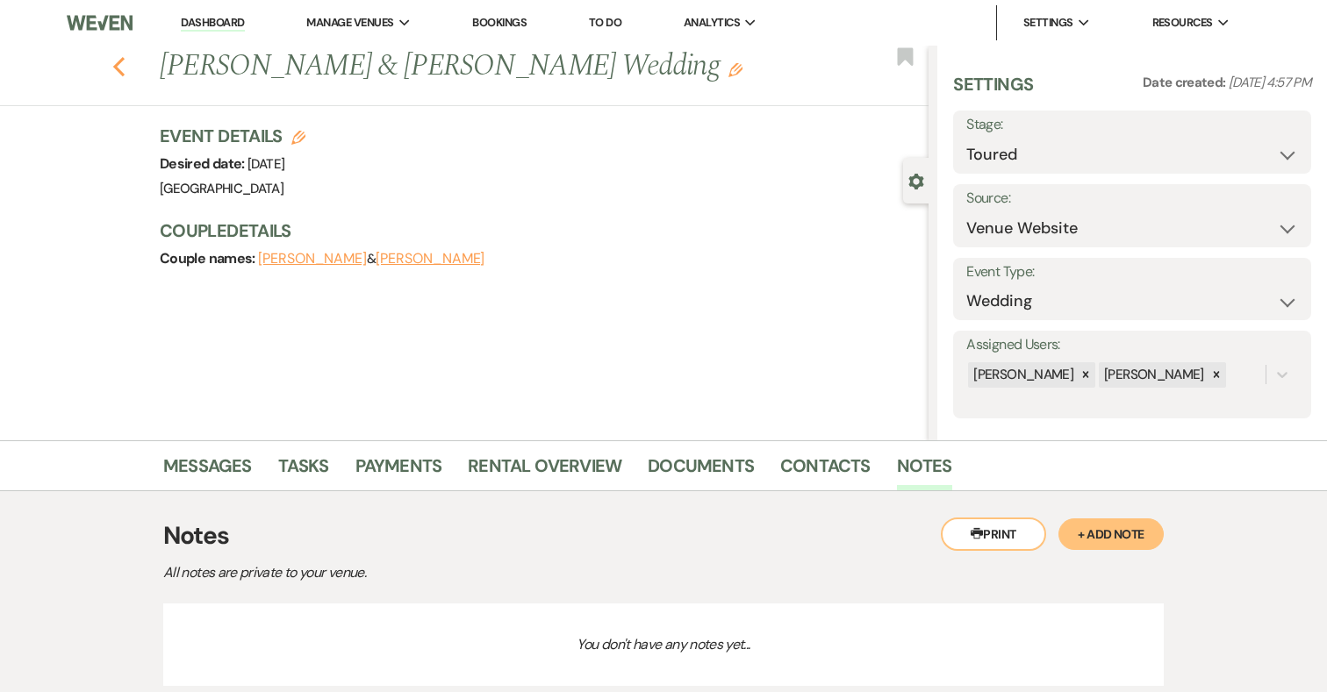
select select "5"
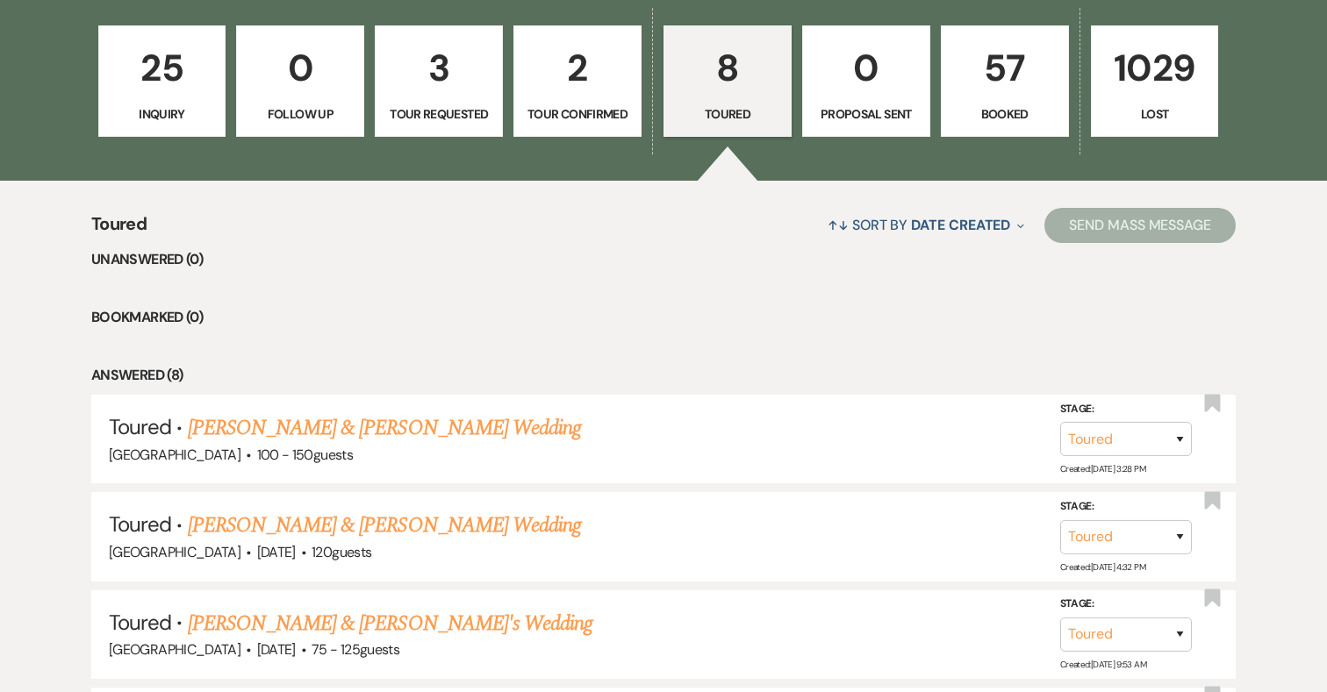
scroll to position [421, 0]
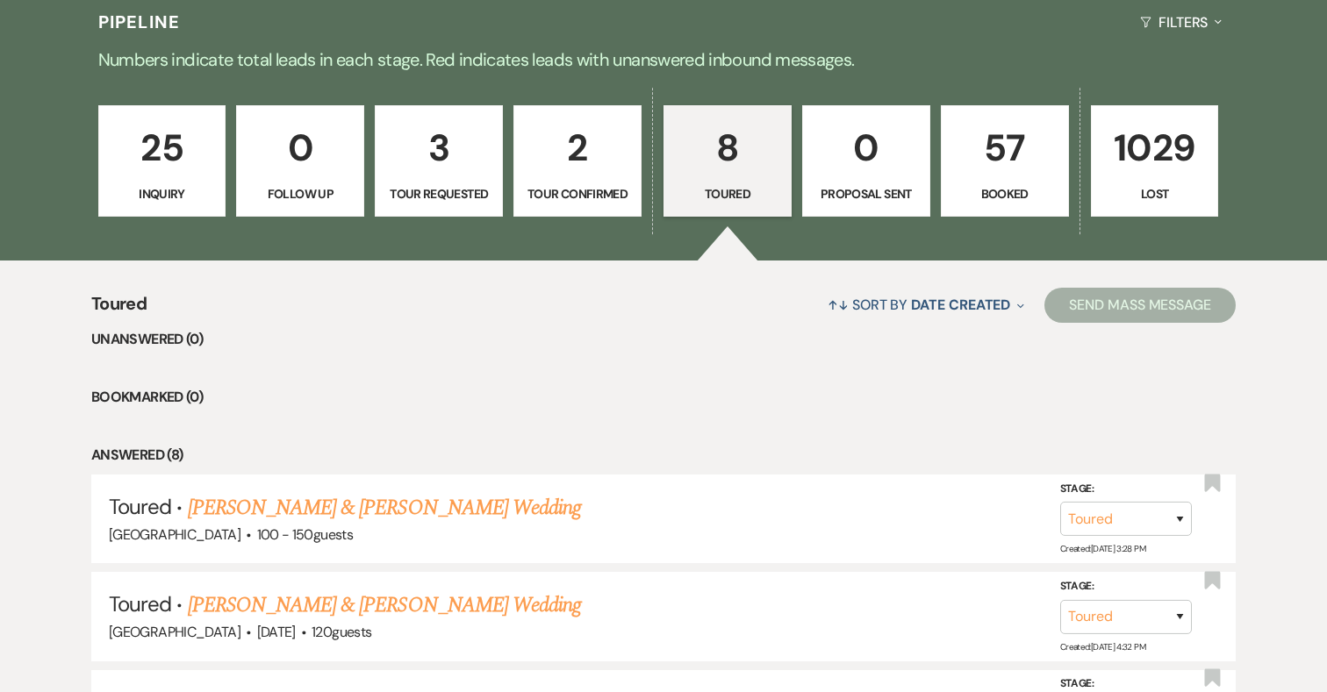
click at [598, 178] on link "2 Tour Confirmed" at bounding box center [577, 161] width 128 height 112
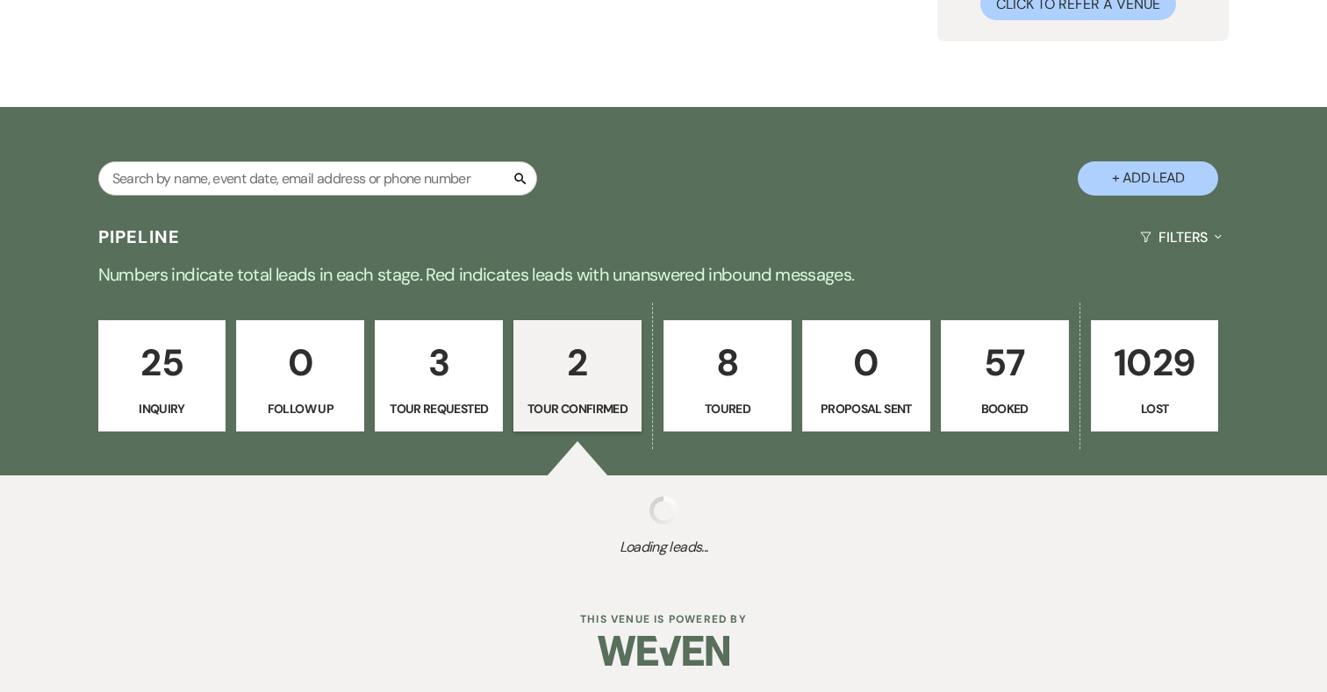
select select "4"
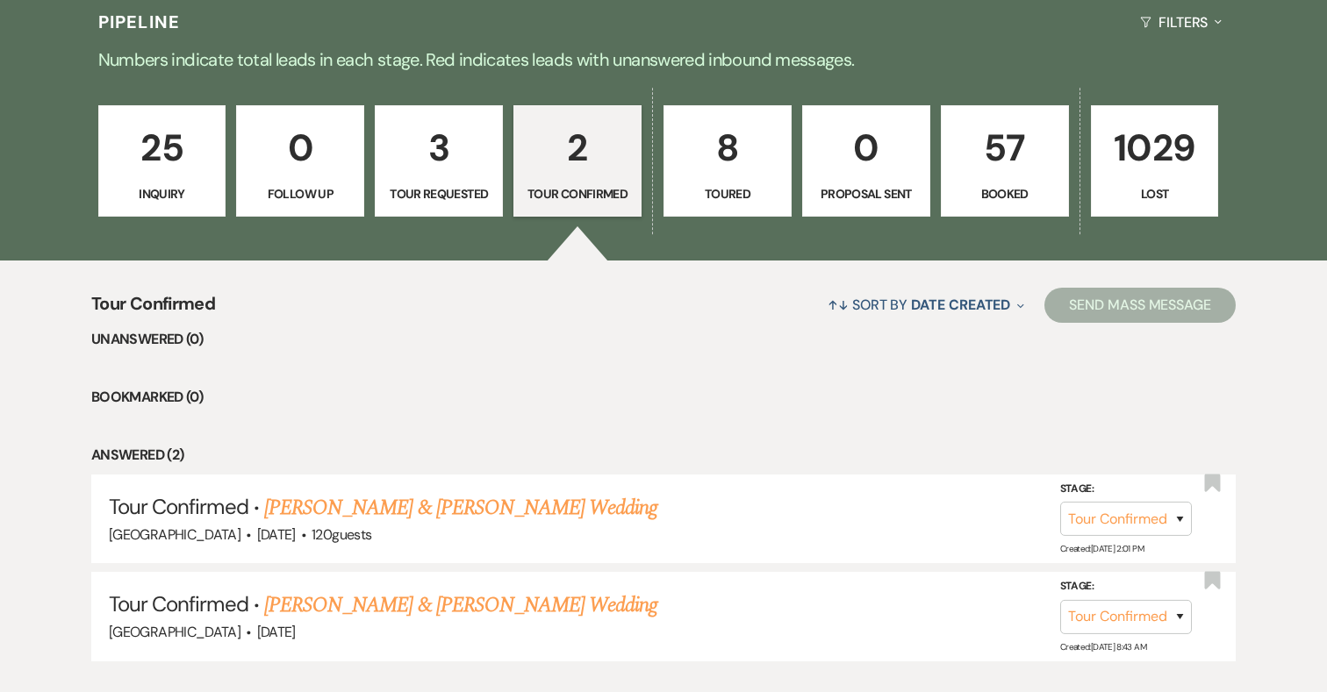
scroll to position [532, 0]
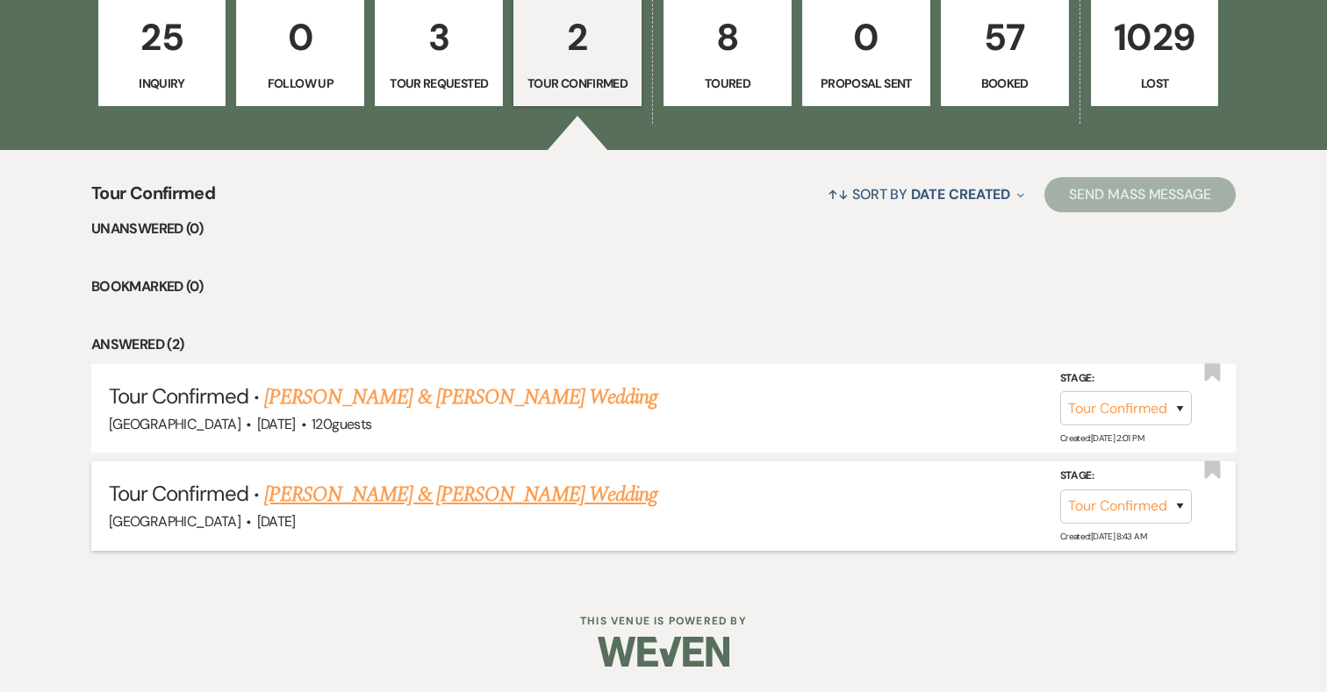
click at [484, 496] on link "Riley Cooper & Ashley Dyck's Wedding" at bounding box center [460, 495] width 393 height 32
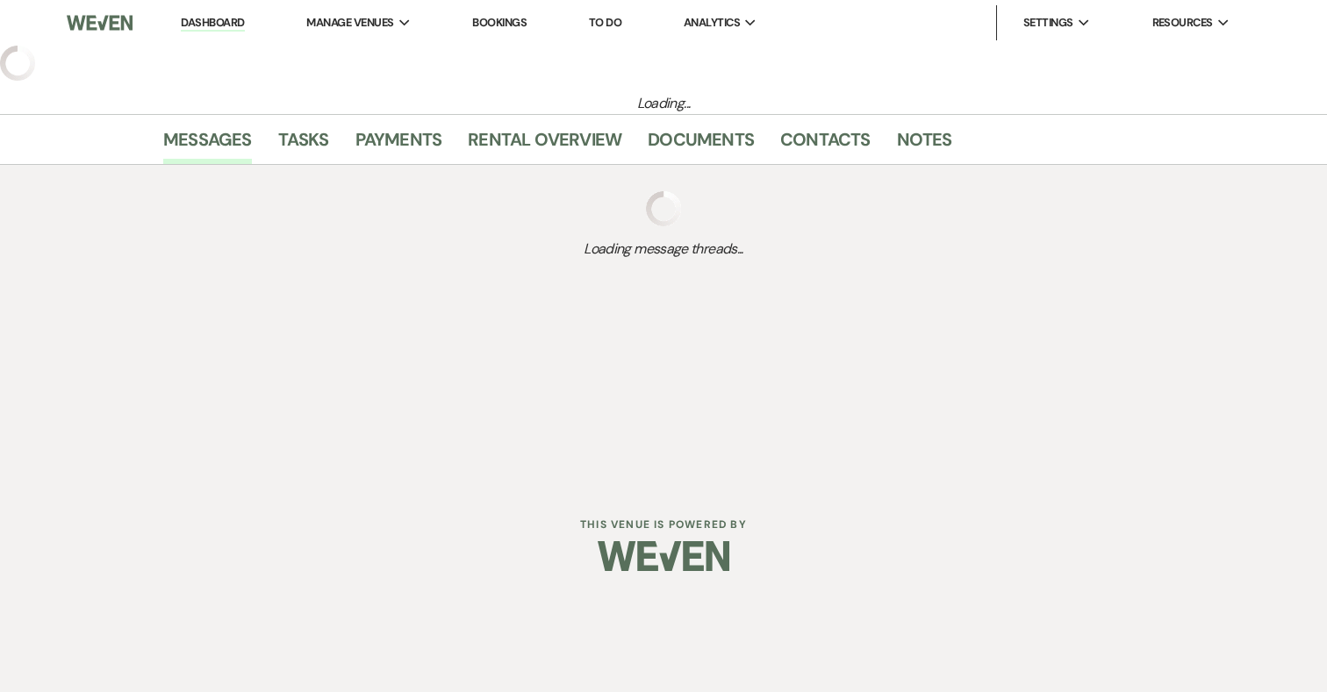
select select "4"
select select "5"
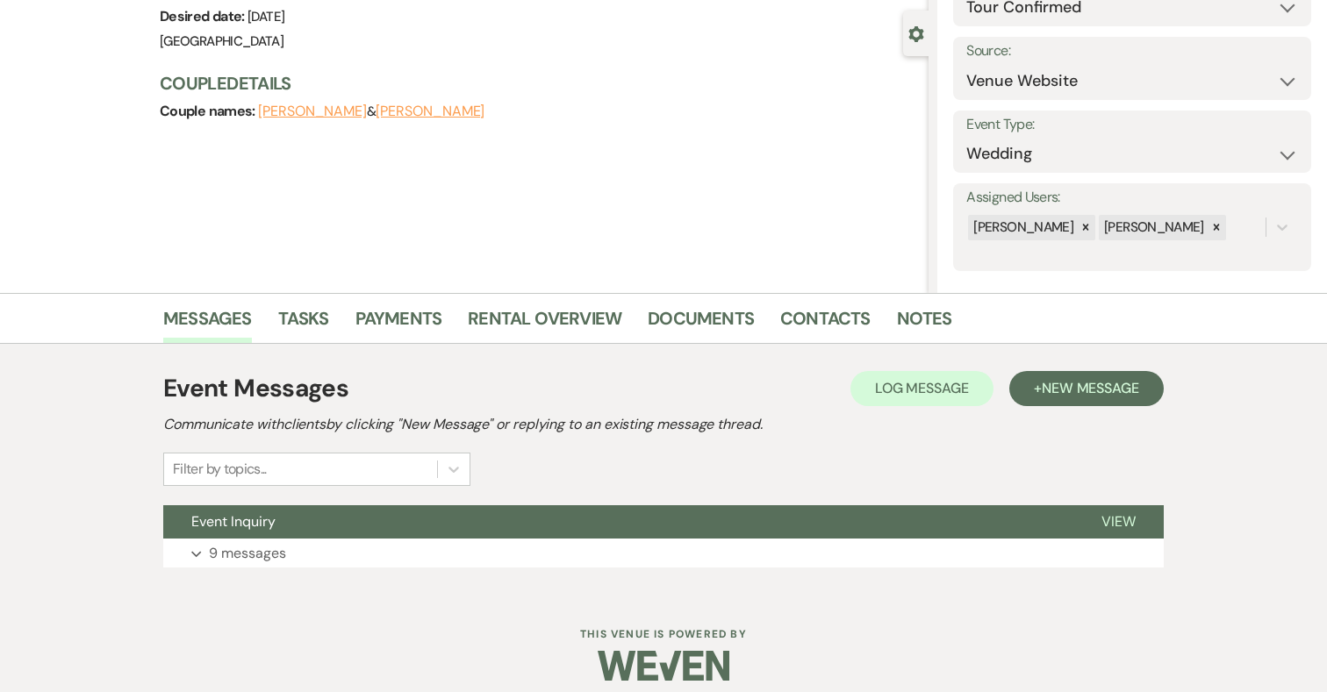
scroll to position [162, 0]
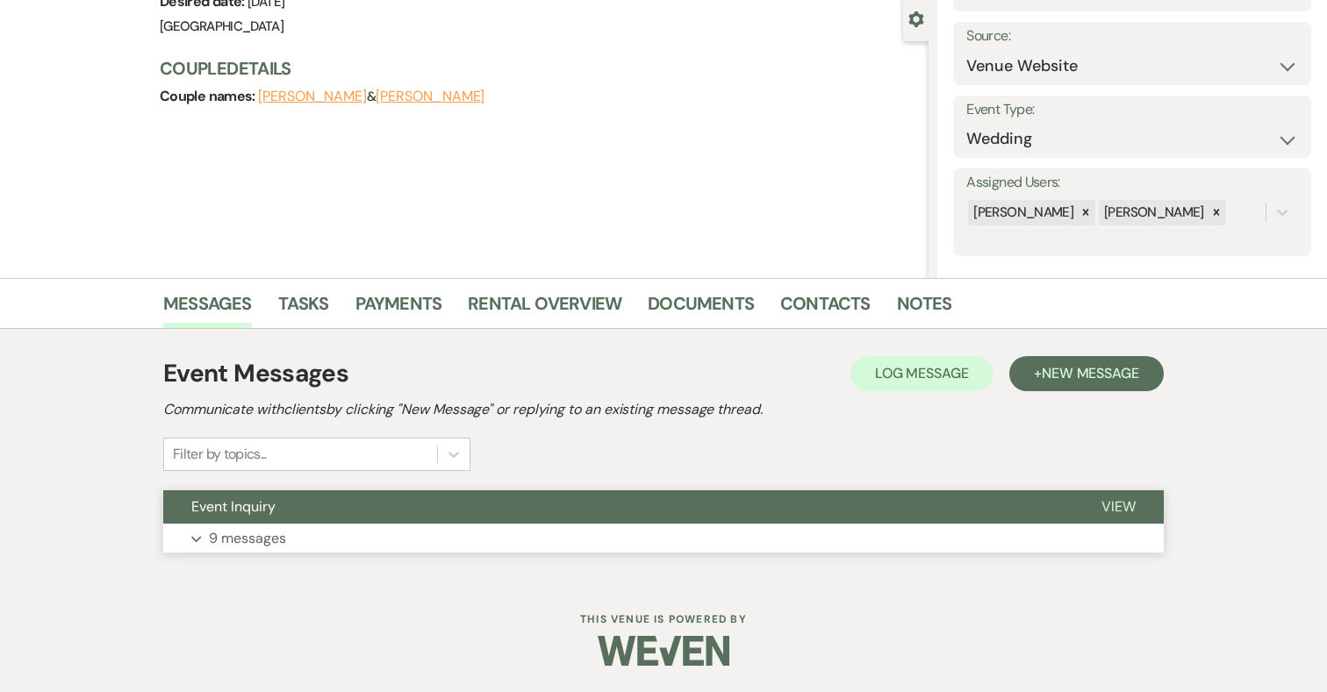
click at [555, 534] on button "Expand 9 messages" at bounding box center [663, 539] width 1000 height 30
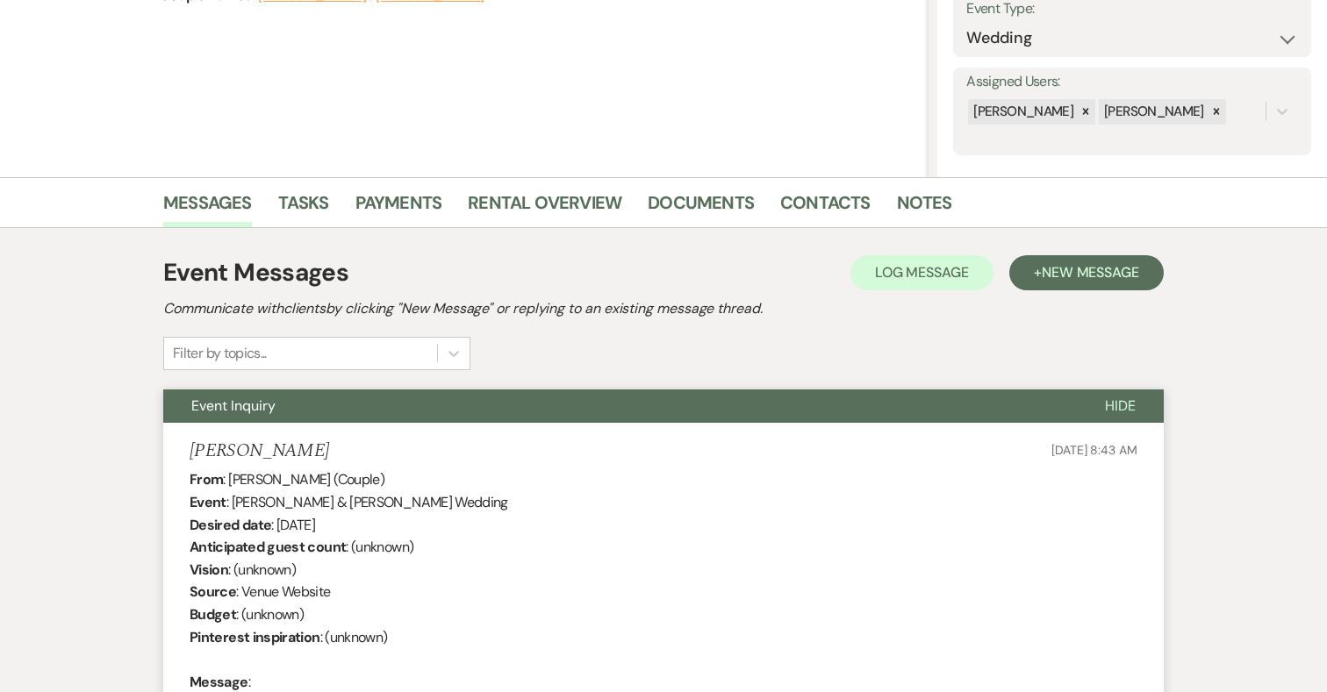
scroll to position [0, 0]
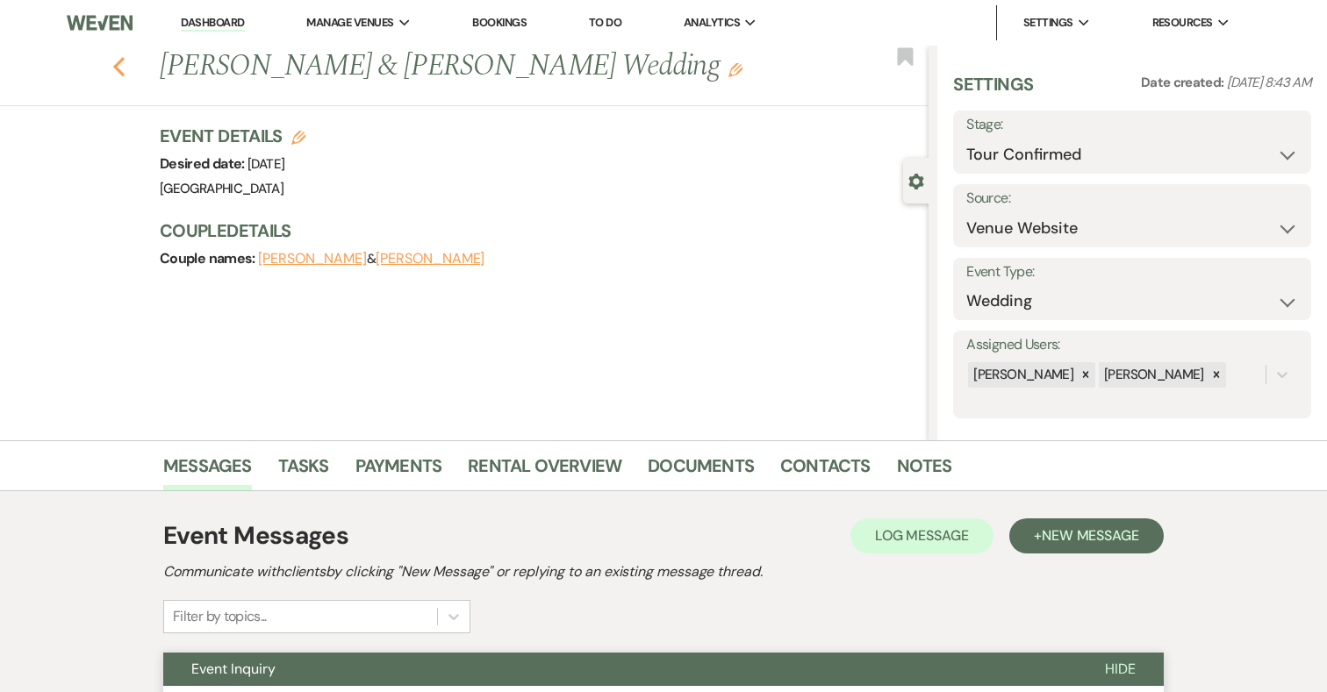
click at [116, 58] on icon "Previous" at bounding box center [118, 66] width 13 height 21
select select "4"
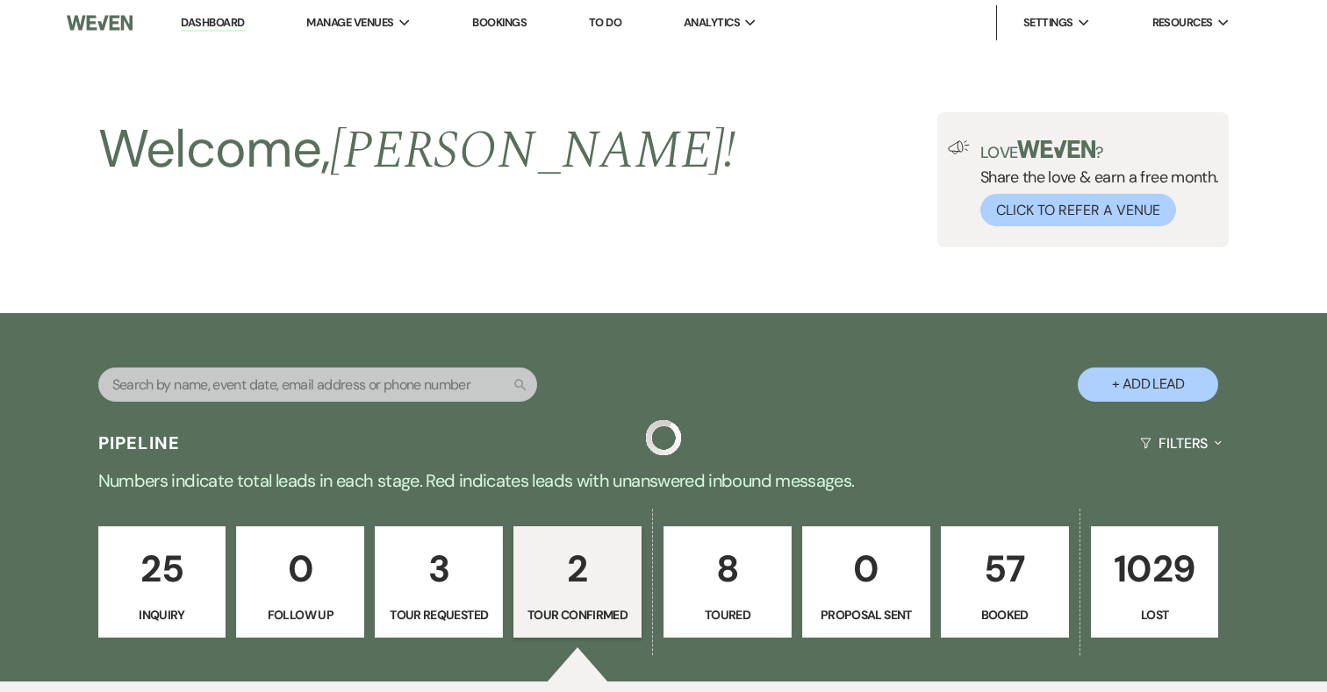
scroll to position [486, 0]
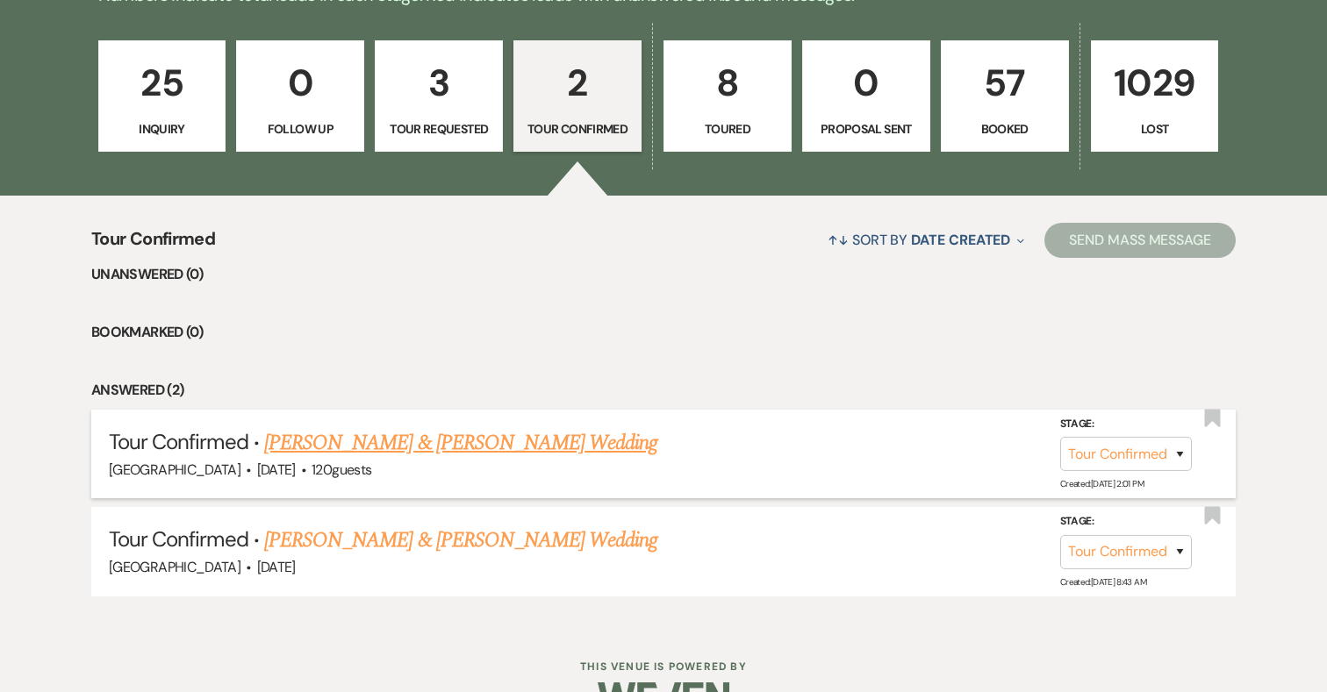
click at [548, 447] on link "Robert DeAngelis & Emily Mitchell's Wedding" at bounding box center [460, 443] width 393 height 32
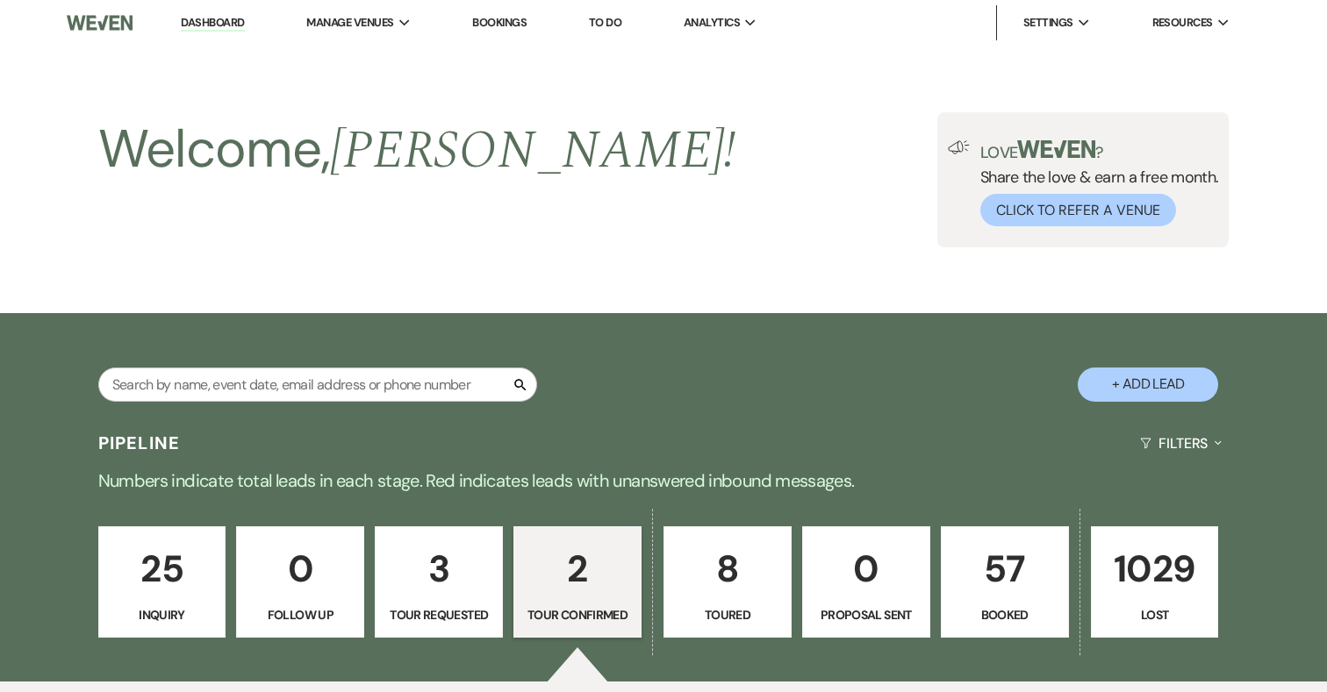
select select "4"
select select "5"
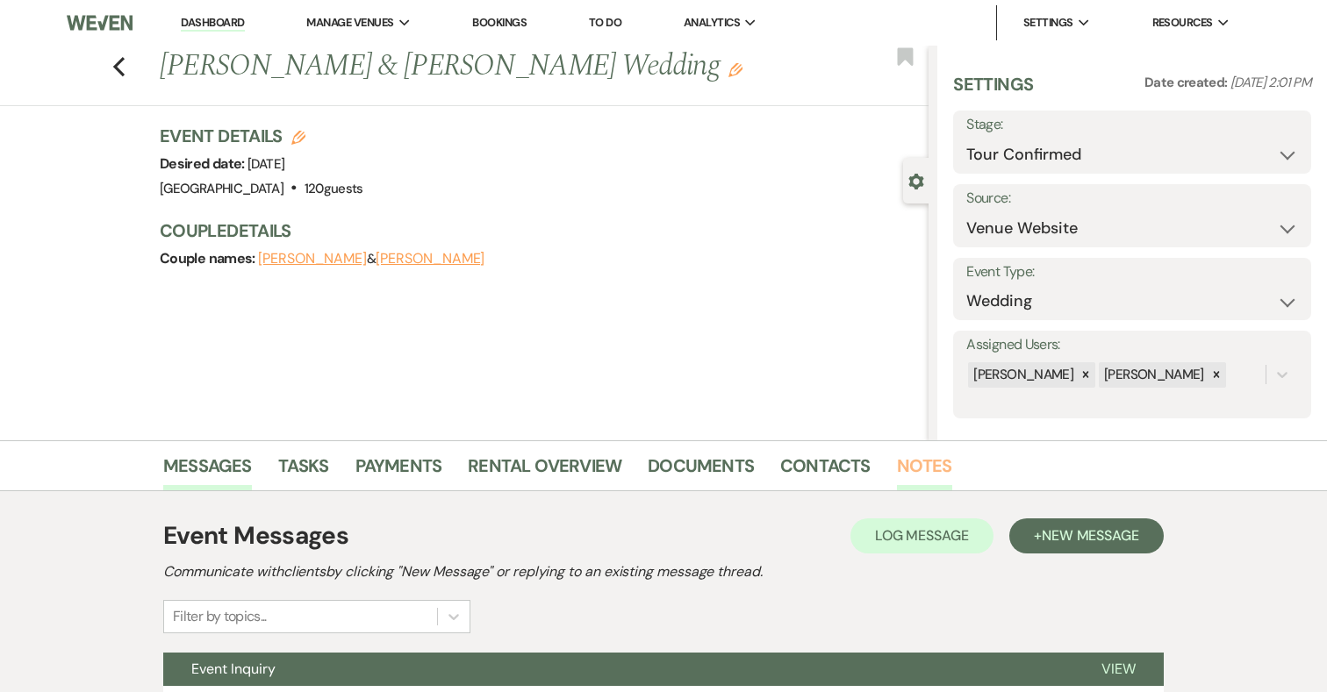
click at [899, 470] on link "Notes" at bounding box center [924, 471] width 55 height 39
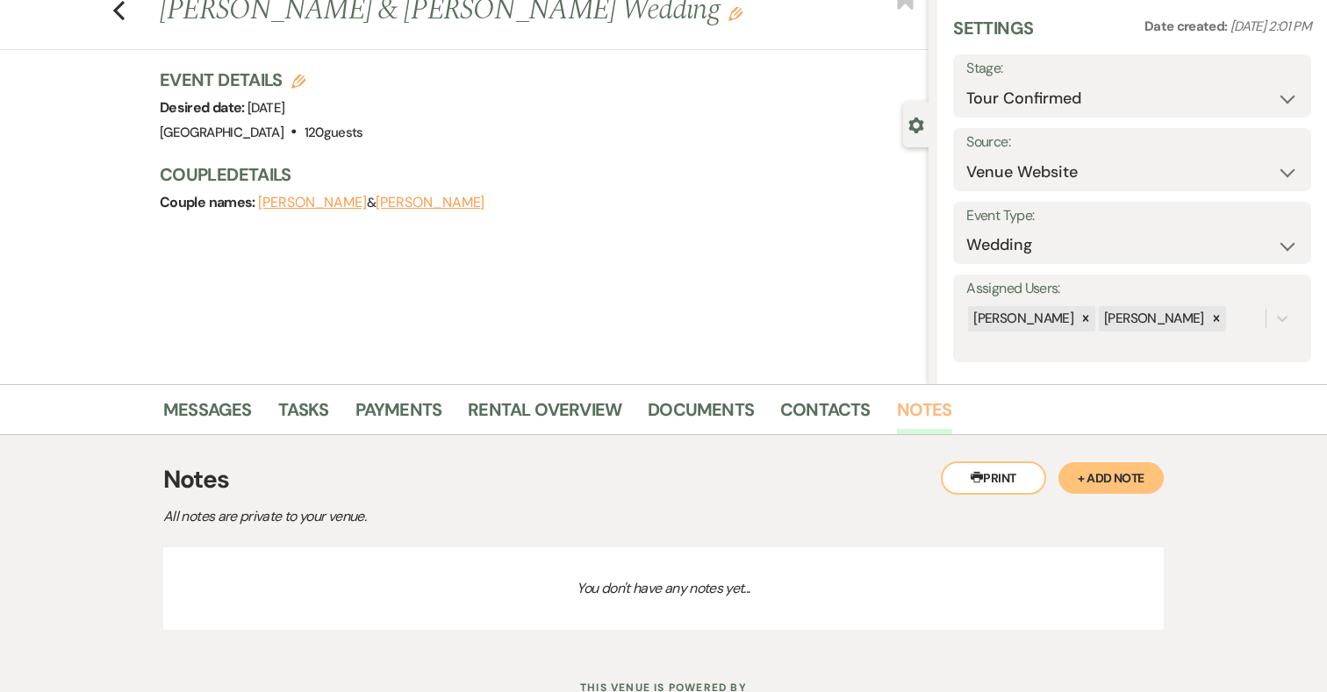
scroll to position [124, 0]
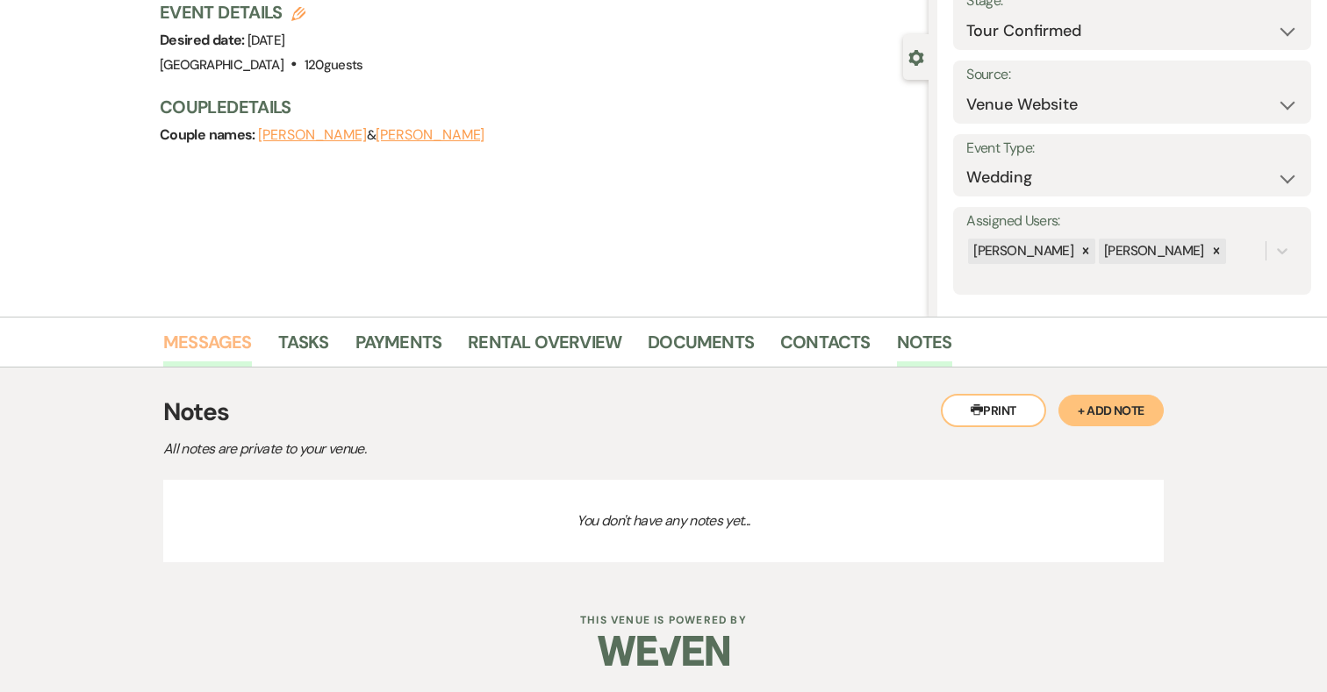
click at [244, 341] on link "Messages" at bounding box center [207, 347] width 89 height 39
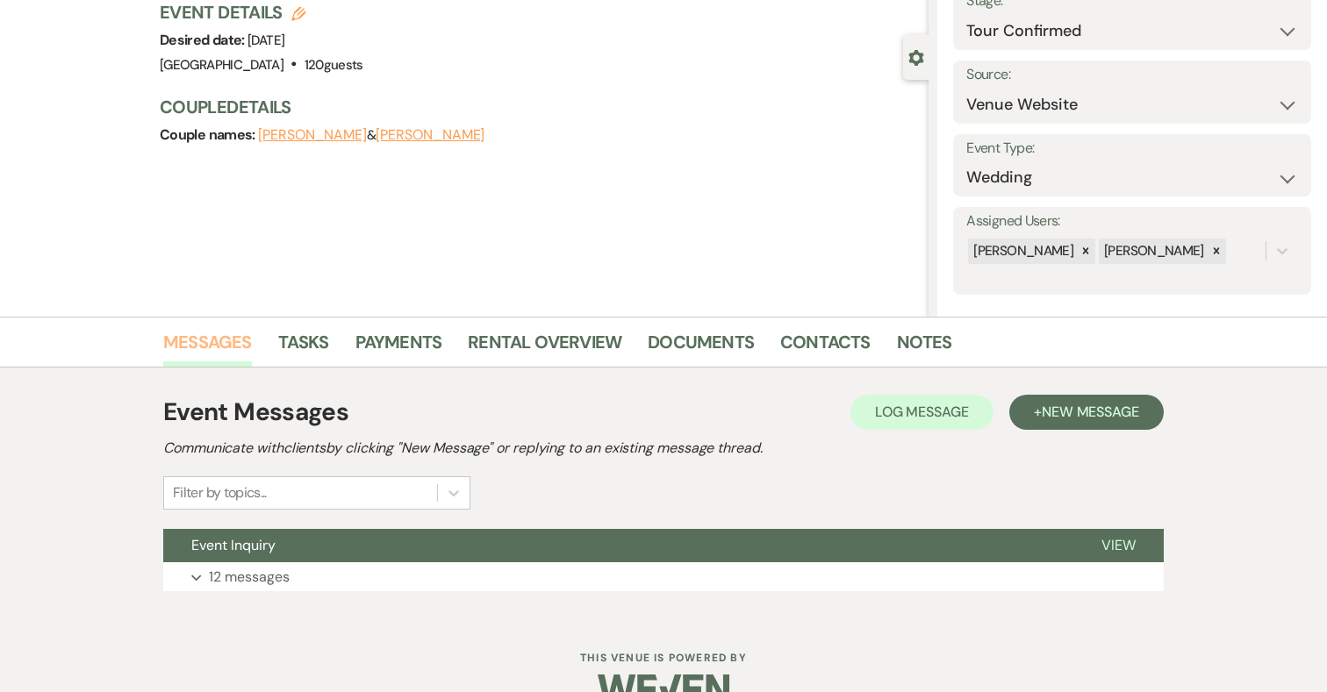
scroll to position [162, 0]
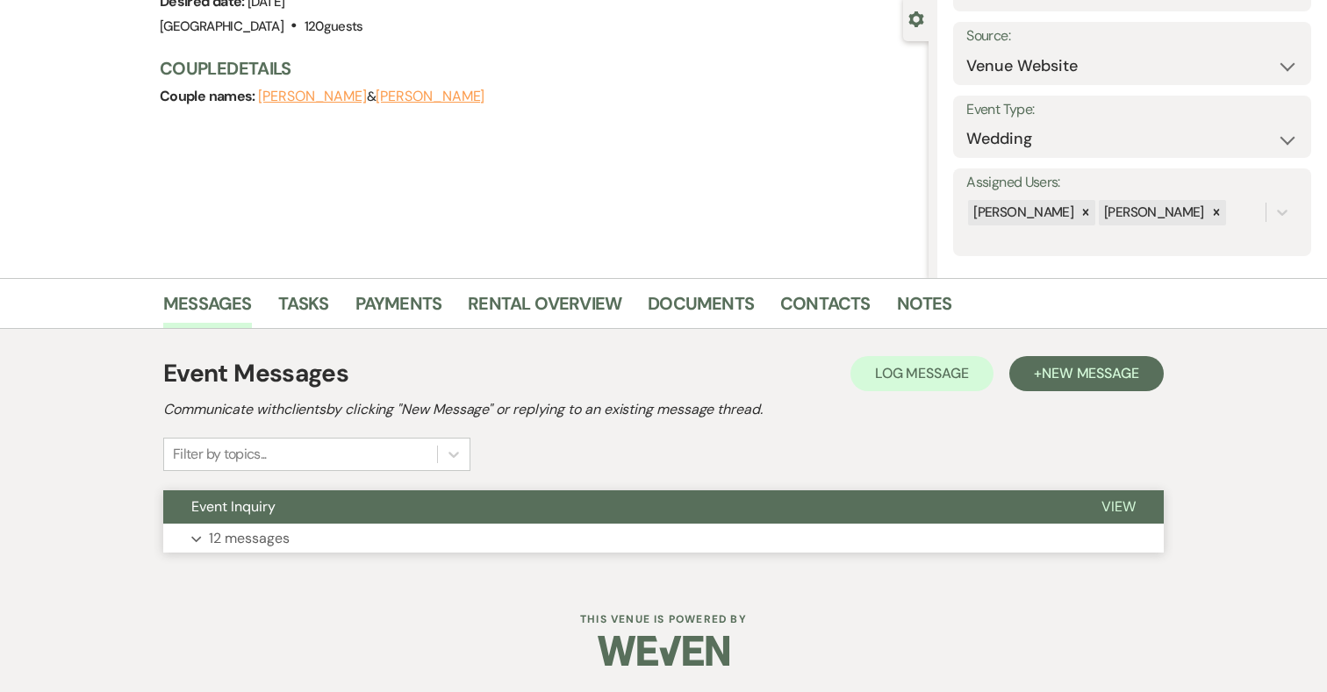
click at [292, 538] on button "Expand 12 messages" at bounding box center [663, 539] width 1000 height 30
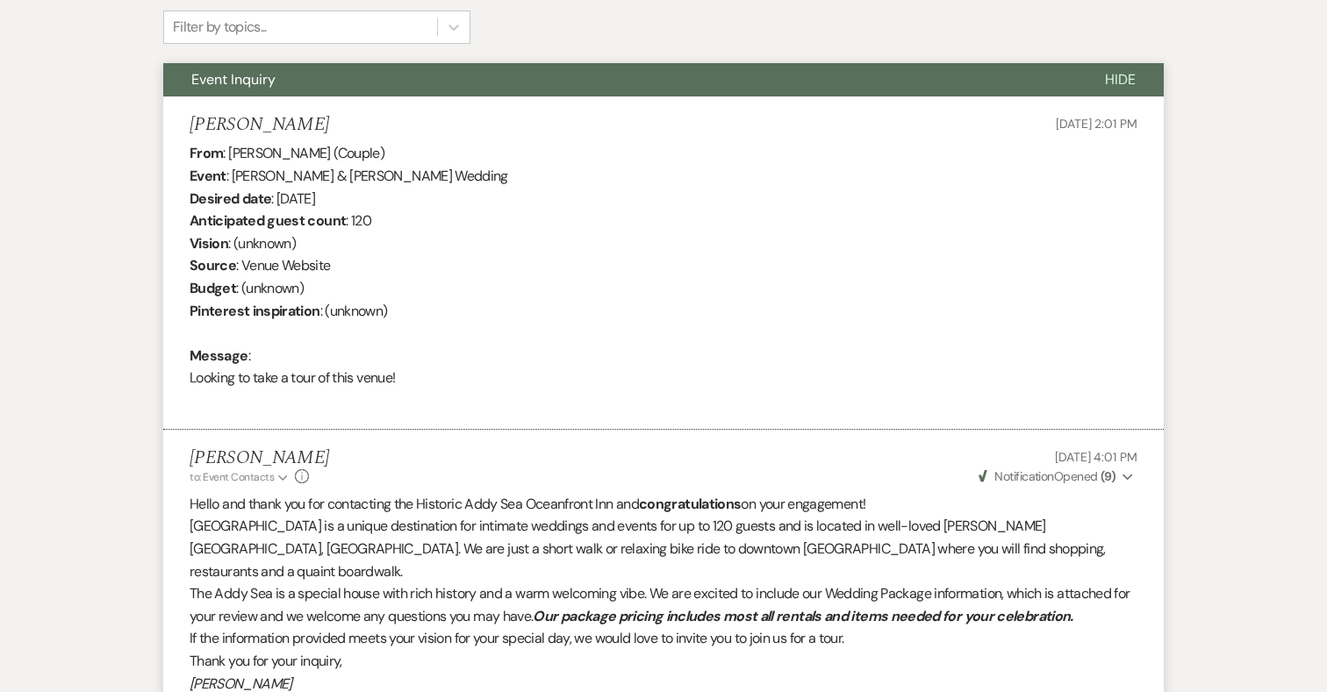
scroll to position [0, 0]
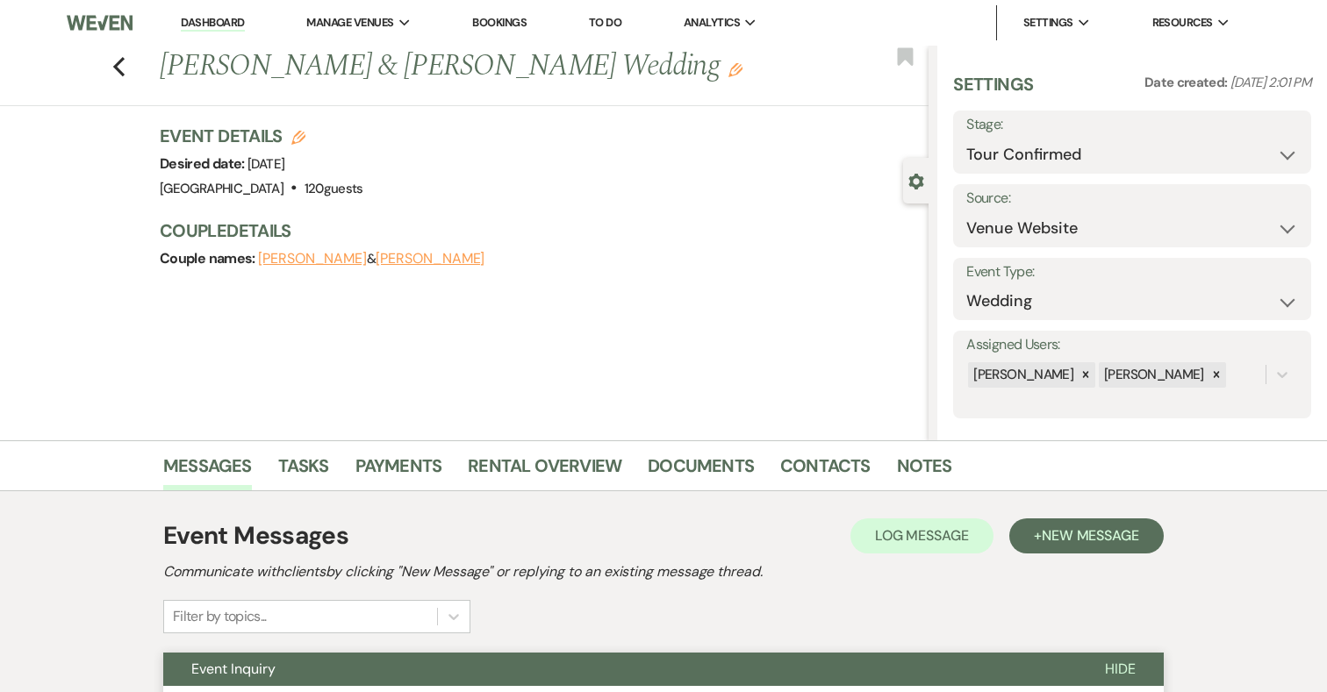
click at [926, 450] on li "Notes" at bounding box center [938, 469] width 82 height 42
click at [925, 461] on link "Notes" at bounding box center [924, 471] width 55 height 39
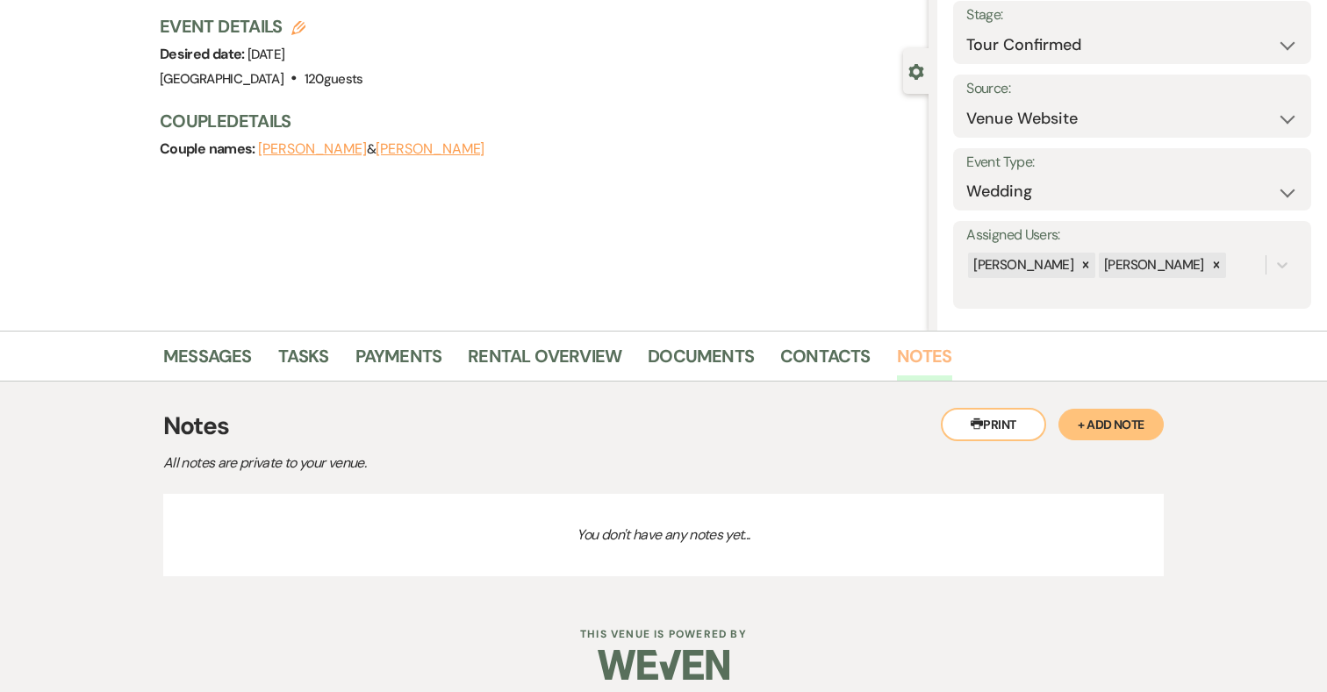
scroll to position [124, 0]
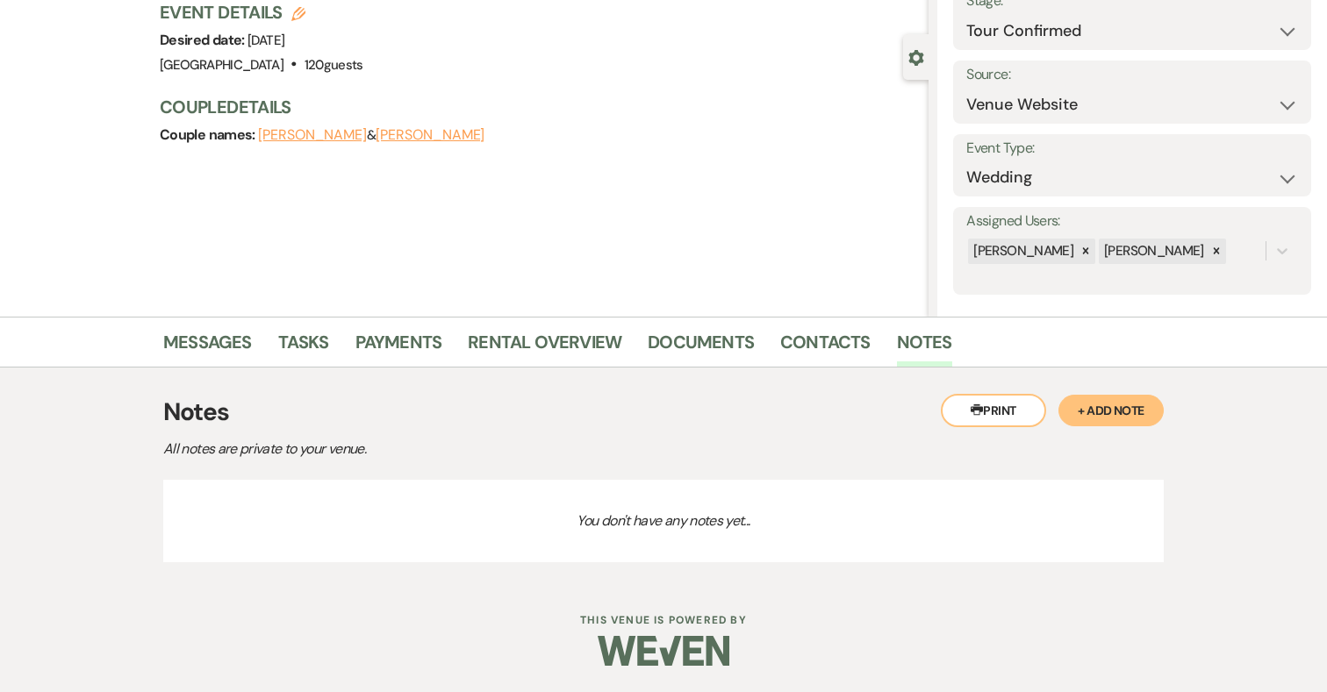
click at [1115, 411] on button "+ Add Note" at bounding box center [1110, 411] width 105 height 32
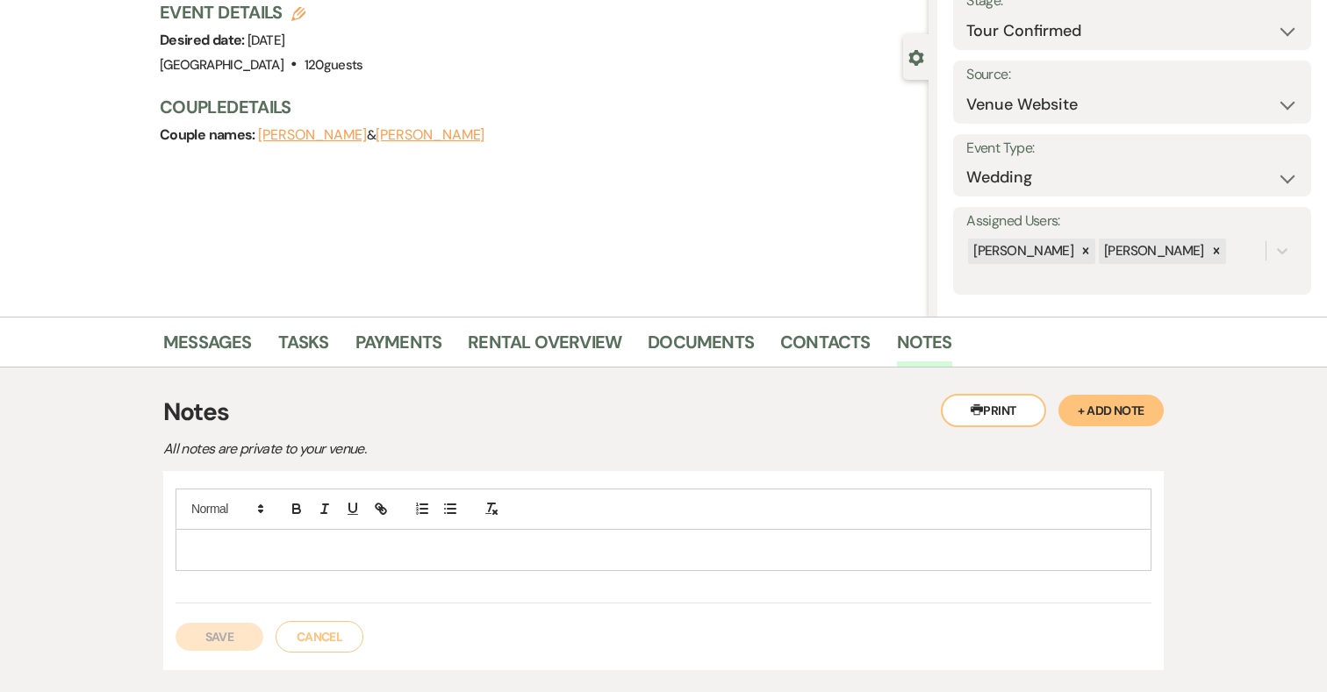
click at [737, 561] on div at bounding box center [663, 550] width 974 height 40
click at [209, 640] on button "Save" at bounding box center [219, 637] width 88 height 28
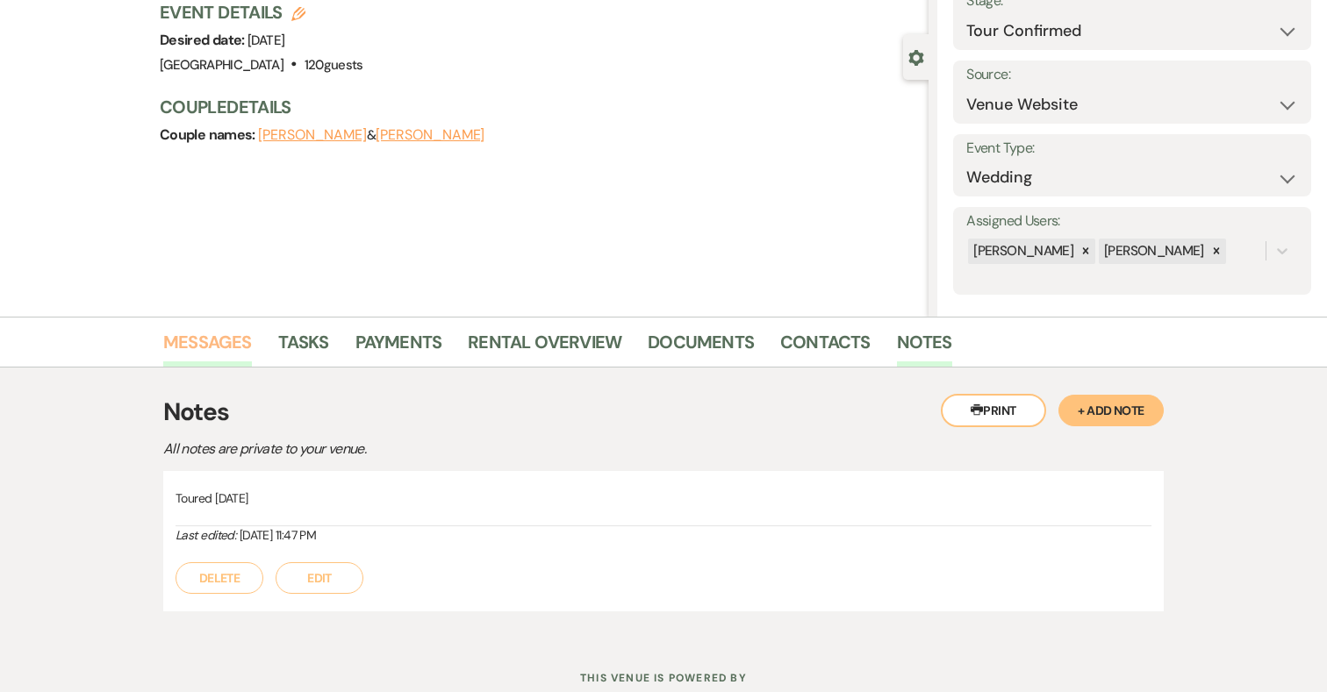
click at [235, 342] on link "Messages" at bounding box center [207, 347] width 89 height 39
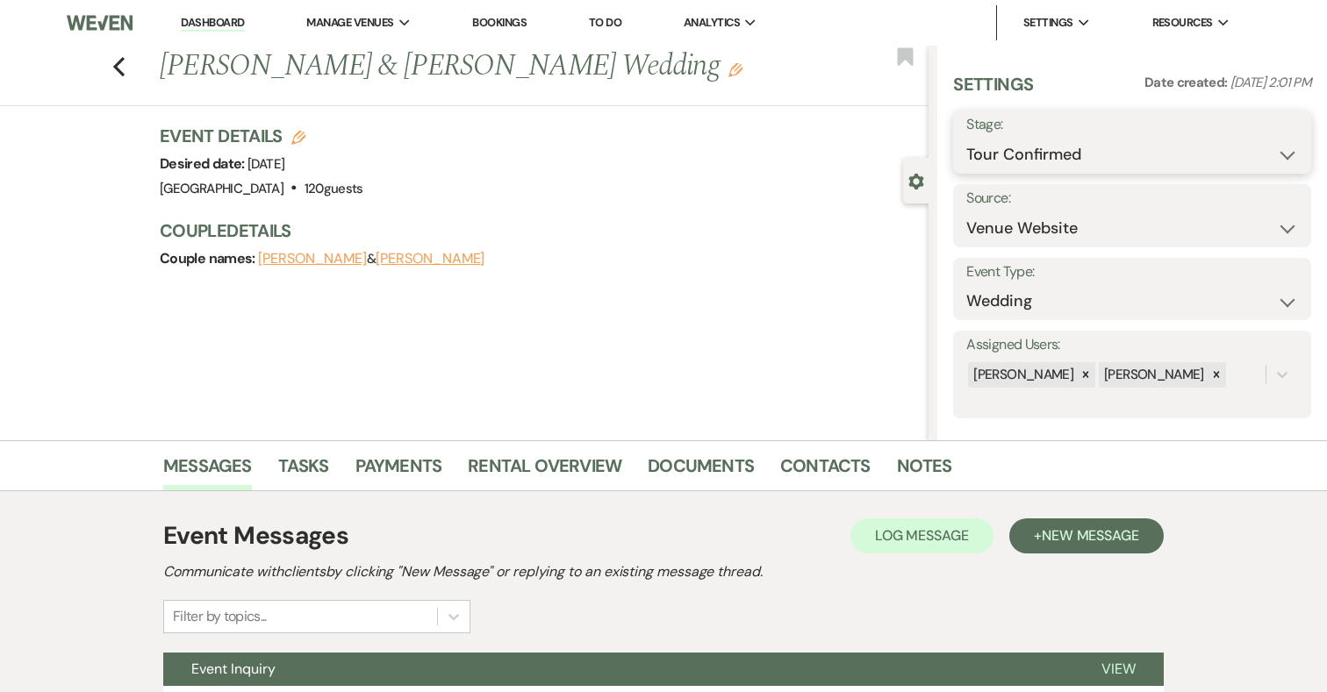
click at [1069, 169] on select "Inquiry Follow Up Tour Requested Tour Confirmed Toured Proposal Sent Booked Lost" at bounding box center [1132, 155] width 332 height 34
select select "5"
click at [1265, 147] on button "Save" at bounding box center [1274, 142] width 74 height 35
click at [115, 63] on icon "Previous" at bounding box center [118, 66] width 13 height 21
select select "5"
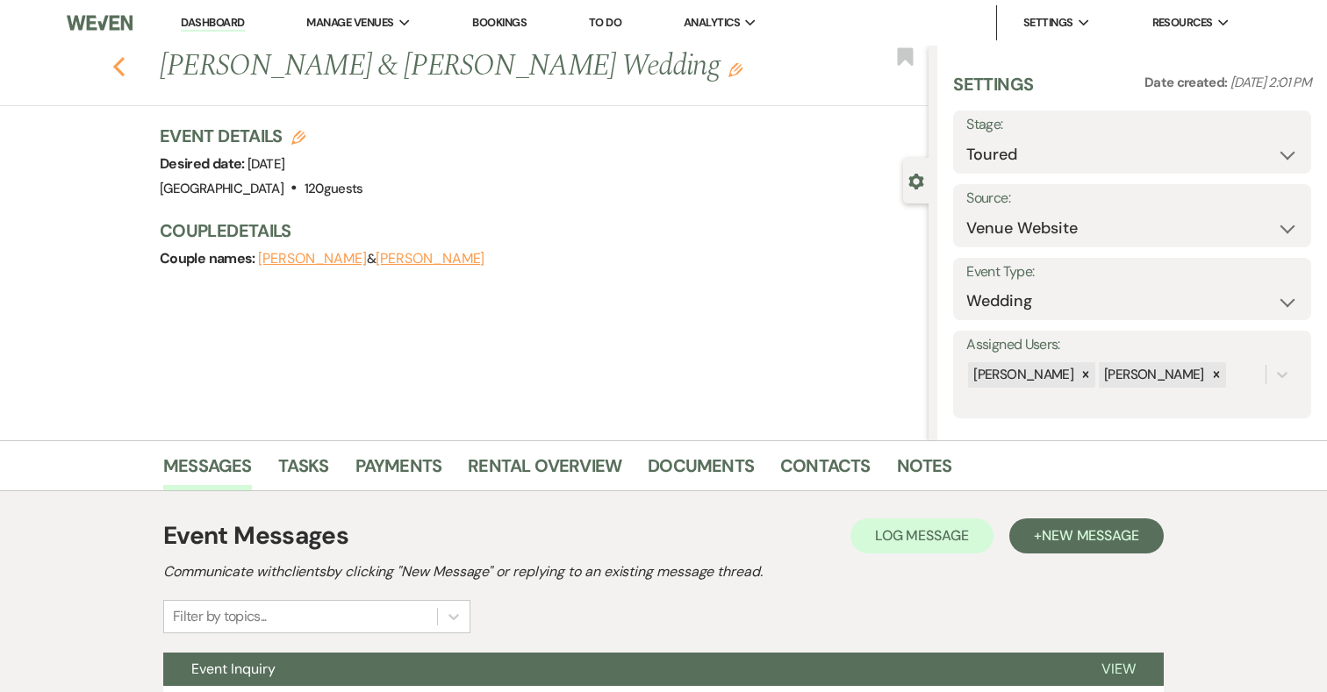
select select "4"
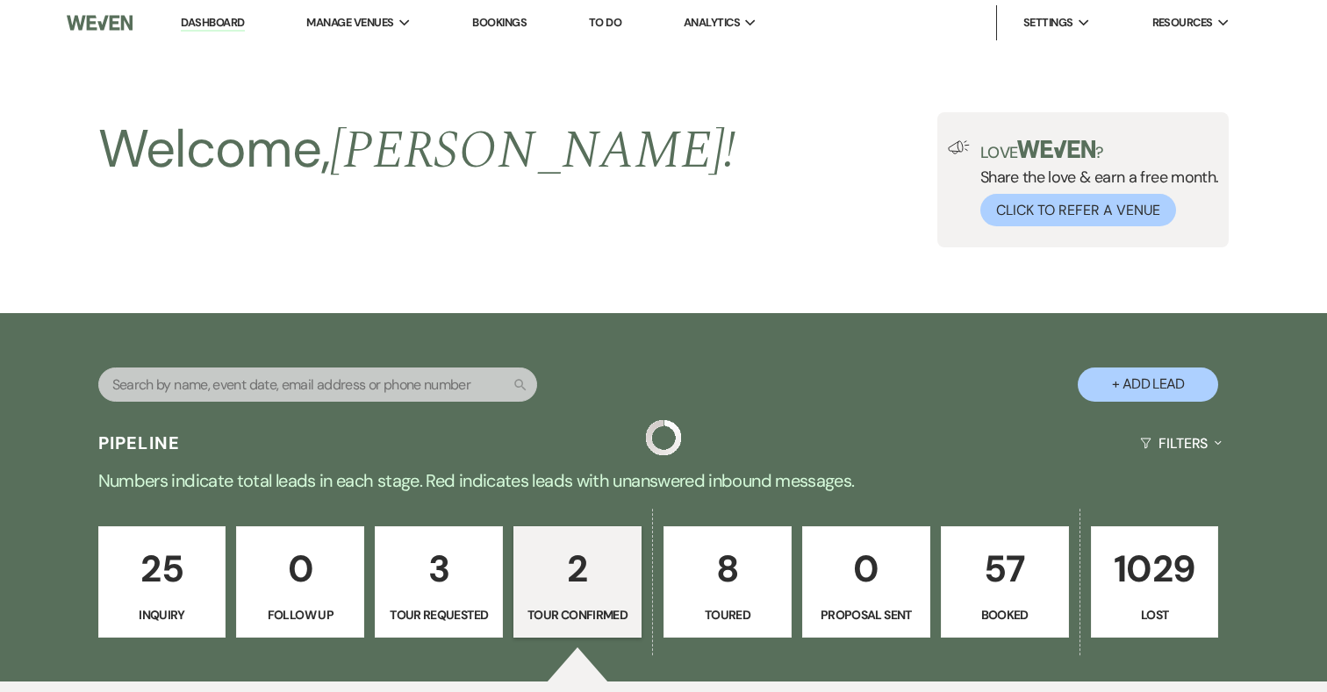
scroll to position [434, 0]
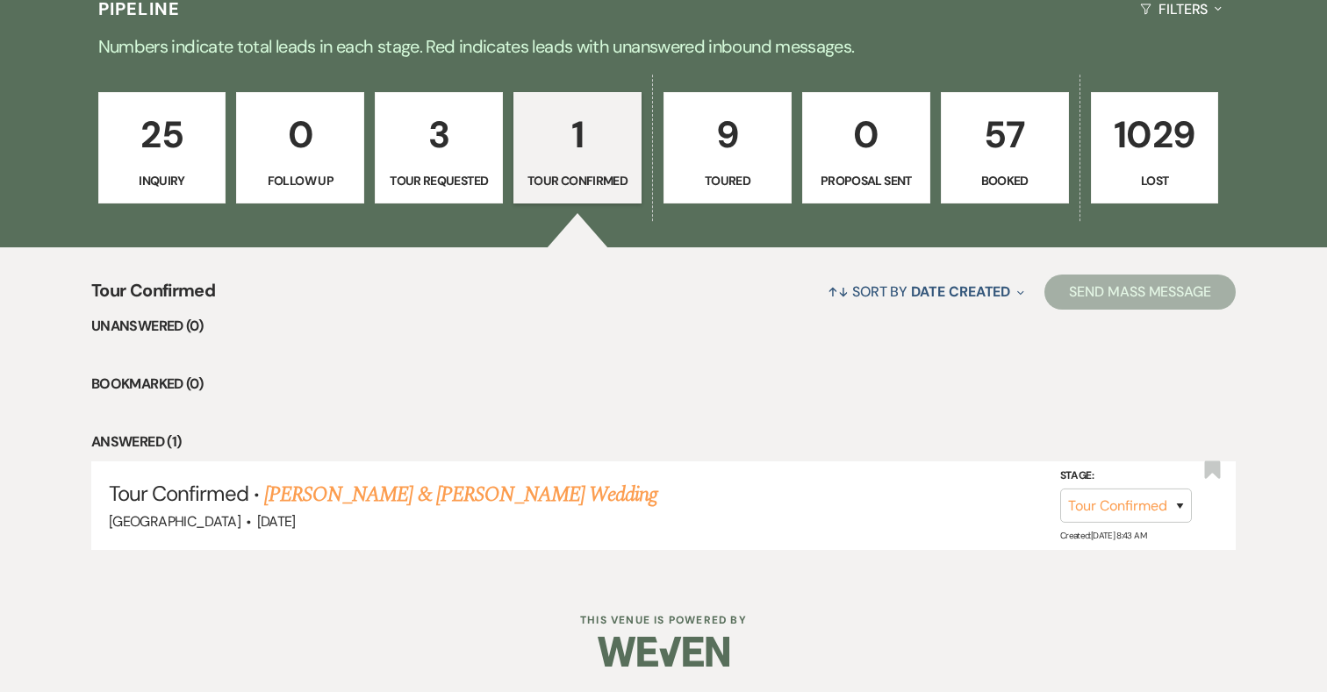
click at [435, 122] on p "3" at bounding box center [438, 134] width 105 height 59
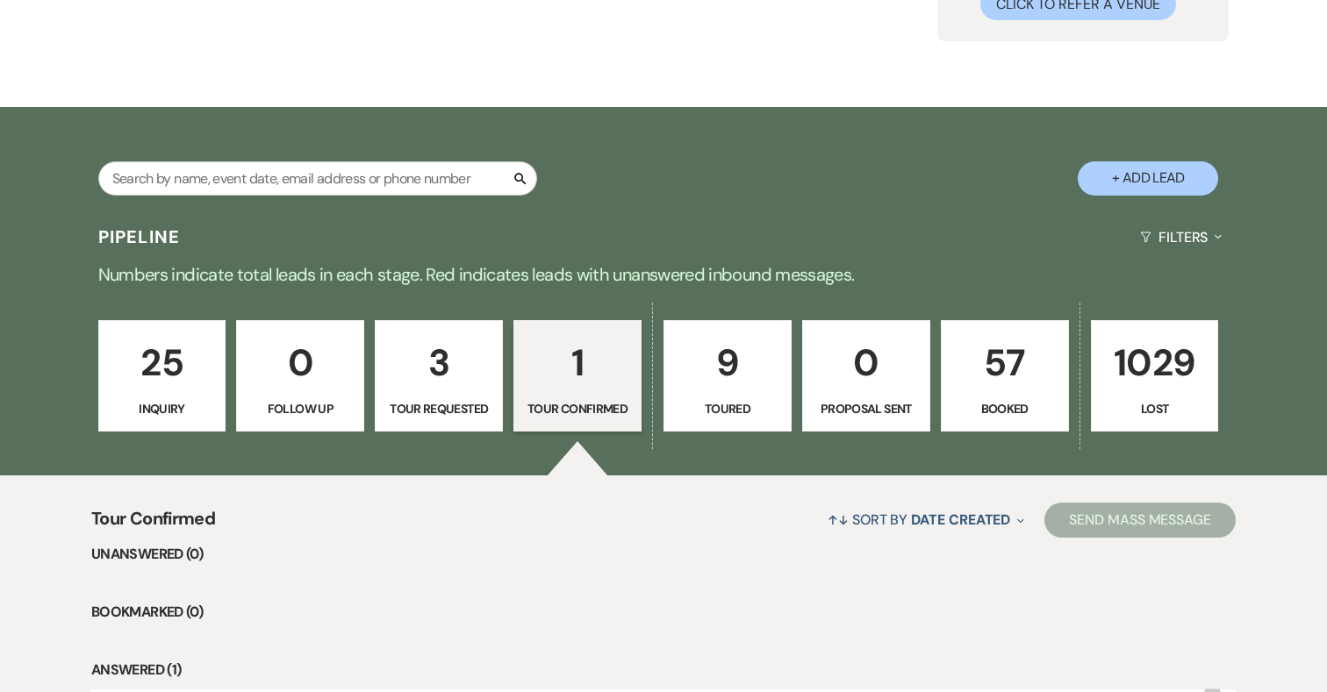
select select "2"
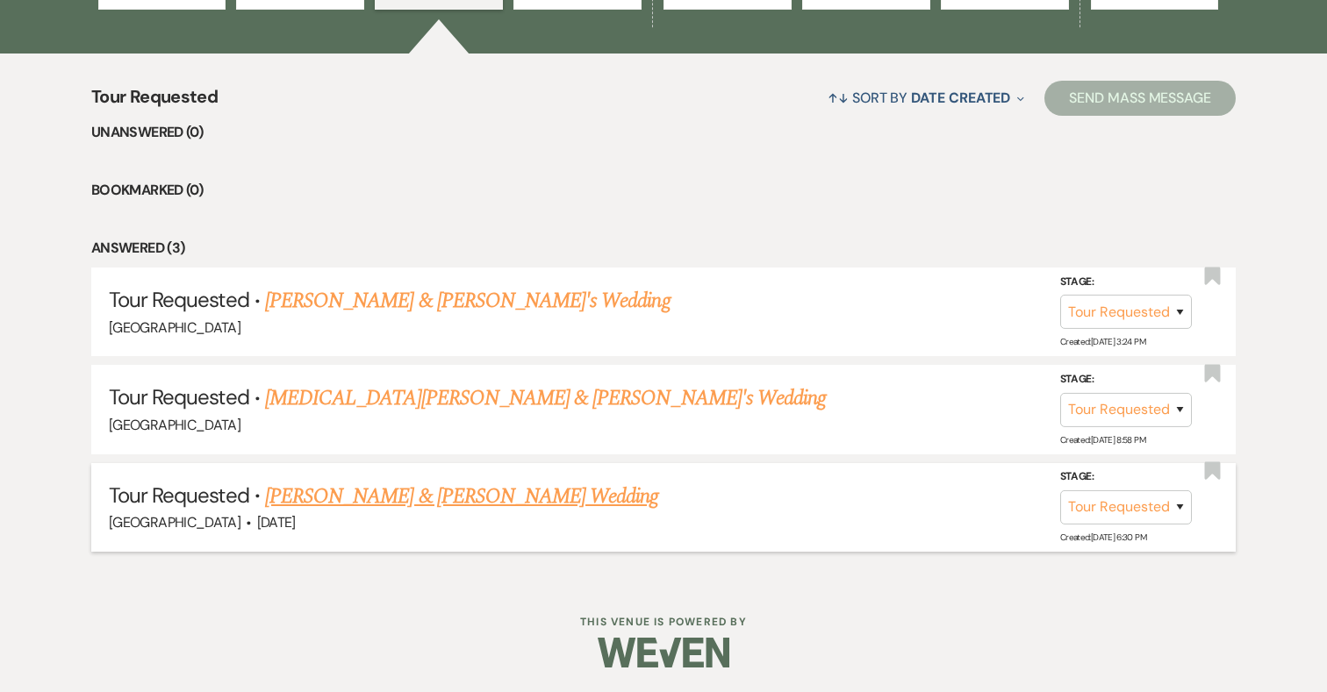
scroll to position [619, 0]
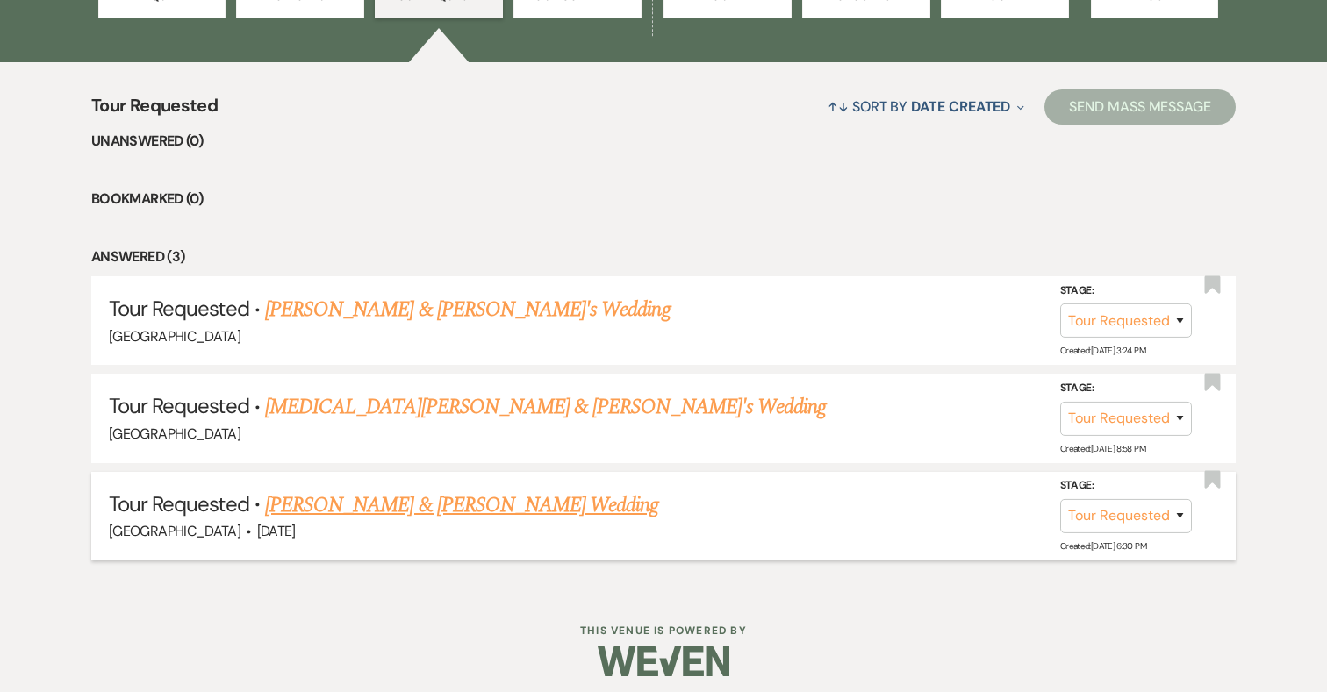
click at [480, 504] on link "Joe Gushen & Heidi Kamp's Wedding" at bounding box center [461, 506] width 393 height 32
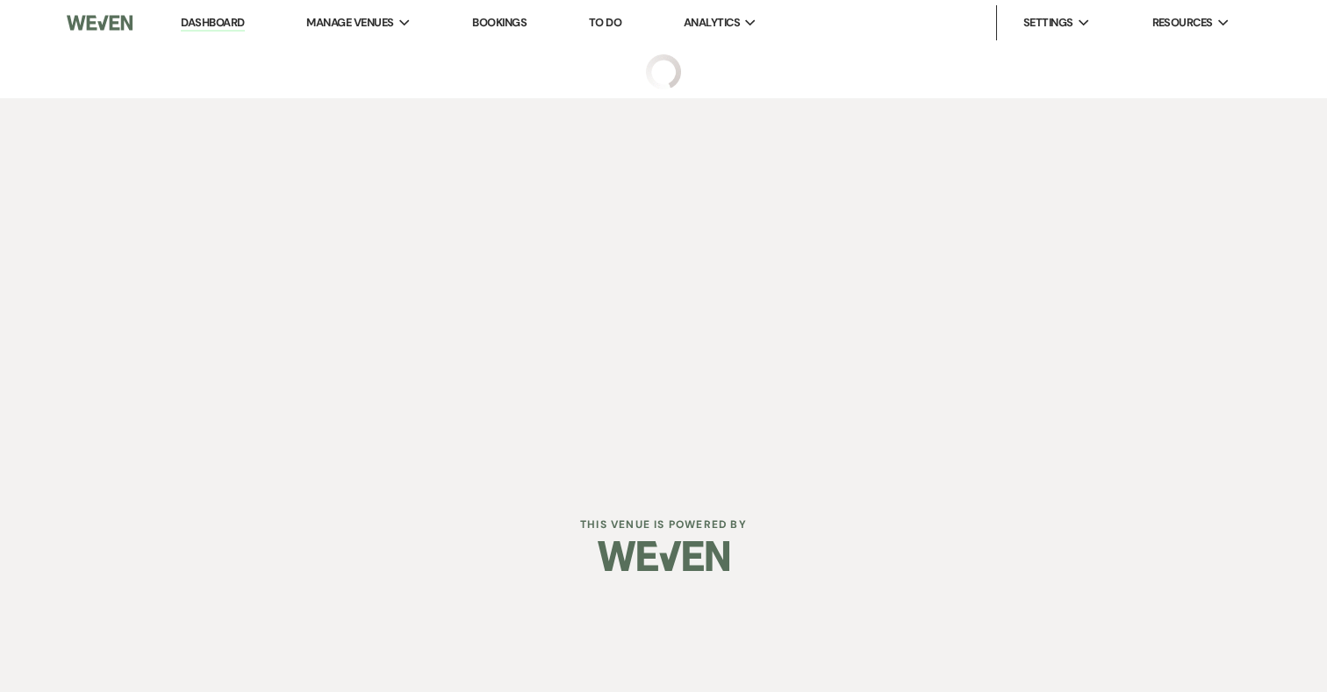
select select "2"
select select "5"
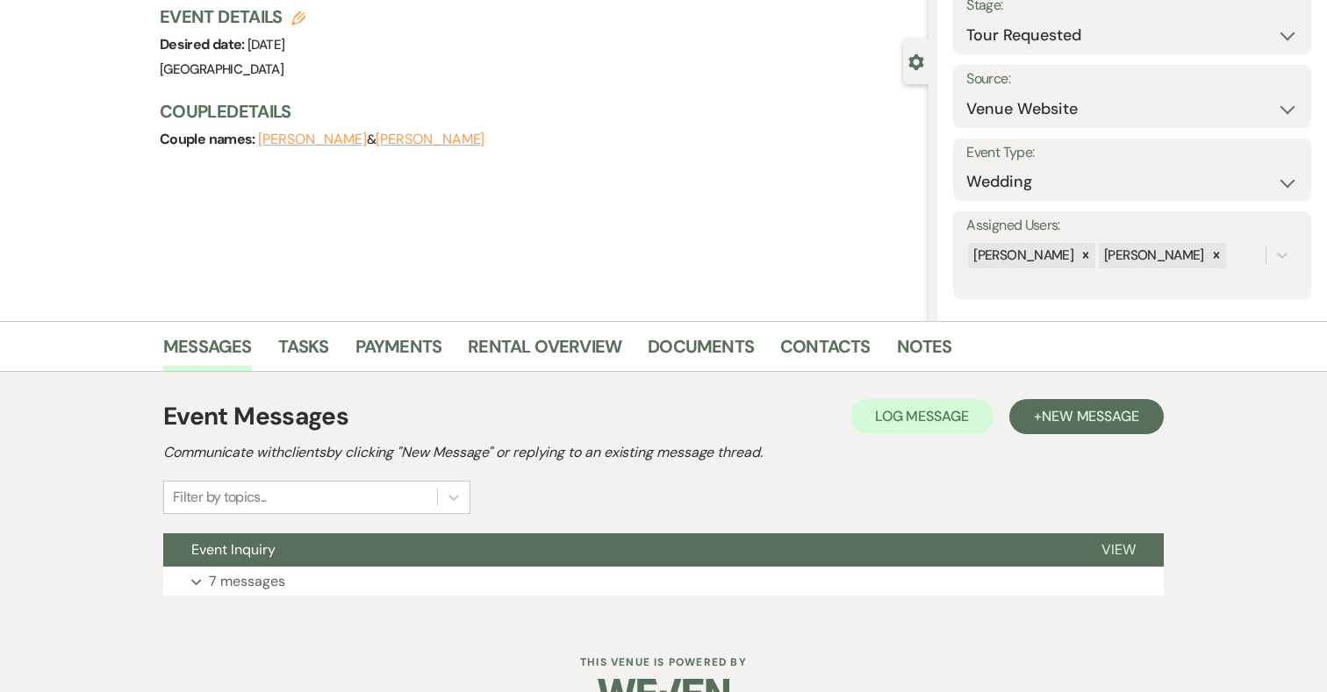
scroll to position [162, 0]
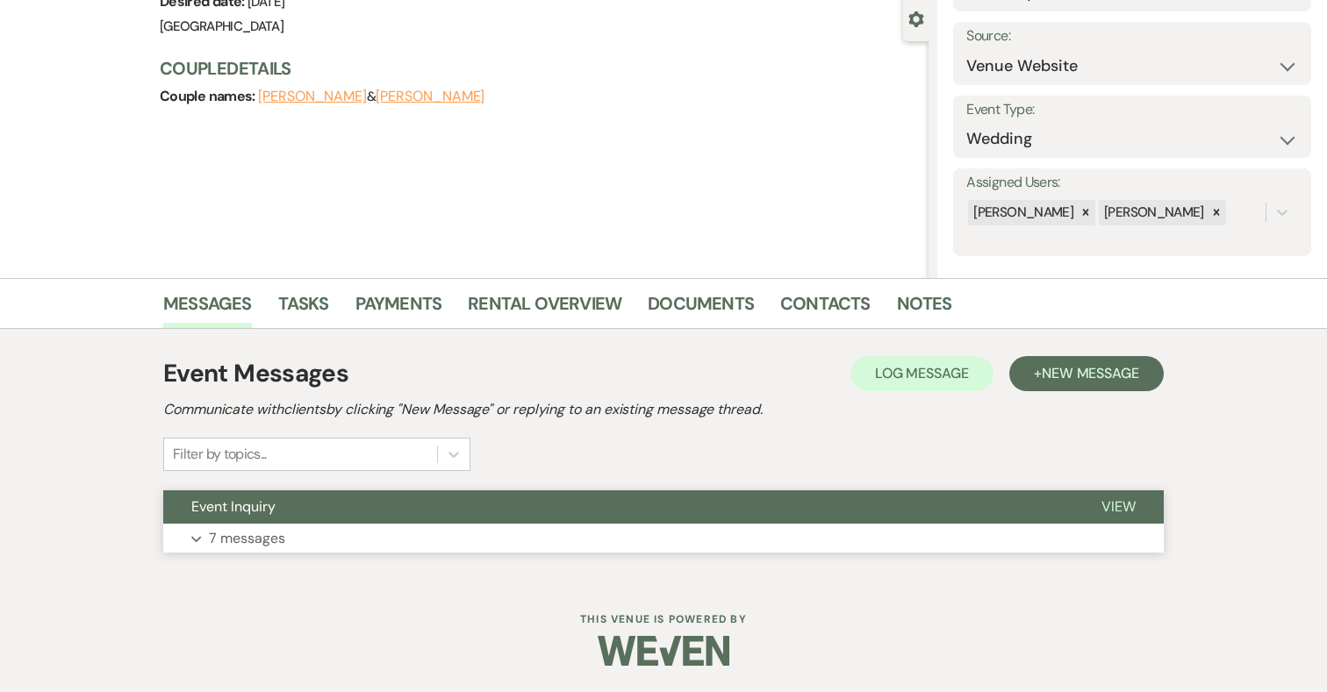
click at [472, 524] on button "Expand 7 messages" at bounding box center [663, 539] width 1000 height 30
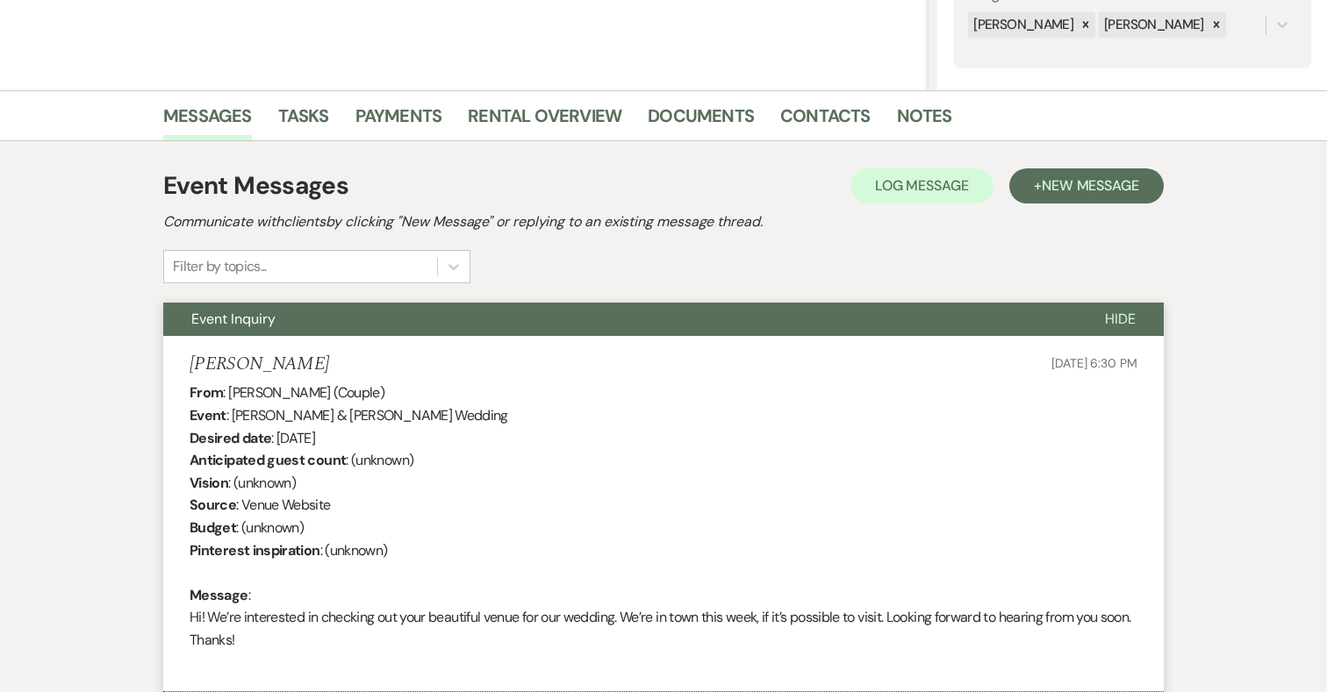
scroll to position [0, 0]
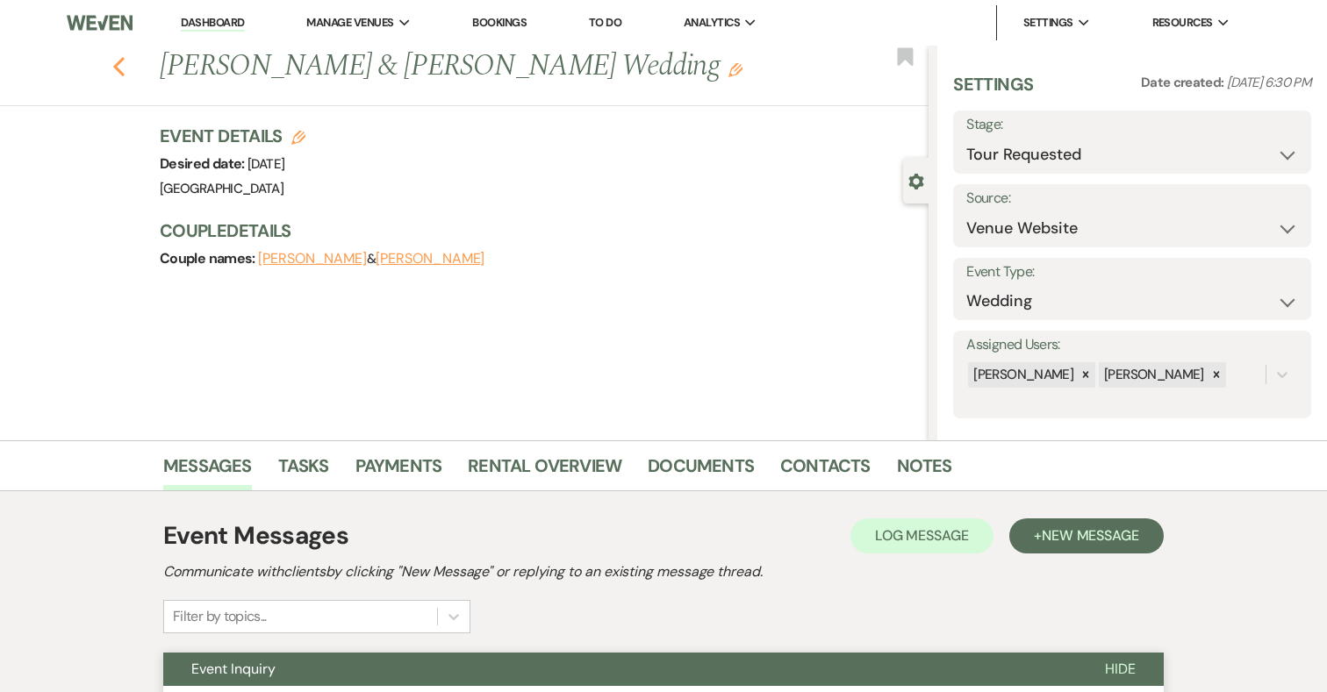
click at [122, 71] on icon "Previous" at bounding box center [118, 66] width 13 height 21
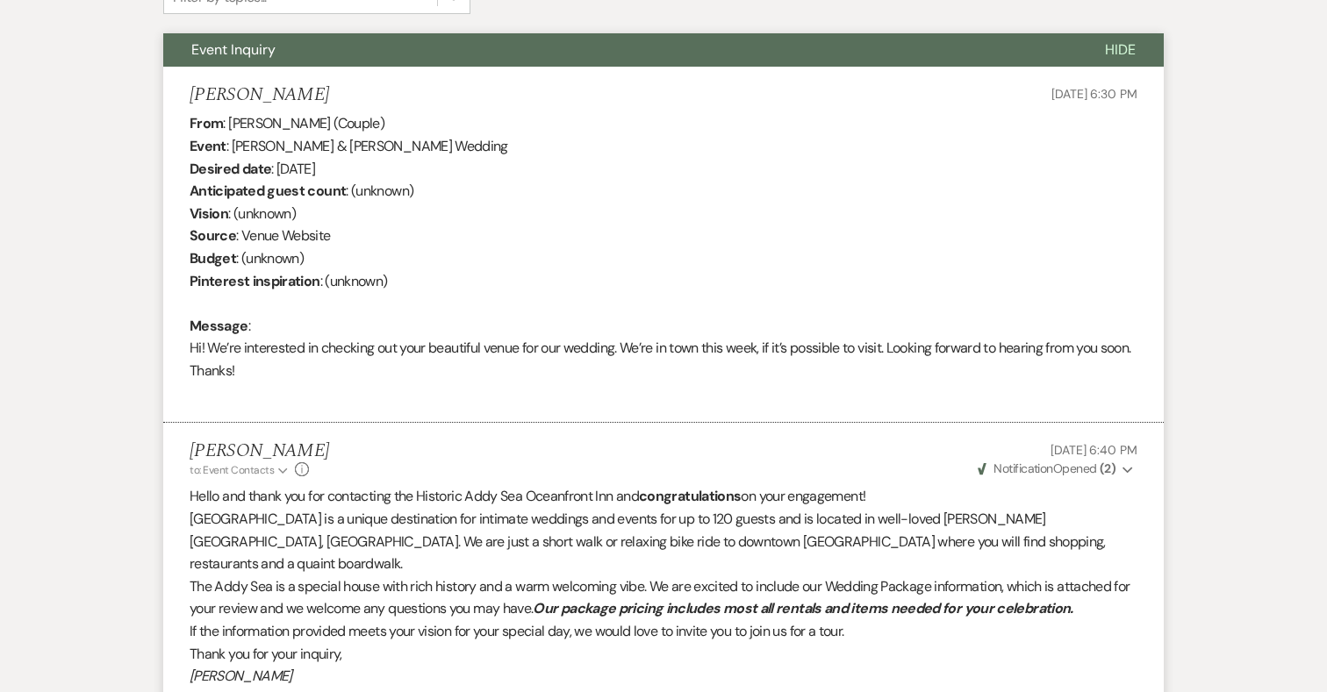
select select "2"
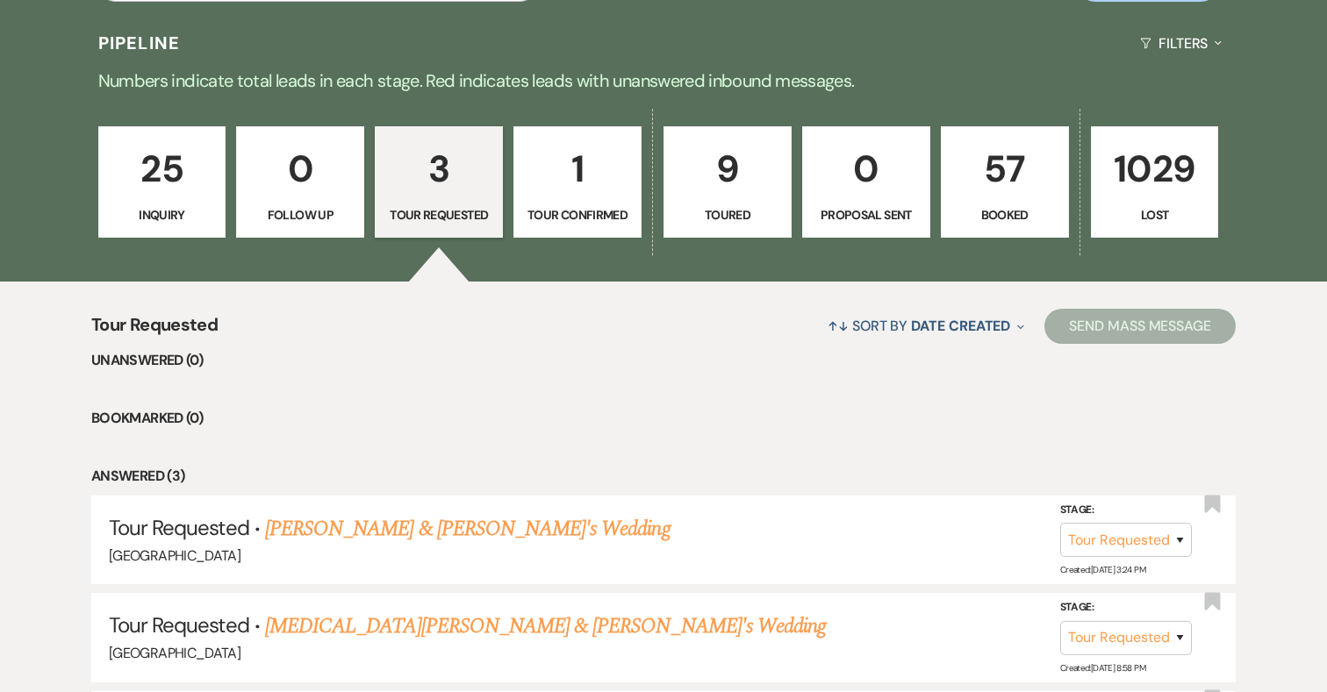
scroll to position [217, 0]
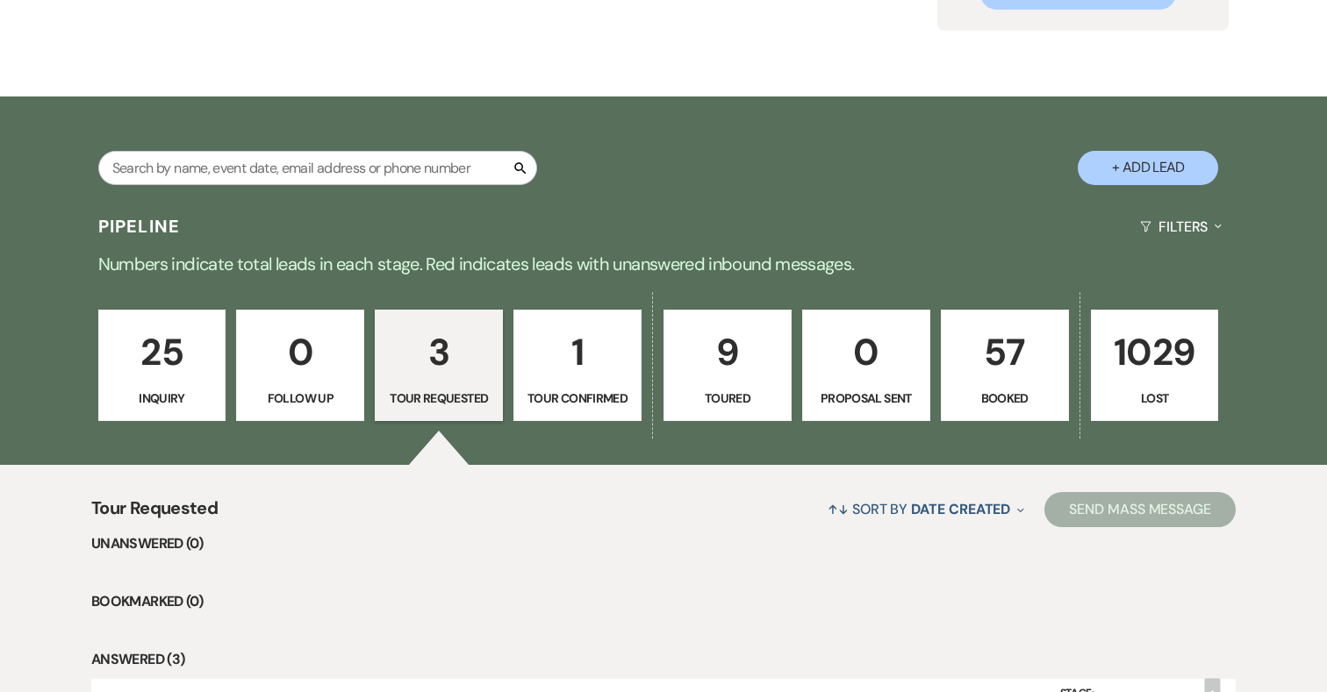
click at [590, 370] on p "1" at bounding box center [577, 352] width 105 height 59
select select "4"
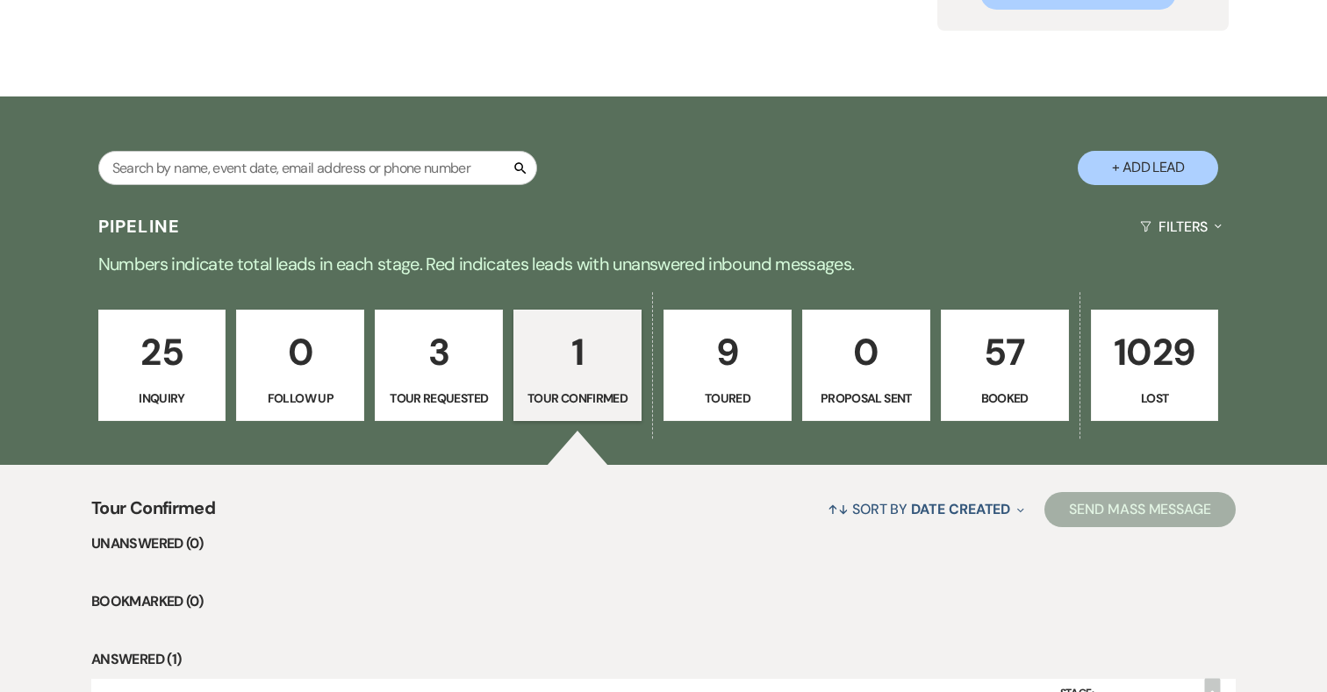
click at [714, 390] on p "Toured" at bounding box center [727, 398] width 105 height 19
select select "5"
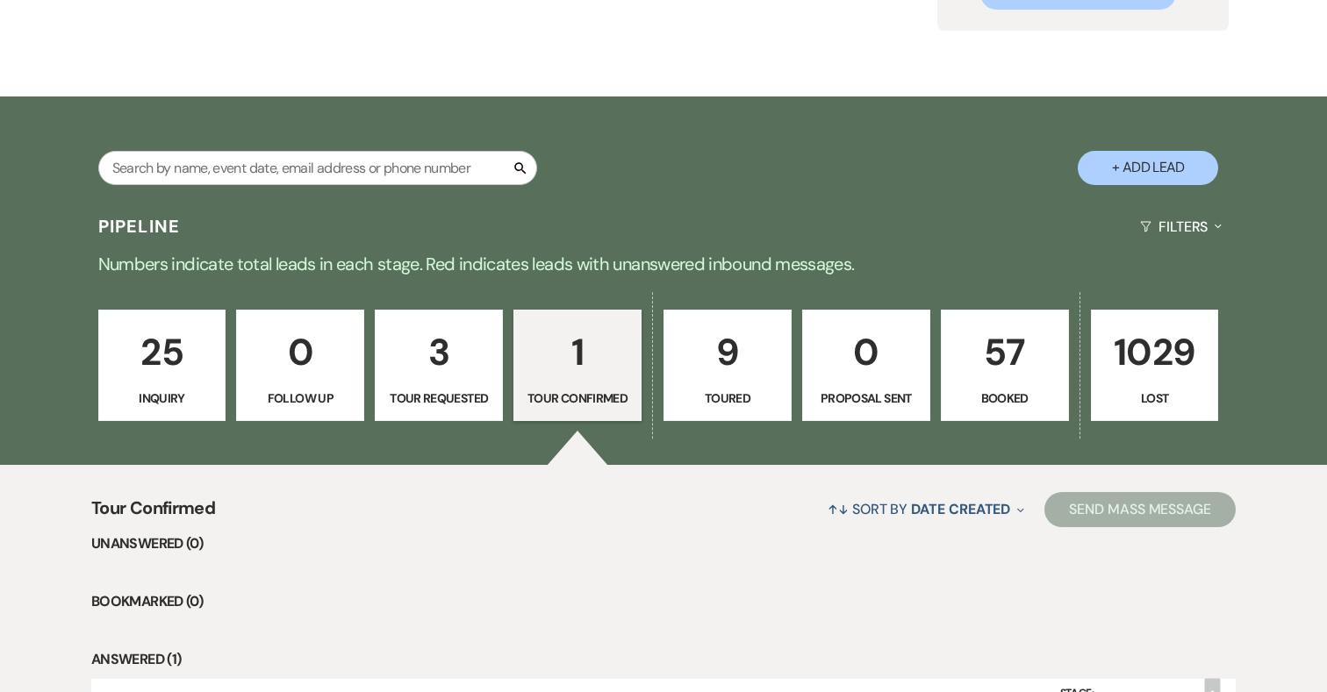
select select "5"
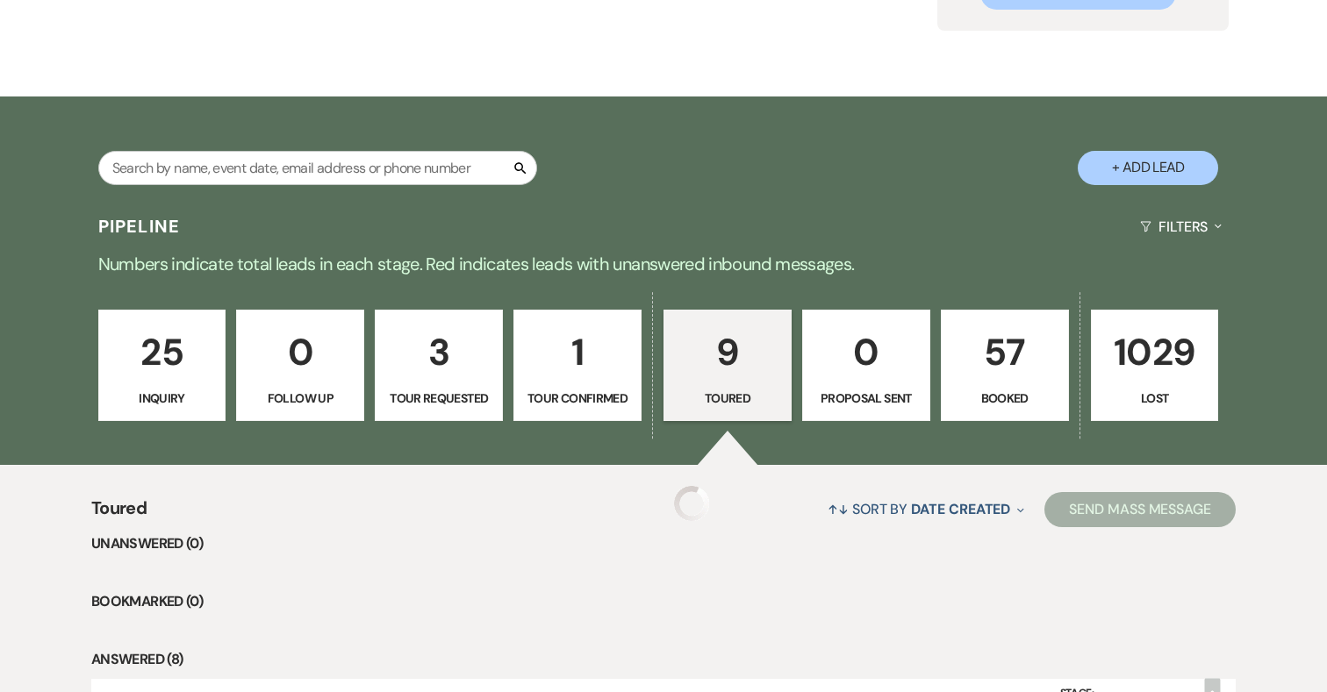
select select "5"
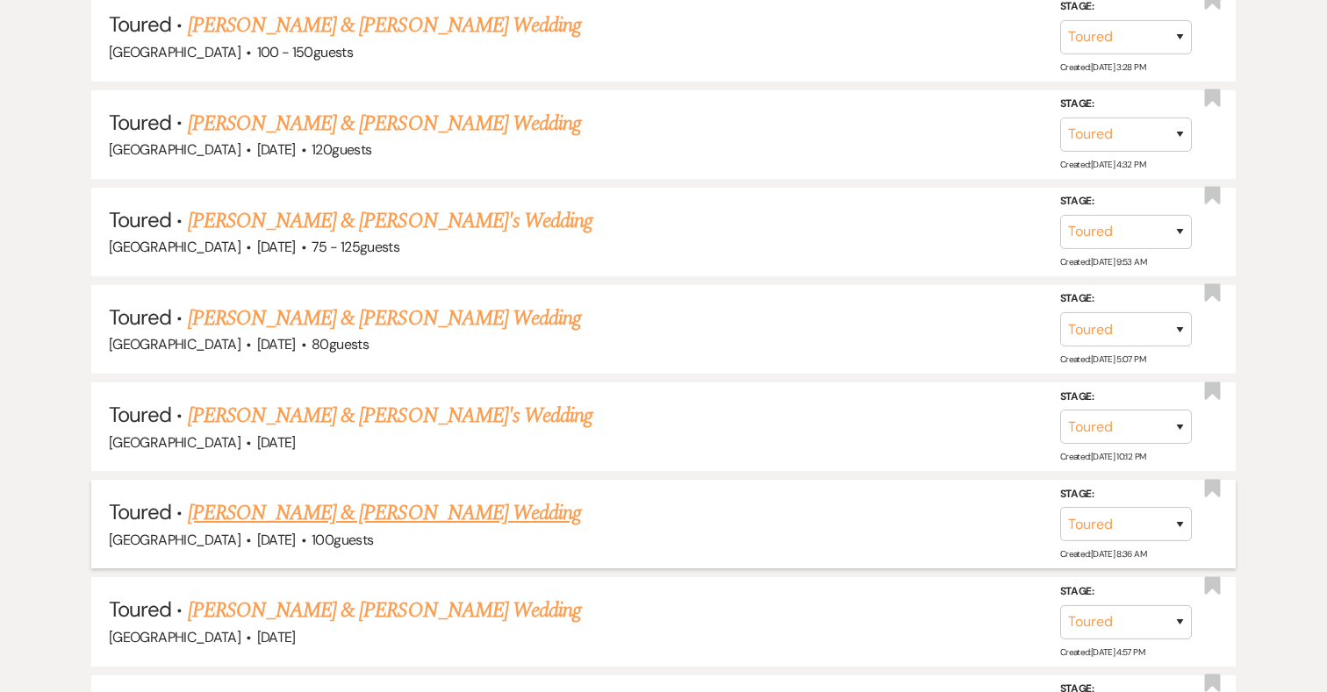
scroll to position [1000, 0]
click at [401, 218] on link "Claire Wagner & David Gears's Wedding" at bounding box center [390, 222] width 405 height 32
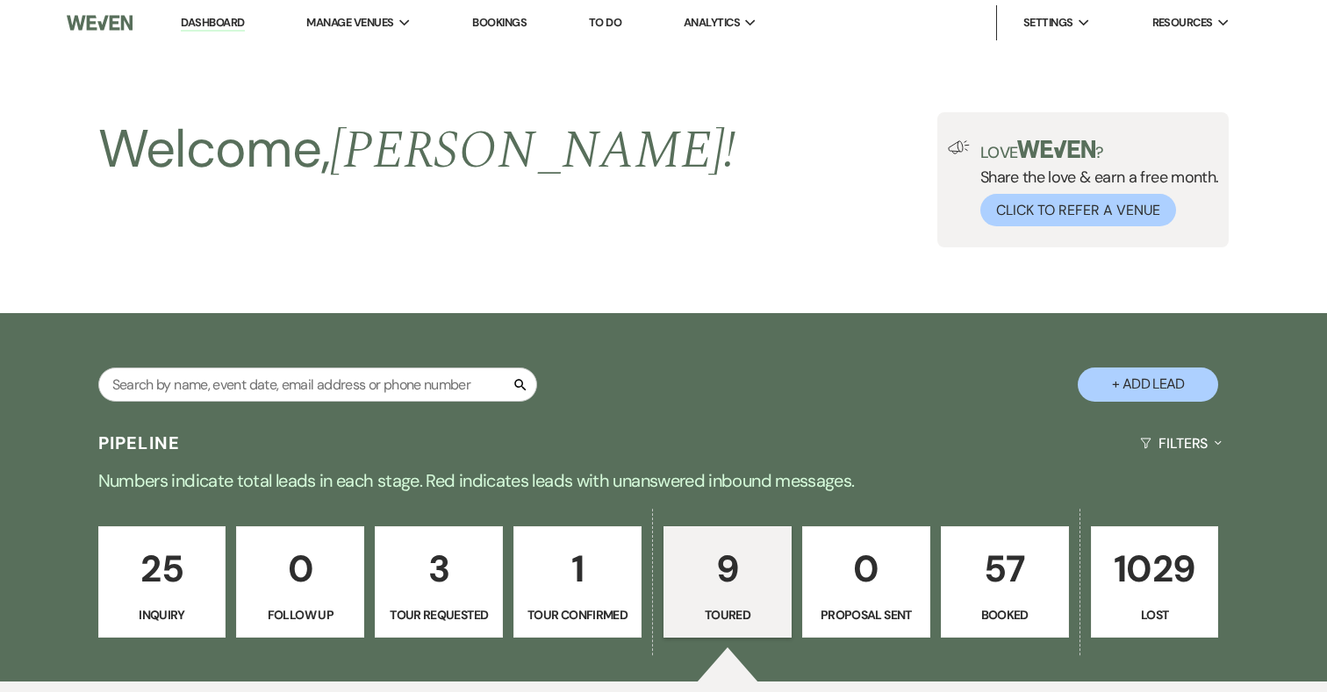
select select "5"
select select "3"
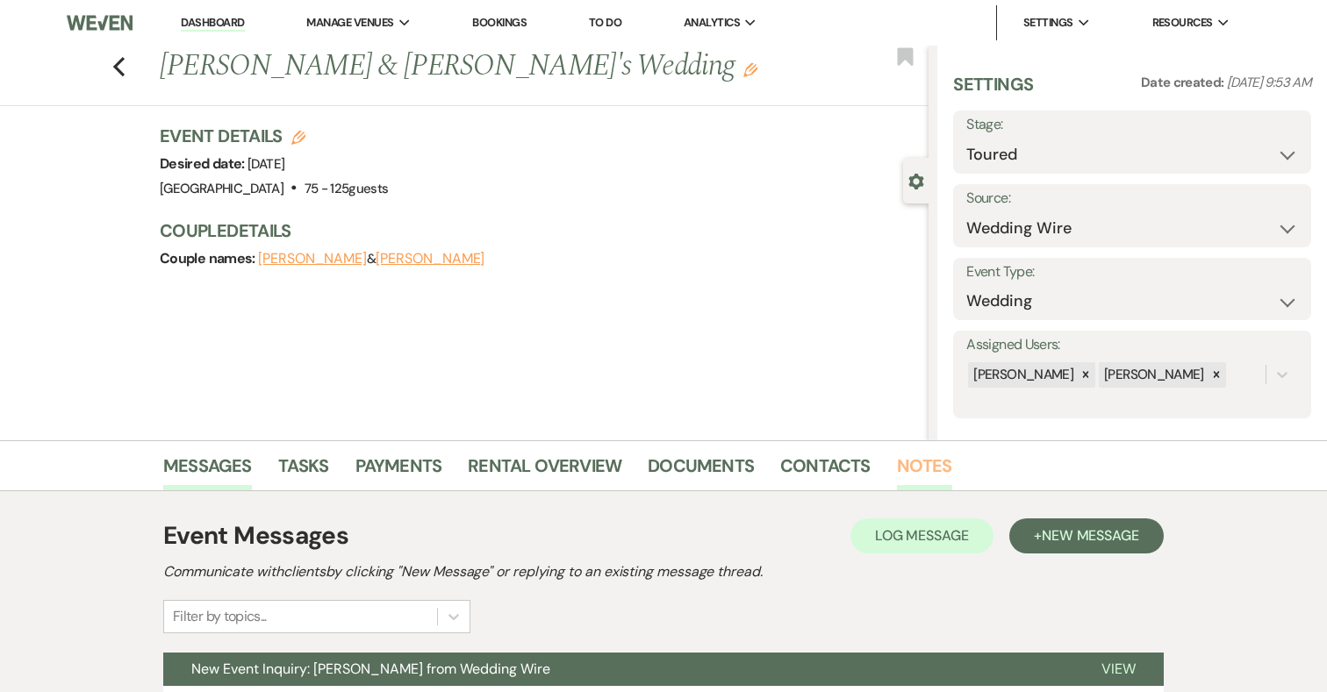
click at [908, 455] on link "Notes" at bounding box center [924, 471] width 55 height 39
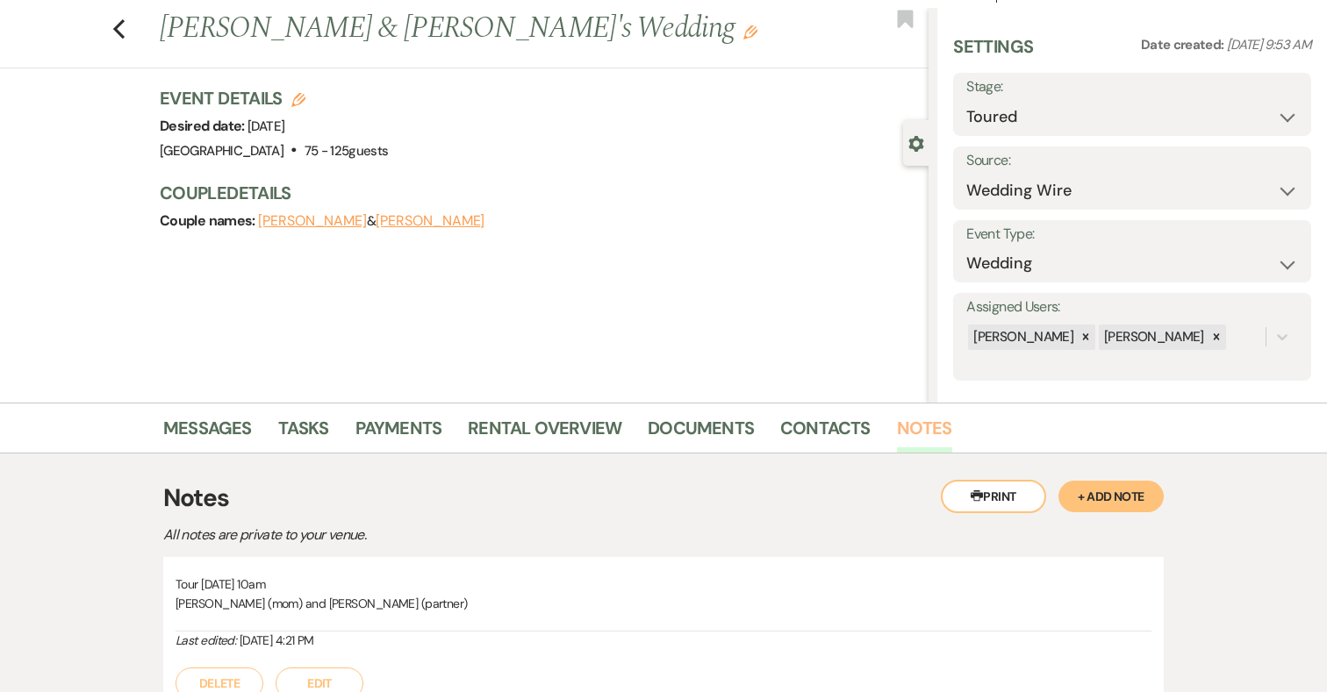
scroll to position [43, 0]
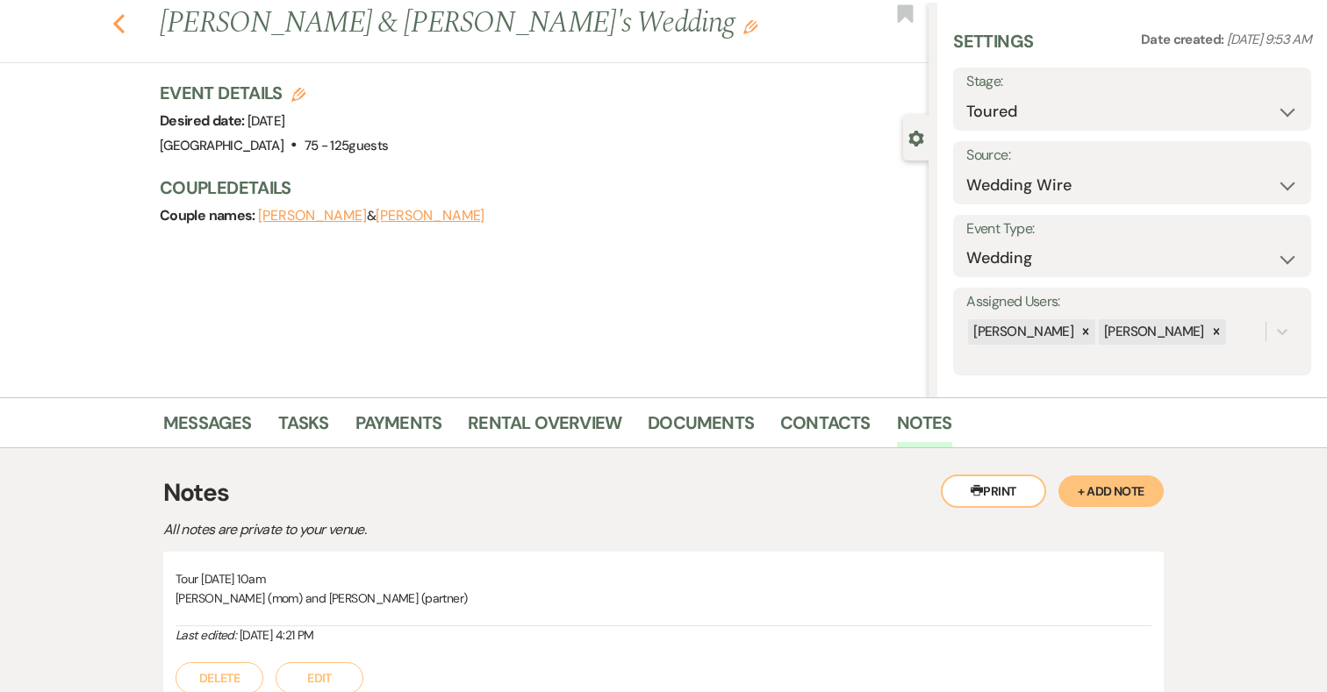
click at [116, 23] on use "button" at bounding box center [118, 23] width 11 height 19
select select "5"
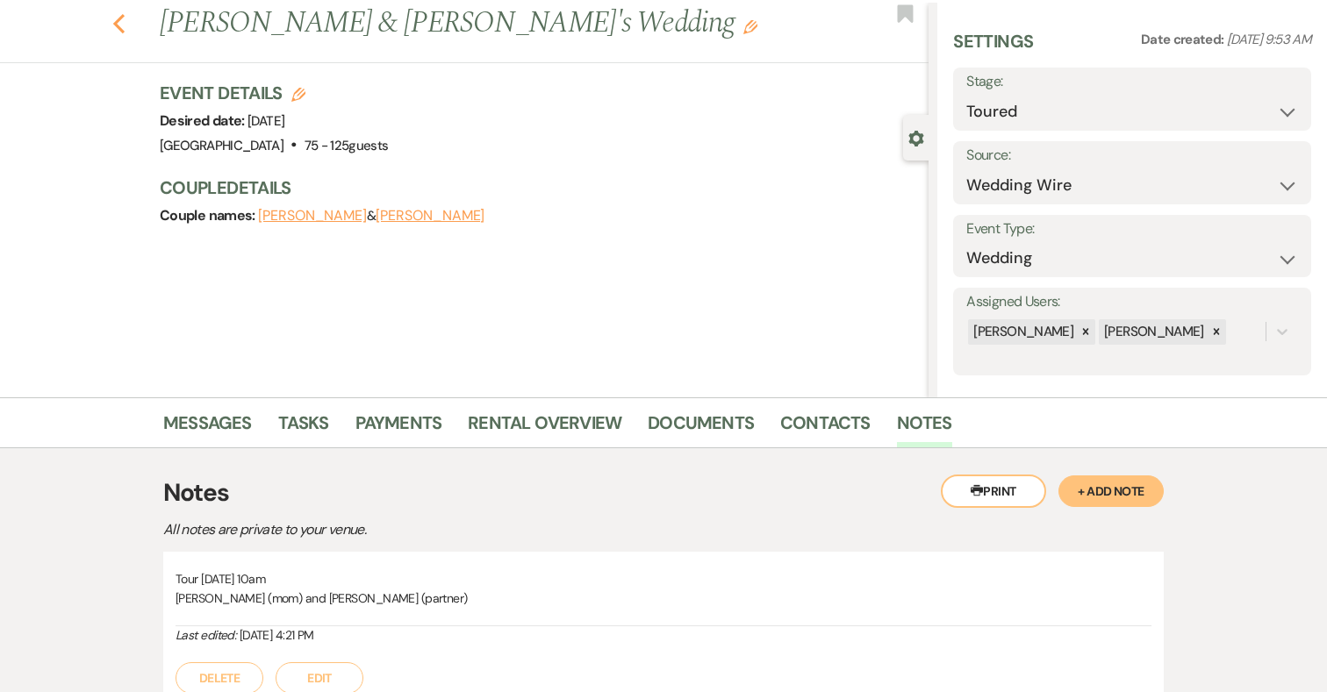
select select "5"
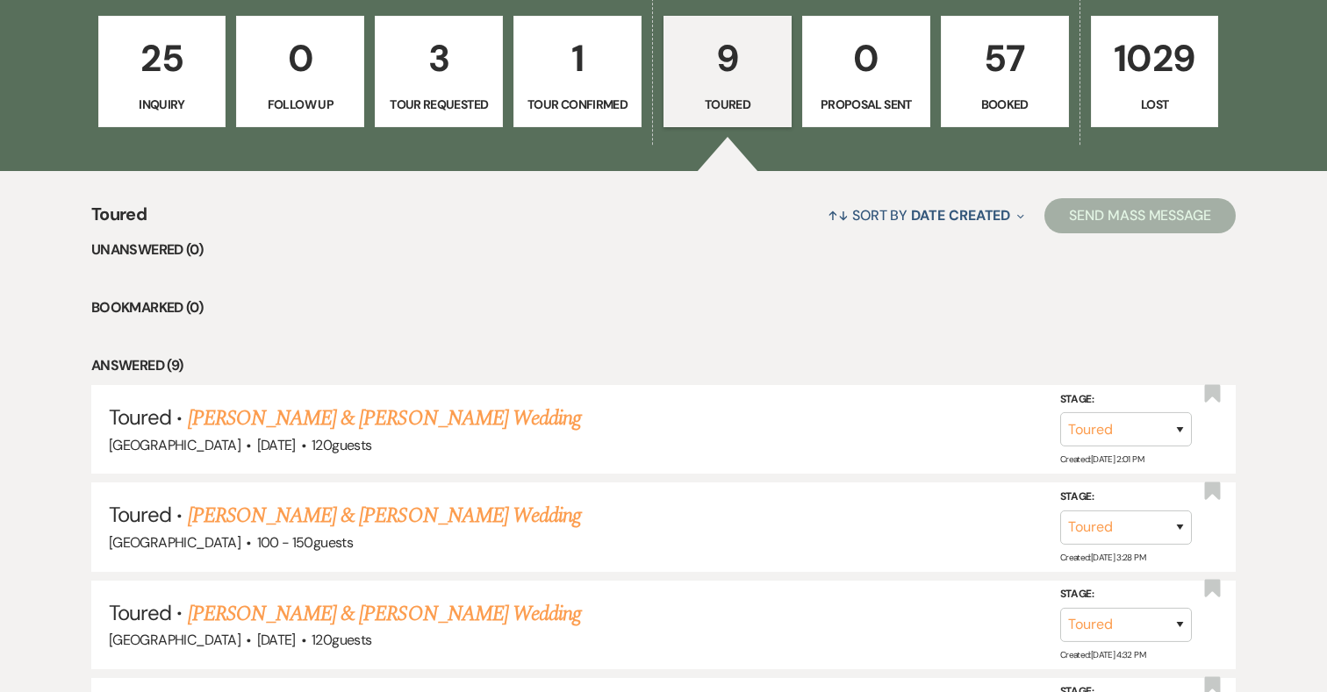
scroll to position [515, 0]
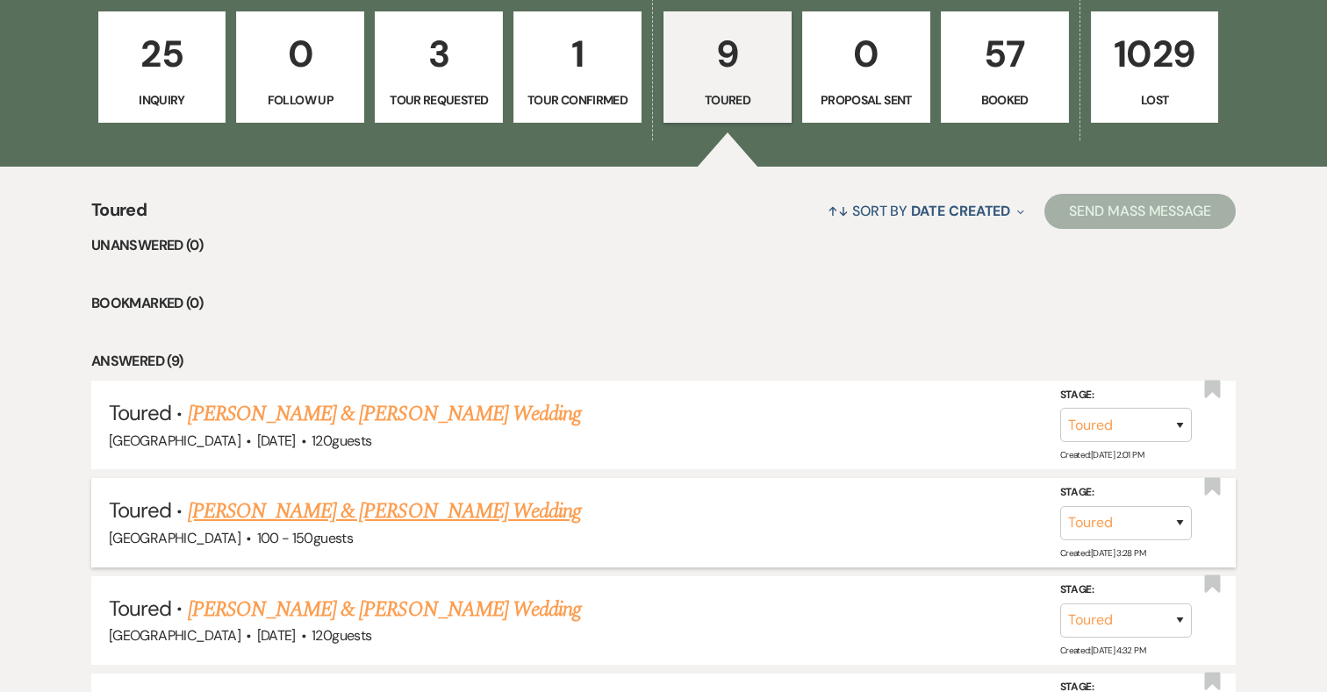
click at [465, 514] on link "Tayvone Bowers & Eilish Gately's Wedding" at bounding box center [384, 512] width 393 height 32
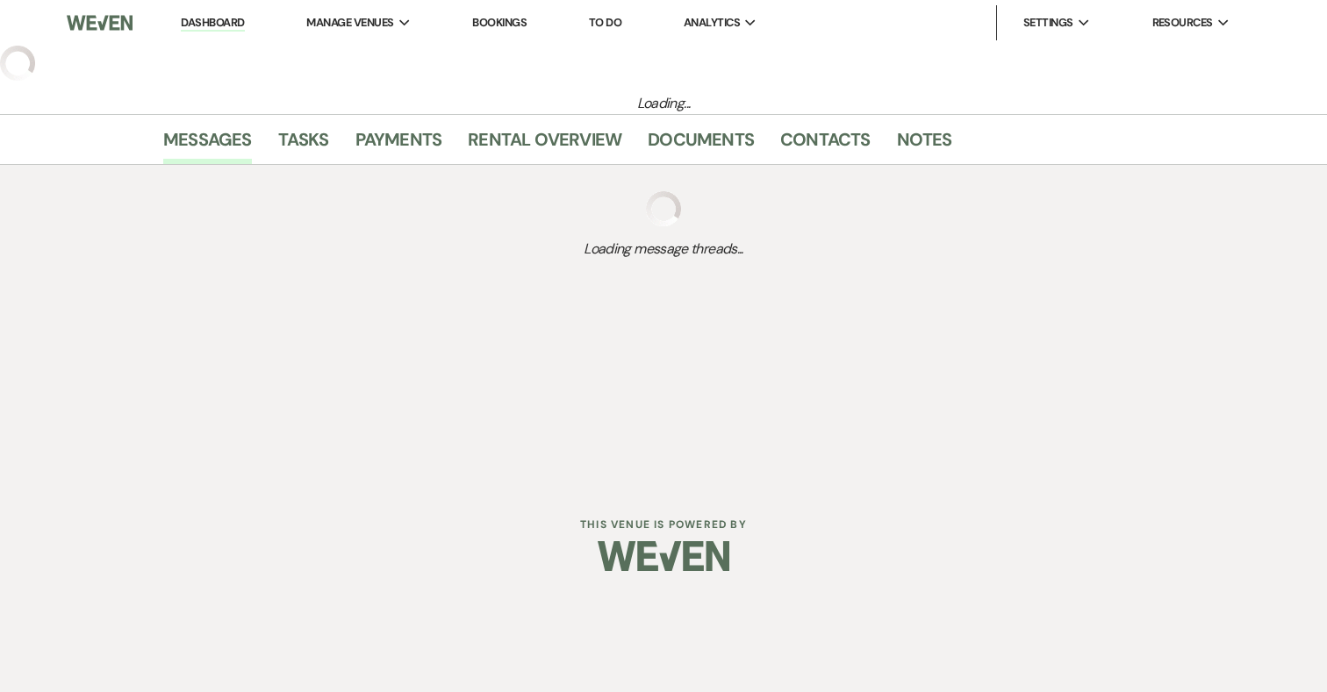
select select "5"
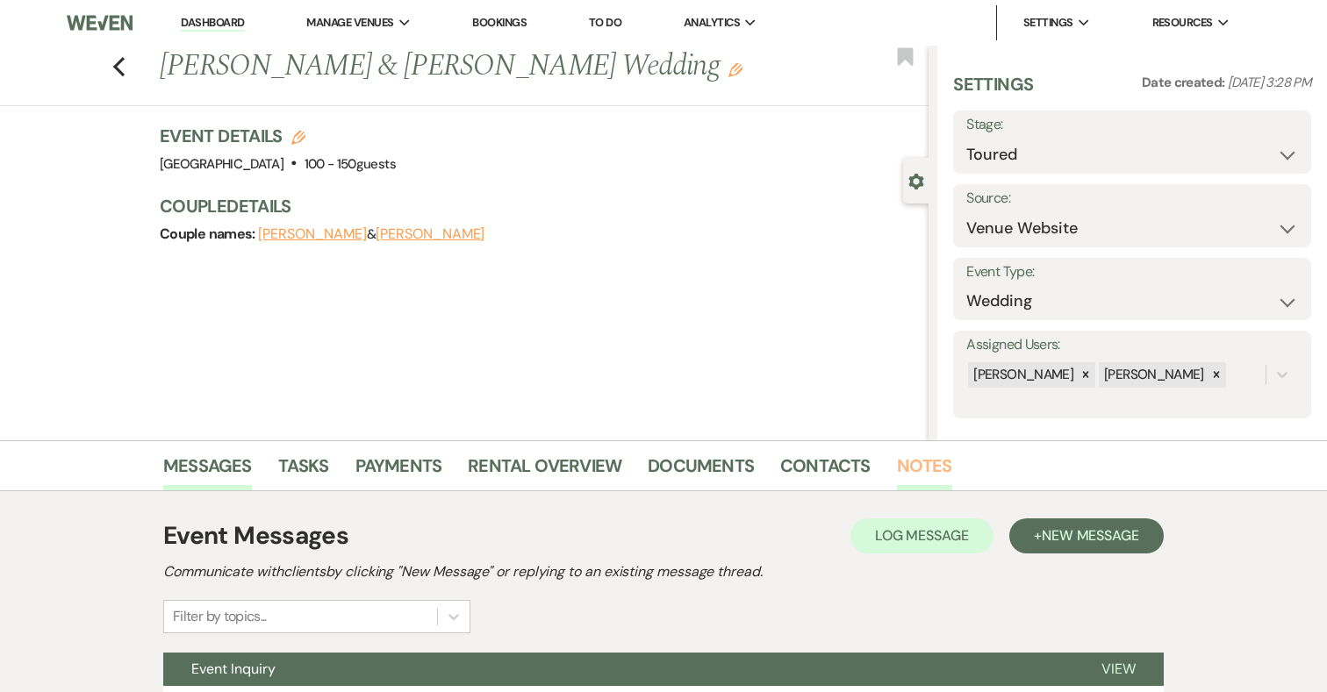
click at [906, 464] on link "Notes" at bounding box center [924, 471] width 55 height 39
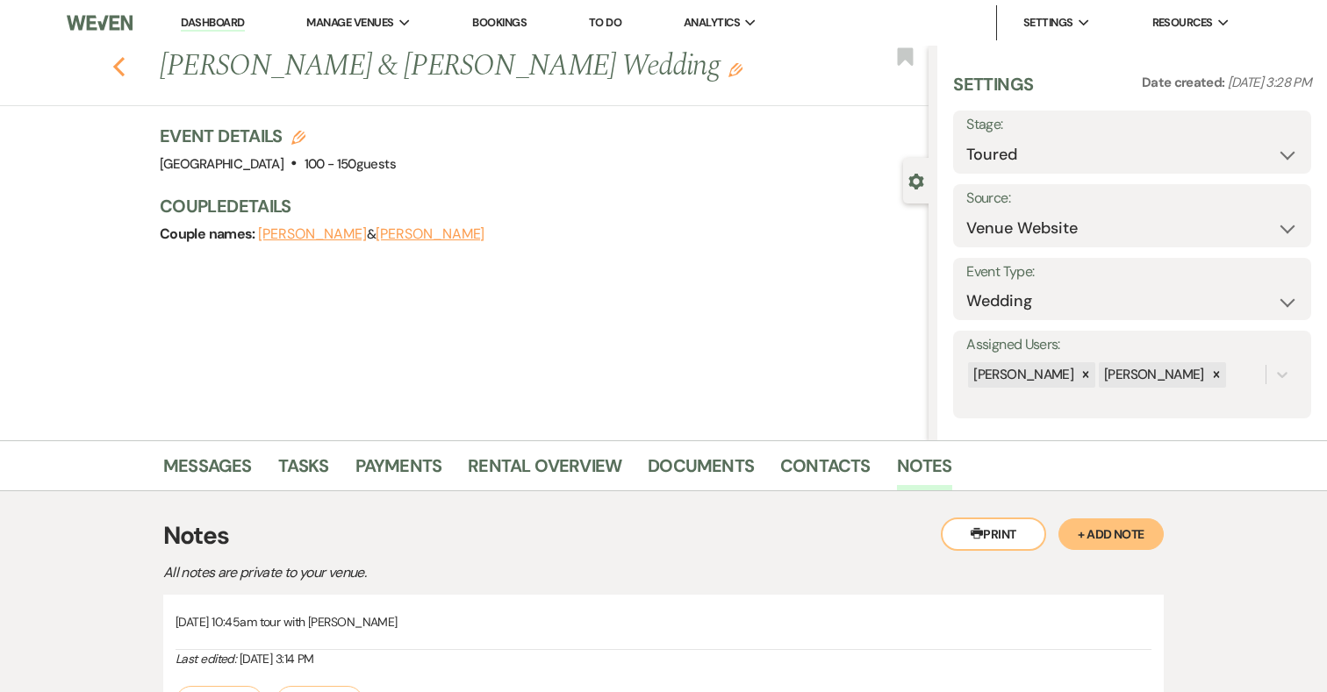
click at [118, 64] on use "button" at bounding box center [118, 66] width 11 height 19
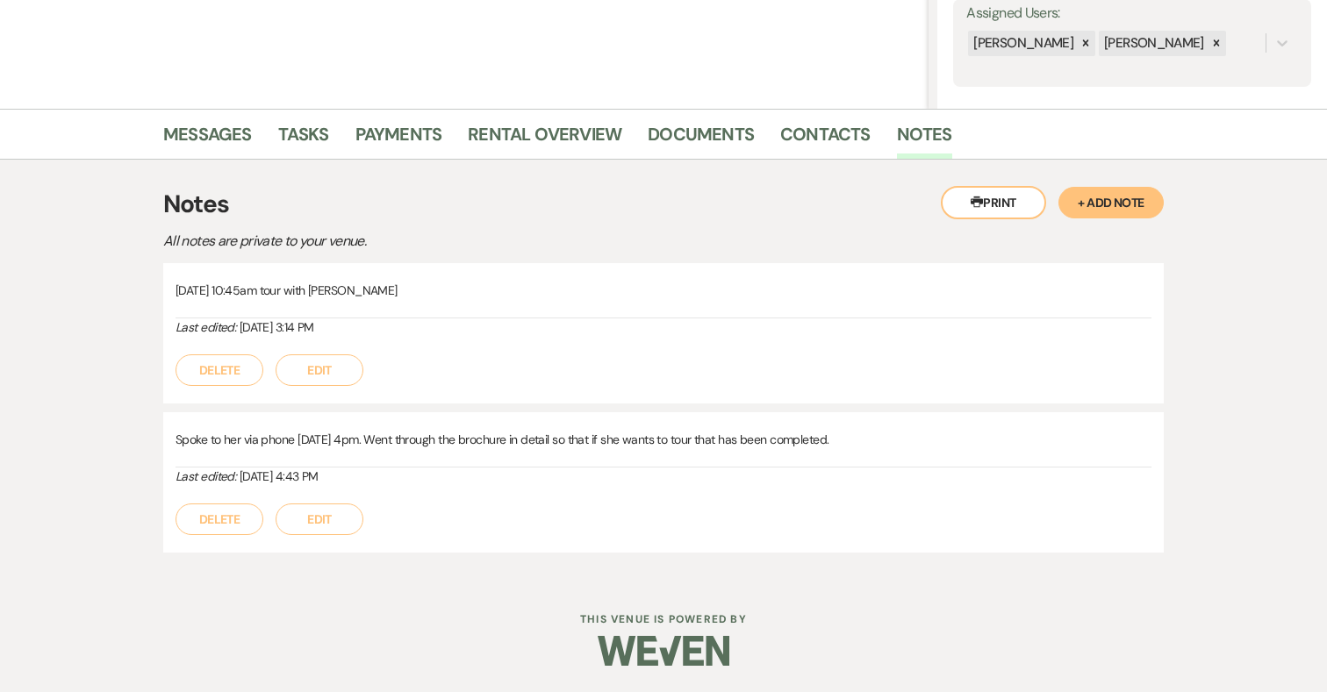
select select "5"
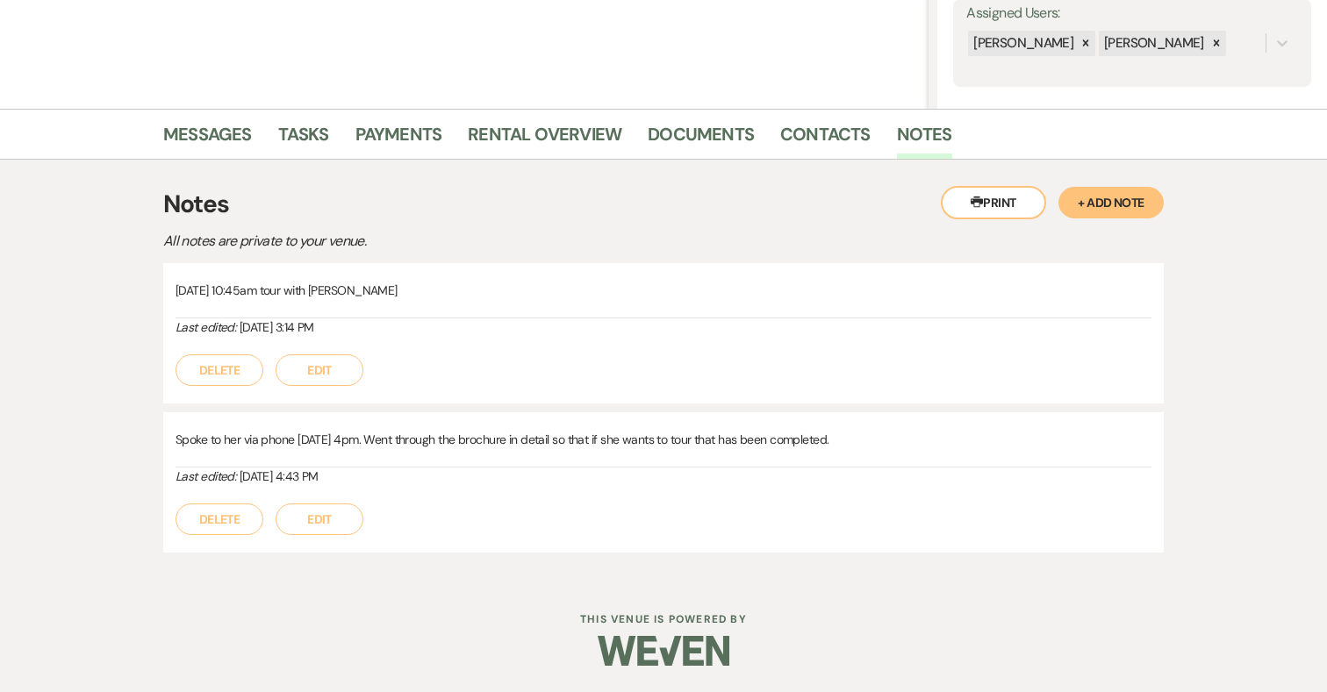
select select "5"
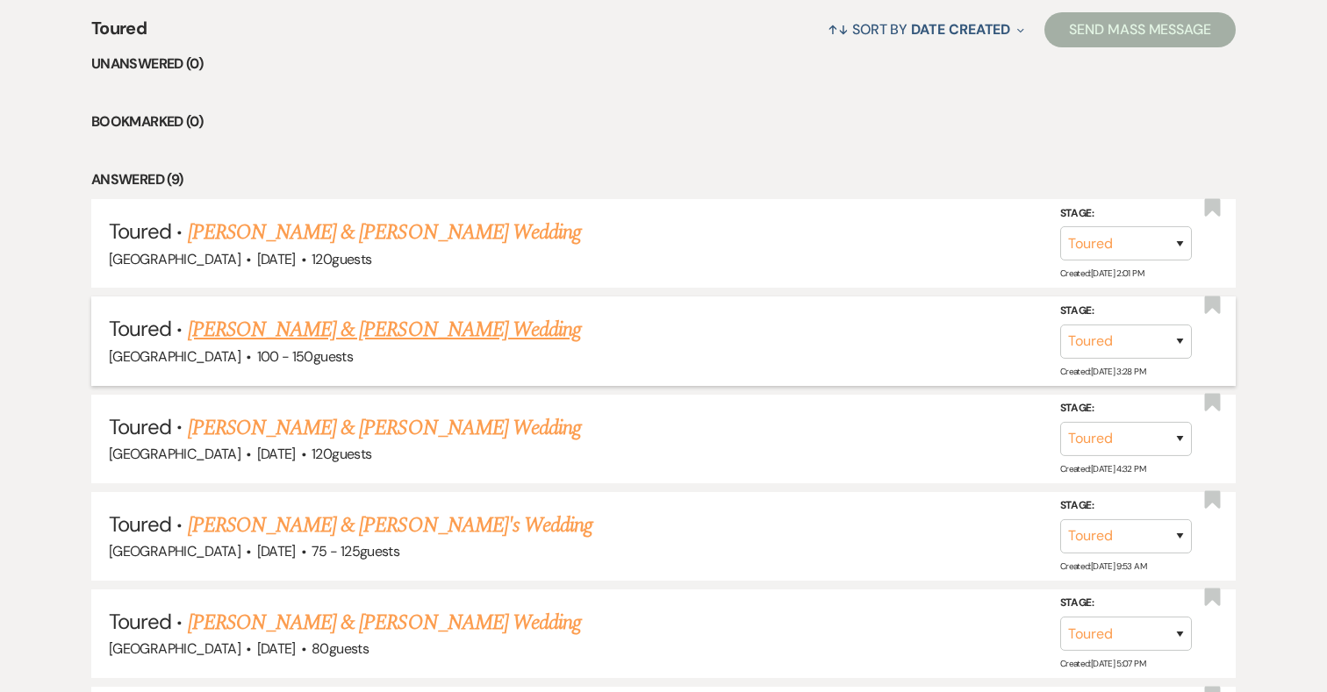
scroll to position [715, 0]
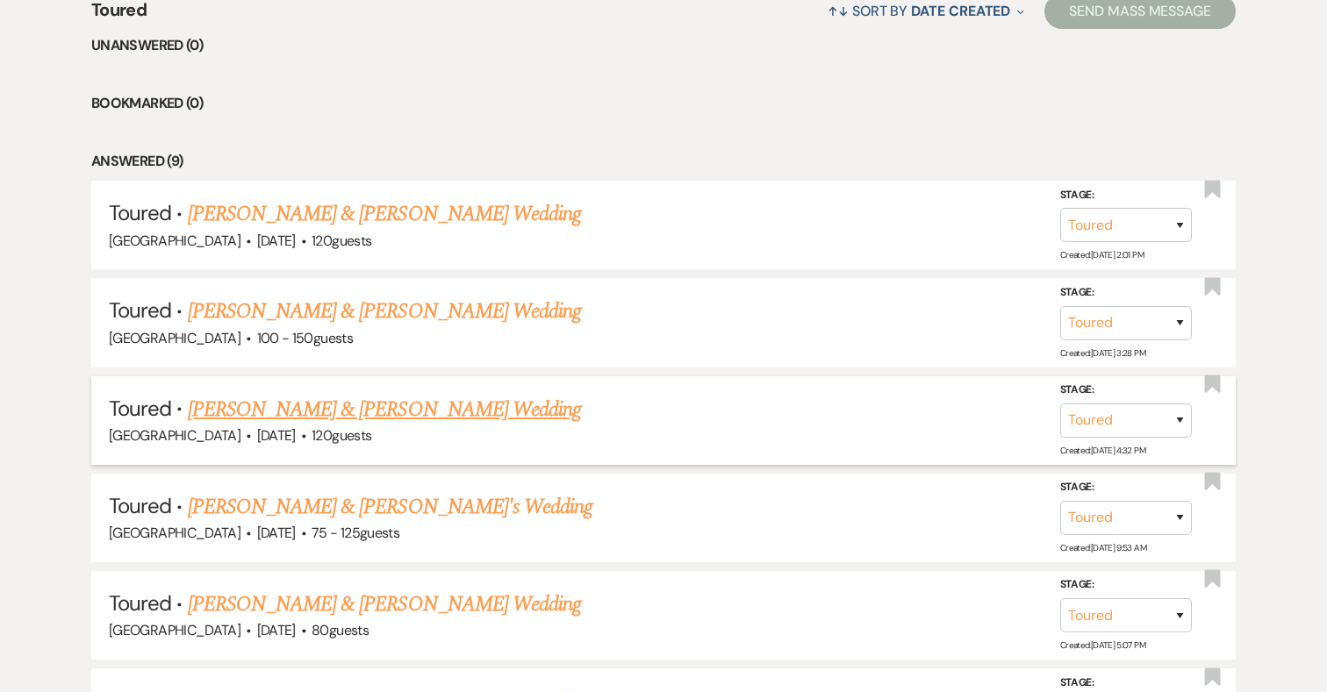
click at [375, 410] on link "Jack Williamson & Katie Crowley's Wedding" at bounding box center [384, 410] width 393 height 32
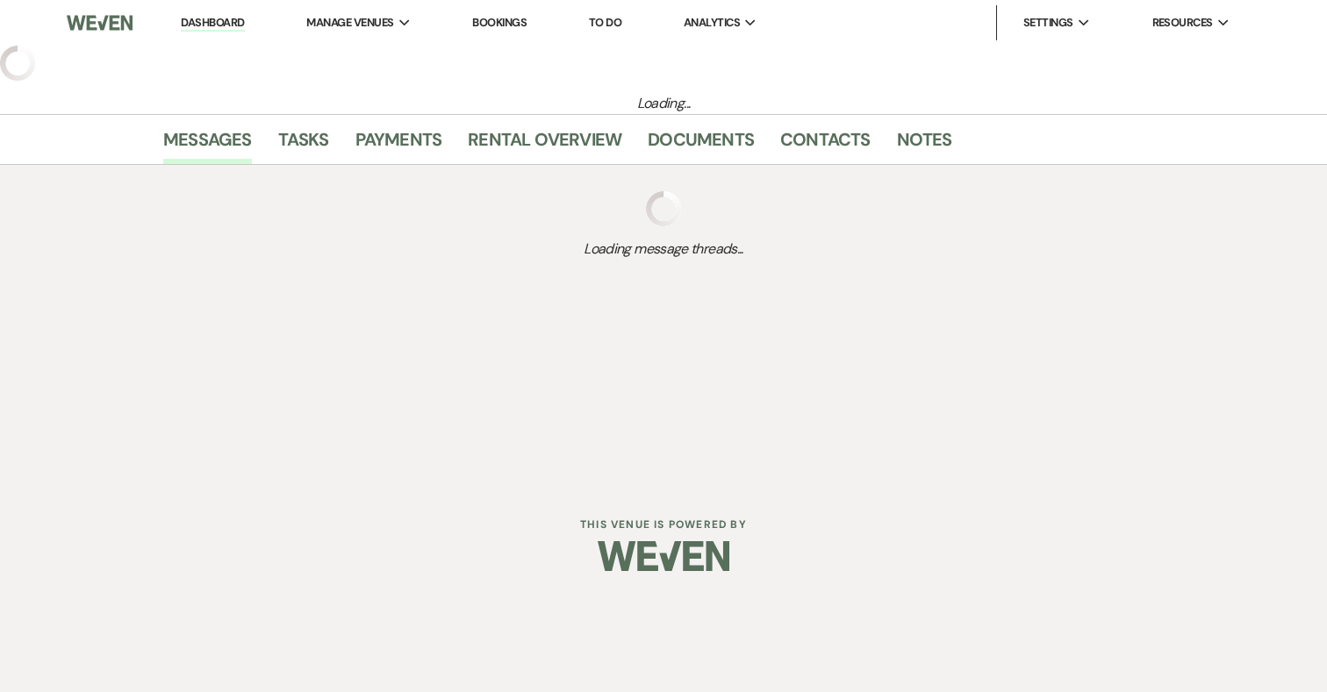
select select "5"
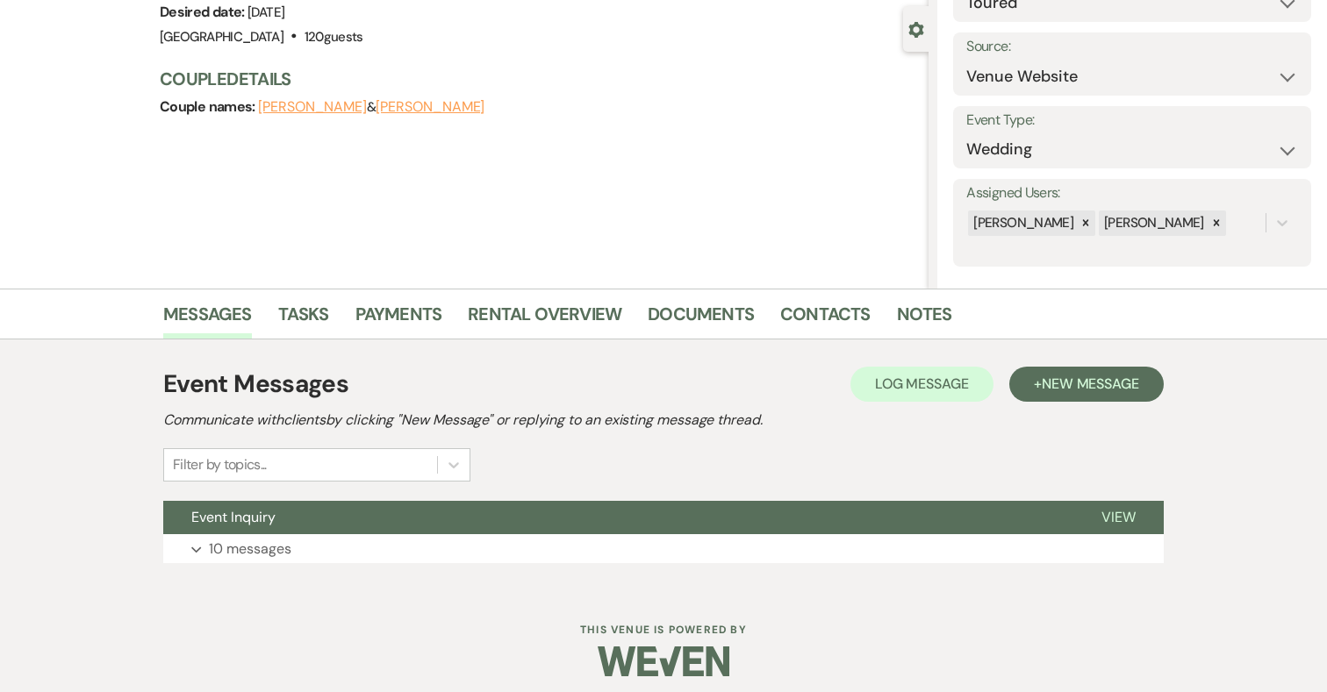
scroll to position [162, 0]
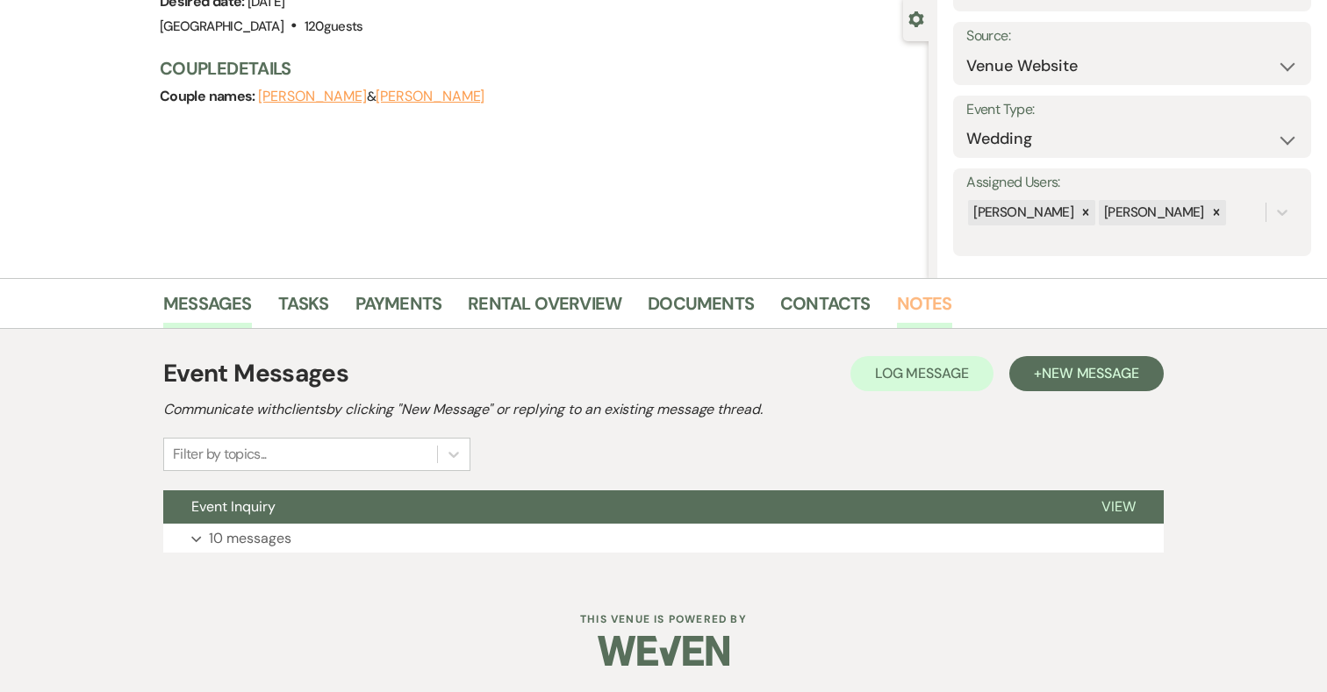
click at [925, 311] on link "Notes" at bounding box center [924, 309] width 55 height 39
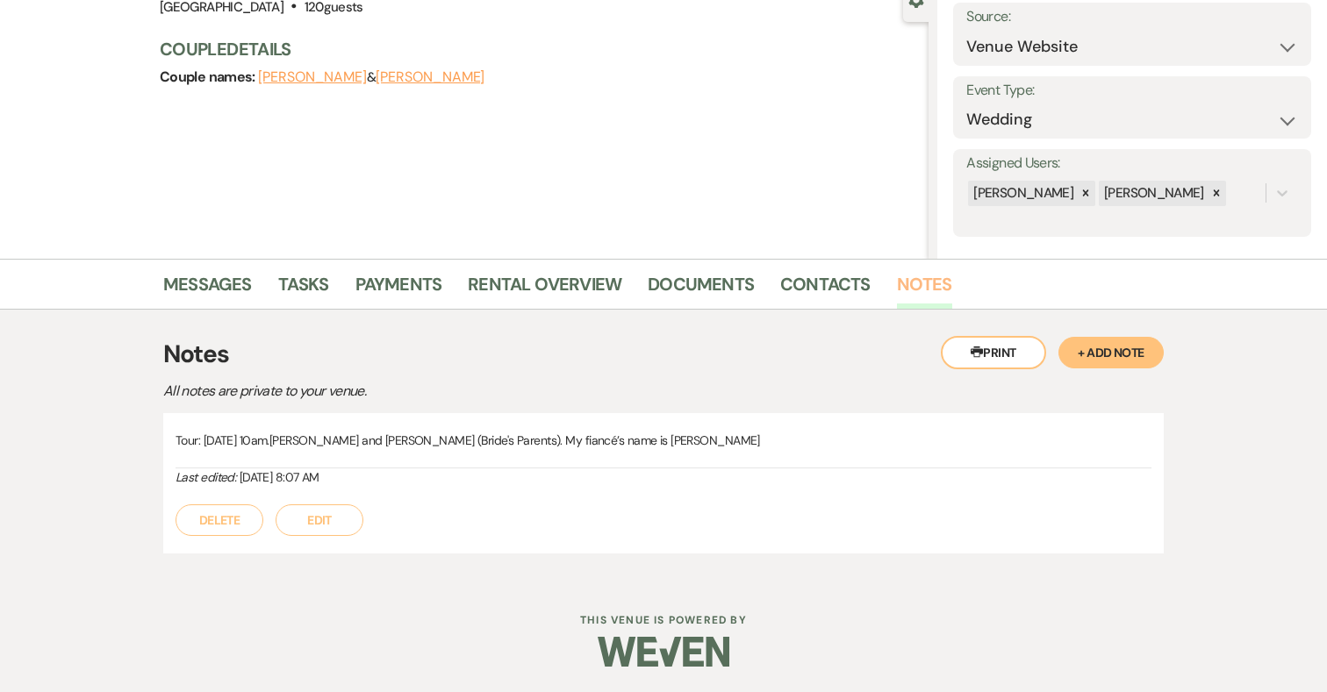
scroll to position [182, 0]
select select "5"
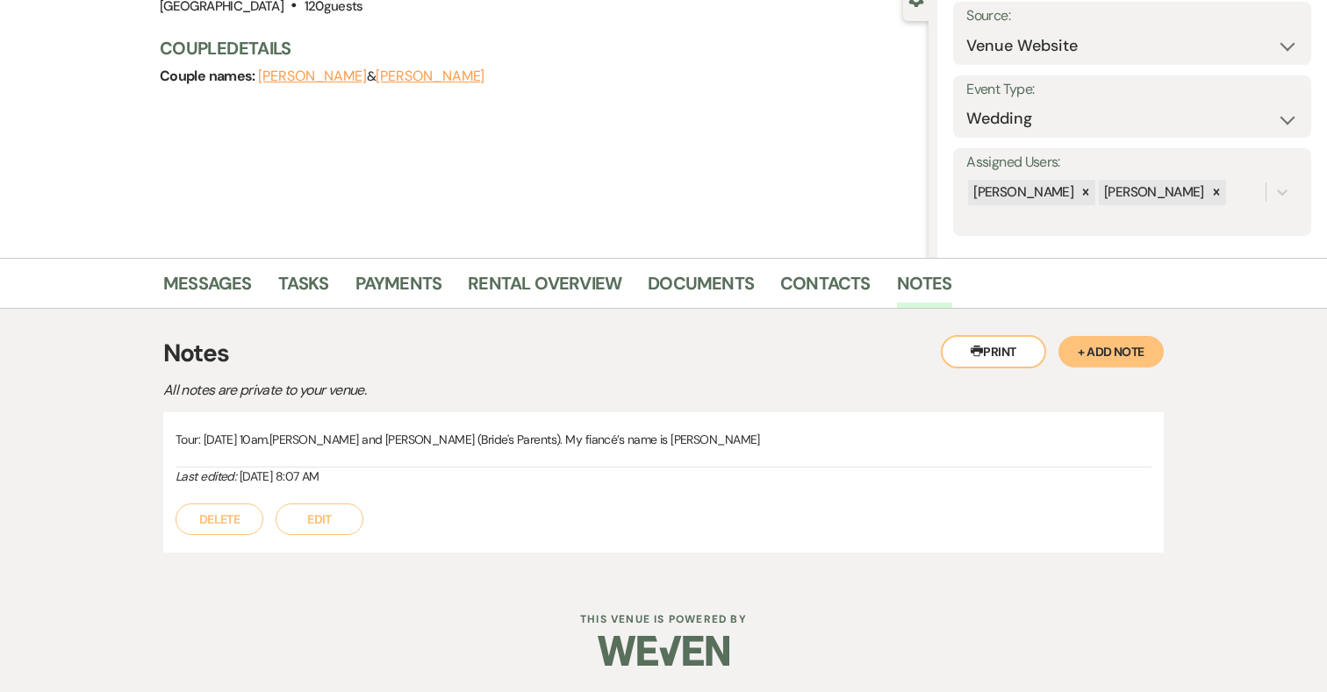
select select "5"
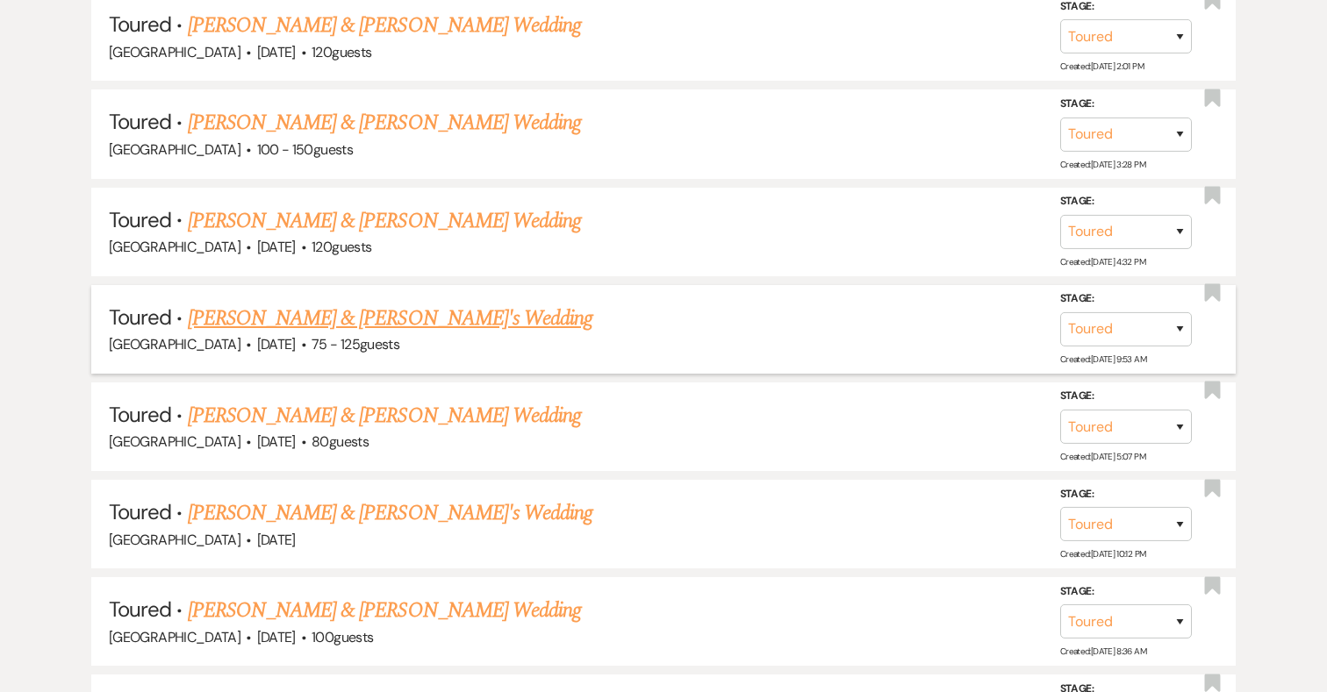
scroll to position [906, 0]
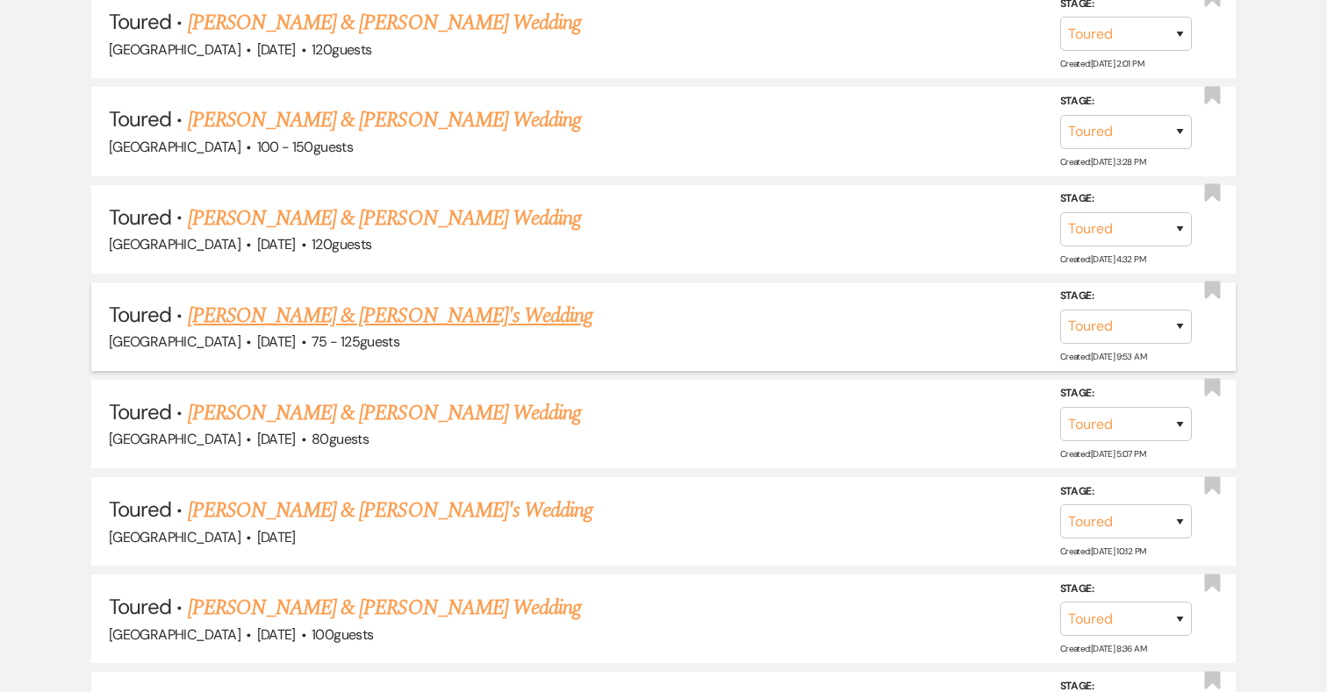
click at [360, 309] on link "Claire Wagner & David Gears's Wedding" at bounding box center [390, 316] width 405 height 32
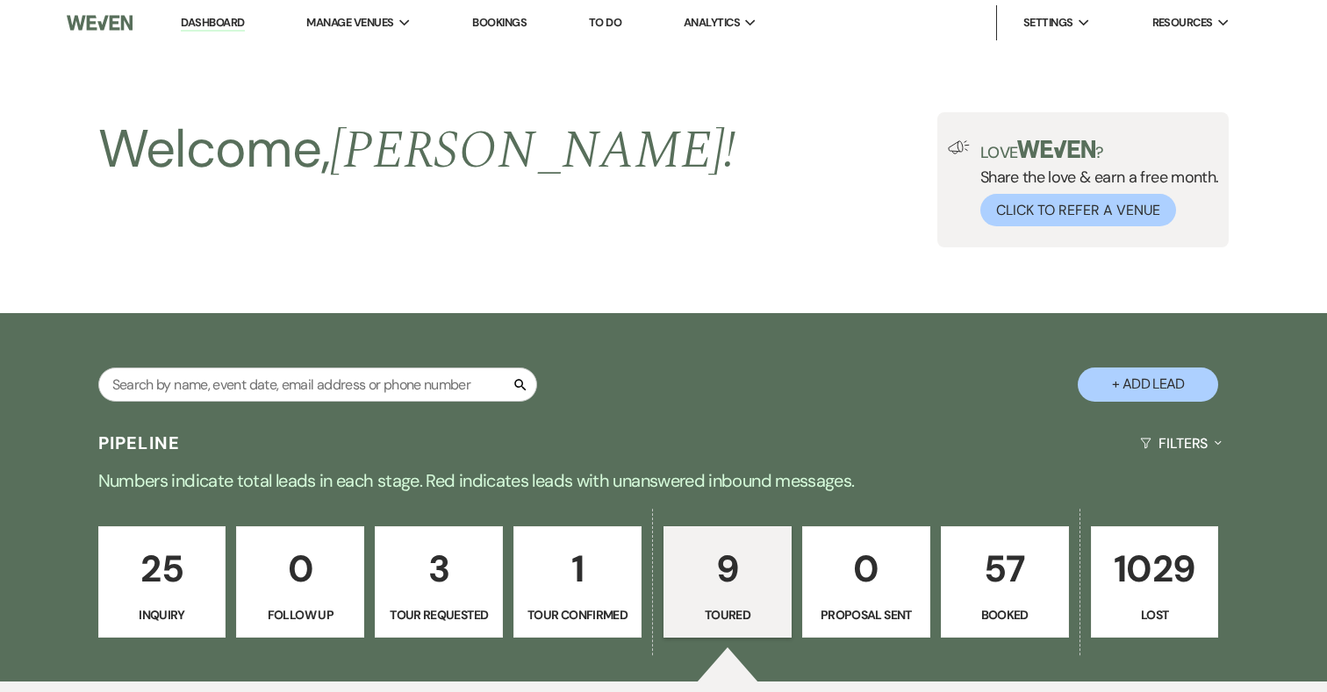
select select "5"
select select "3"
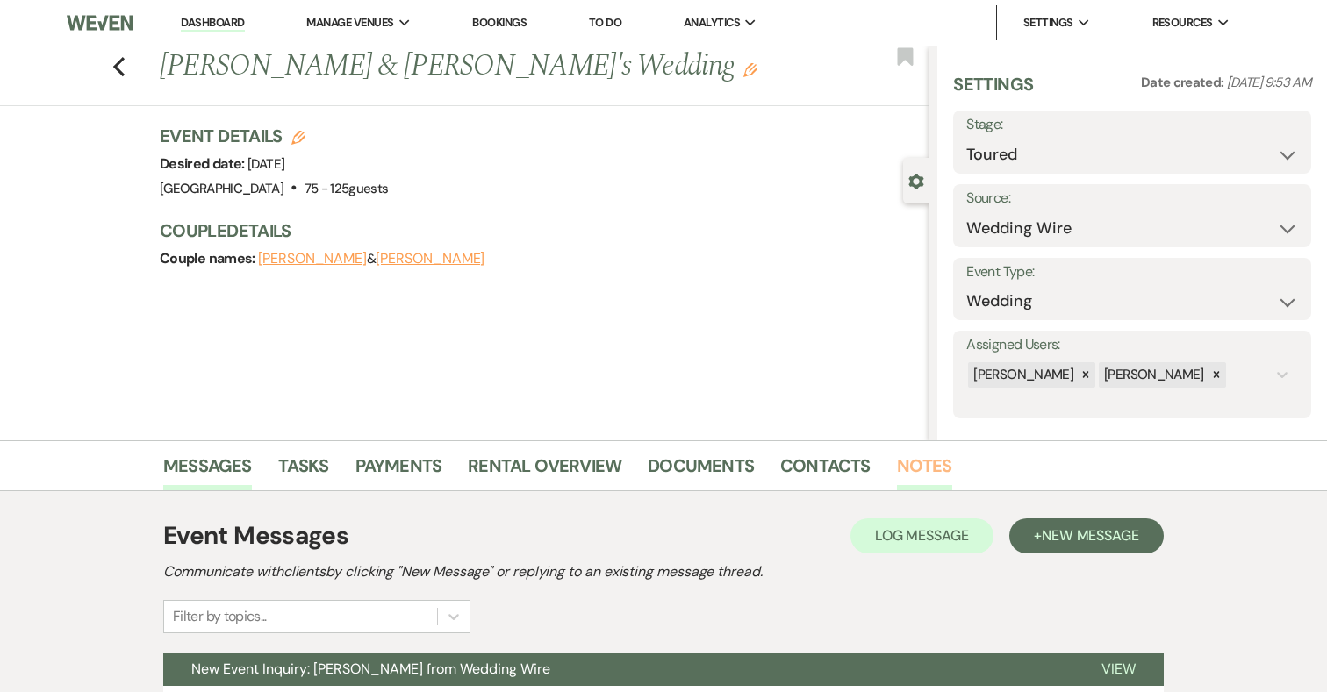
click at [911, 457] on link "Notes" at bounding box center [924, 471] width 55 height 39
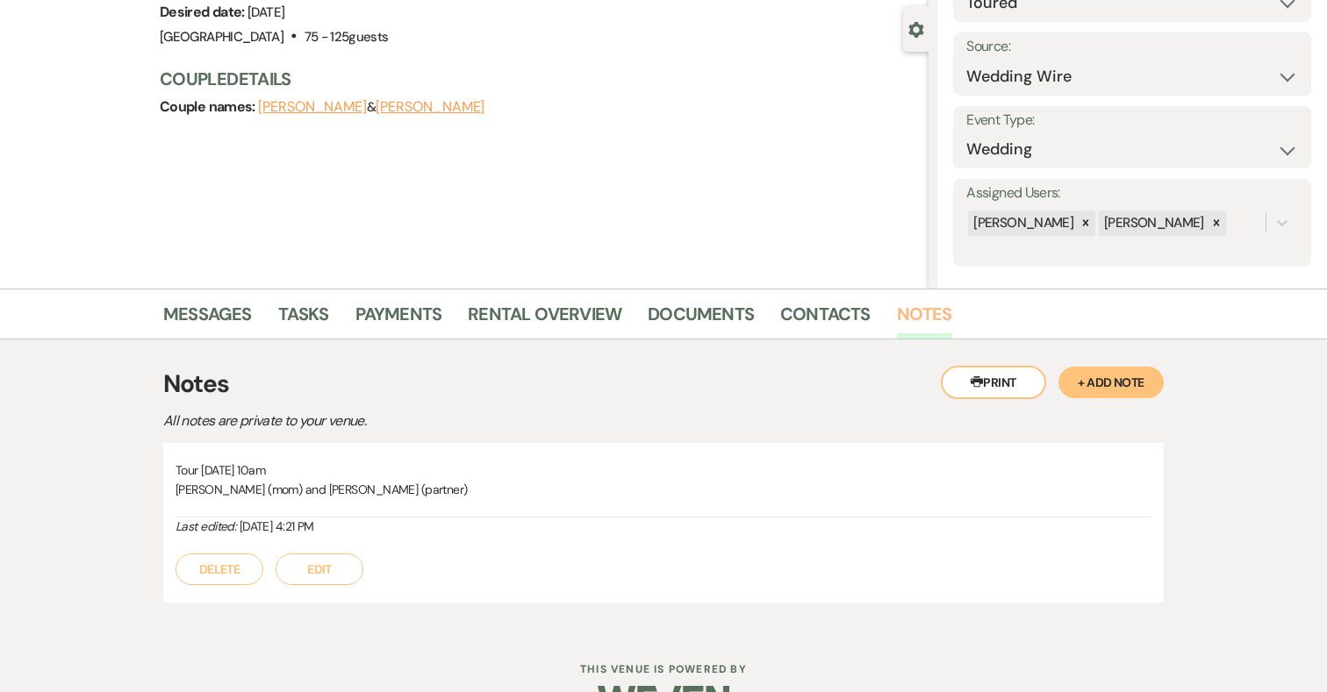
scroll to position [155, 0]
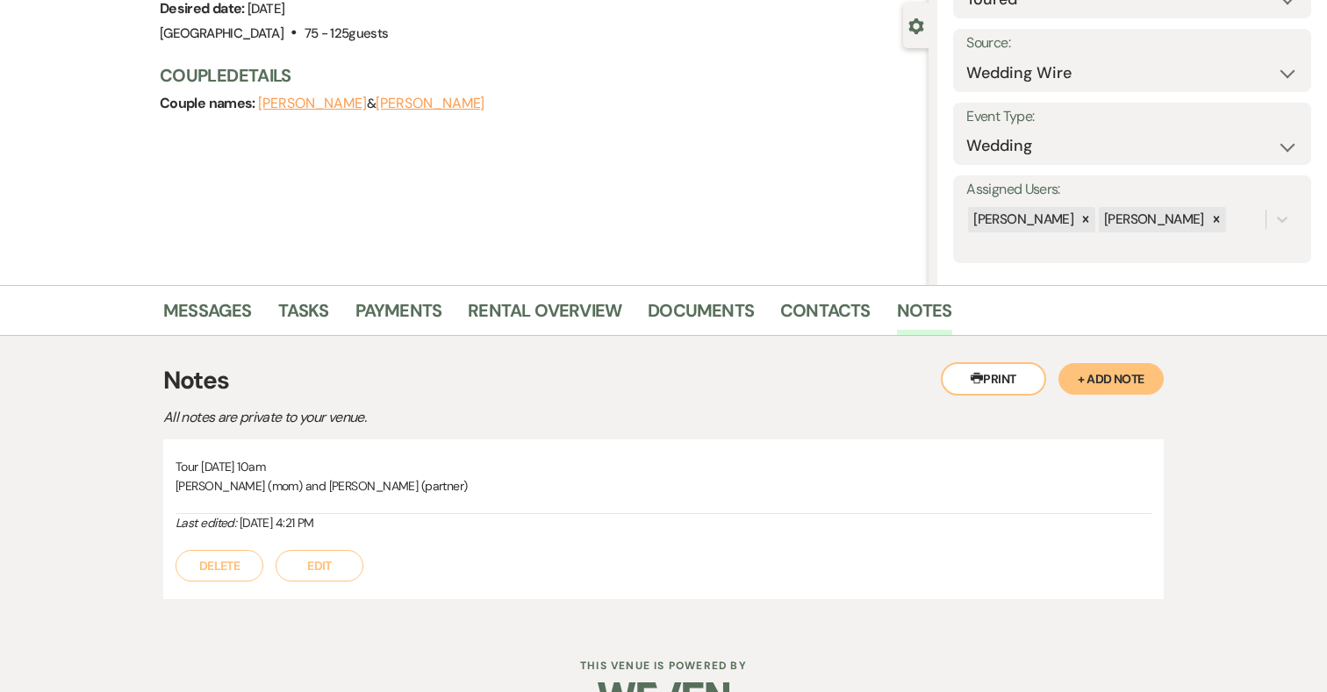
scroll to position [906, 0]
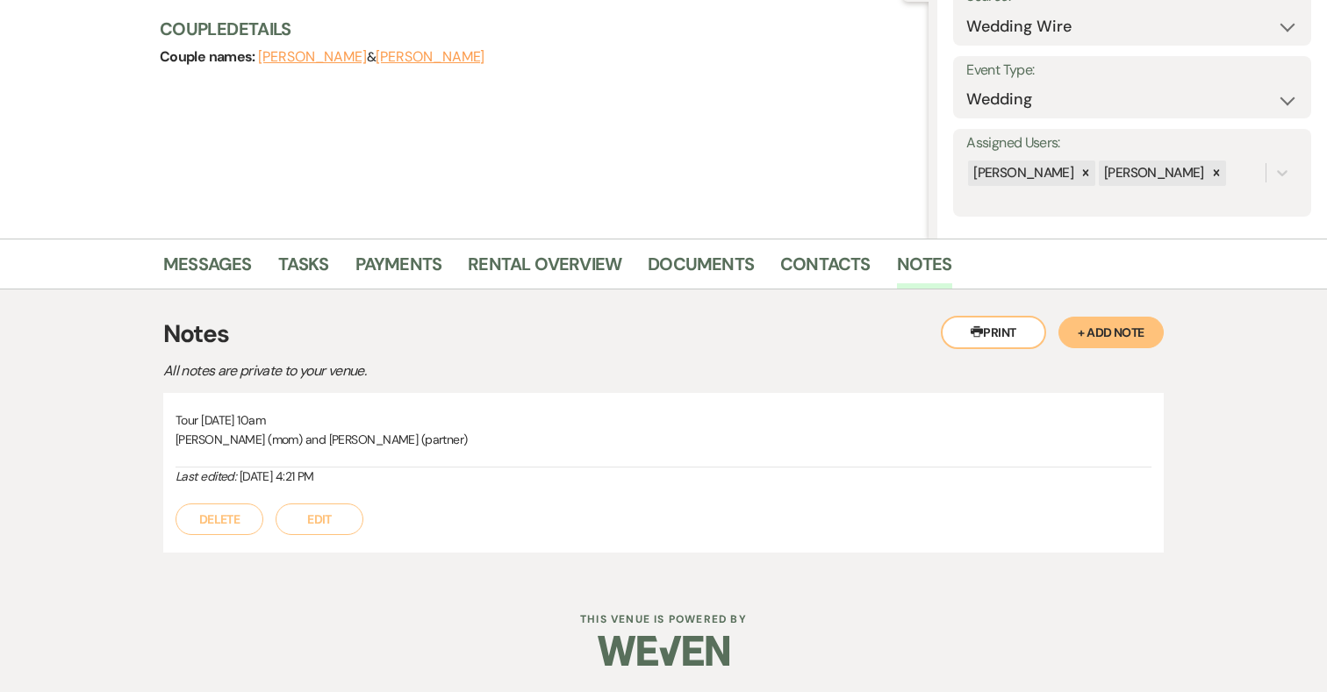
select select "5"
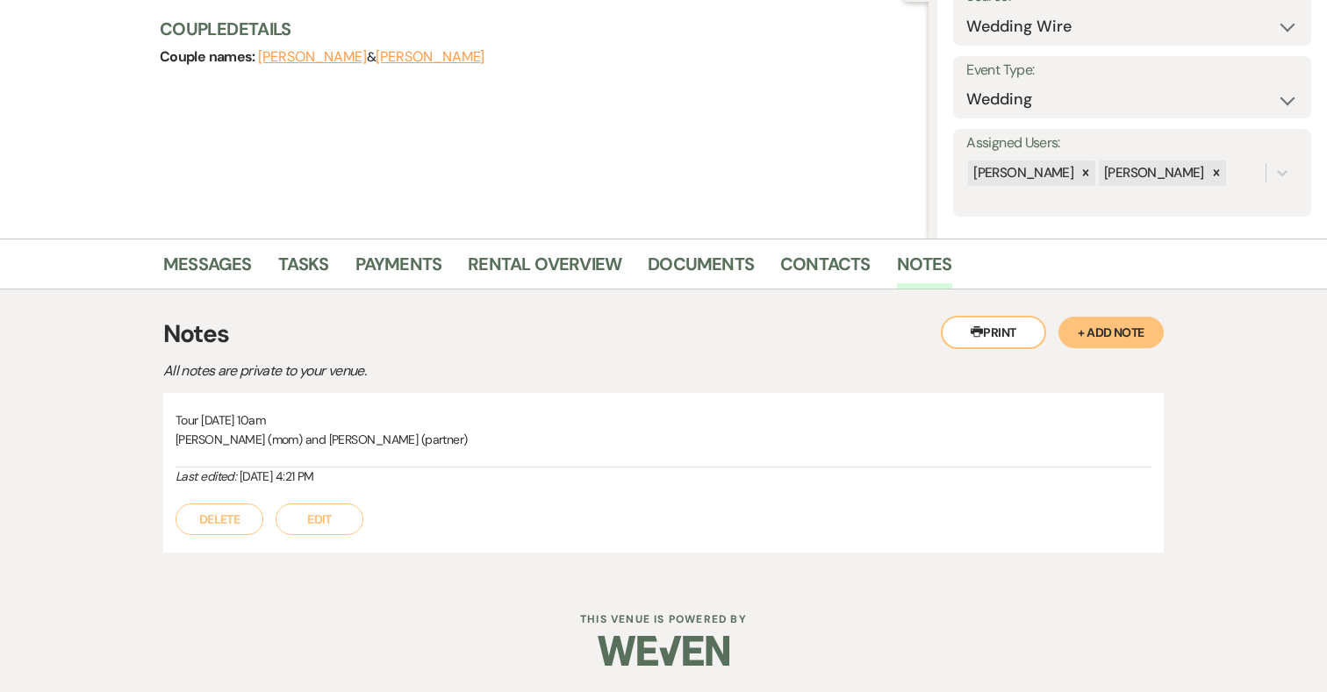
select select "5"
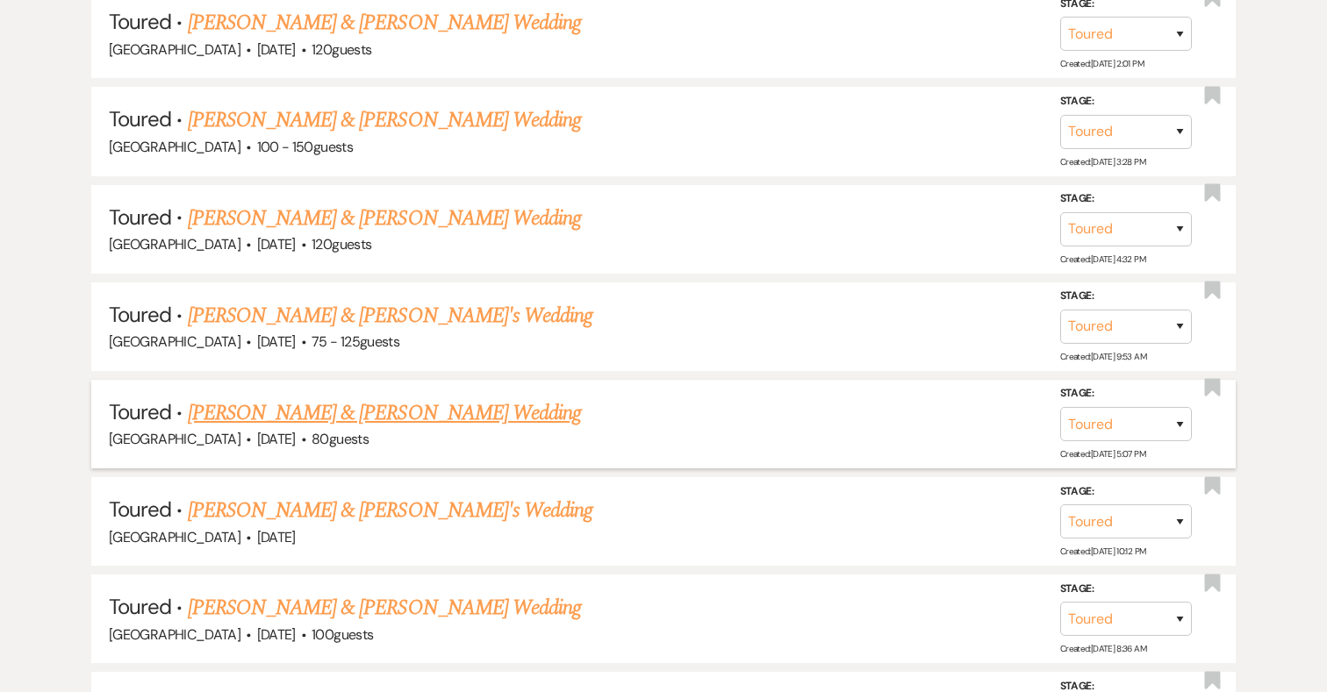
click at [365, 416] on link "Grace Sekscienski & Colin Jones's Wedding" at bounding box center [384, 413] width 393 height 32
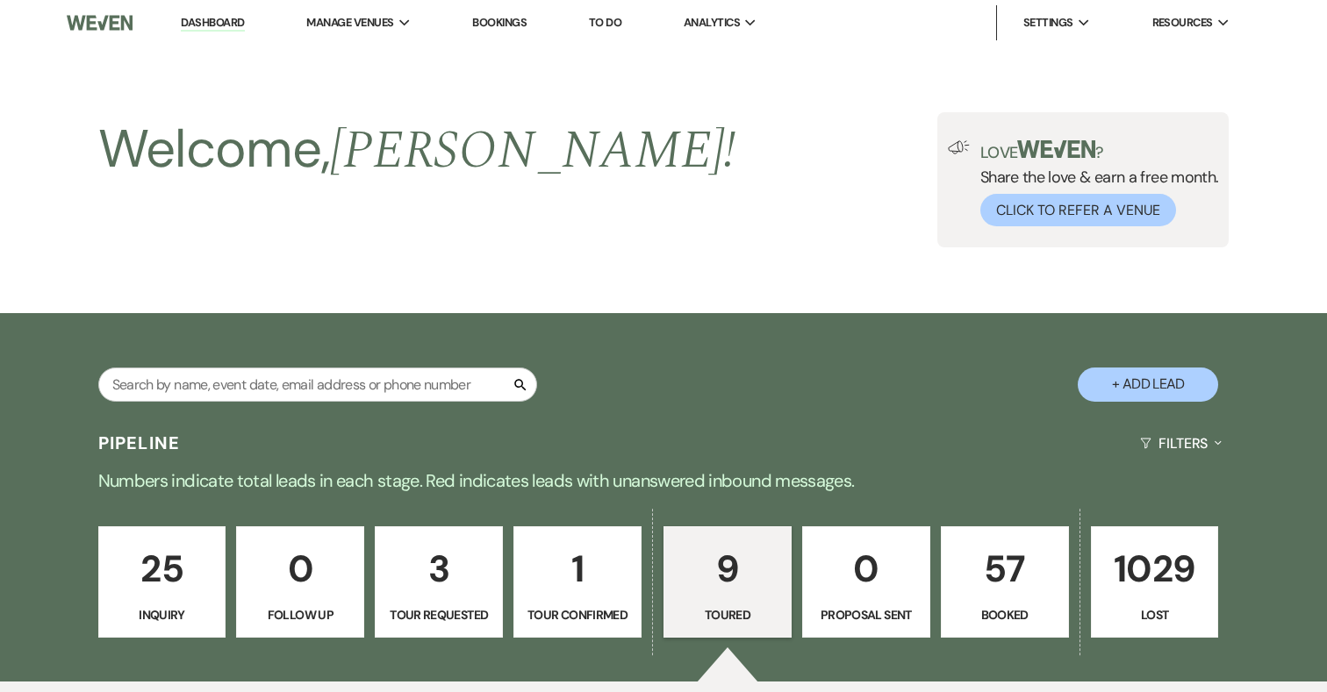
select select "5"
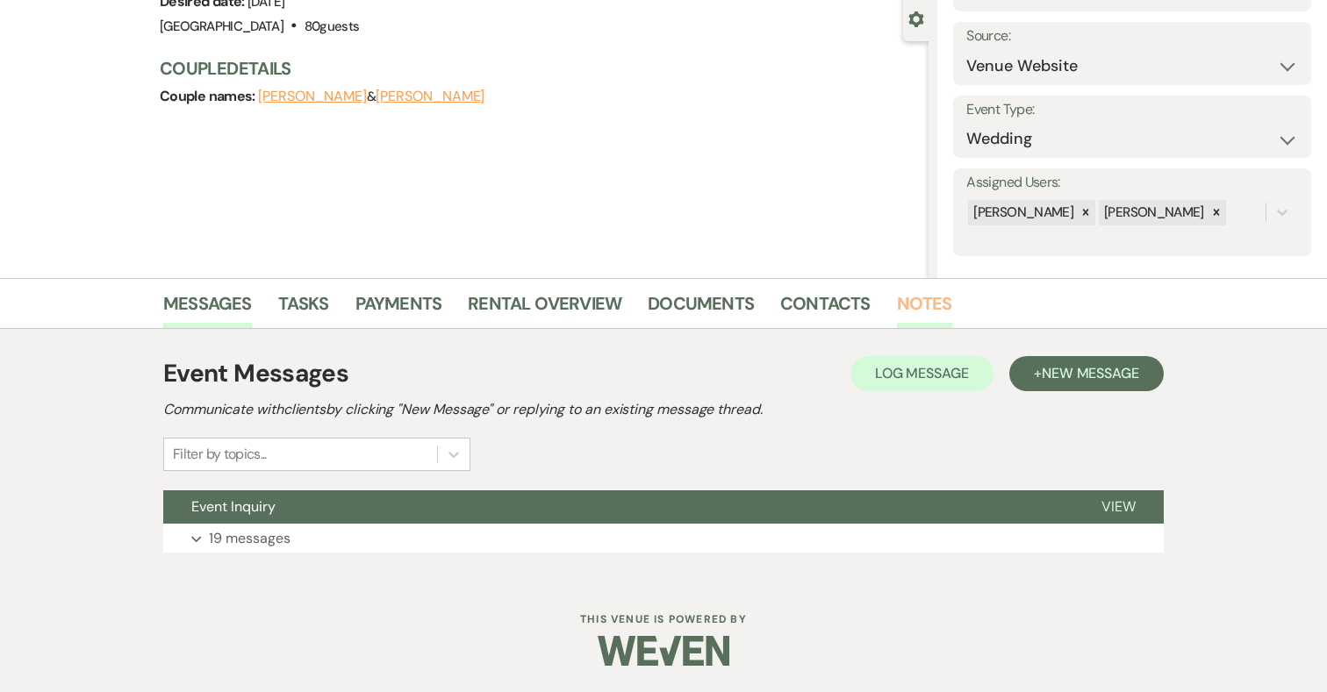
click at [898, 302] on link "Notes" at bounding box center [924, 309] width 55 height 39
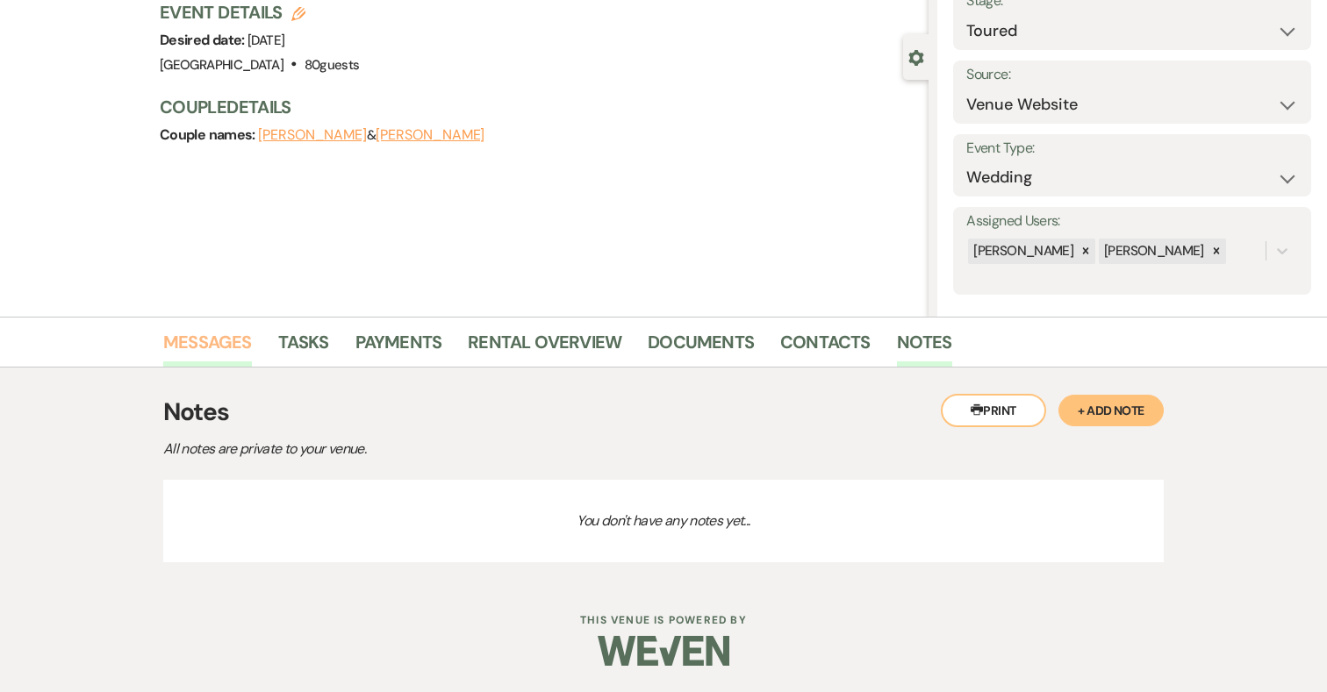
click at [216, 349] on link "Messages" at bounding box center [207, 347] width 89 height 39
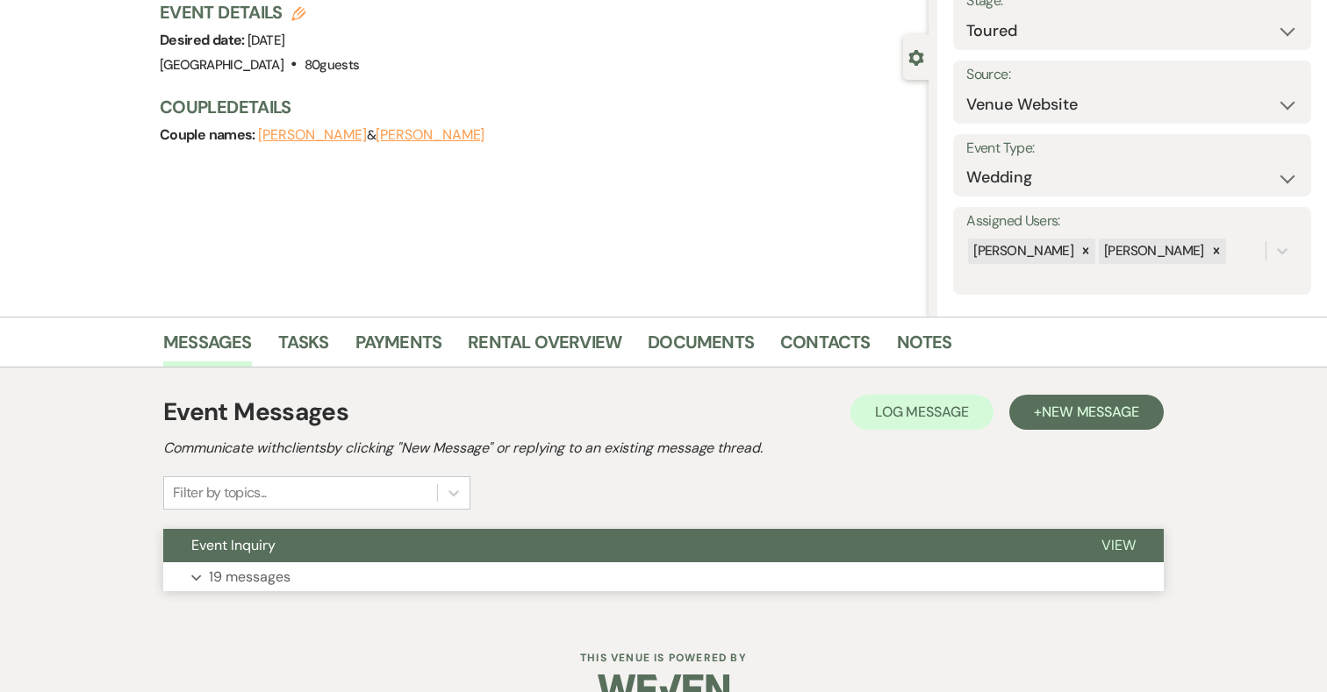
click at [428, 583] on button "Expand 19 messages" at bounding box center [663, 577] width 1000 height 30
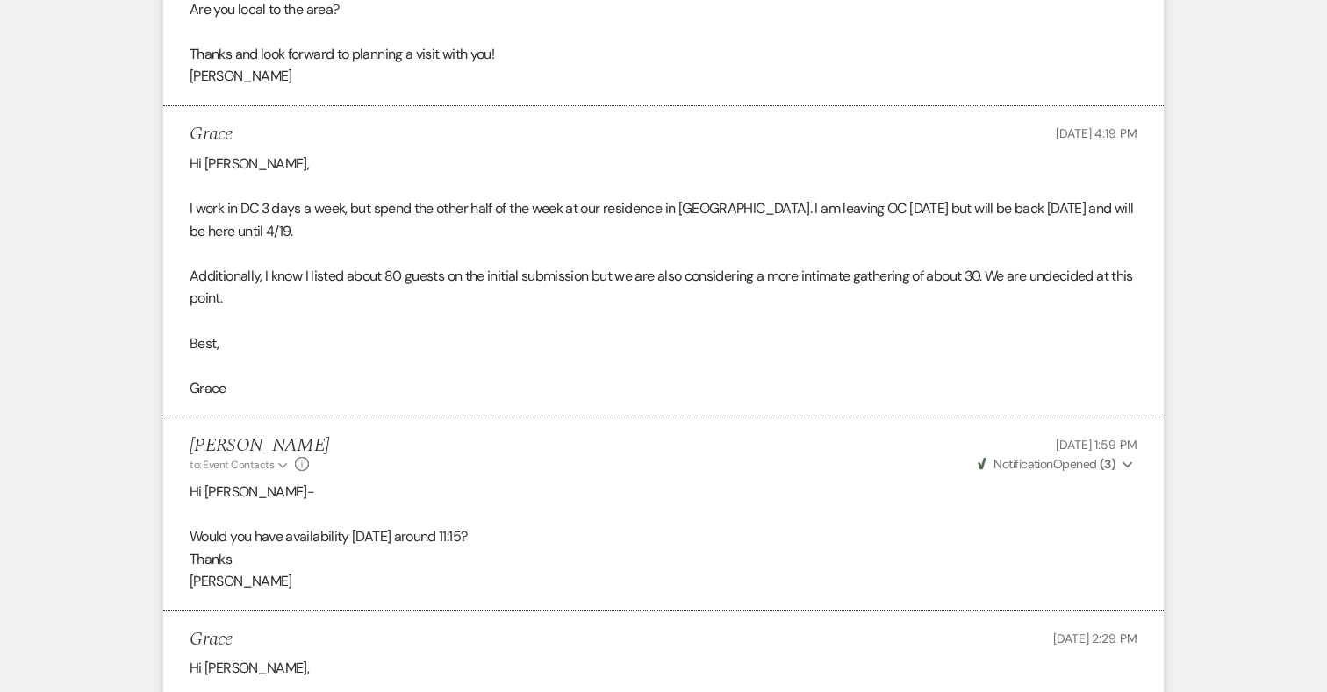
scroll to position [1672, 0]
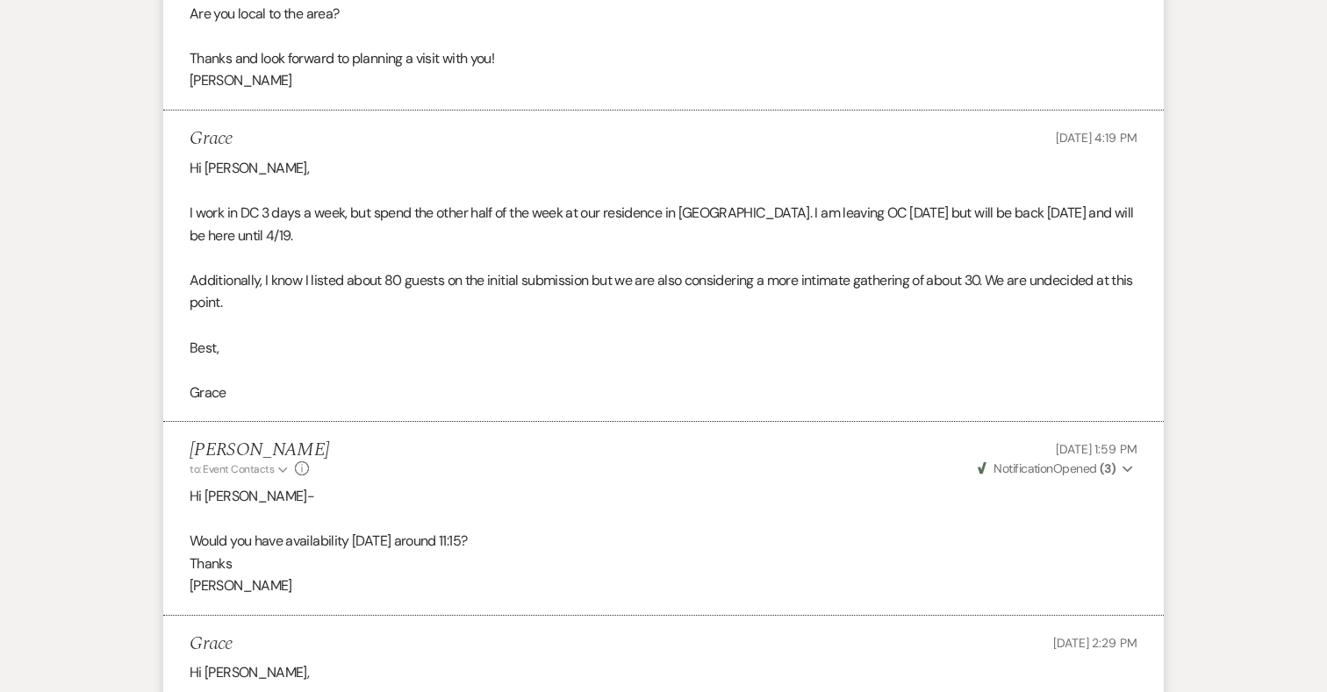
scroll to position [906, 0]
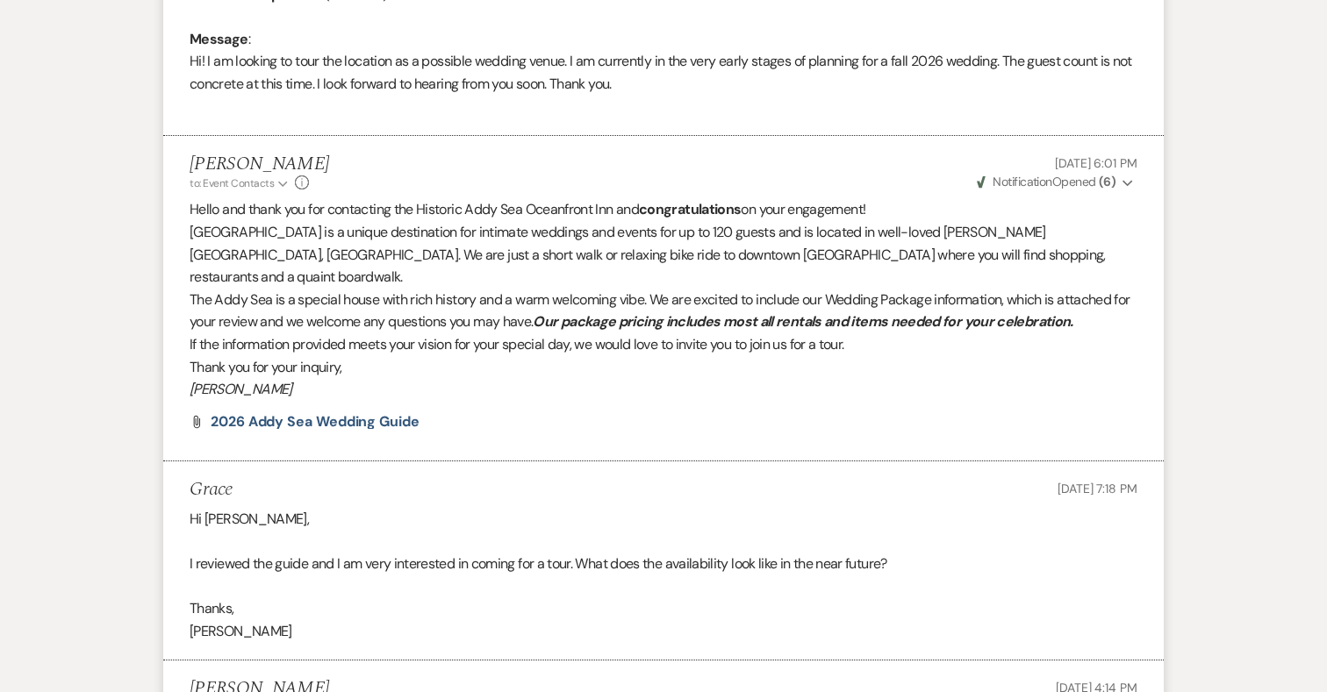
select select "5"
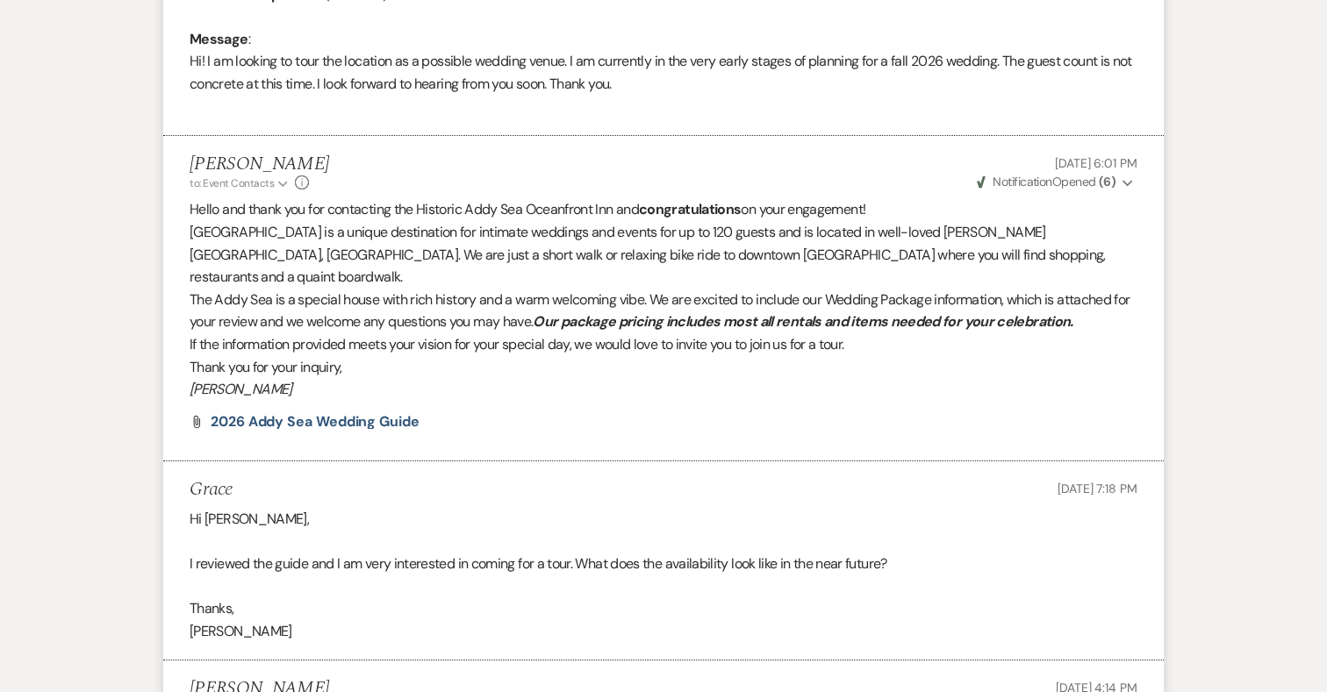
select select "5"
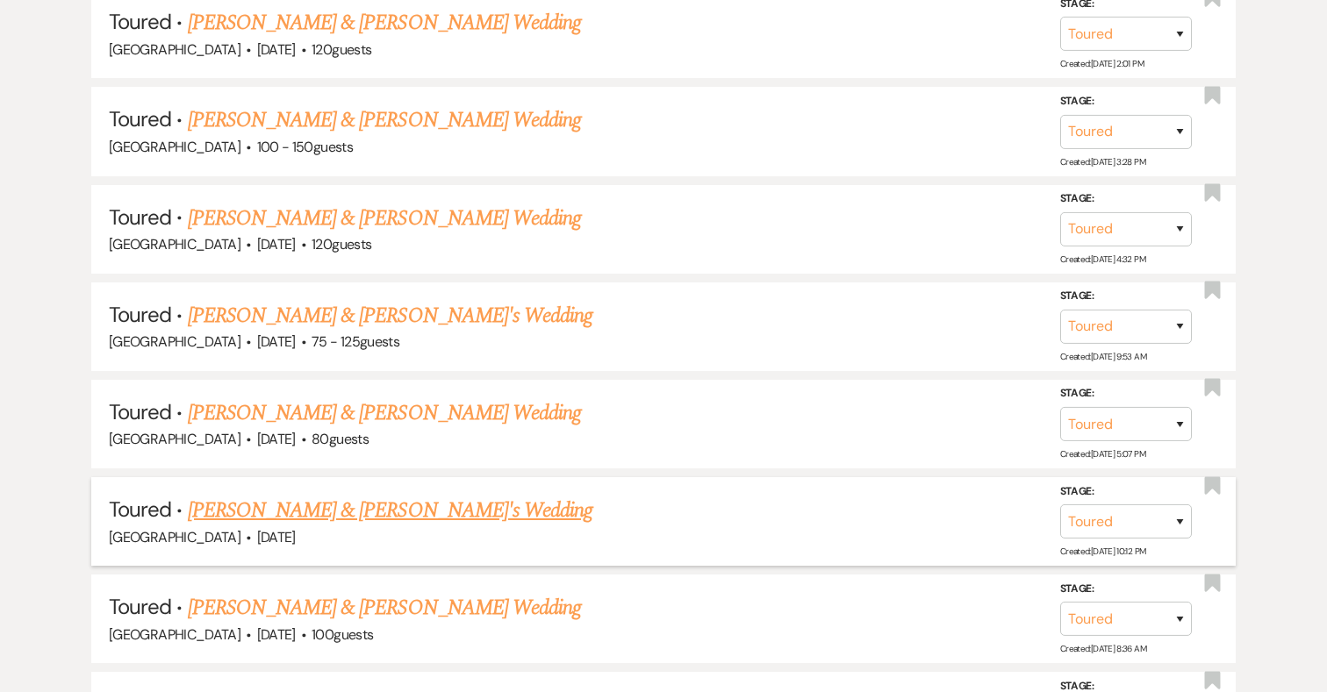
click at [378, 509] on link "Jordan Curtis & Fiance's Wedding" at bounding box center [390, 511] width 405 height 32
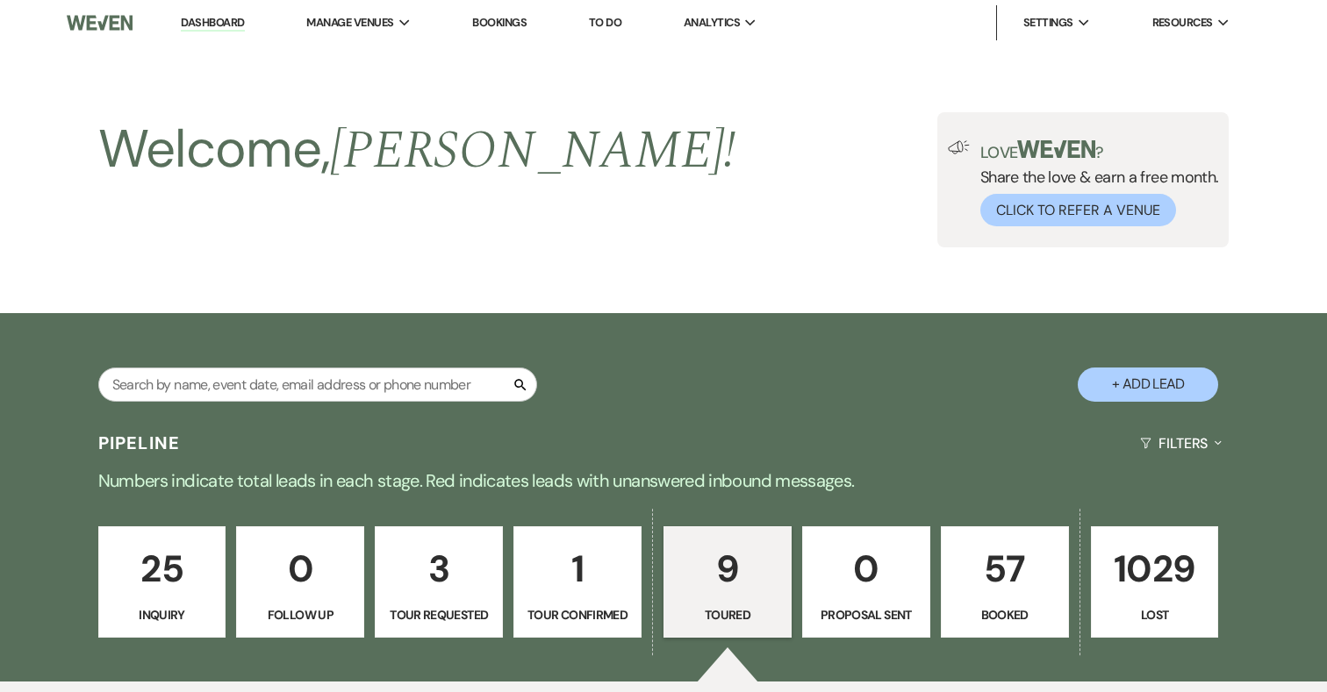
select select "5"
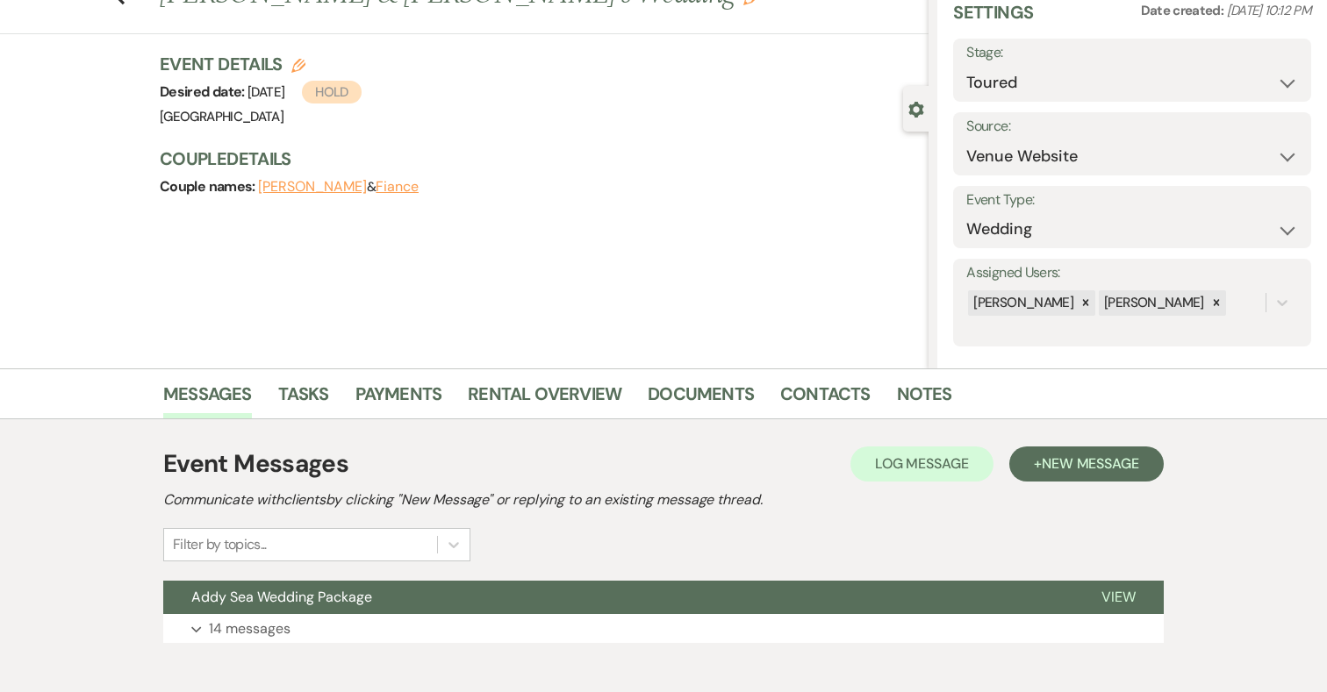
scroll to position [162, 0]
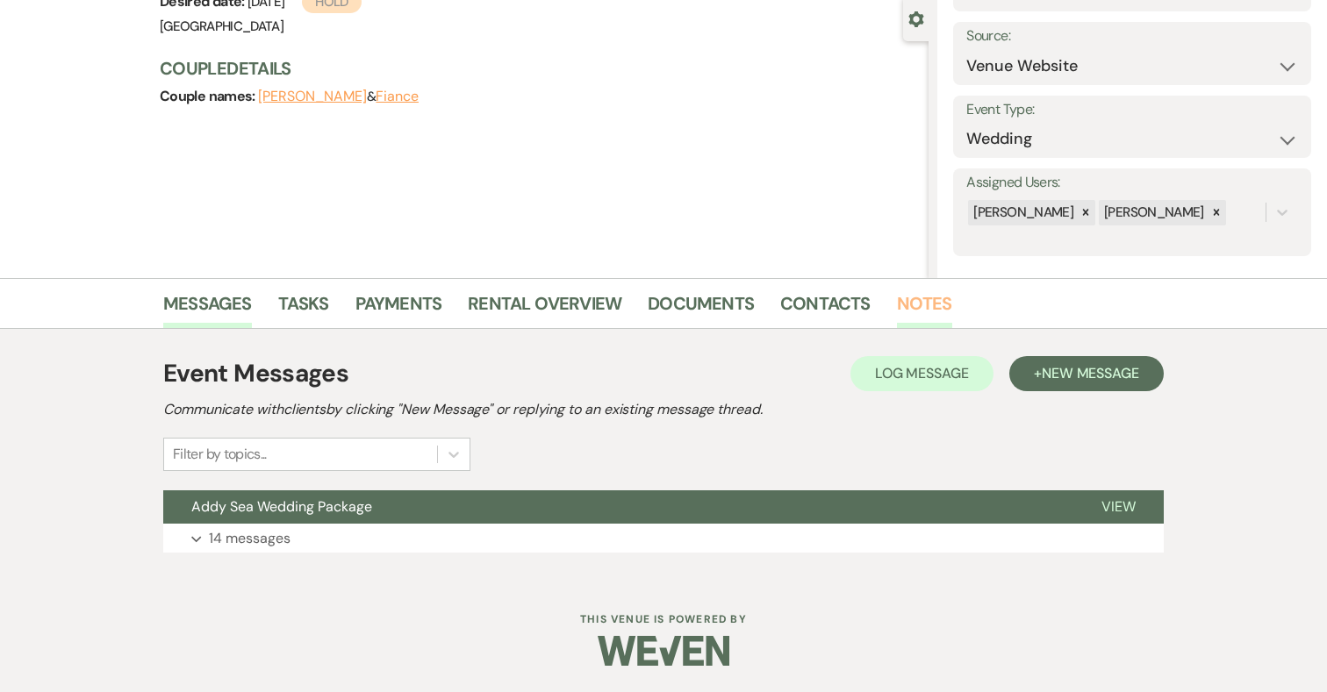
click at [922, 299] on link "Notes" at bounding box center [924, 309] width 55 height 39
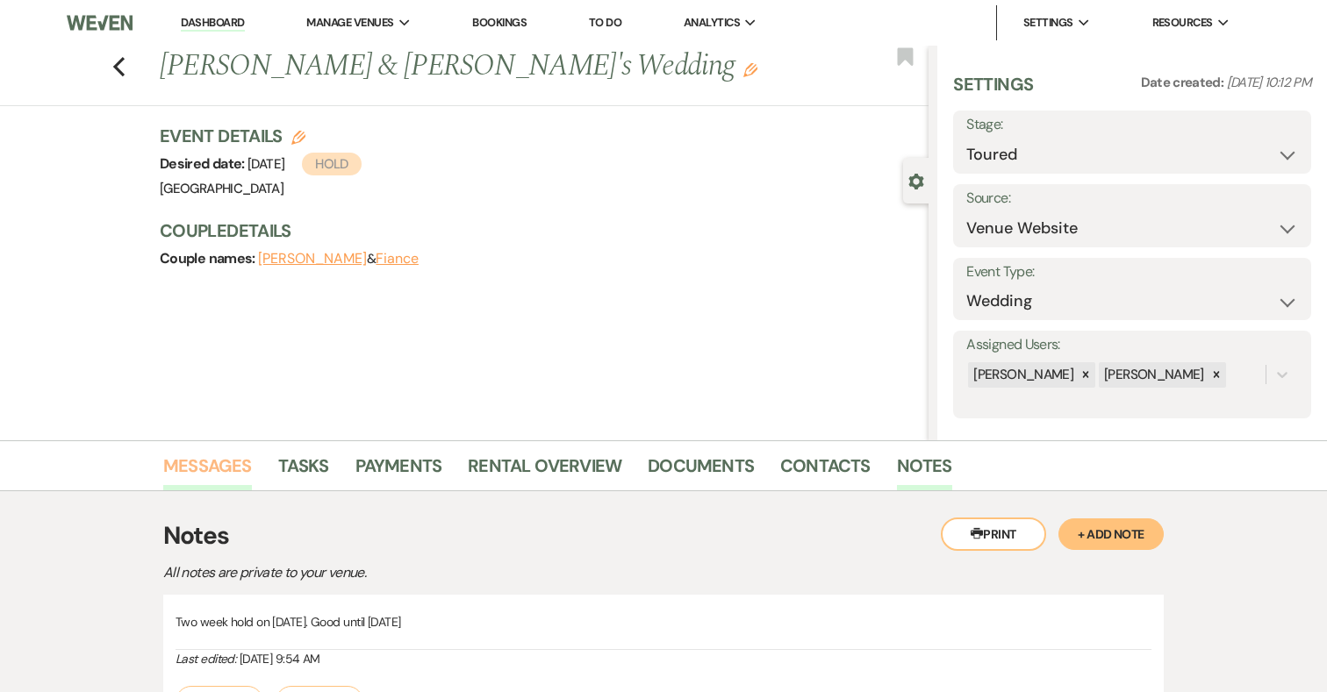
click at [218, 468] on link "Messages" at bounding box center [207, 471] width 89 height 39
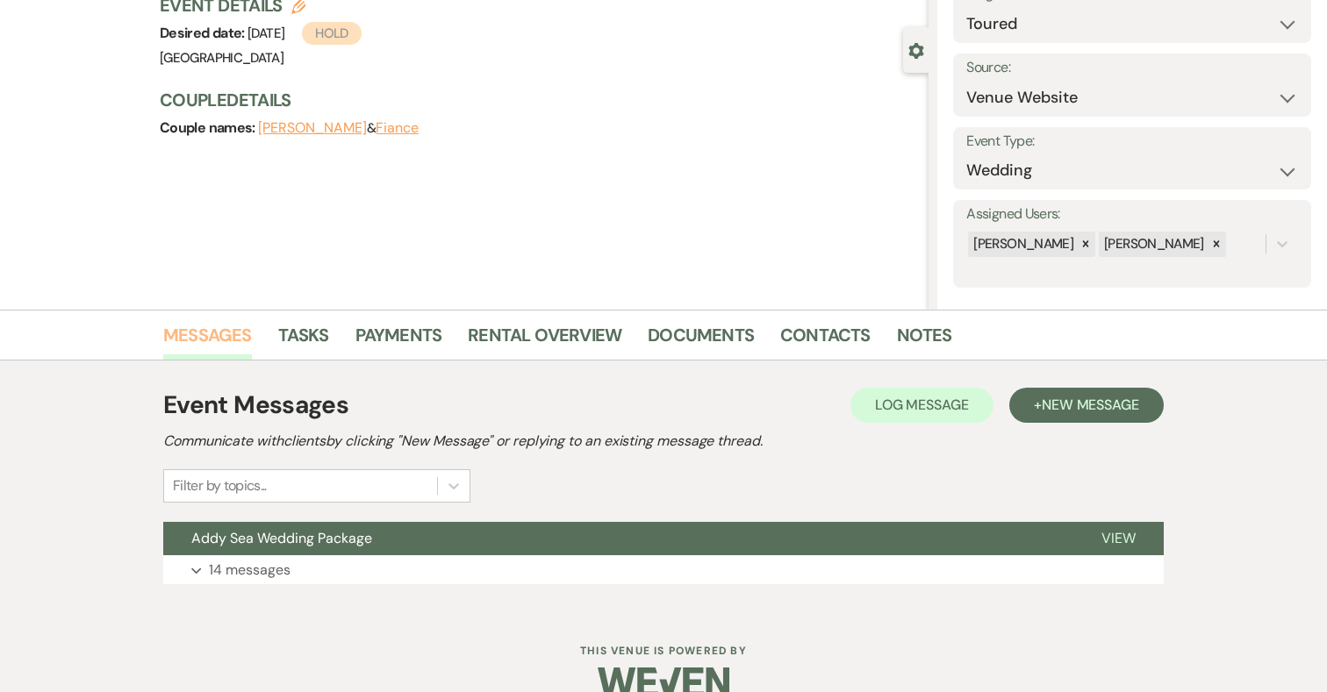
scroll to position [162, 0]
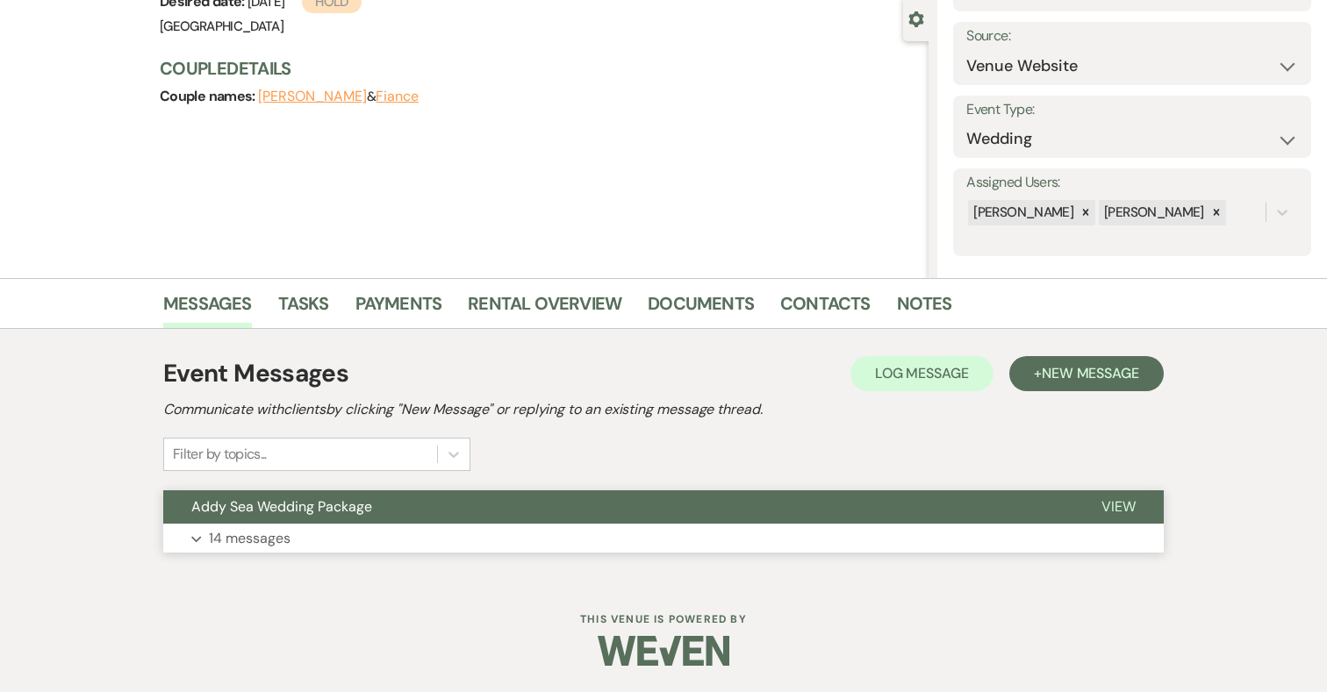
click at [324, 537] on button "Expand 14 messages" at bounding box center [663, 539] width 1000 height 30
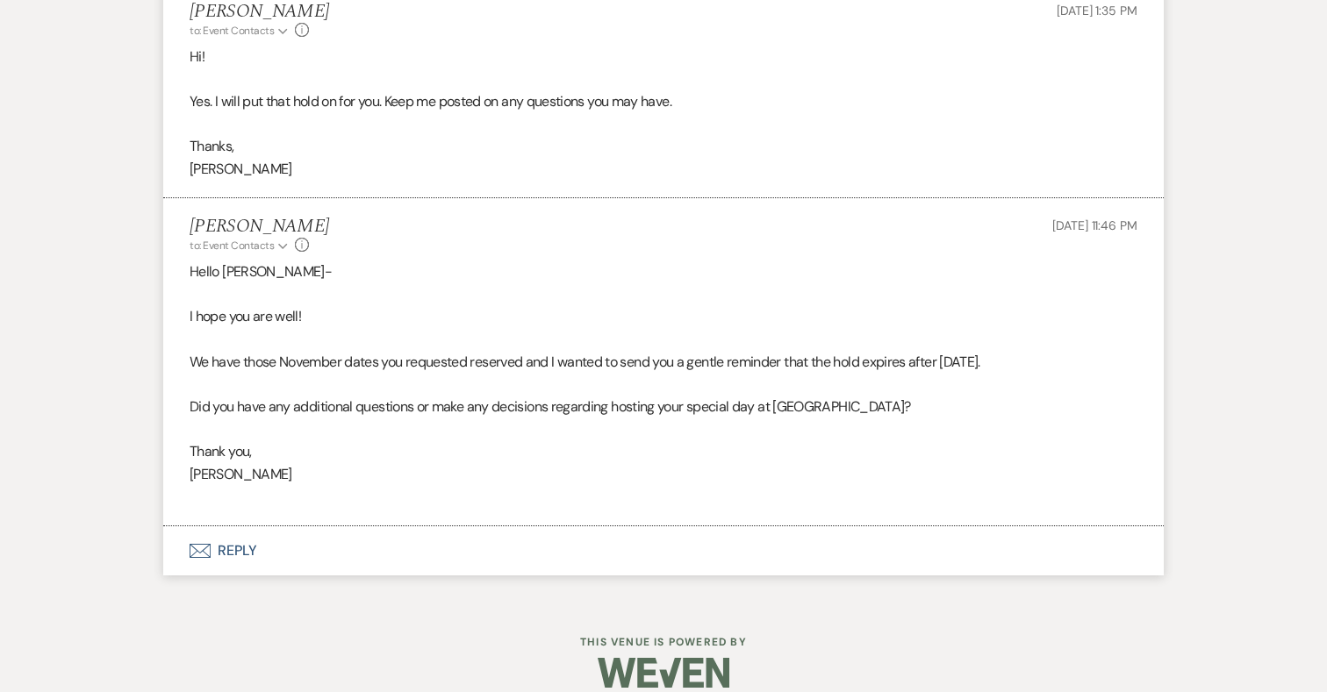
scroll to position [3409, 0]
click at [243, 528] on button "Envelope Reply" at bounding box center [663, 550] width 1000 height 49
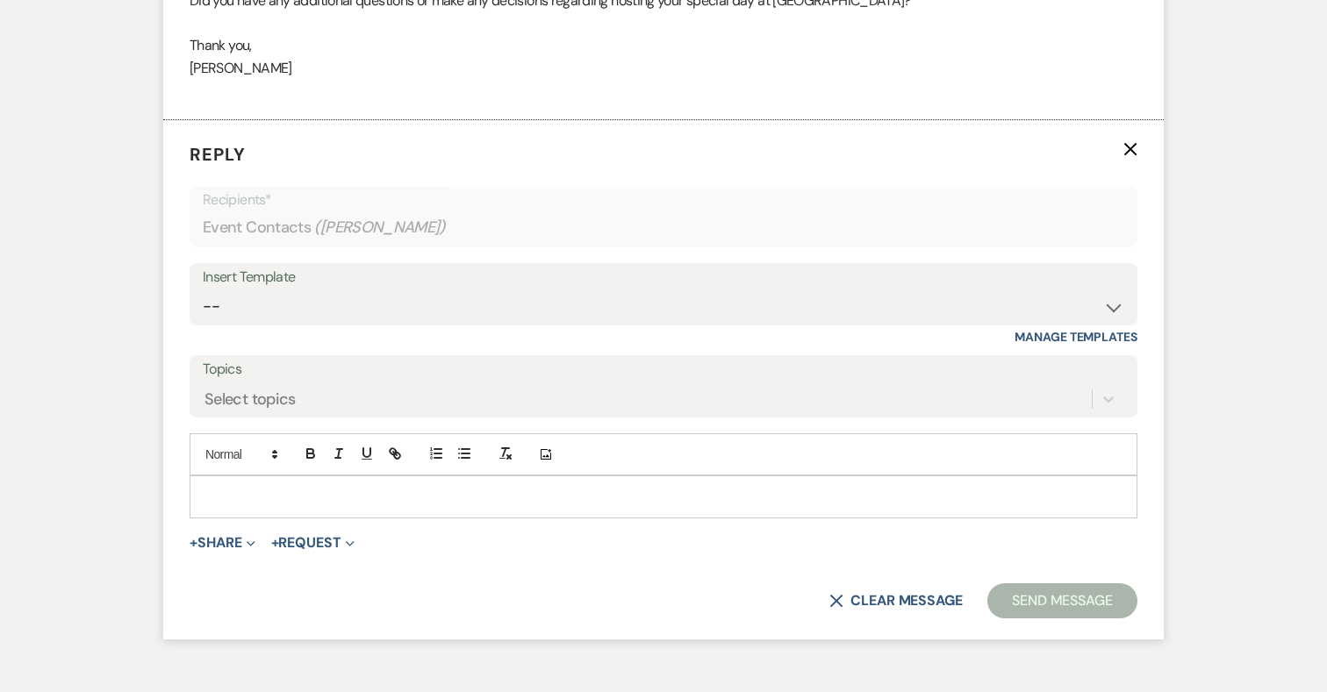
scroll to position [3837, 0]
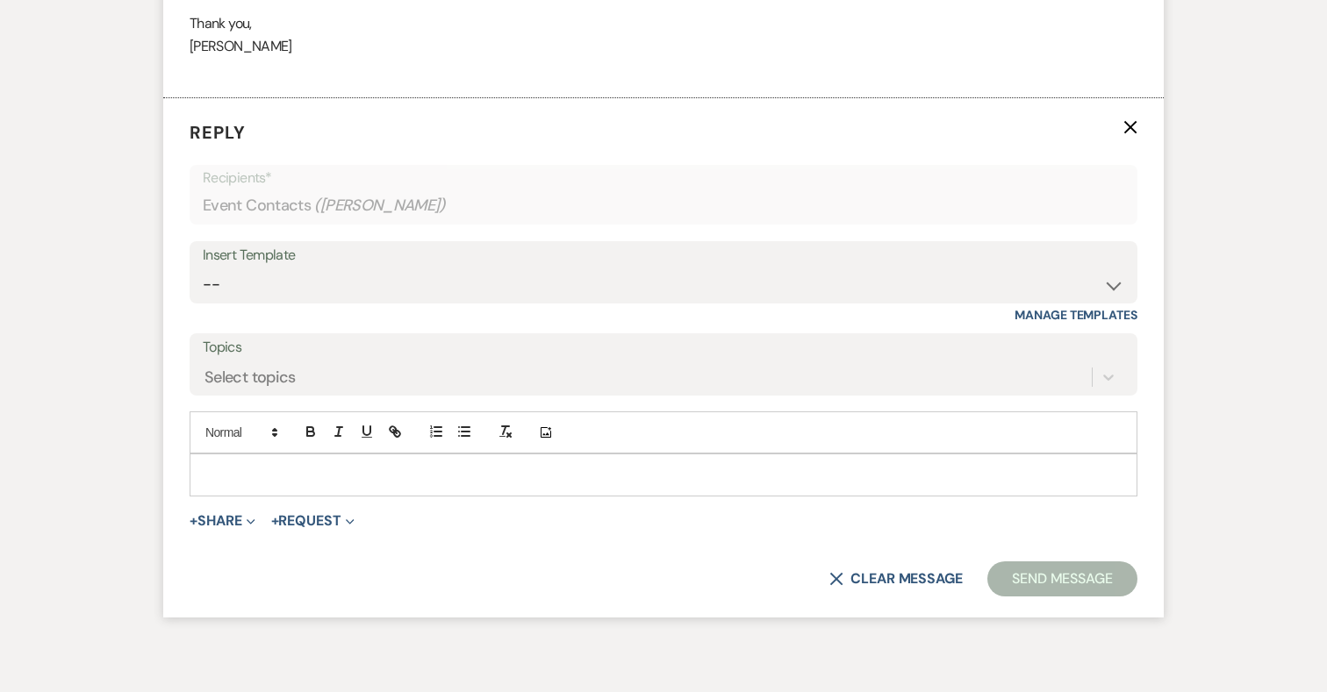
click at [402, 465] on p at bounding box center [663, 474] width 919 height 19
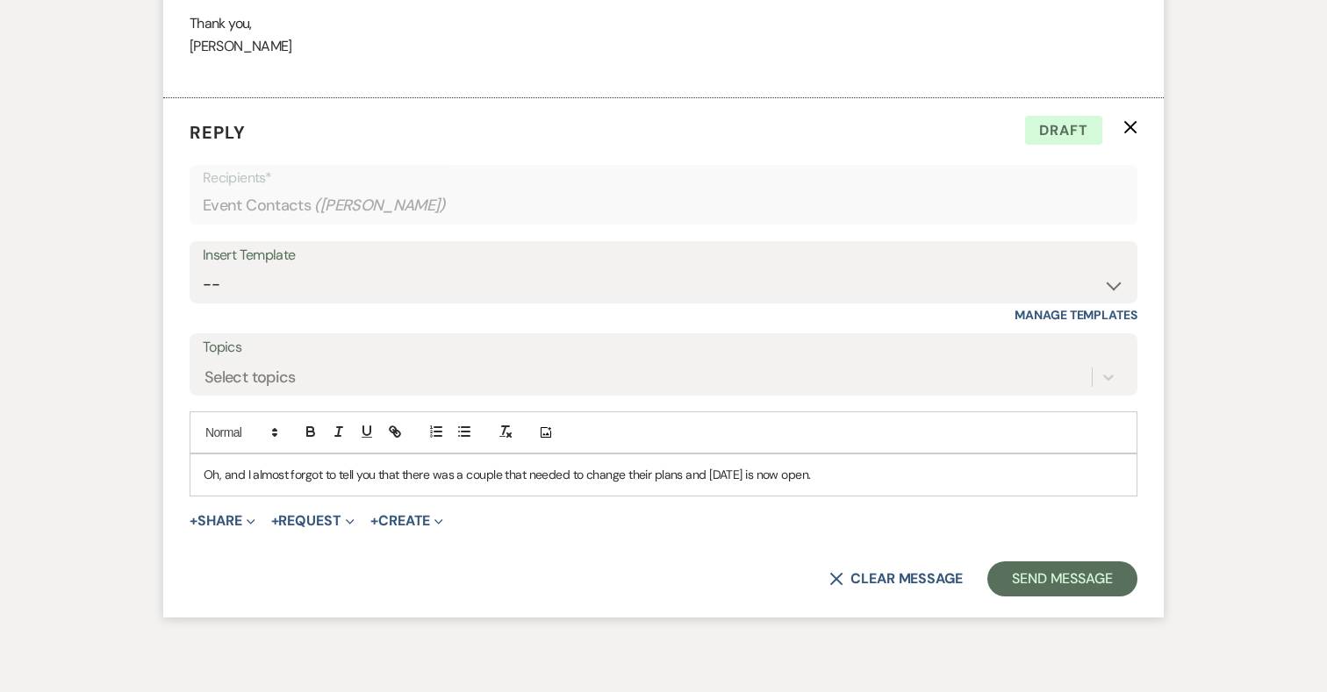
drag, startPoint x: 763, startPoint y: 452, endPoint x: 834, endPoint y: 451, distance: 71.1
click at [835, 465] on p "Oh, and I almost forgot to tell you that there was a couple that needed to chan…" at bounding box center [663, 474] width 919 height 19
drag, startPoint x: 754, startPoint y: 453, endPoint x: 881, endPoint y: 450, distance: 126.4
click at [881, 465] on p "Oh, and I almost forgot to tell you that there was a couple that needed to chan…" at bounding box center [663, 474] width 919 height 19
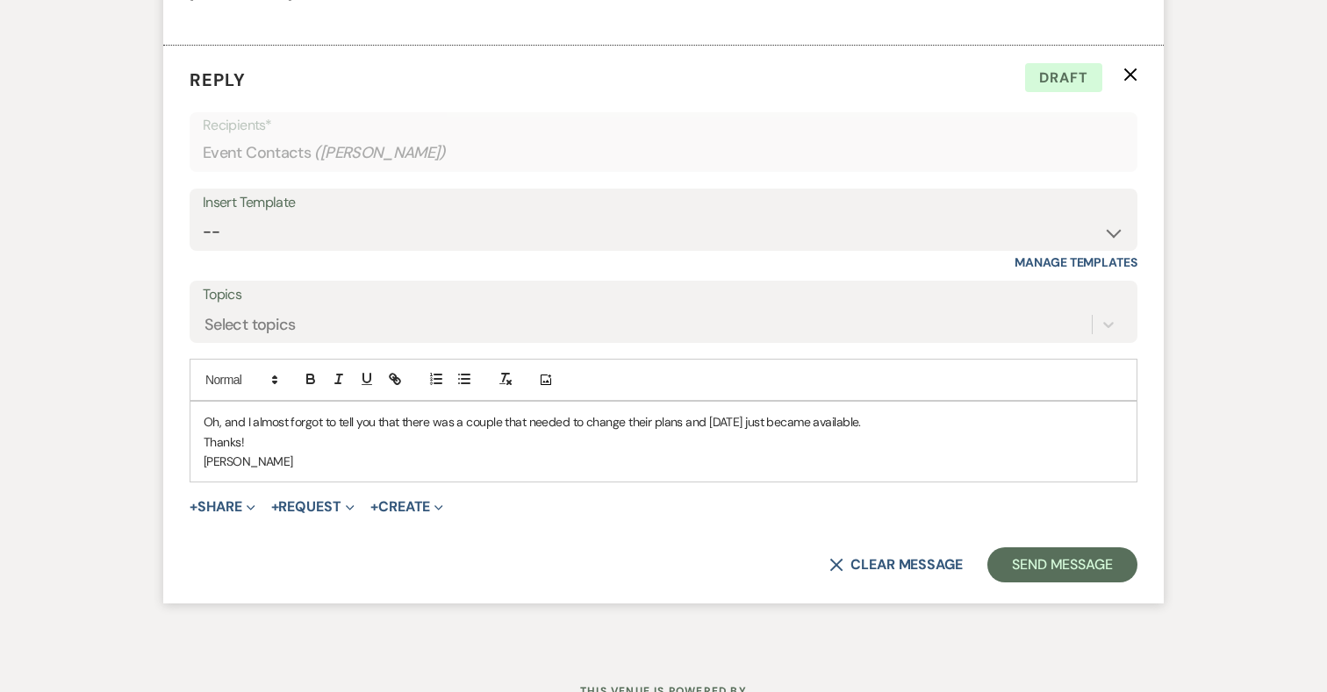
scroll to position [3892, 0]
click at [1033, 546] on button "Send Message" at bounding box center [1062, 563] width 150 height 35
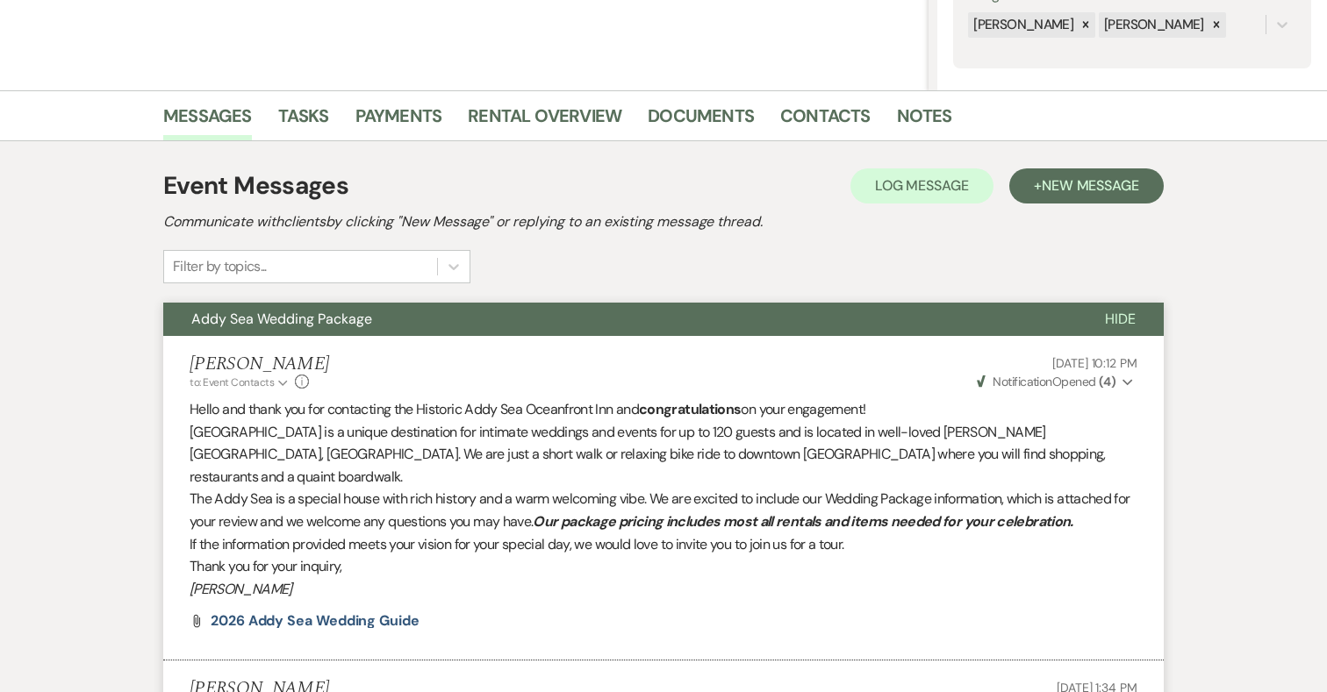
scroll to position [0, 0]
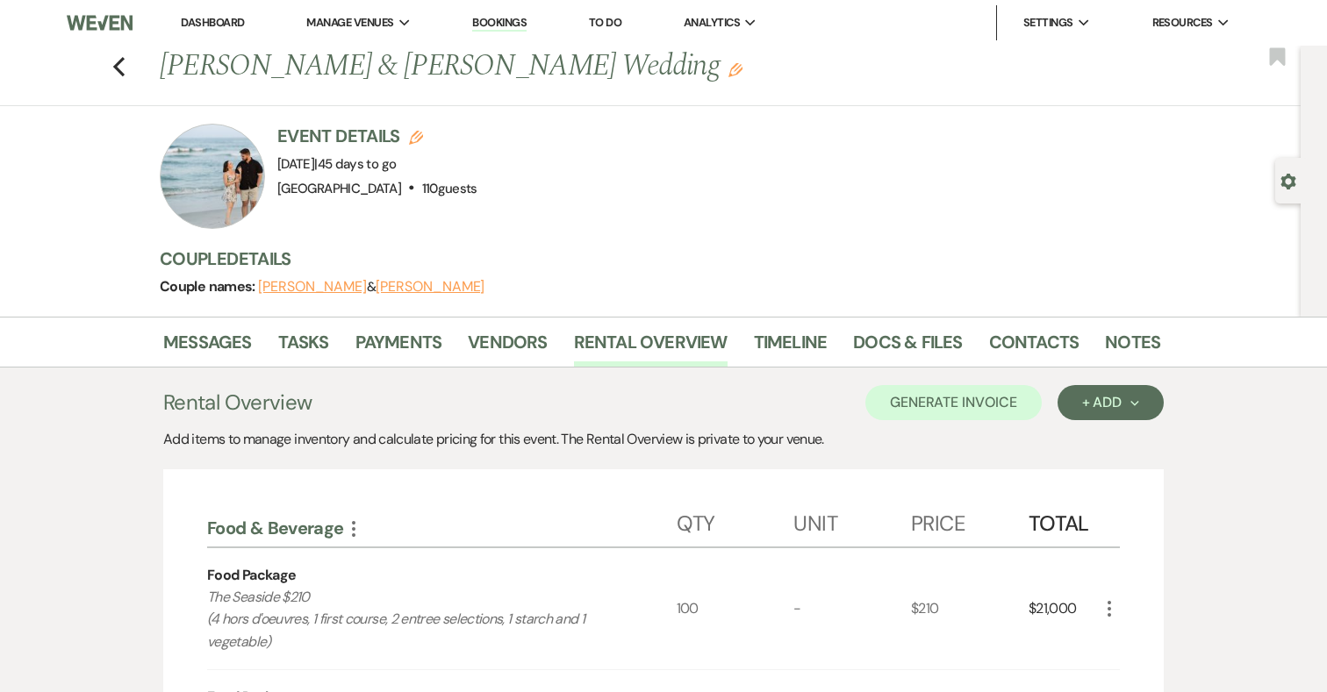
click at [496, 20] on link "Bookings" at bounding box center [499, 23] width 54 height 17
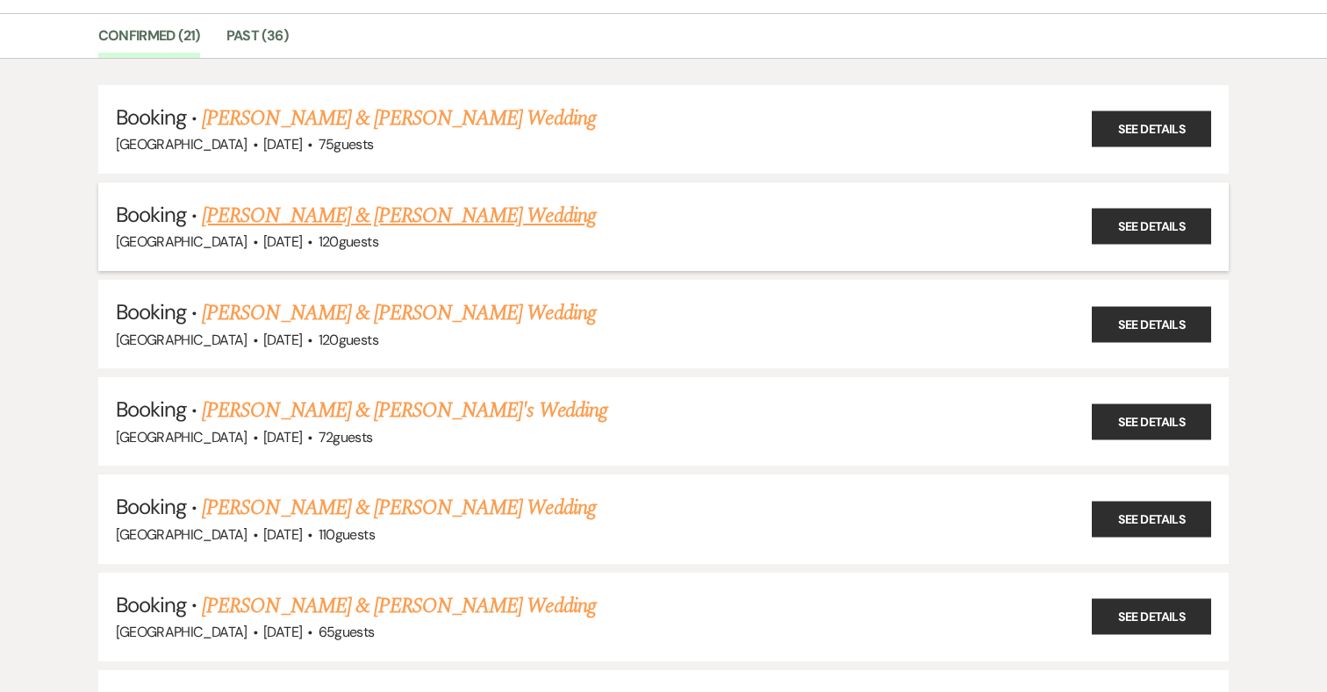
scroll to position [135, 0]
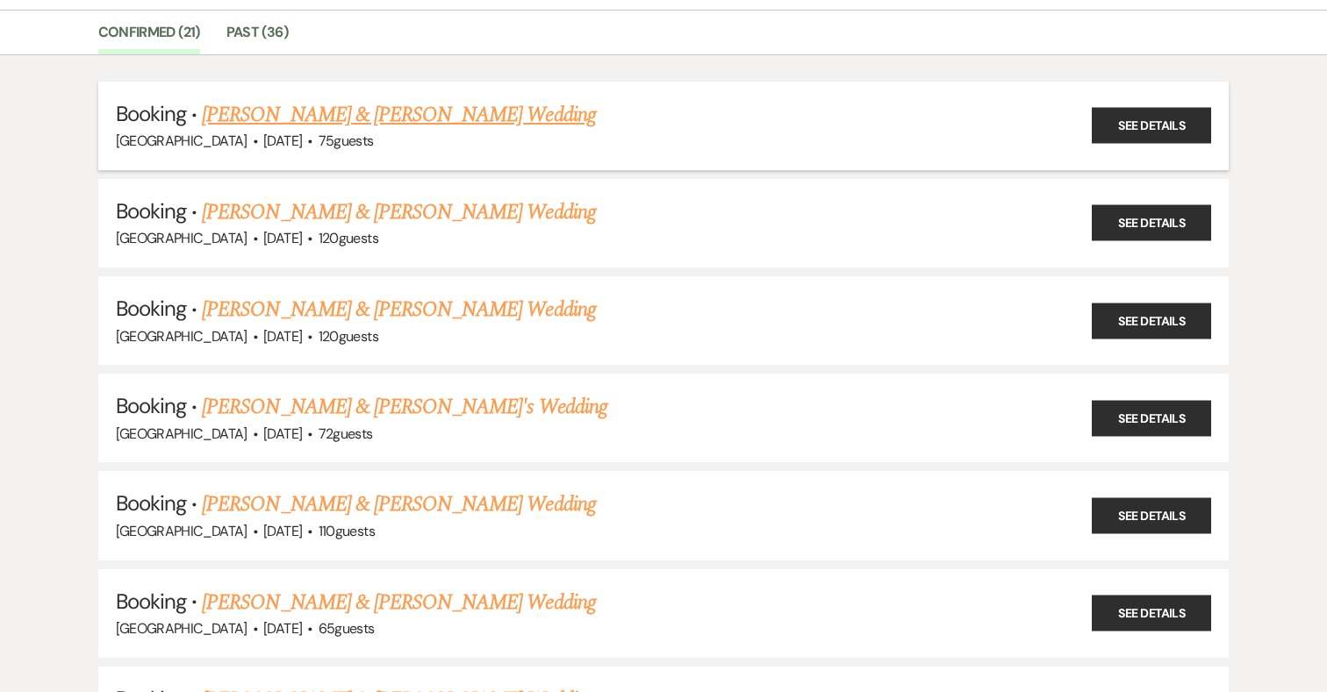
click at [486, 106] on link "[PERSON_NAME] & [PERSON_NAME] Wedding" at bounding box center [398, 115] width 393 height 32
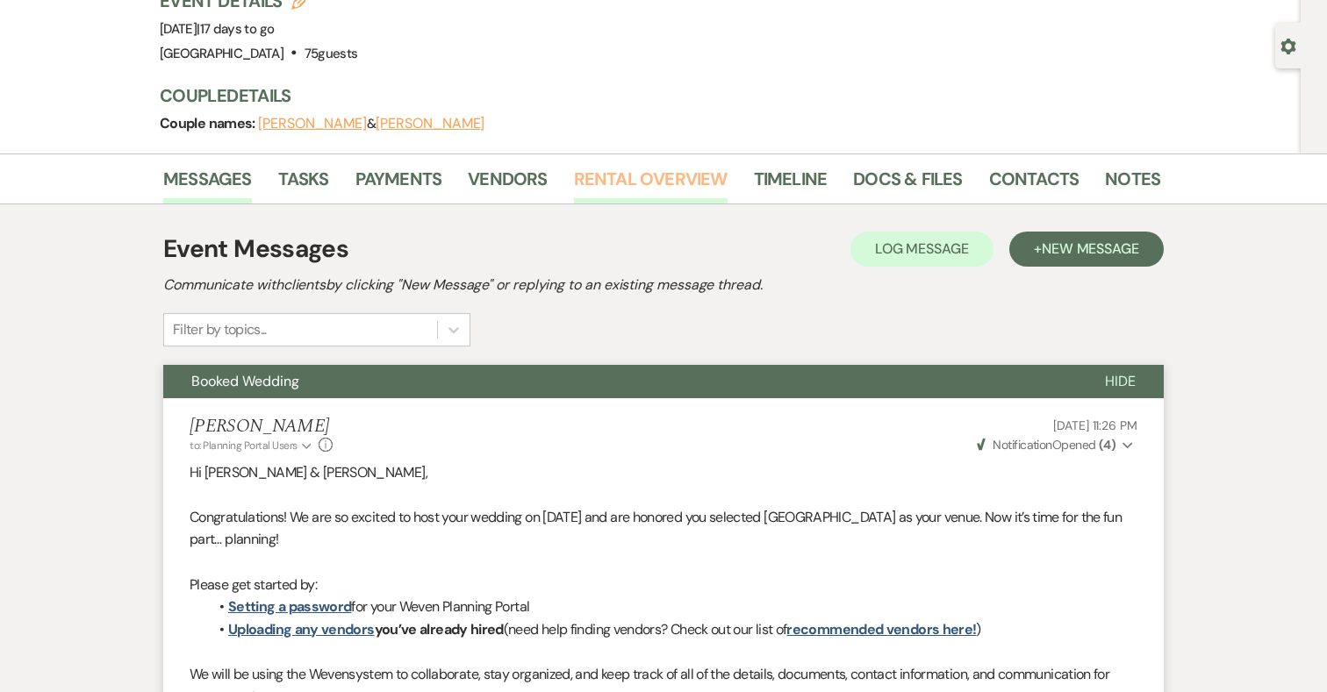
click at [663, 183] on link "Rental Overview" at bounding box center [651, 184] width 154 height 39
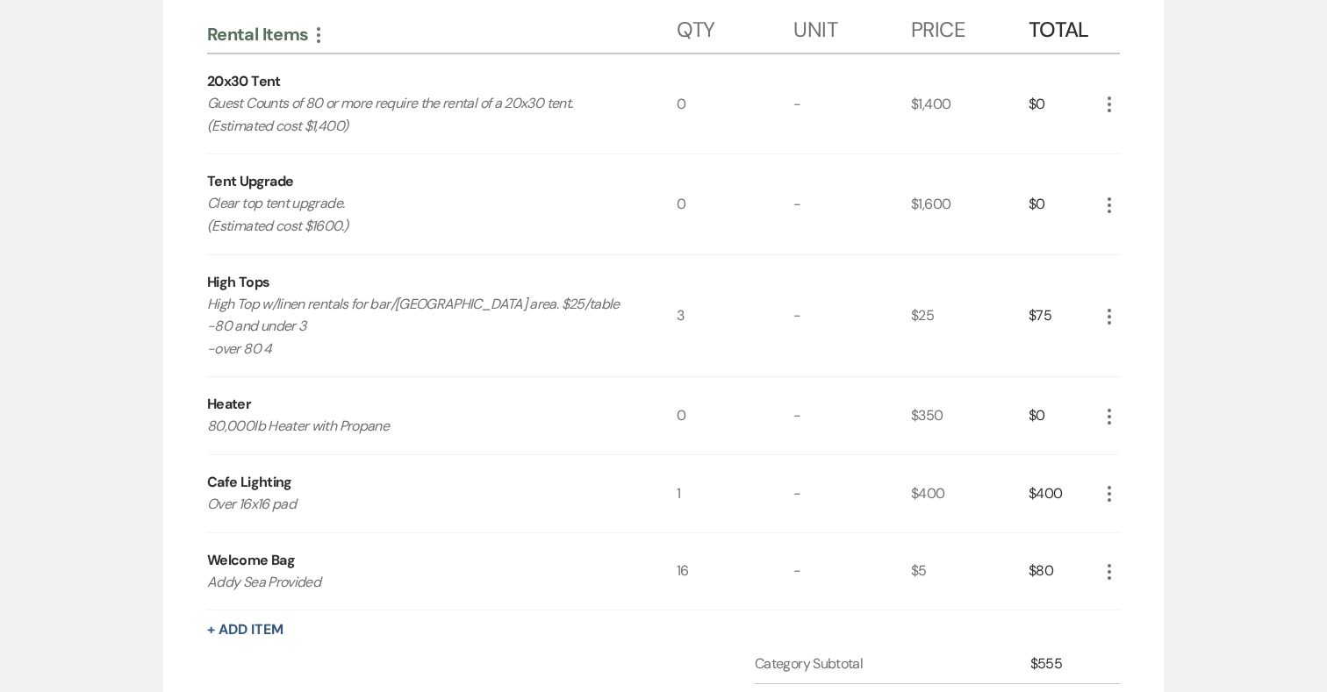
scroll to position [2204, 0]
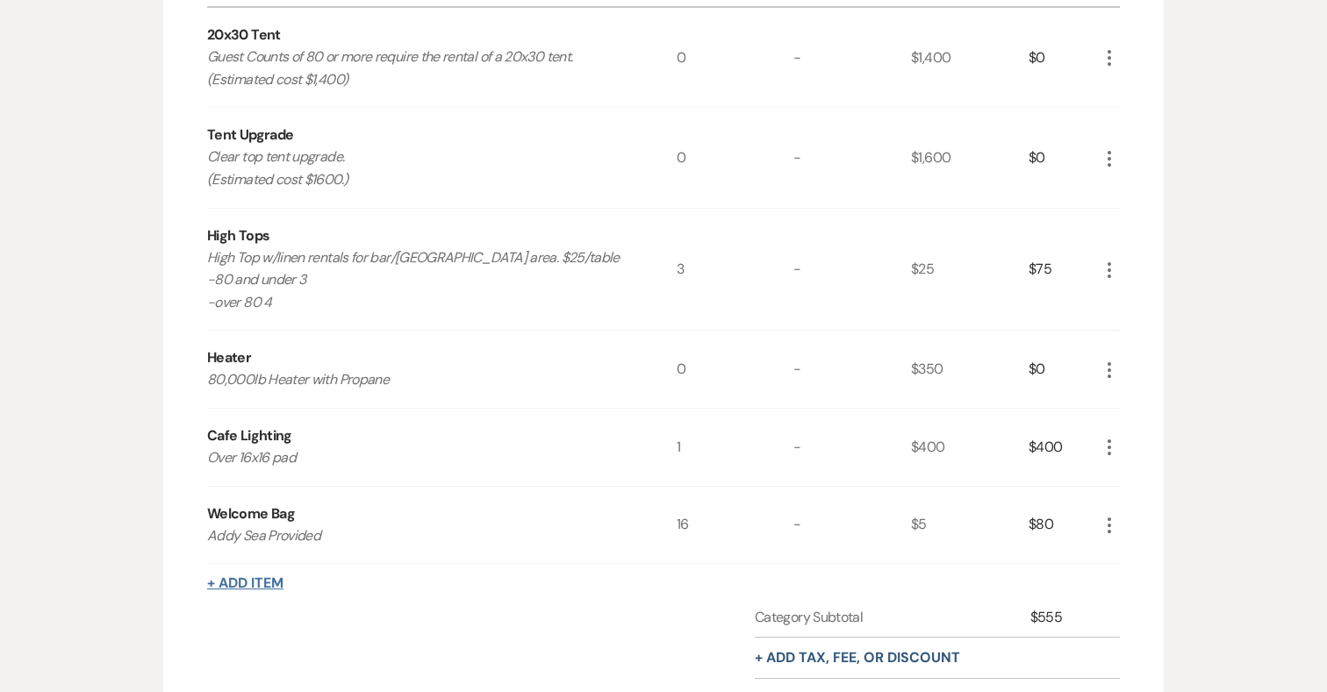
click at [249, 576] on button "+ Add Item" at bounding box center [245, 583] width 76 height 14
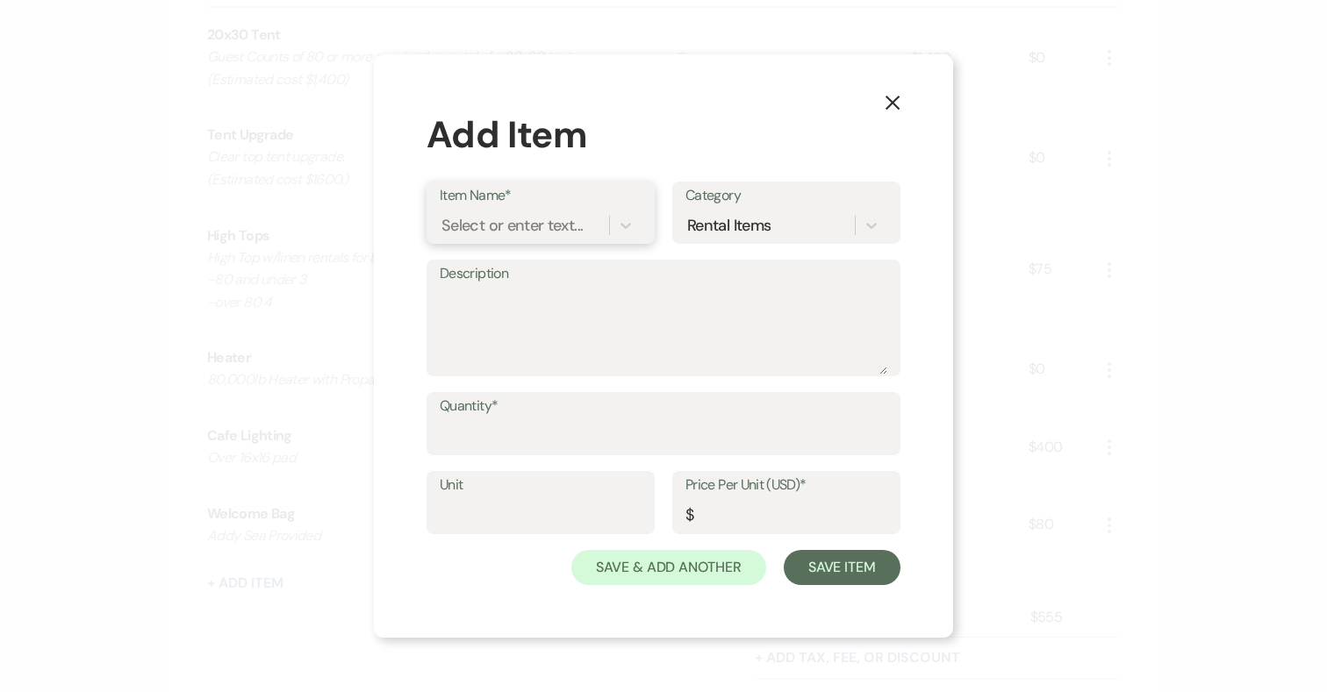
click at [532, 223] on div "Select or enter text..." at bounding box center [511, 226] width 141 height 24
type input "Linen Upgrade"
click at [573, 267] on div "+ Add "Linen Upgrade"" at bounding box center [541, 270] width 202 height 35
click at [537, 323] on textarea "Description" at bounding box center [663, 331] width 447 height 88
type textarea "Cottoneze and Satin"
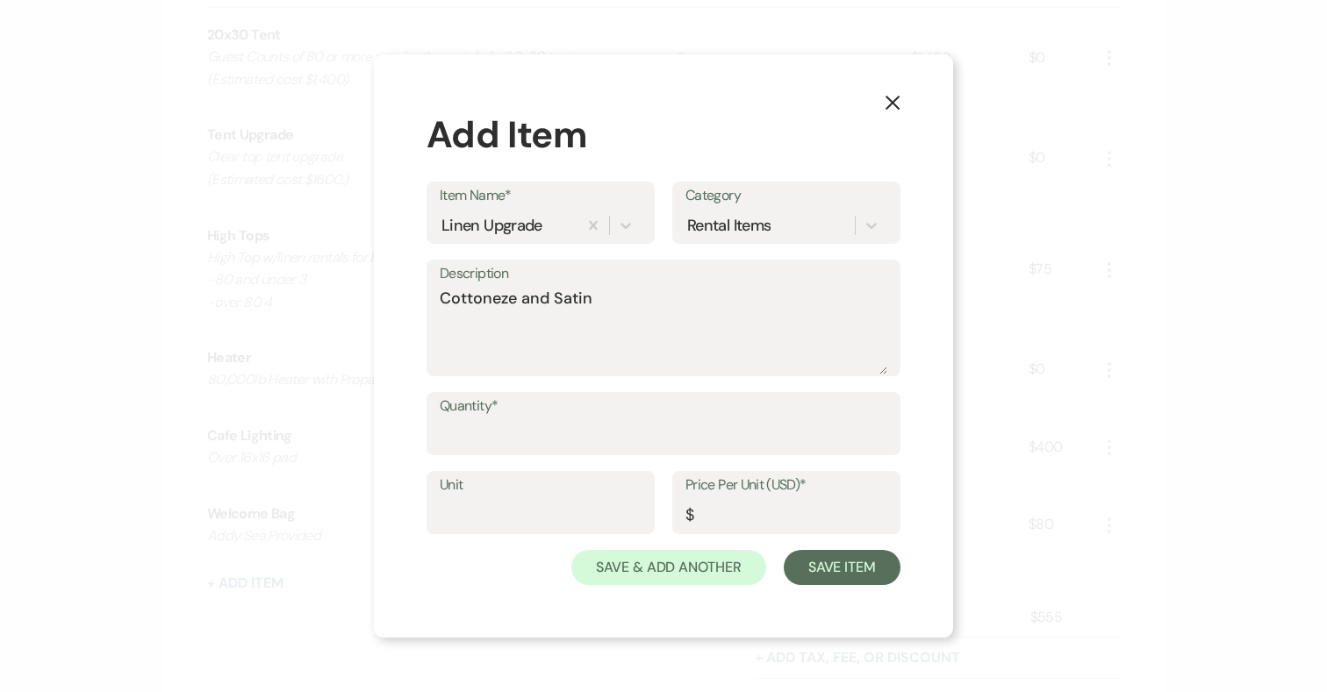
click at [523, 416] on label "Quantity*" at bounding box center [663, 406] width 447 height 25
click at [523, 419] on input "Quantity*" at bounding box center [663, 436] width 447 height 34
click at [763, 519] on input "Price Per Unit (USD)*" at bounding box center [786, 516] width 202 height 34
type input "8"
click at [556, 420] on input "Quantity*" at bounding box center [663, 436] width 446 height 34
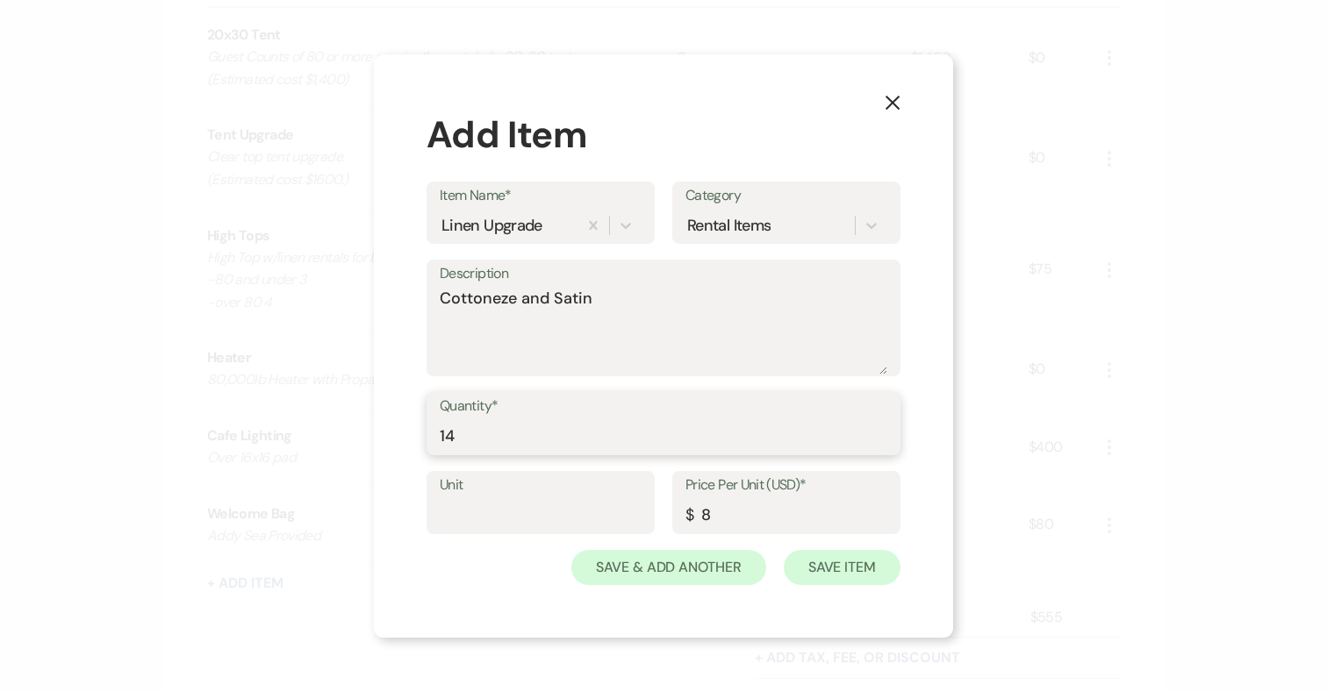
type input "14"
click at [874, 563] on button "Save Item" at bounding box center [841, 567] width 117 height 35
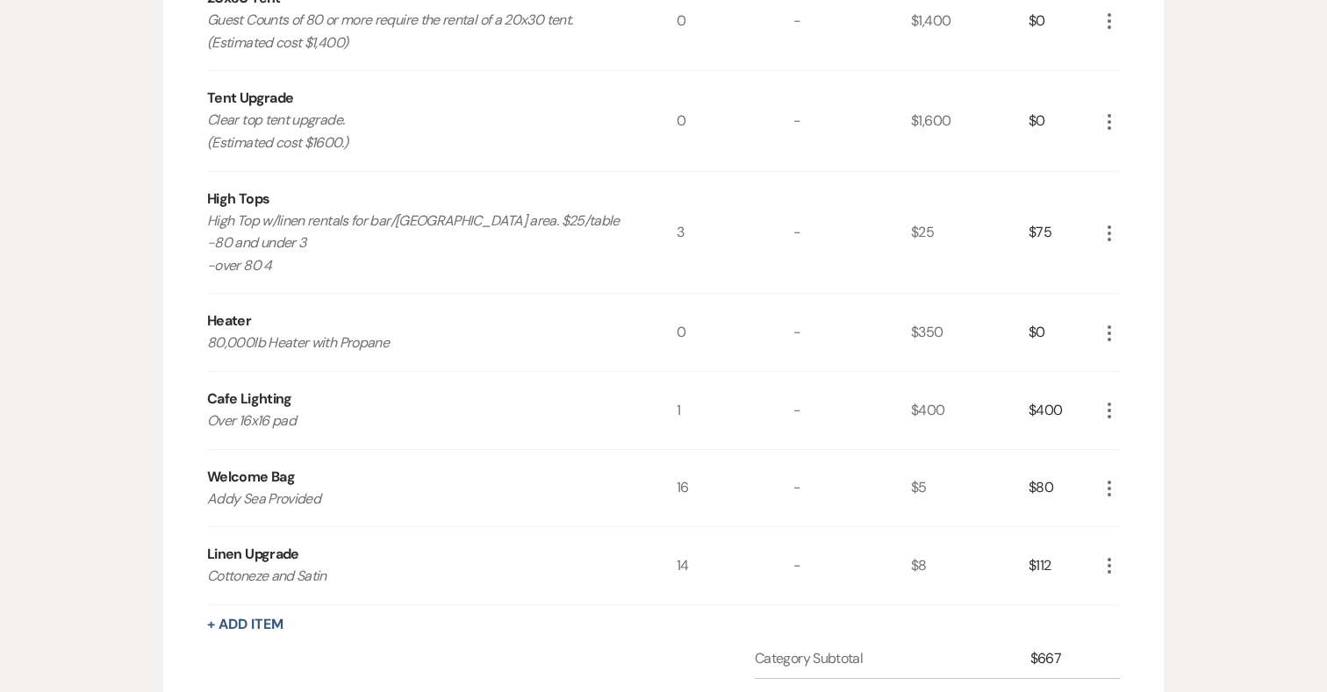
scroll to position [2242, 0]
click at [267, 619] on button "+ Add Item" at bounding box center [245, 623] width 76 height 14
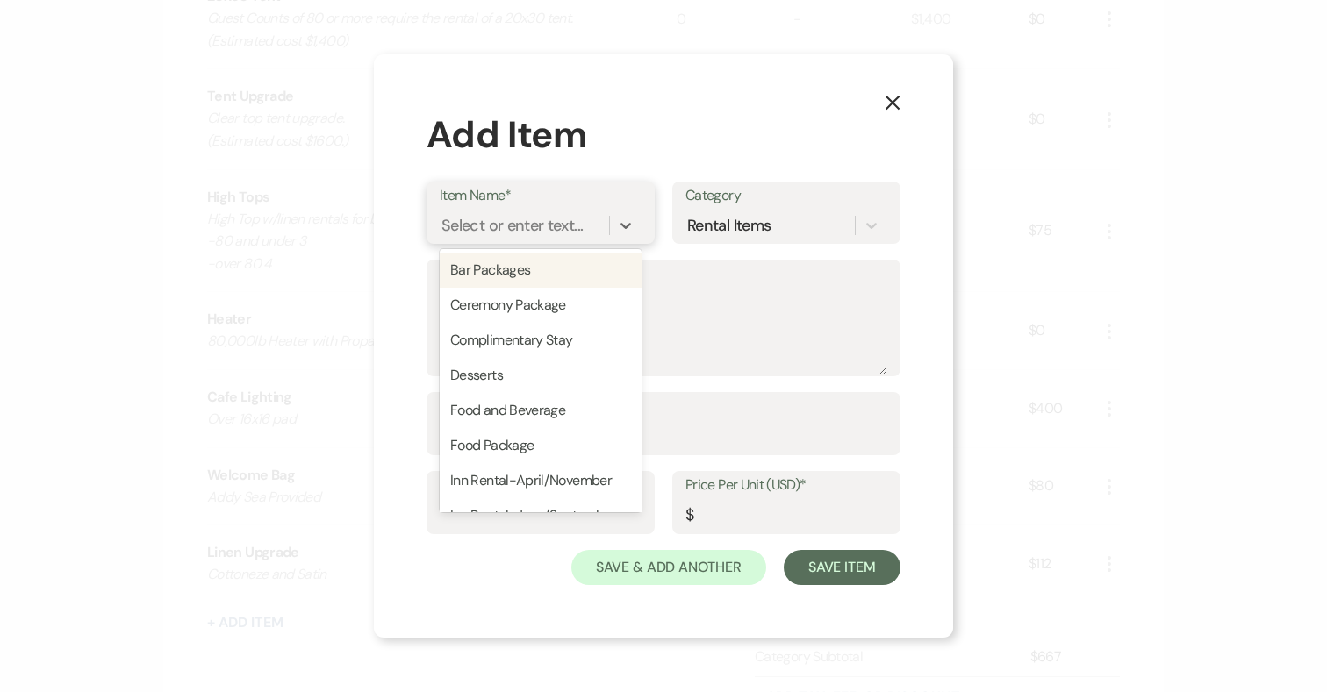
click at [483, 228] on div "Select or enter text..." at bounding box center [511, 226] width 141 height 24
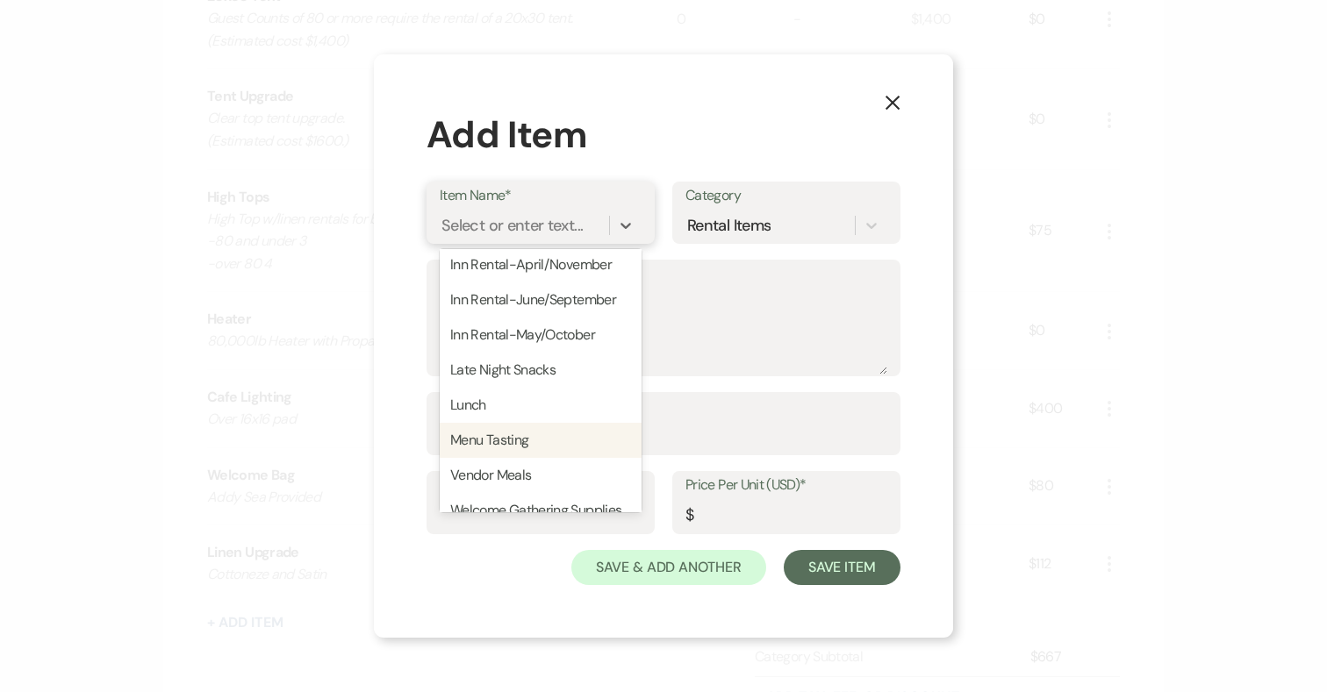
scroll to position [270, 0]
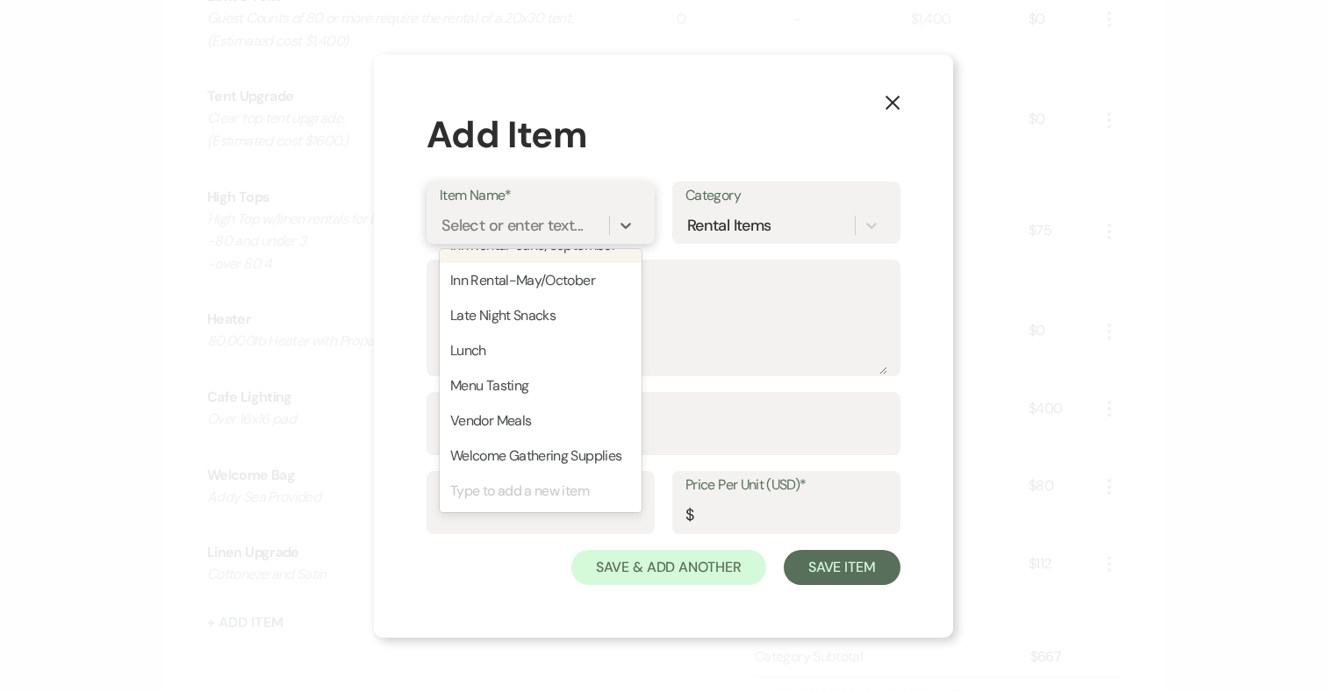
click at [505, 222] on div "Select or enter text..." at bounding box center [511, 226] width 141 height 24
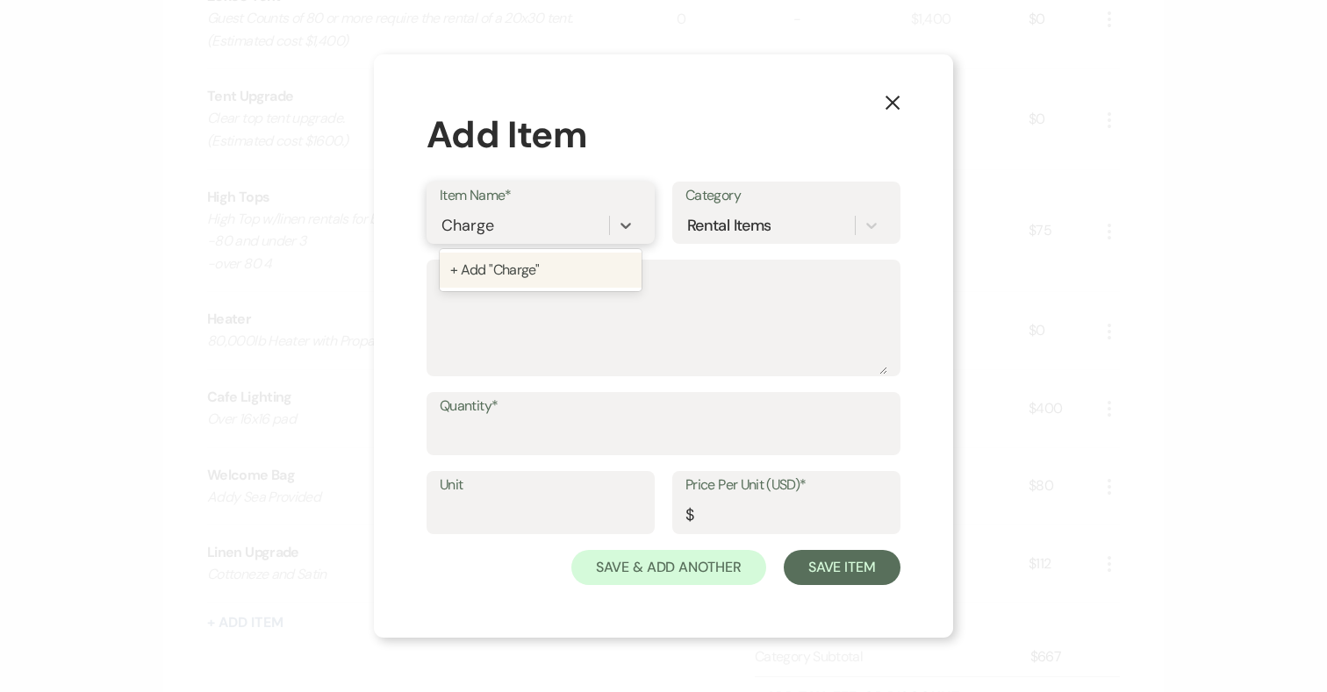
type input "Chargers"
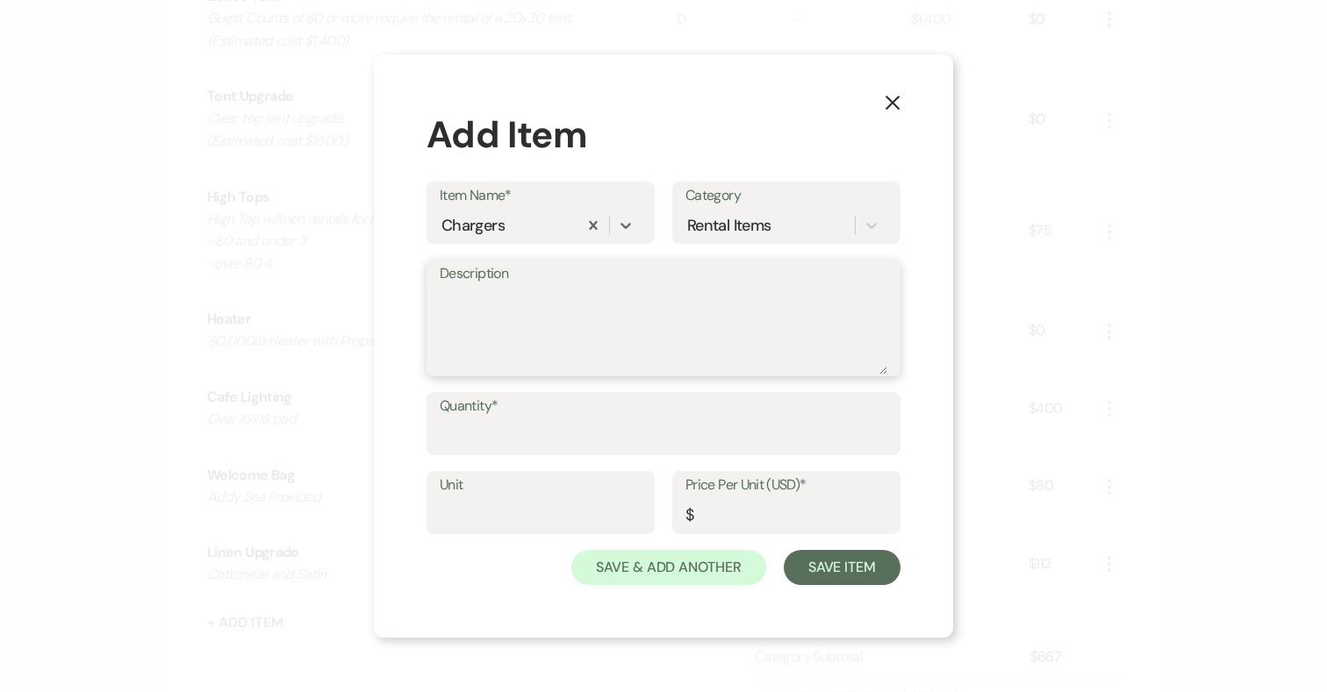
click at [467, 300] on textarea "Description" at bounding box center [663, 331] width 447 height 88
click at [479, 300] on textarea "Glass Chargers" at bounding box center [663, 331] width 447 height 88
type textarea "Glass Gold Rim Chargers"
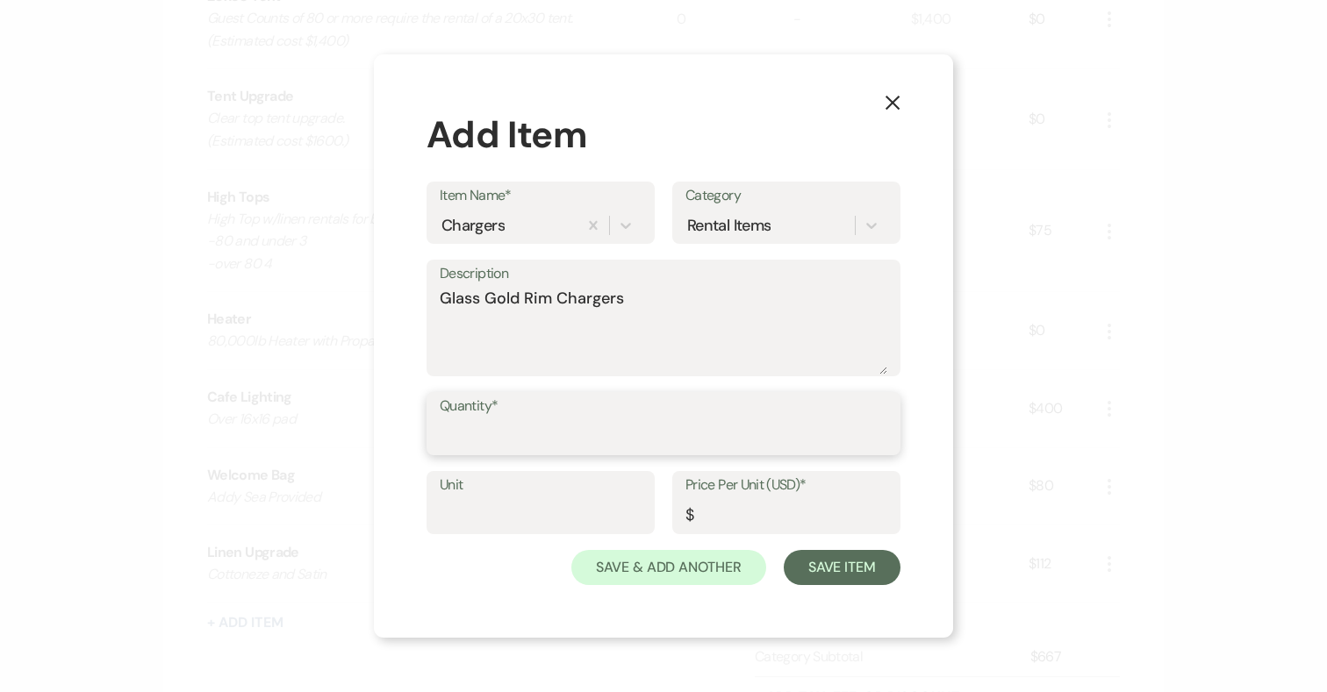
click at [613, 435] on input "Quantity*" at bounding box center [663, 436] width 447 height 34
type input "75"
click at [751, 515] on input "Price Per Unit (USD)*" at bounding box center [786, 515] width 202 height 34
type input "3"
click at [840, 564] on button "Save Item" at bounding box center [841, 567] width 117 height 35
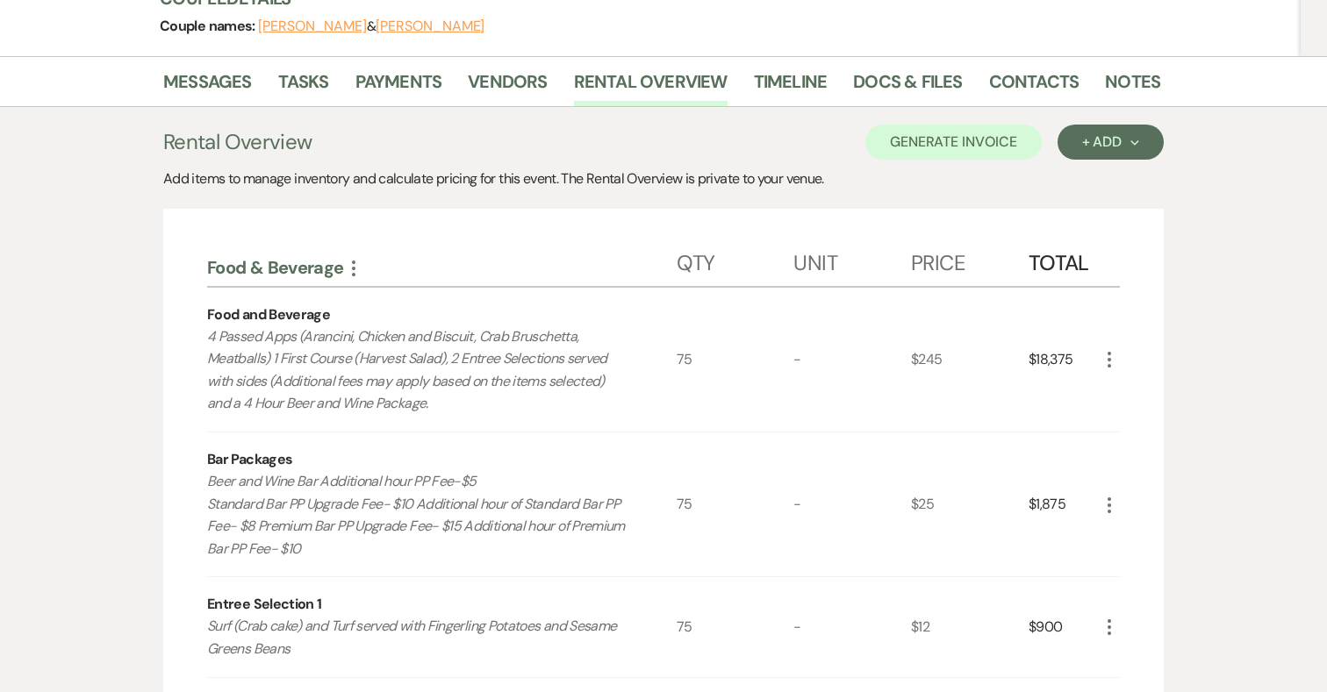
scroll to position [0, 0]
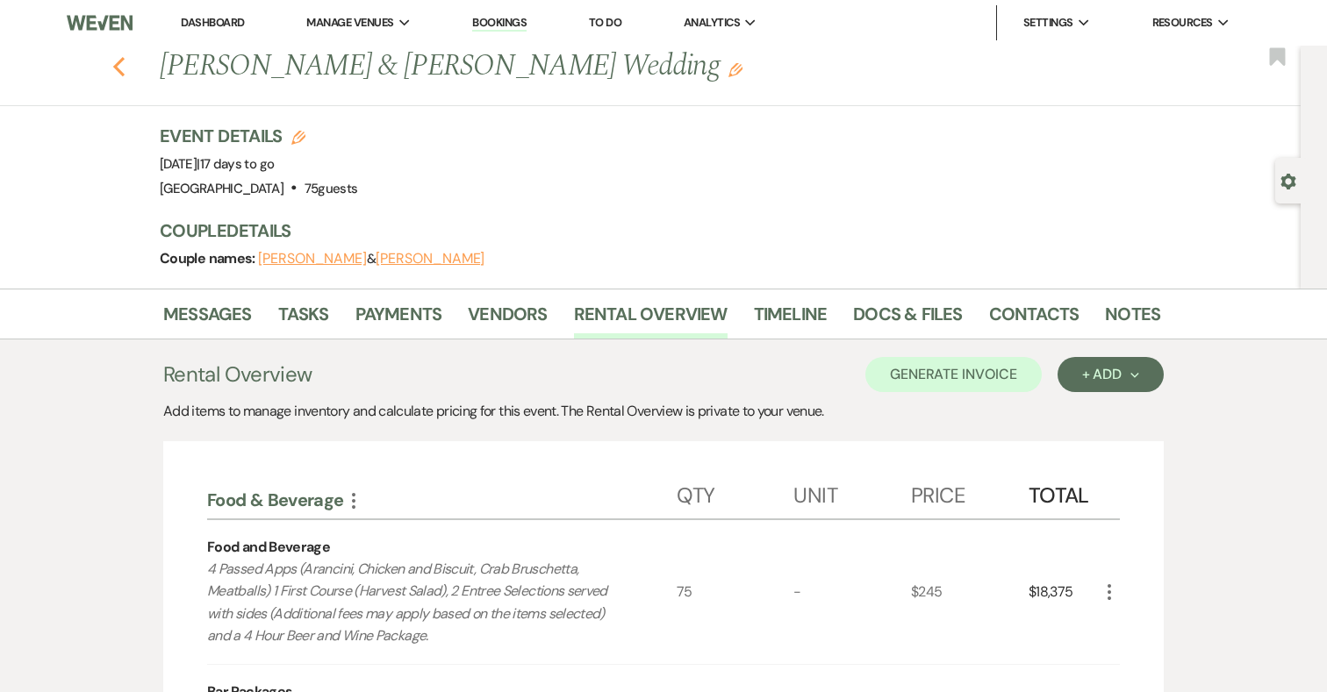
click at [119, 62] on use "button" at bounding box center [118, 66] width 11 height 19
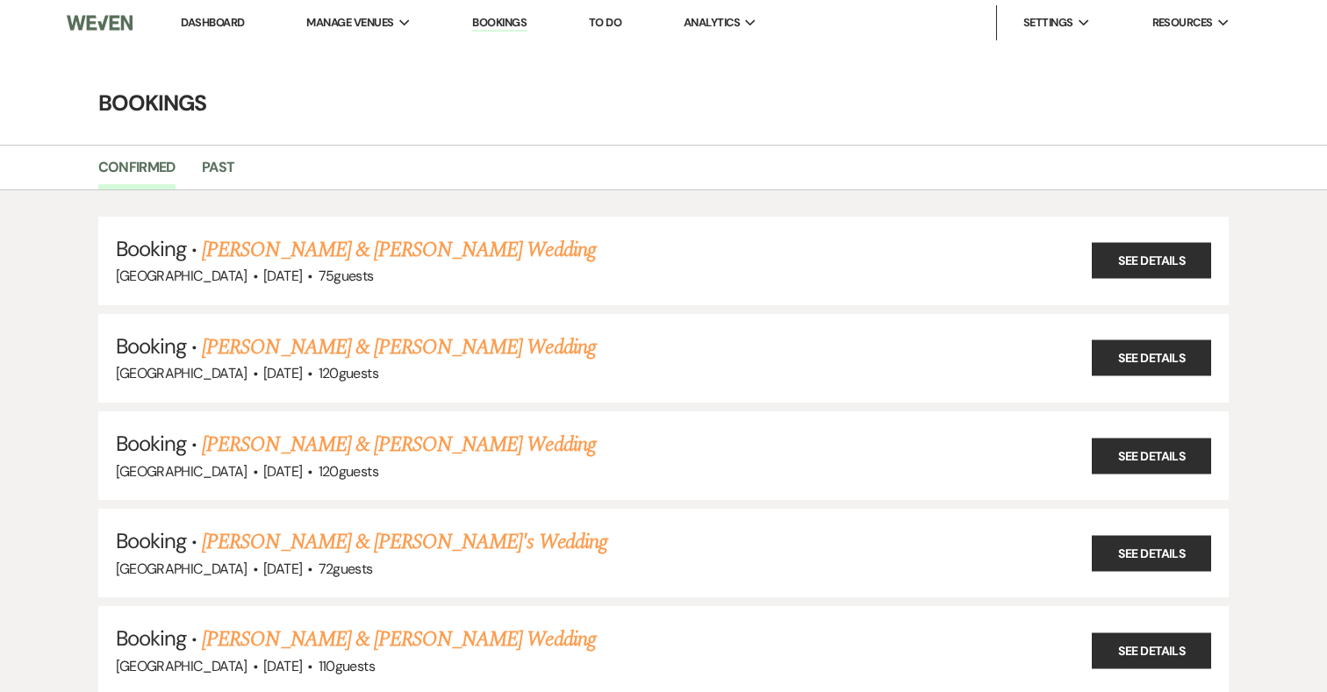
scroll to position [135, 0]
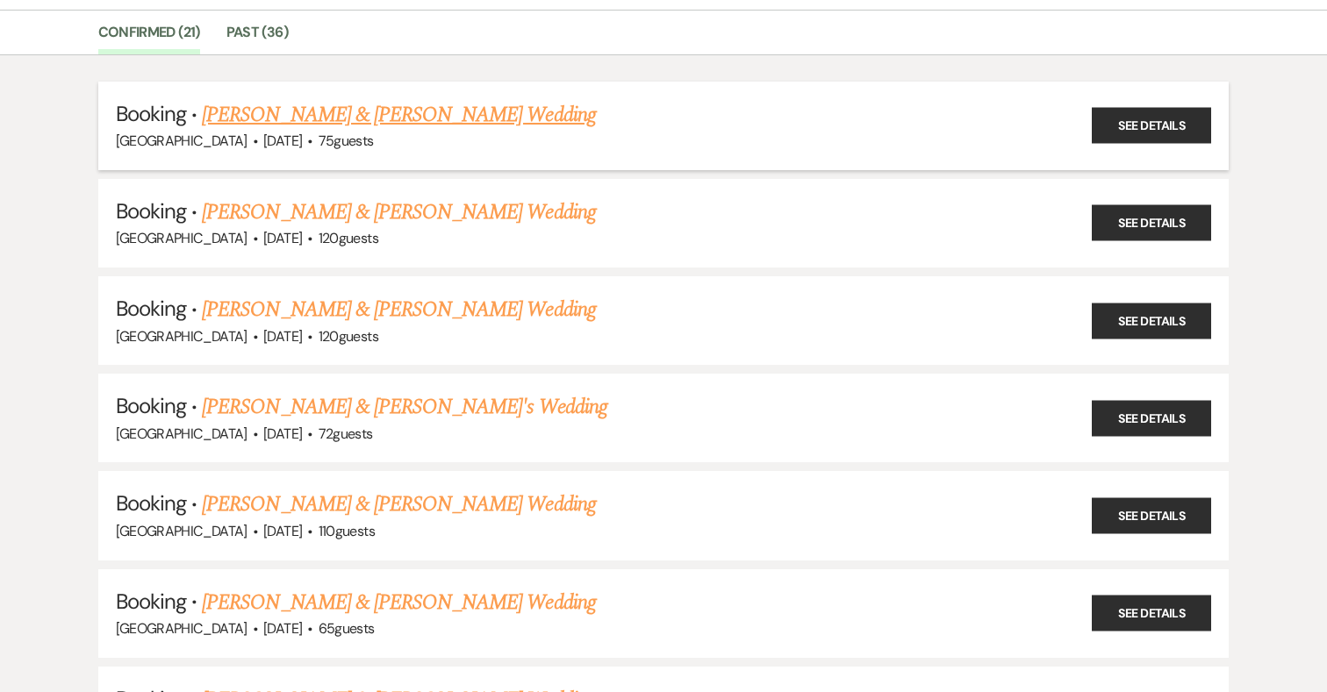
click at [272, 111] on link "[PERSON_NAME] & [PERSON_NAME] Wedding" at bounding box center [398, 115] width 393 height 32
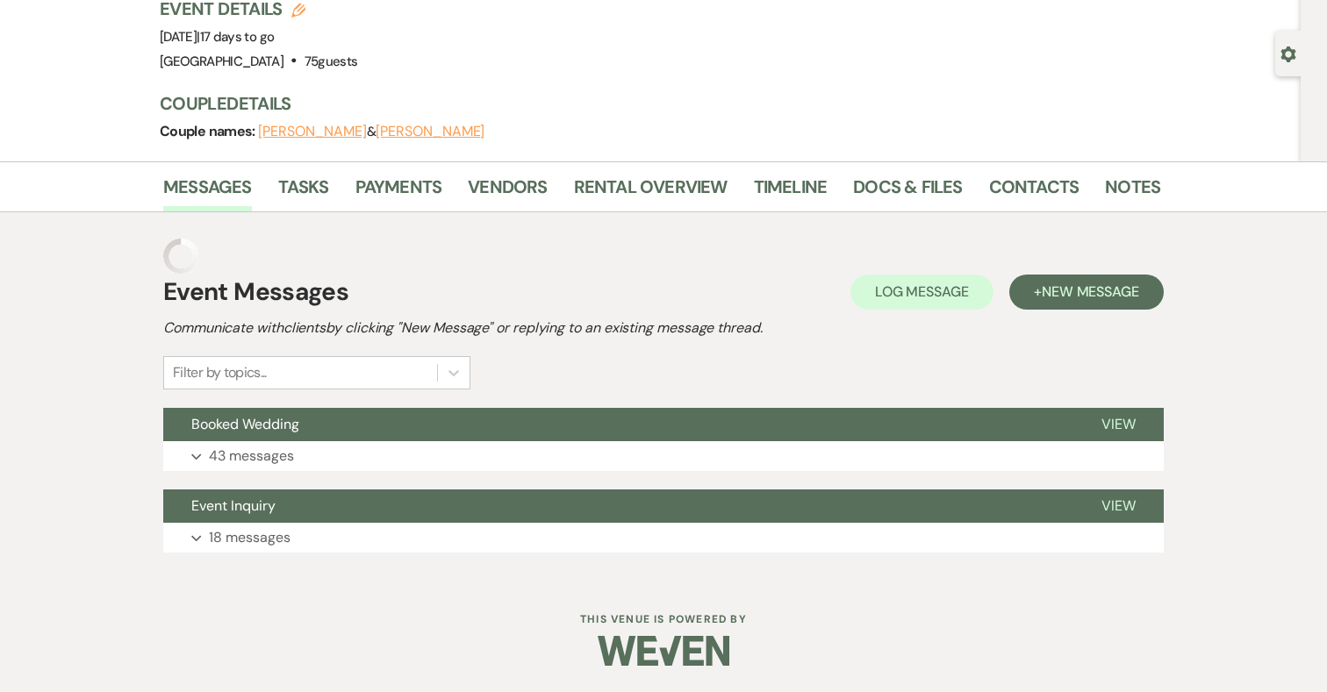
scroll to position [92, 0]
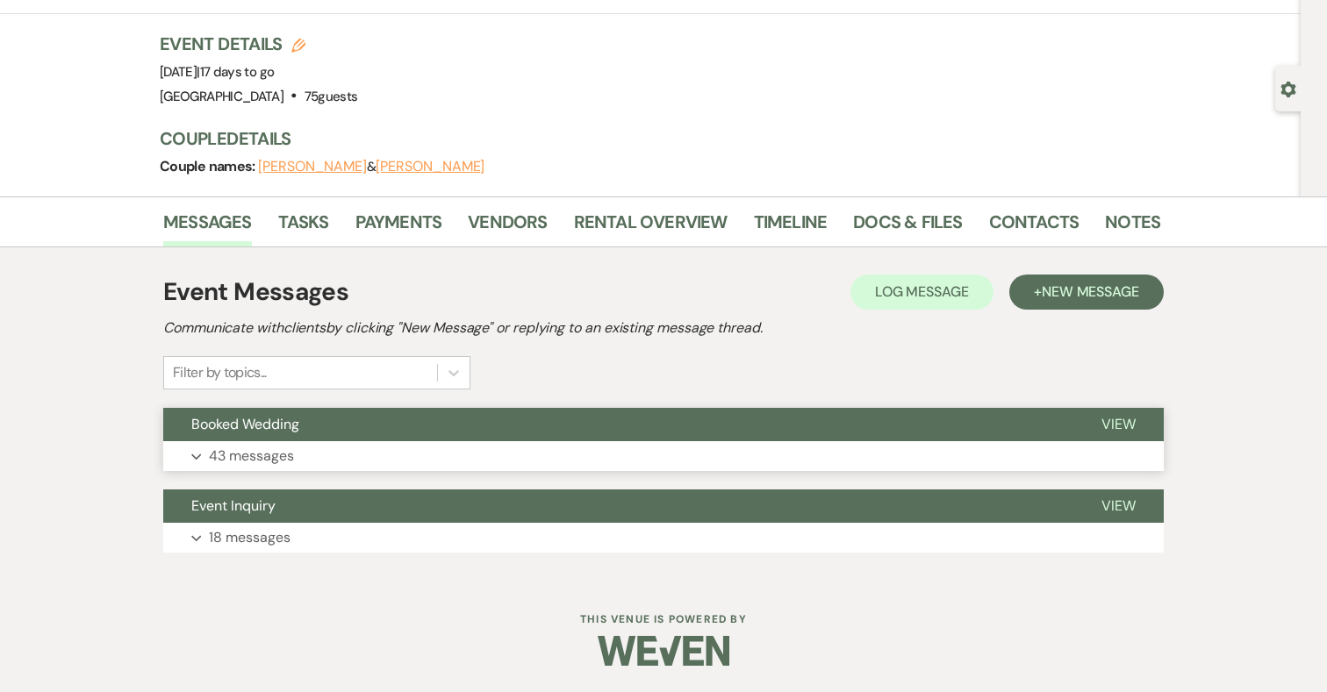
click at [292, 431] on span "Booked Wedding" at bounding box center [245, 424] width 108 height 18
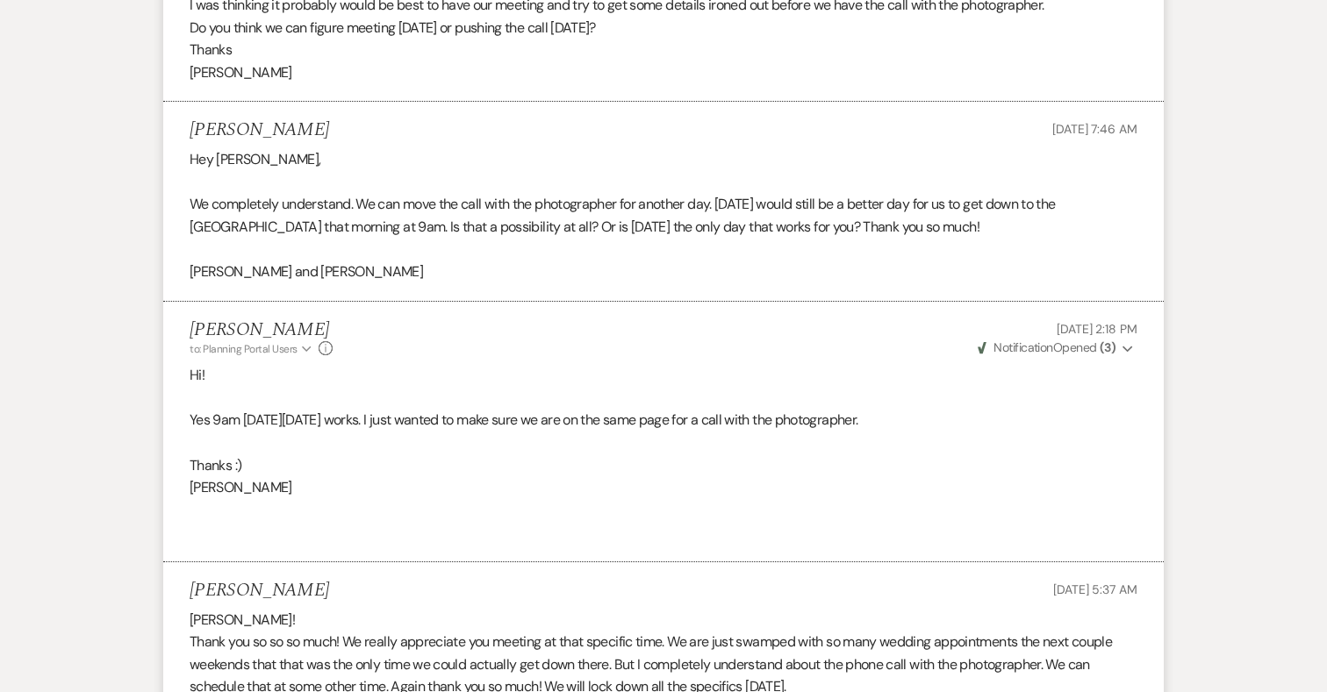
scroll to position [12650, 0]
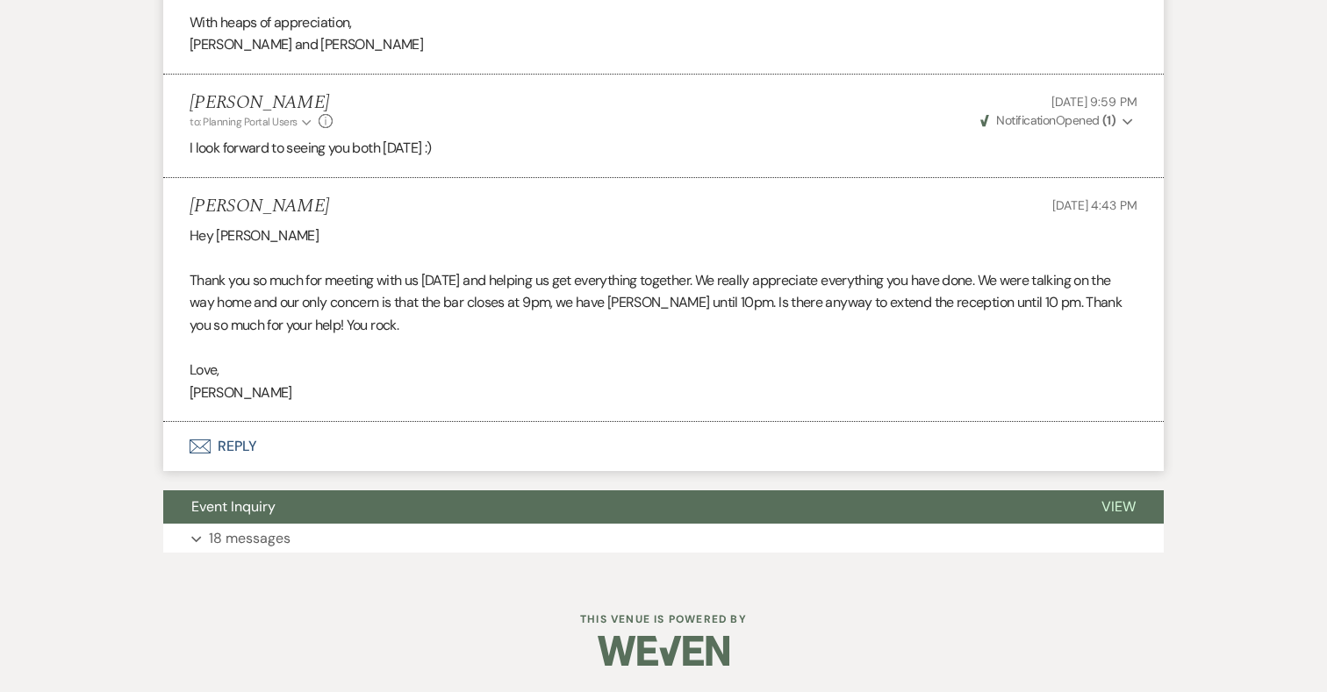
click at [246, 446] on button "Envelope Reply" at bounding box center [663, 446] width 1000 height 49
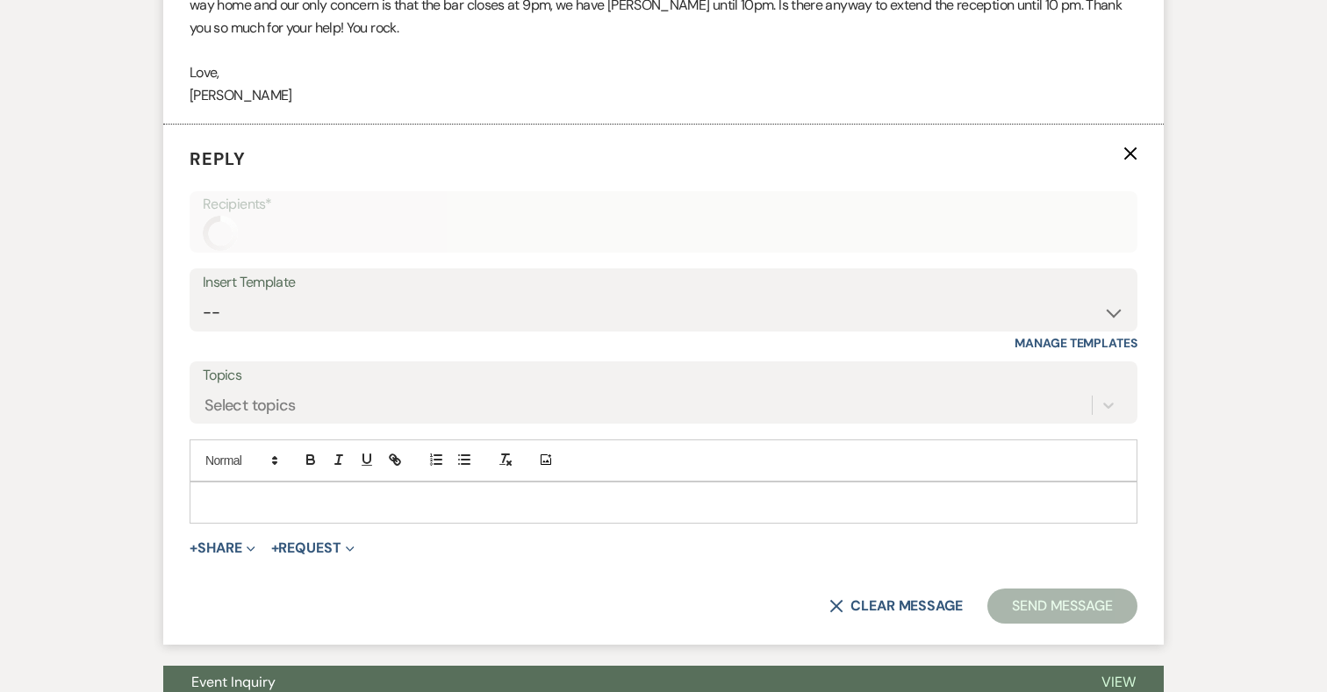
scroll to position [12986, 0]
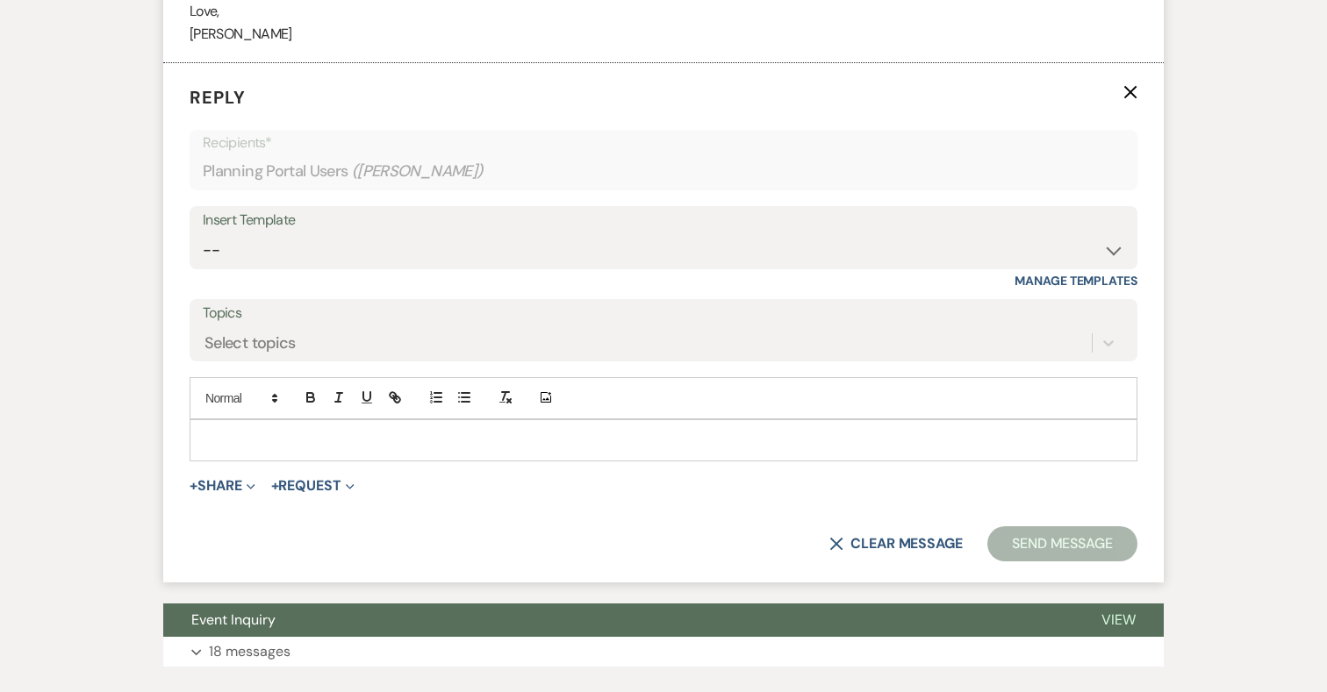
click at [361, 451] on div at bounding box center [663, 440] width 946 height 40
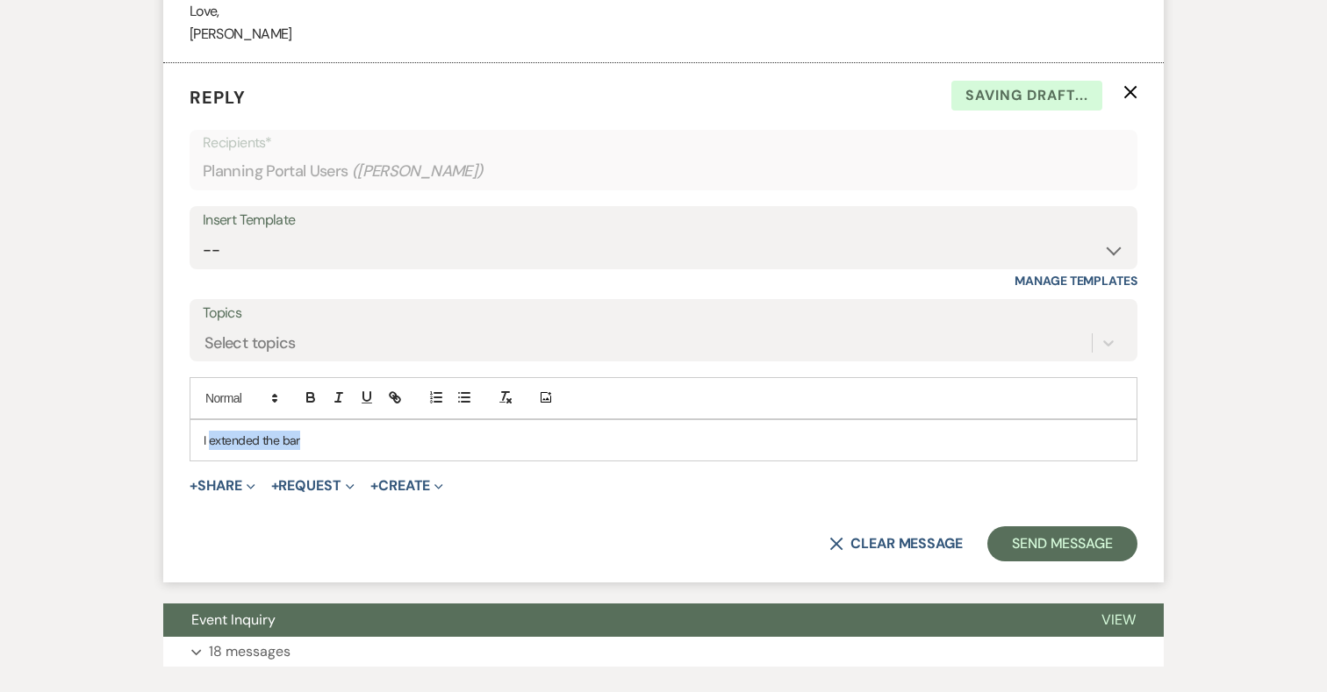
drag, startPoint x: 211, startPoint y: 460, endPoint x: 372, endPoint y: 435, distance: 163.3
click at [369, 447] on div "I extended the bar" at bounding box center [663, 440] width 946 height 40
drag, startPoint x: 301, startPoint y: 461, endPoint x: 204, endPoint y: 460, distance: 97.4
click at [204, 450] on p "aextended the bar" at bounding box center [663, 440] width 919 height 19
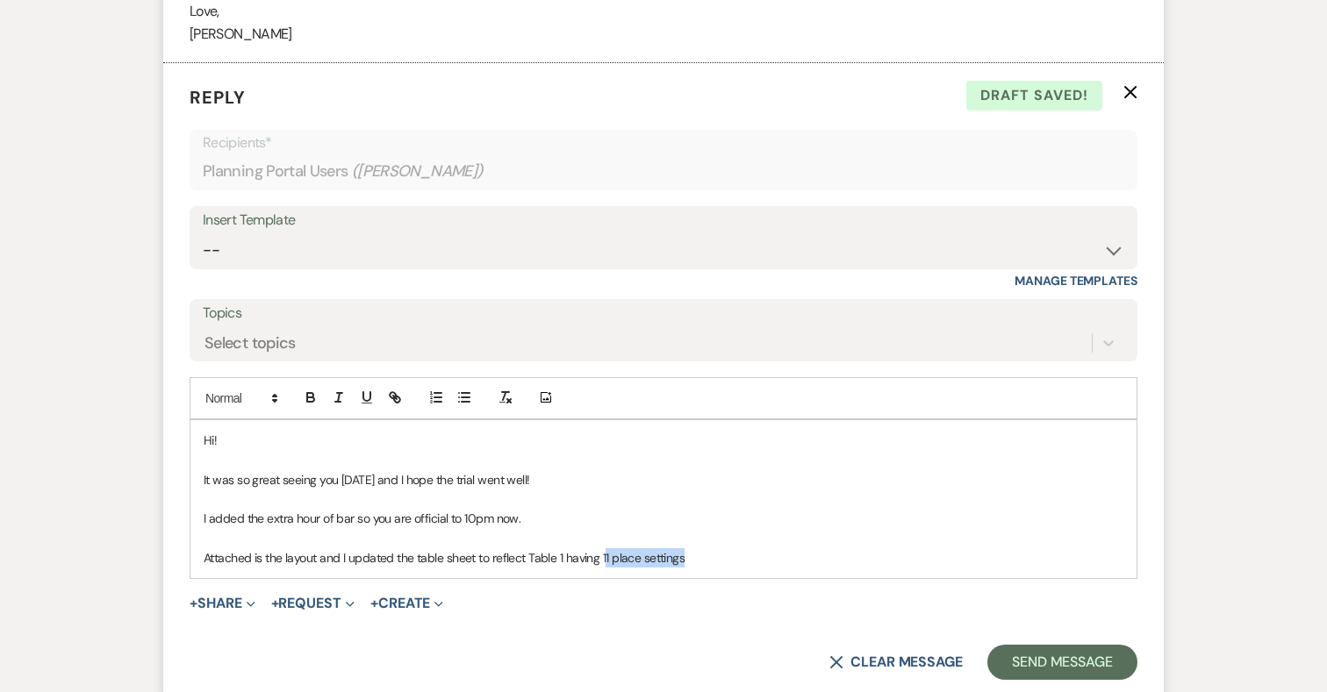
drag, startPoint x: 603, startPoint y: 579, endPoint x: 747, endPoint y: 579, distance: 144.8
click at [747, 568] on p "Attached is the layout and I updated the table sheet to reflect Table 1 having …" at bounding box center [663, 557] width 919 height 19
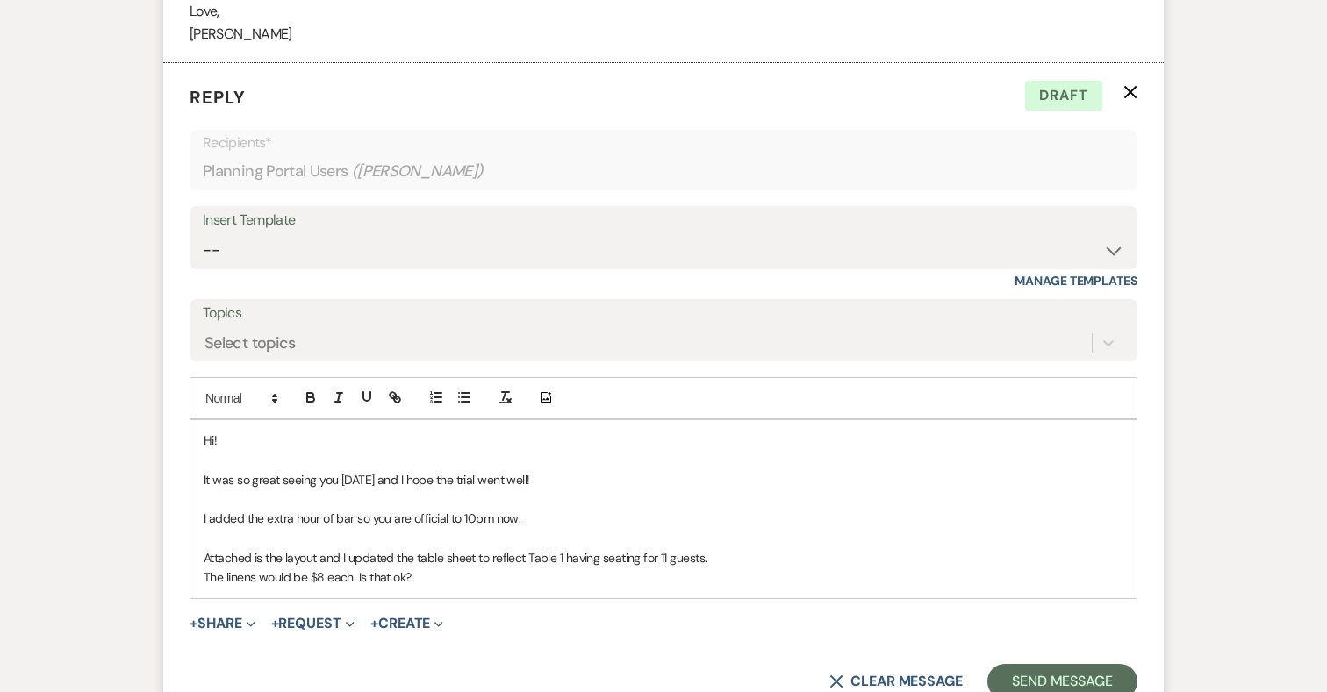
click at [323, 587] on p "The linens would be $8 each. Is that ok?" at bounding box center [663, 577] width 919 height 19
click at [428, 587] on p "The linens would be $8 each. Is that ok?" at bounding box center [663, 577] width 919 height 19
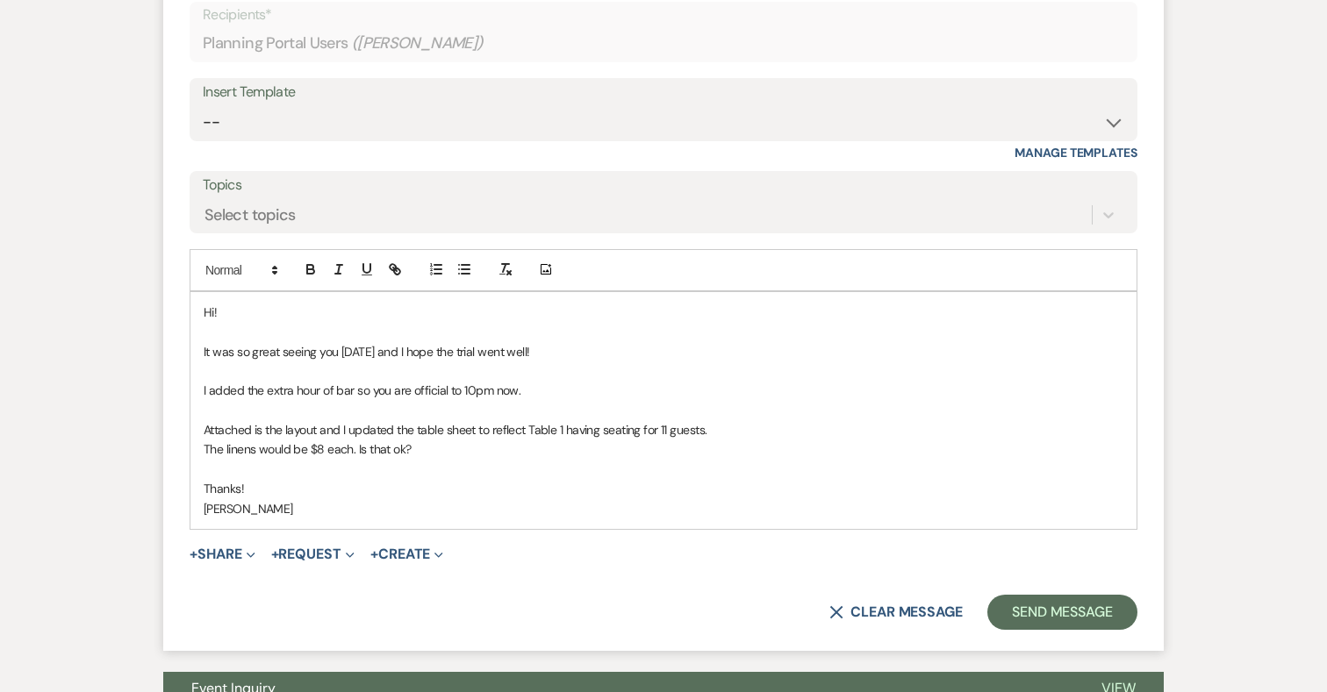
scroll to position [13152, 0]
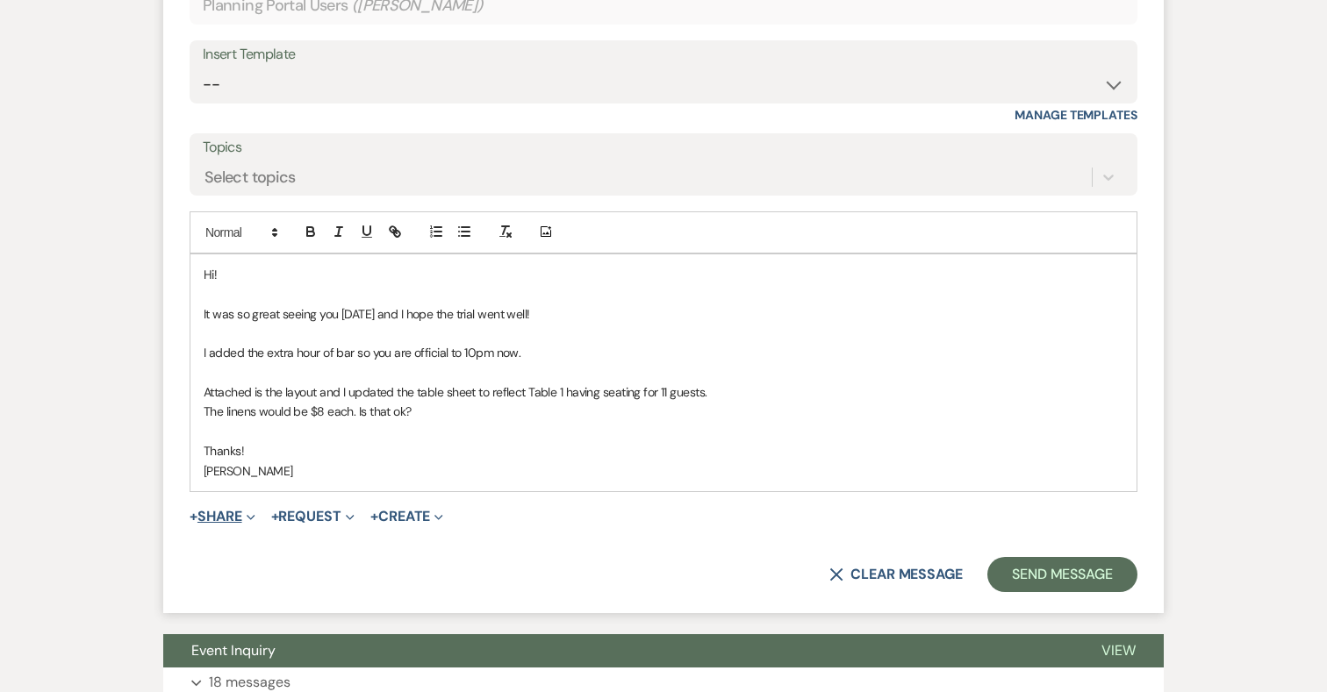
click at [229, 524] on button "+ Share Expand" at bounding box center [223, 517] width 66 height 14
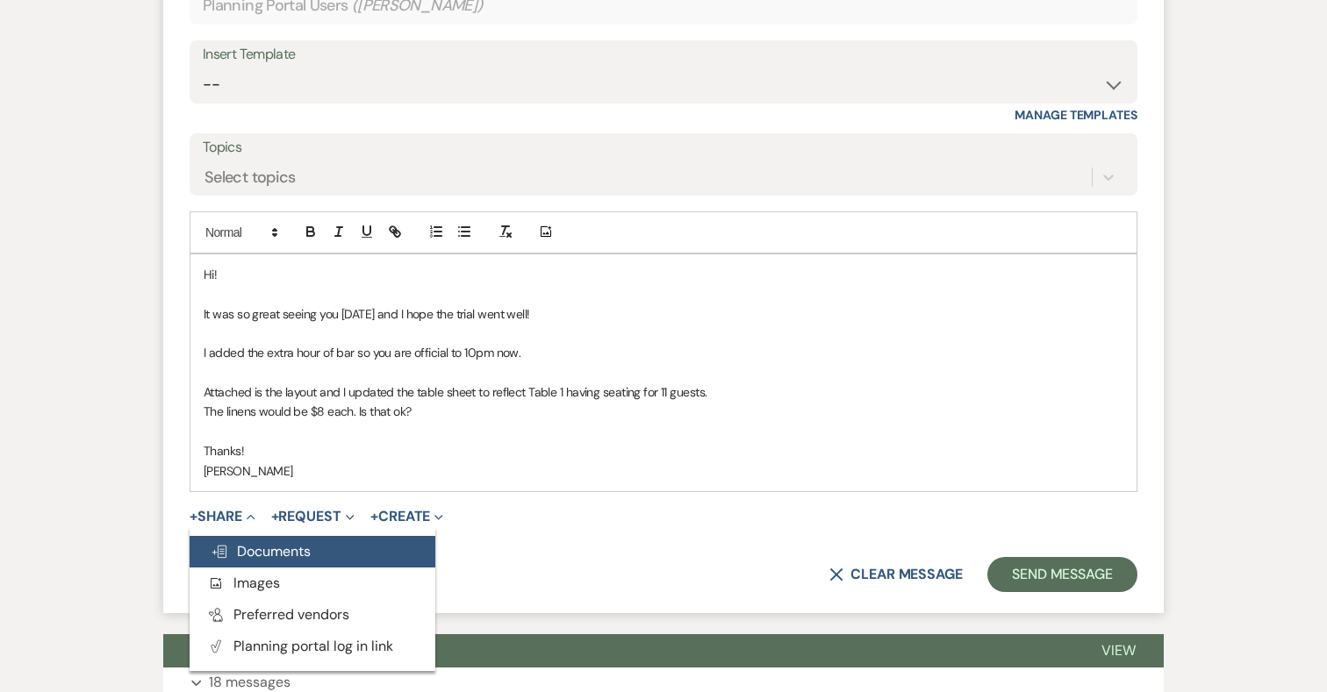
click at [278, 561] on span "Doc Upload Documents" at bounding box center [261, 551] width 100 height 18
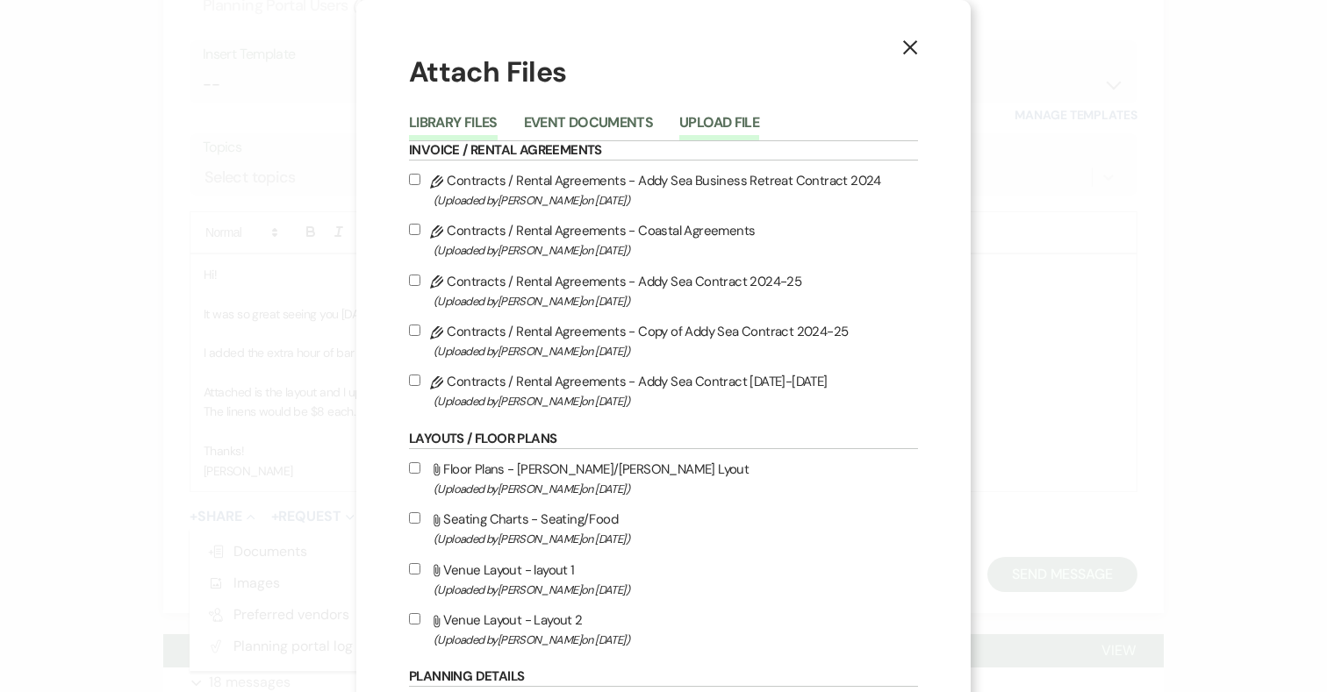
click at [717, 116] on button "Upload File" at bounding box center [719, 128] width 80 height 25
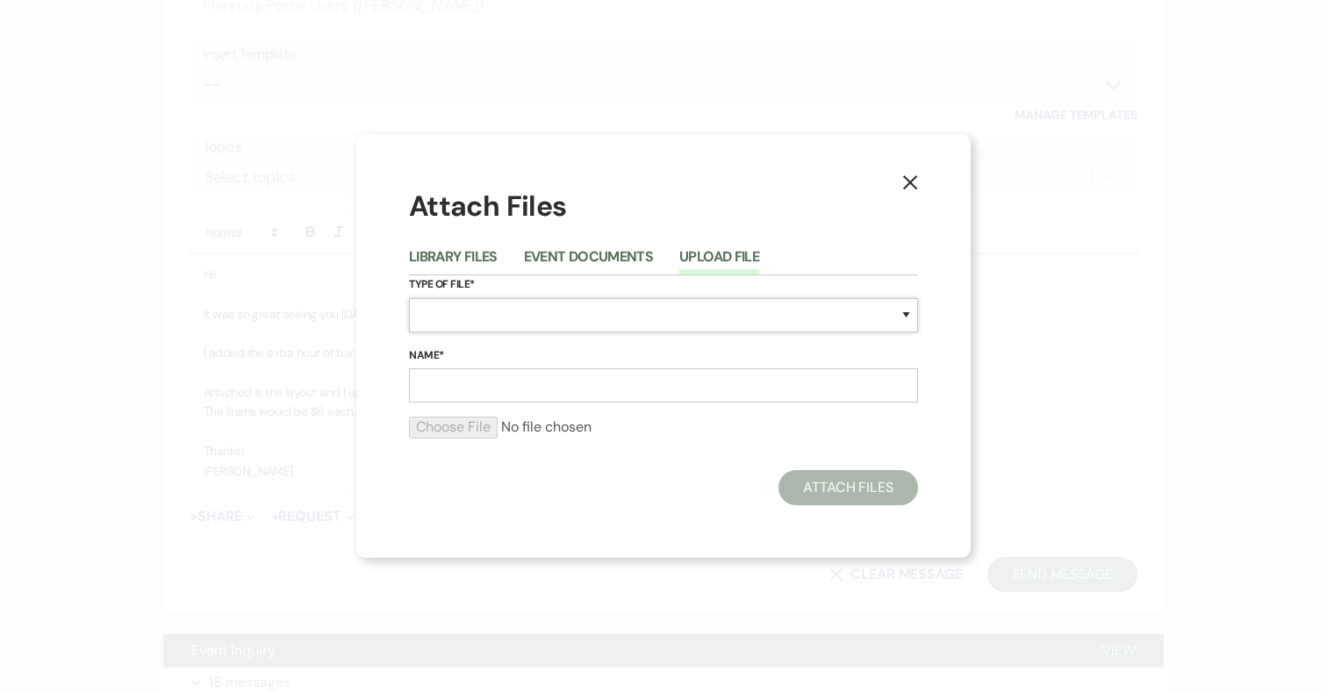
click at [578, 308] on select "Special Event Insurance Vendor Certificate of Insurance Contracts / Rental Agre…" at bounding box center [663, 315] width 509 height 34
select select "24"
click at [517, 390] on input "Name*" at bounding box center [663, 385] width 509 height 34
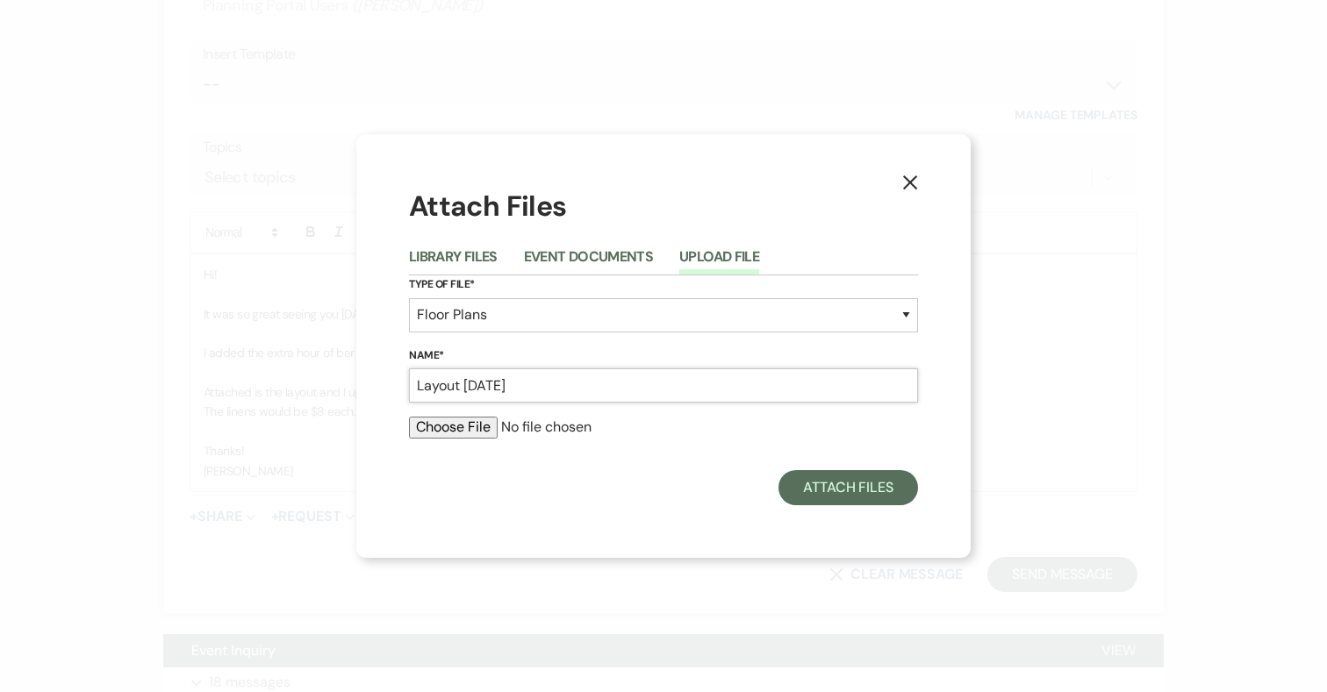
type input "Layout [DATE]"
click at [491, 420] on input "file" at bounding box center [663, 427] width 509 height 21
type input "C:\fakepath\Screenshot [DATE] 9.01.20 PM.png"
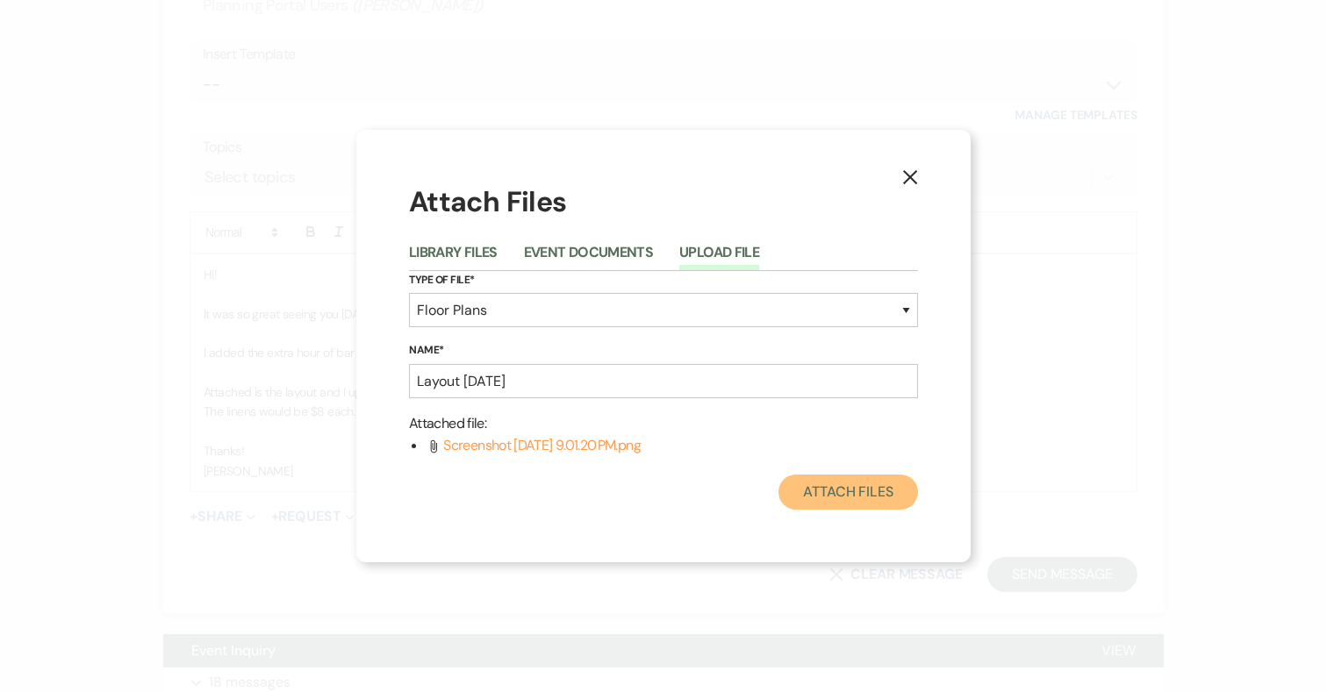
click at [842, 498] on button "Attach Files" at bounding box center [847, 492] width 139 height 35
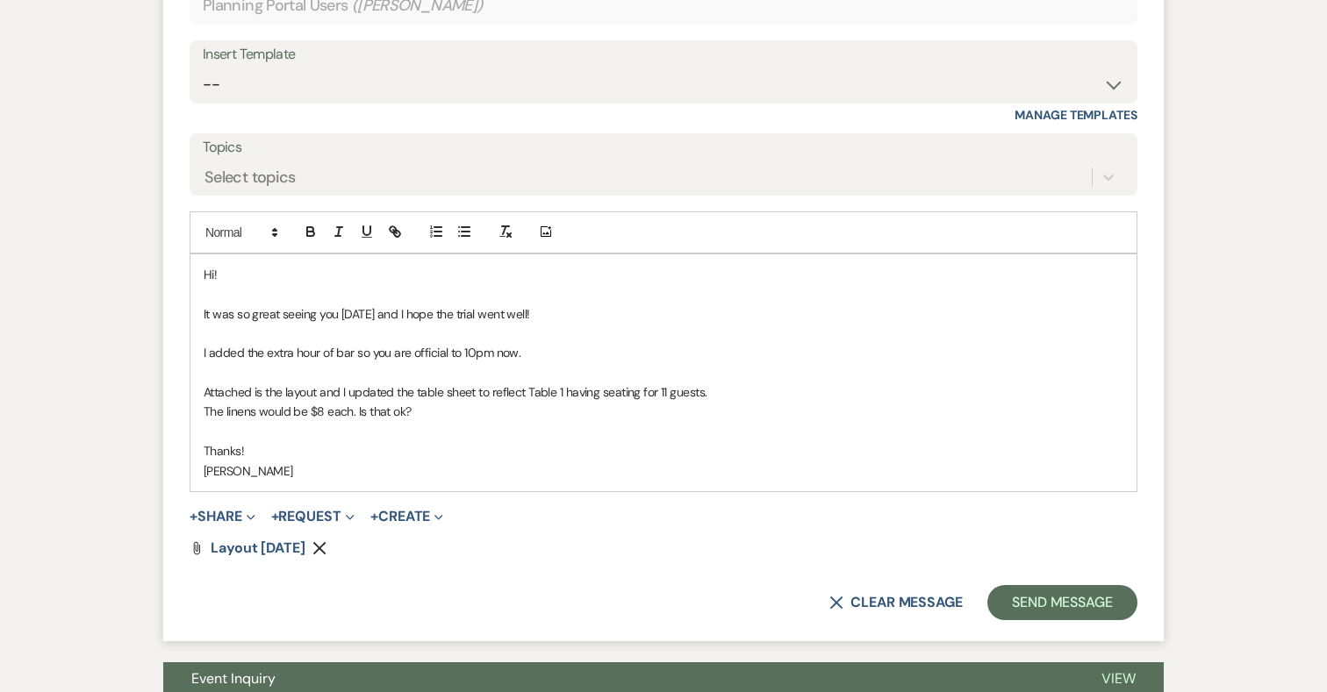
click at [321, 421] on p "The linens would be $8 each. Is that ok?" at bounding box center [663, 411] width 919 height 19
click at [1038, 620] on button "Send Message" at bounding box center [1062, 602] width 150 height 35
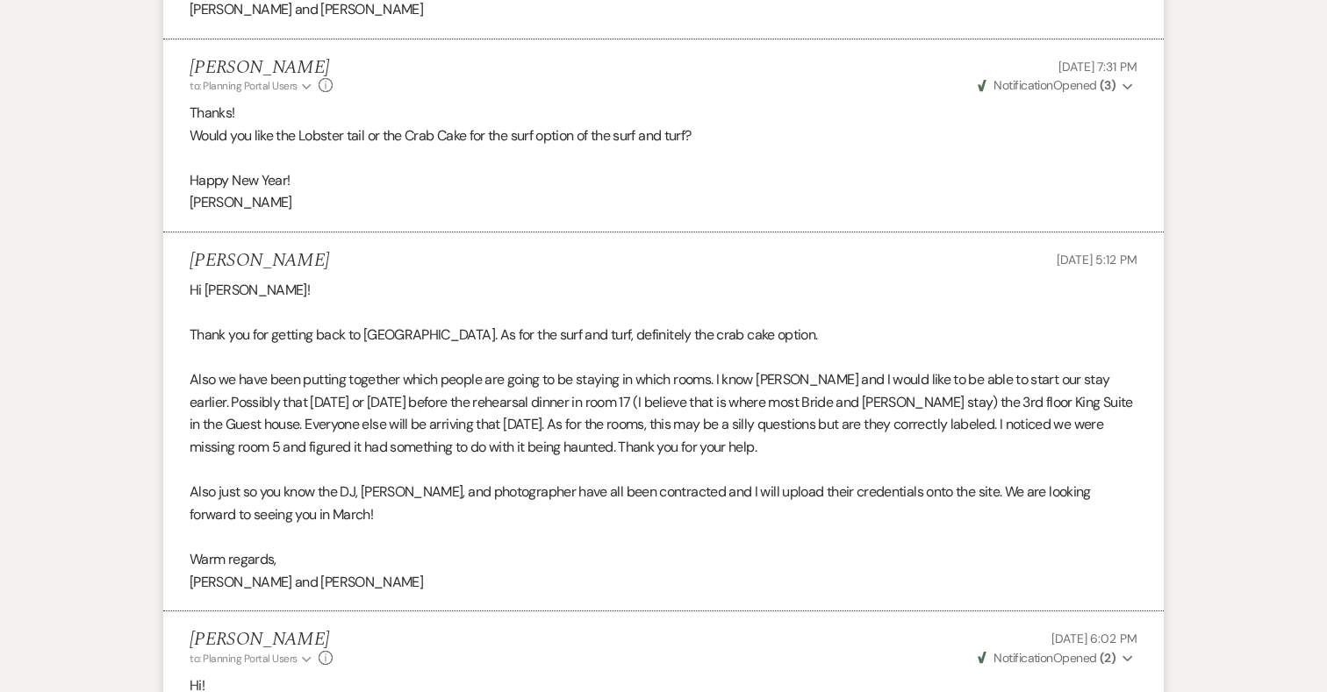
scroll to position [3333, 0]
